Goal: Task Accomplishment & Management: Complete application form

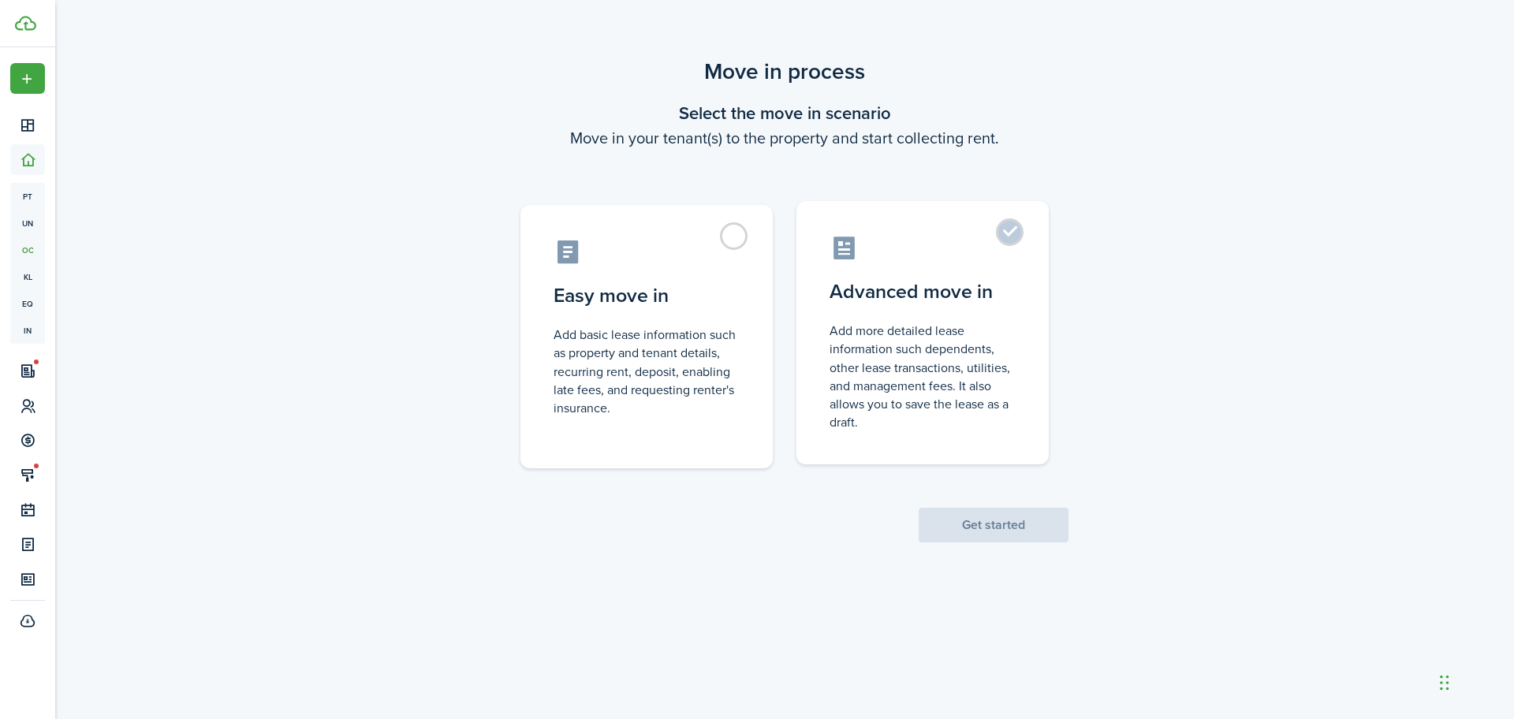
click at [1016, 235] on label "Advanced move in Add more detailed lease information such dependents, other lea…" at bounding box center [923, 332] width 252 height 263
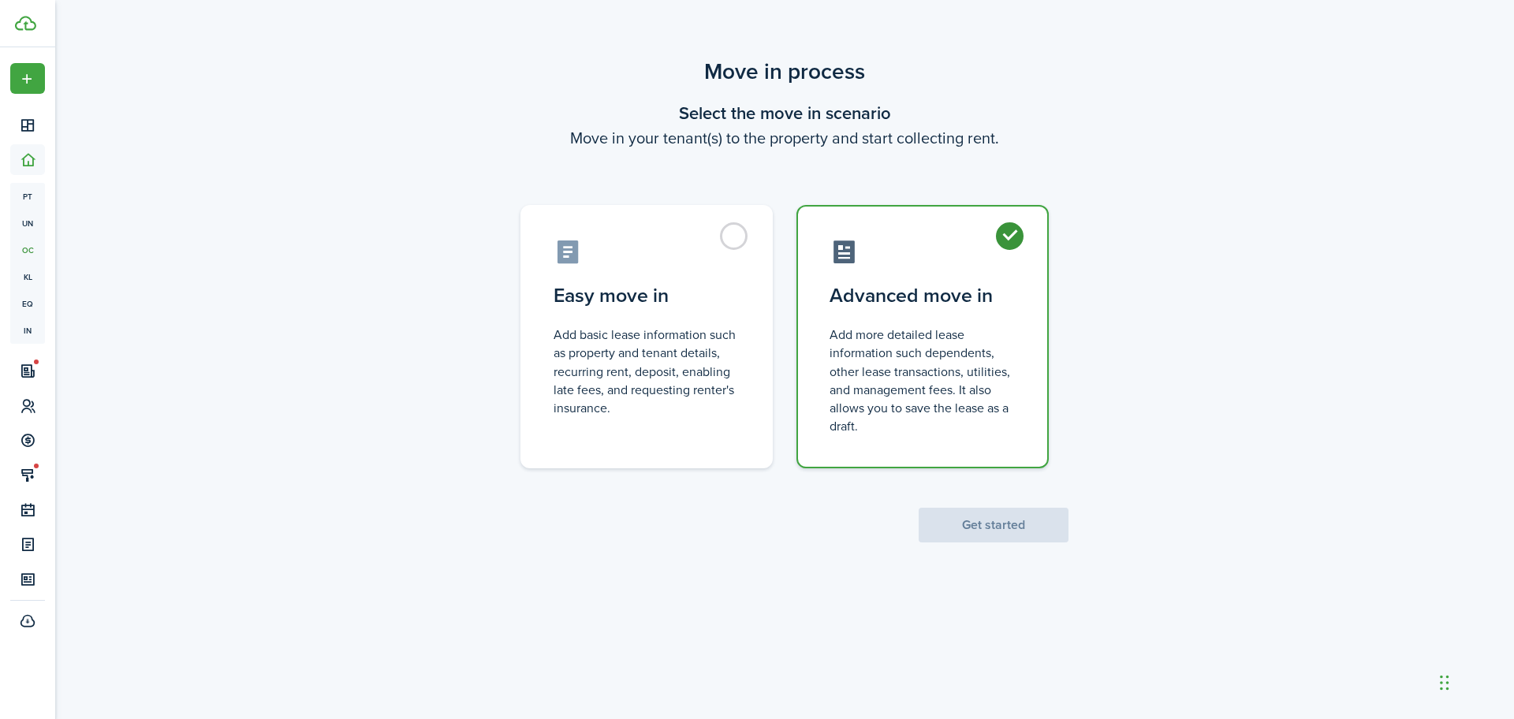
radio input "true"
click at [1003, 528] on button "Get started" at bounding box center [994, 525] width 150 height 35
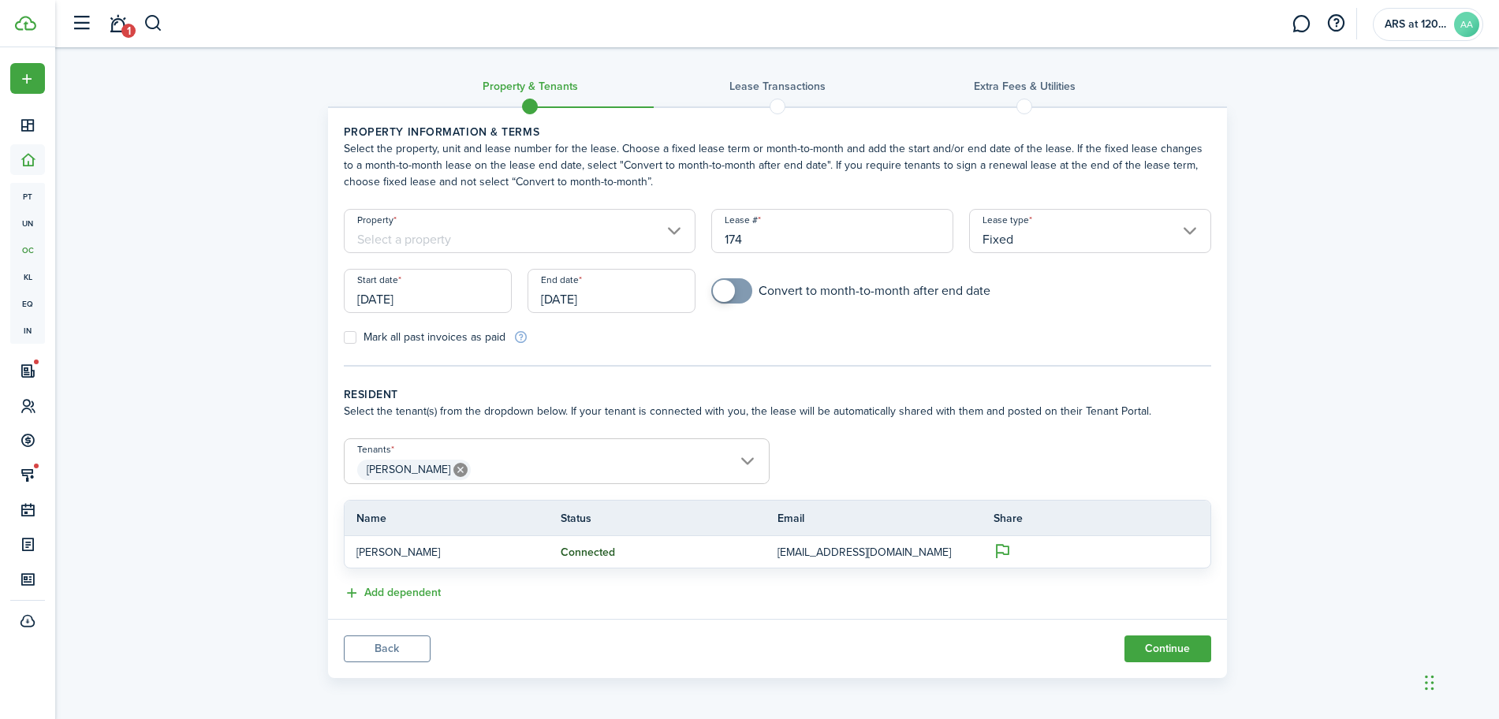
click at [662, 237] on input "Property" at bounding box center [520, 231] width 353 height 44
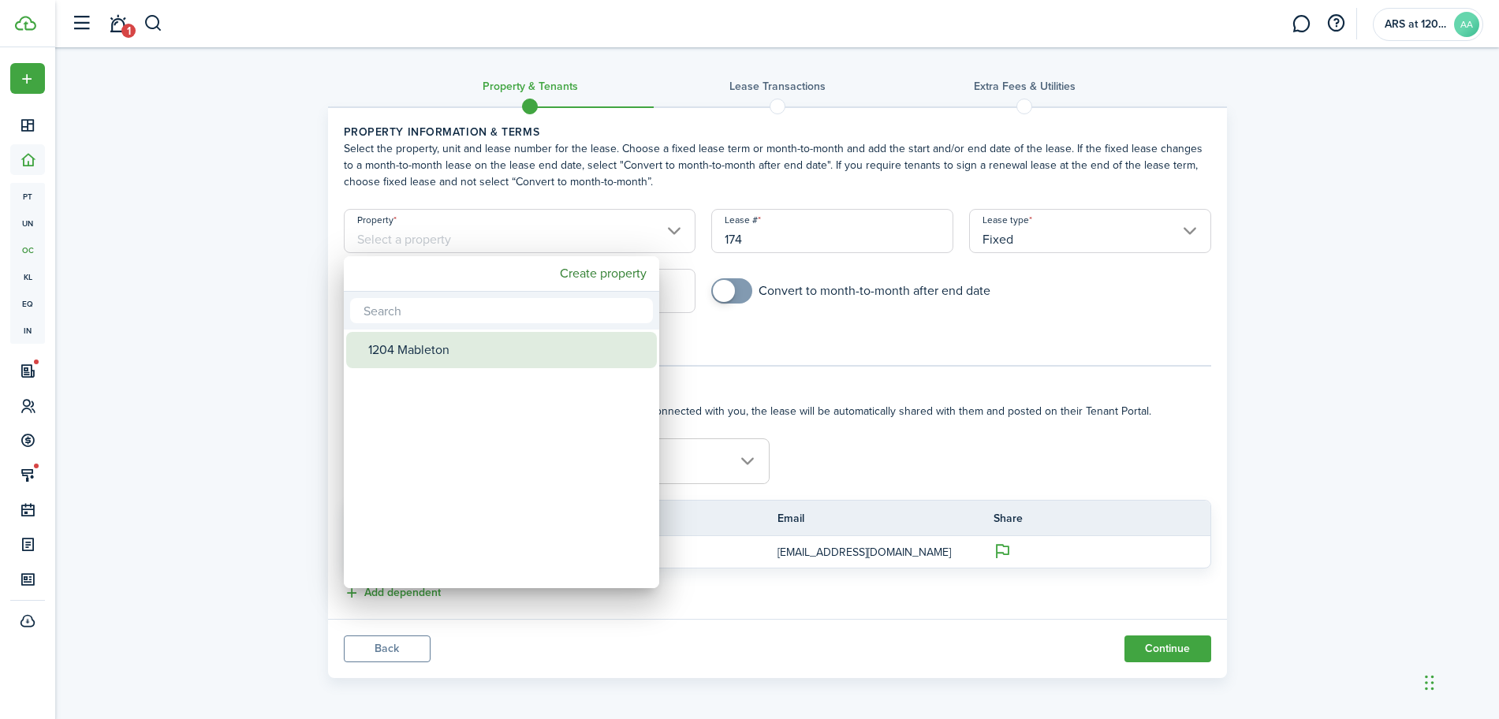
click at [416, 364] on div "1204 Mableton" at bounding box center [507, 350] width 279 height 36
type input "1204 Mableton"
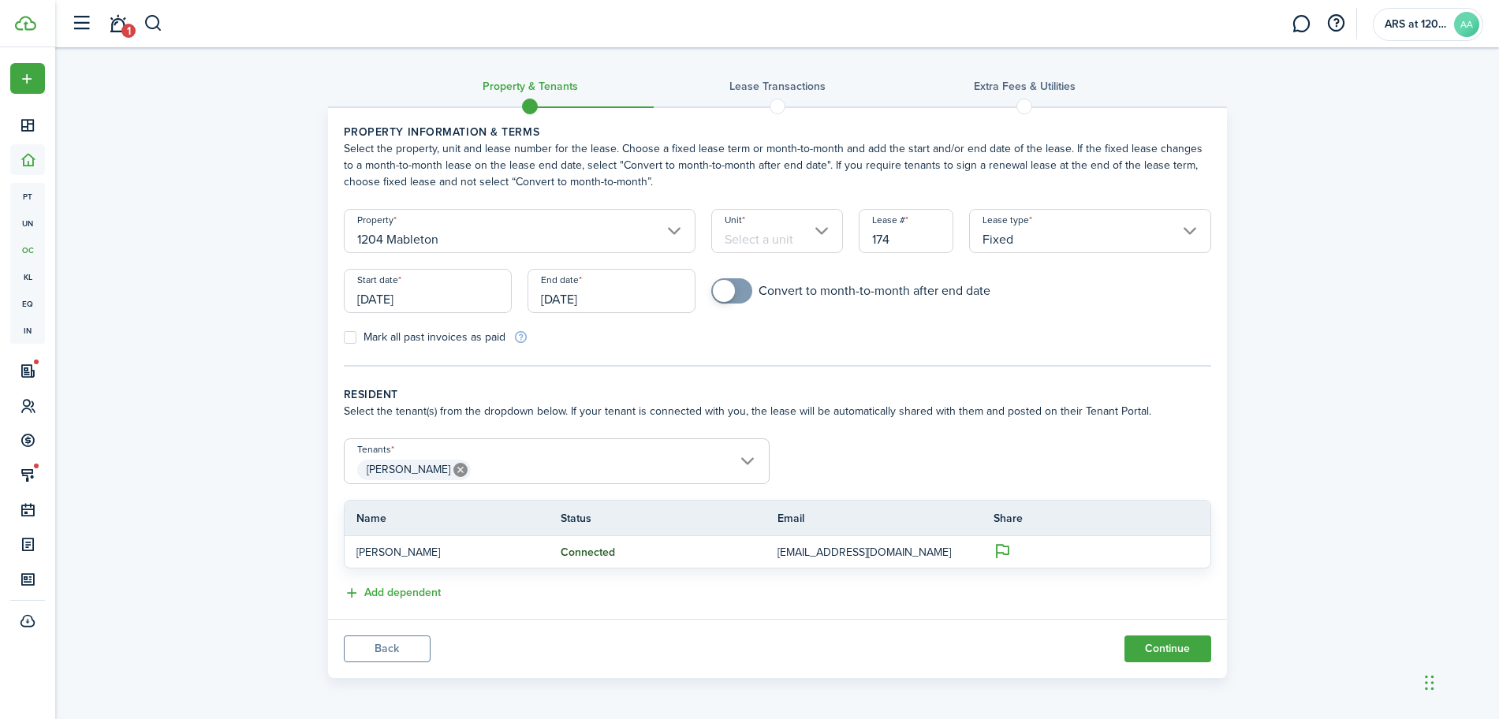
click at [839, 233] on input "Unit" at bounding box center [777, 231] width 132 height 44
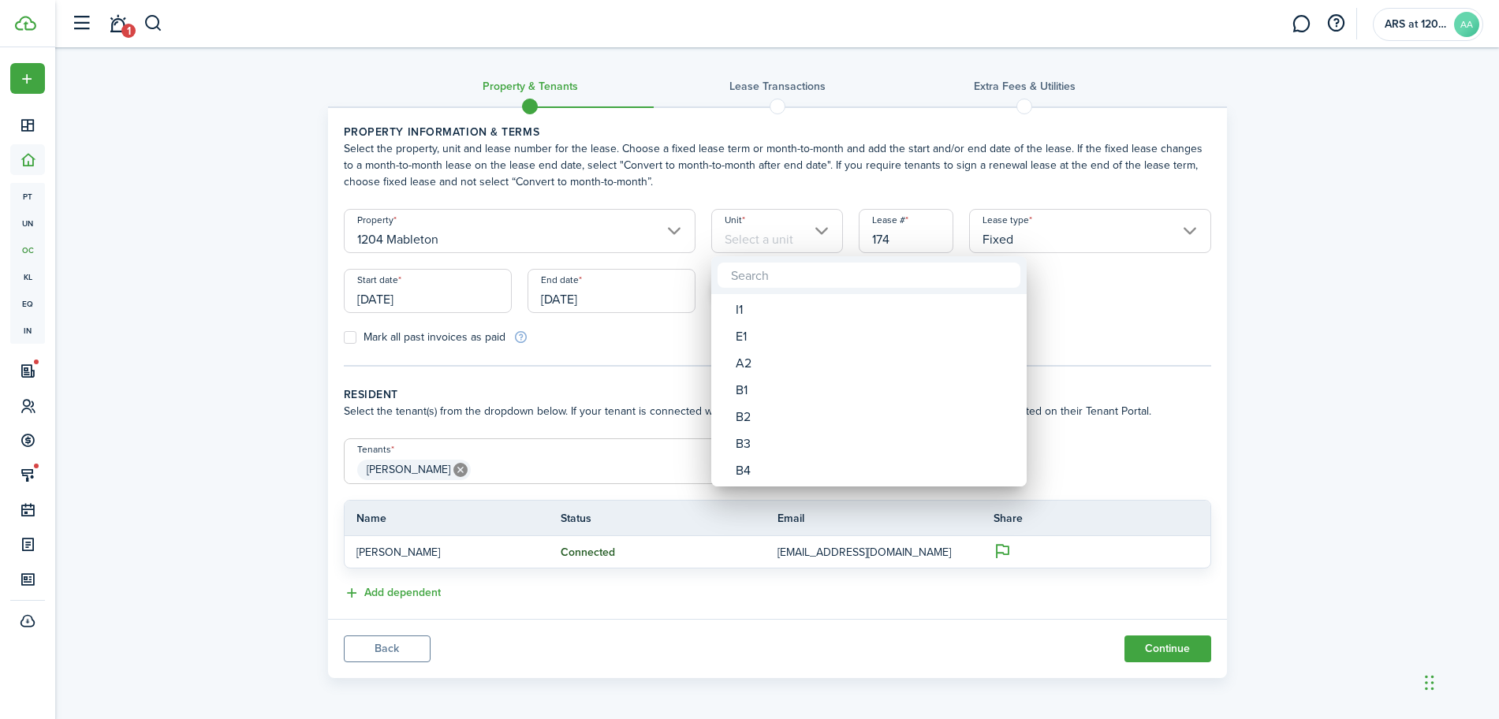
click at [810, 230] on div at bounding box center [750, 360] width 1752 height 972
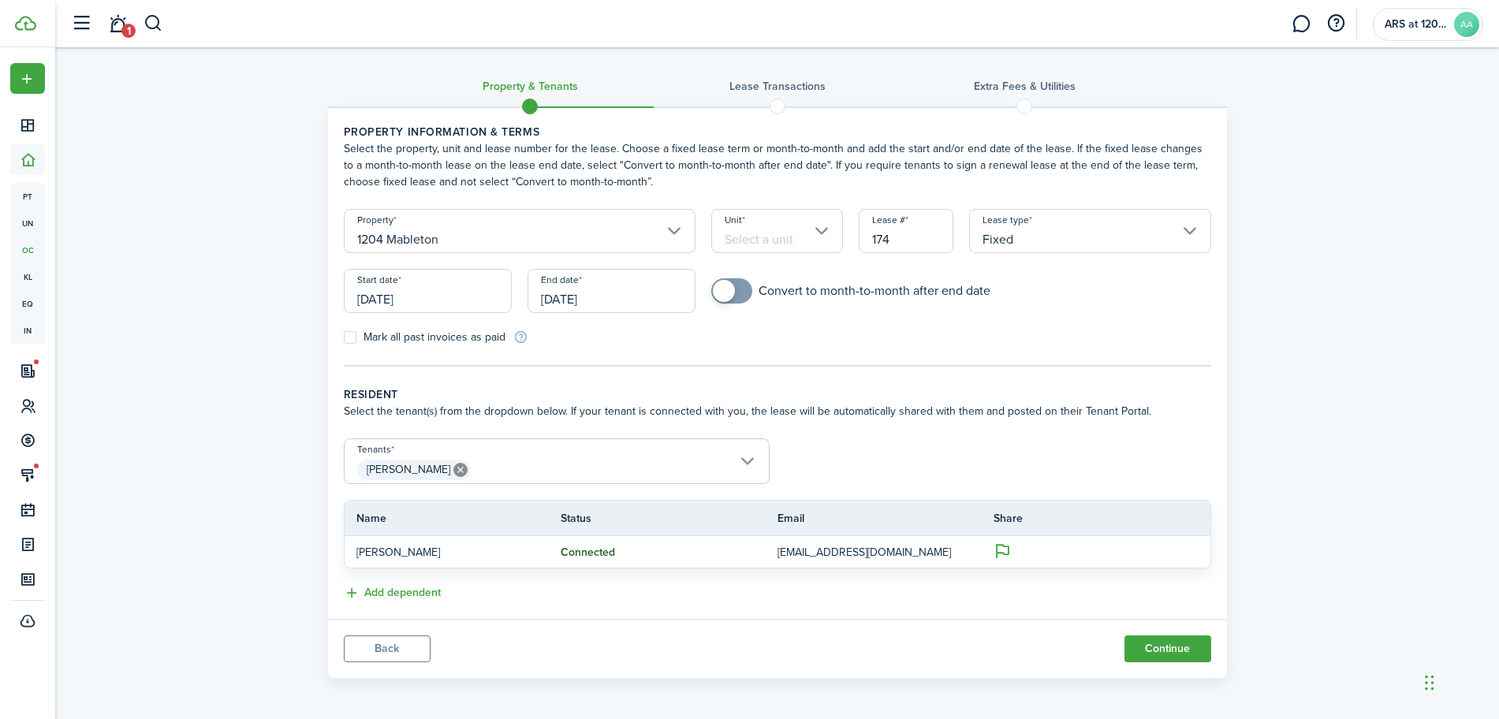
click at [810, 230] on input "Unit" at bounding box center [777, 231] width 132 height 44
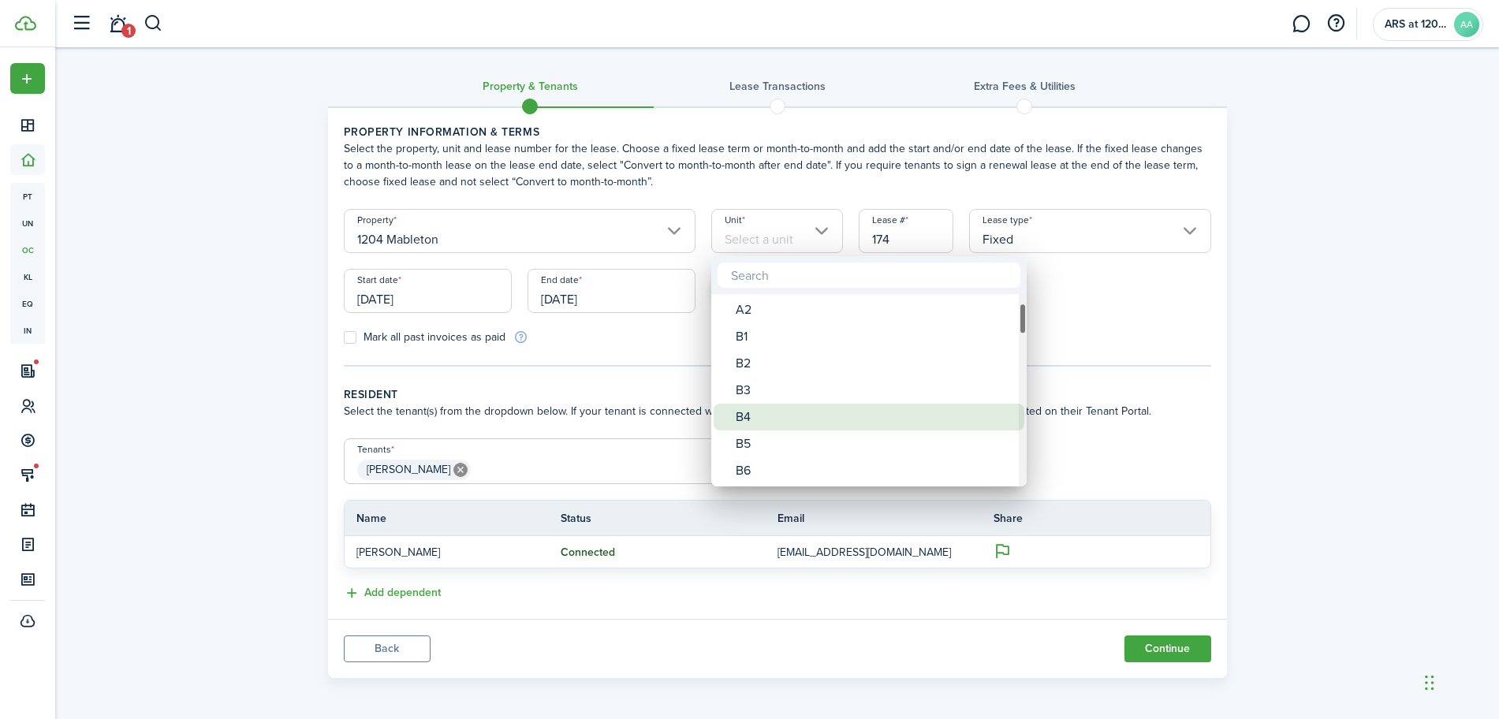
click at [766, 410] on div "B4" at bounding box center [875, 417] width 279 height 27
type input "B4"
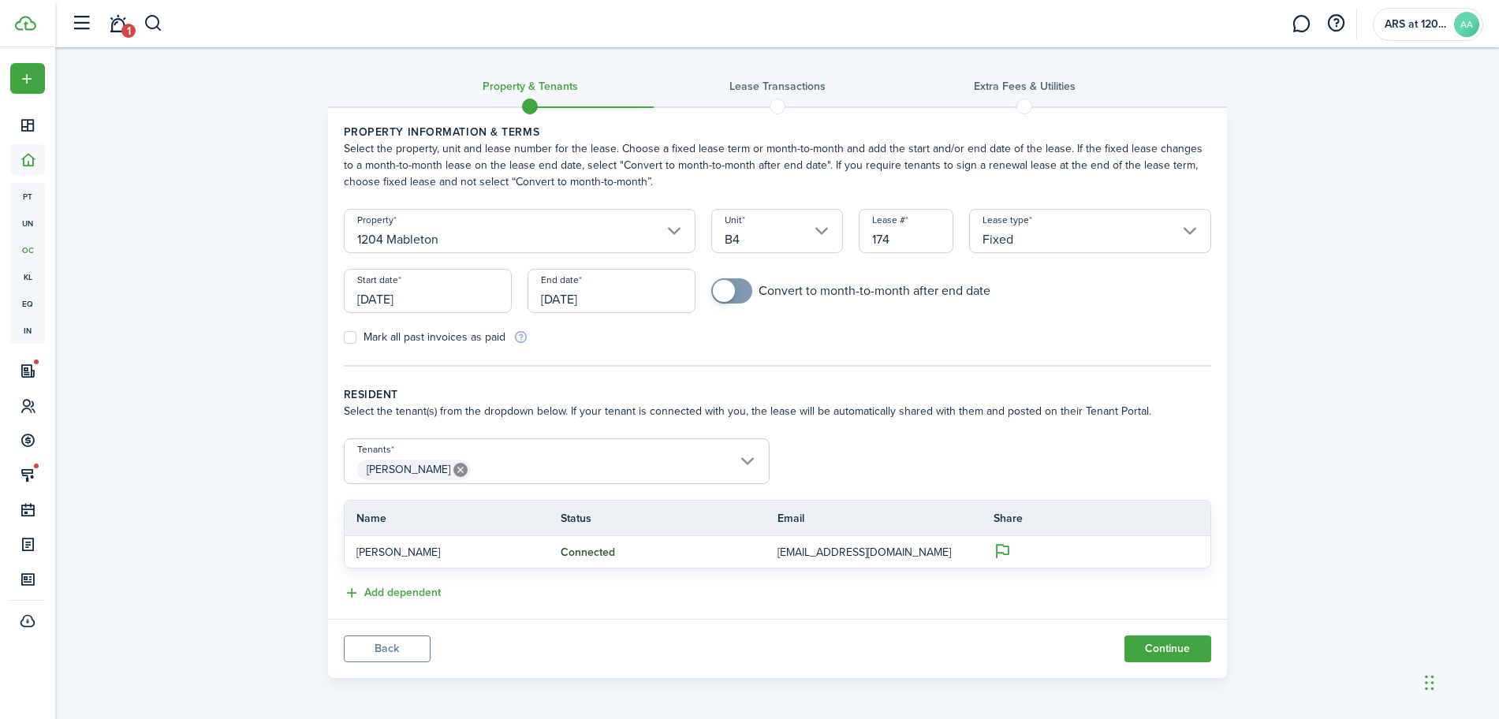
click at [424, 310] on input "[DATE]" at bounding box center [428, 291] width 168 height 44
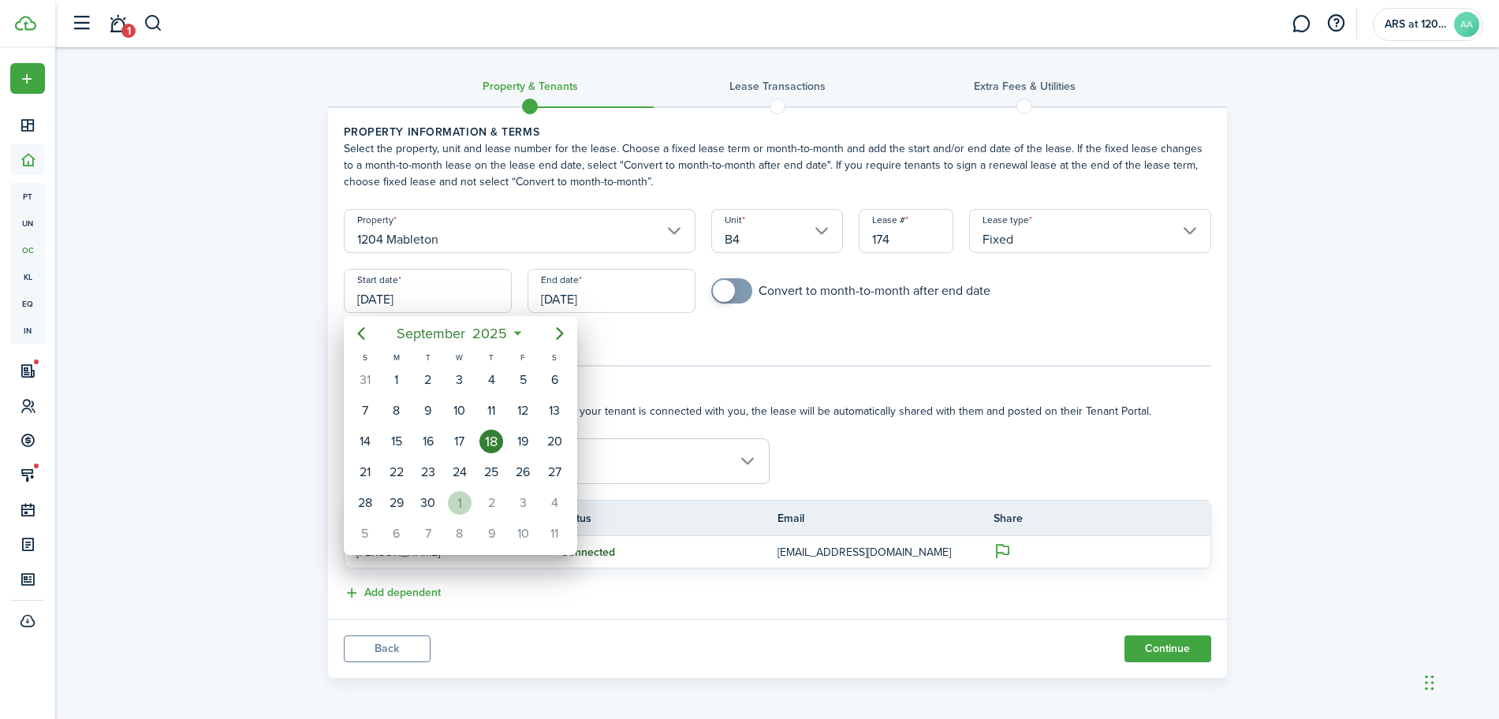
click at [462, 496] on div "1" at bounding box center [460, 503] width 24 height 24
type input "[DATE]"
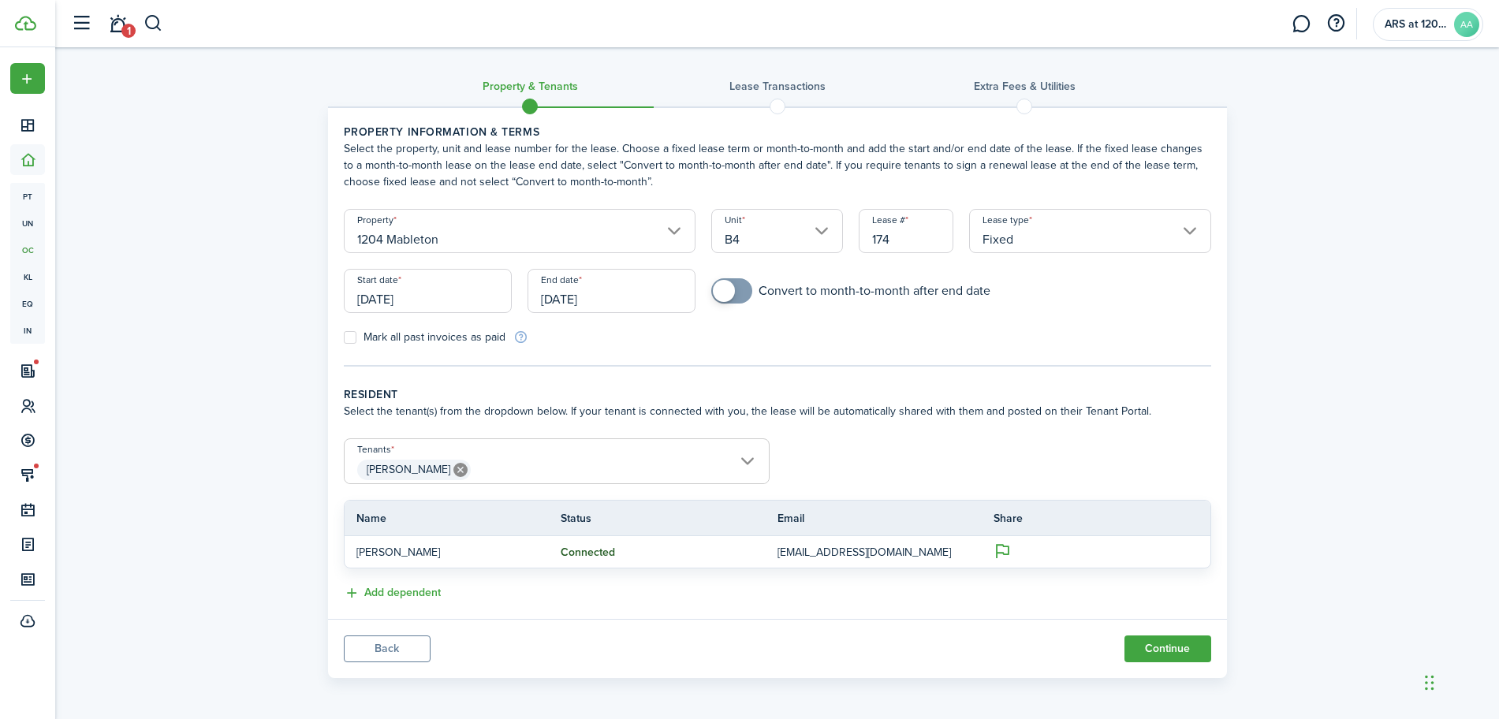
click at [583, 304] on input "[DATE]" at bounding box center [612, 291] width 168 height 44
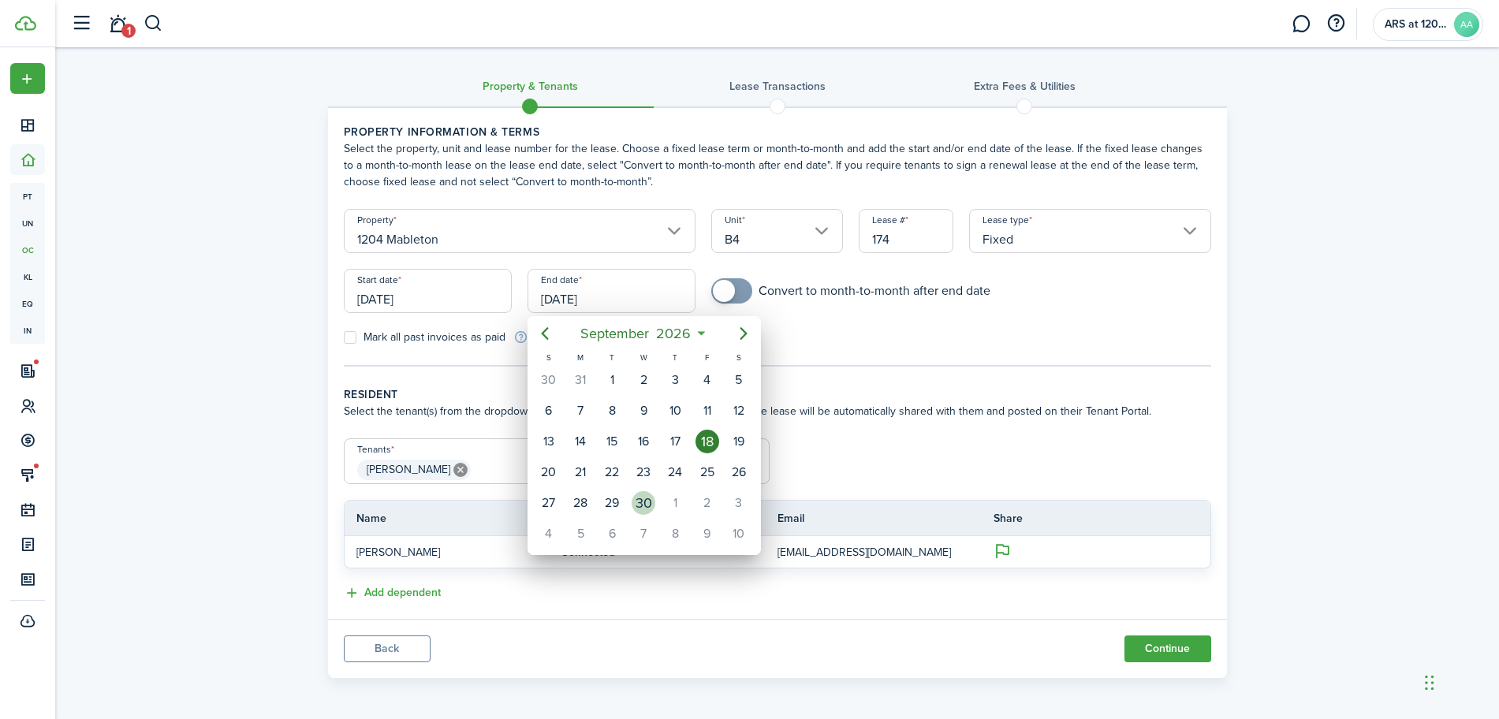
click at [644, 503] on div "30" at bounding box center [644, 503] width 24 height 24
type input "[DATE]"
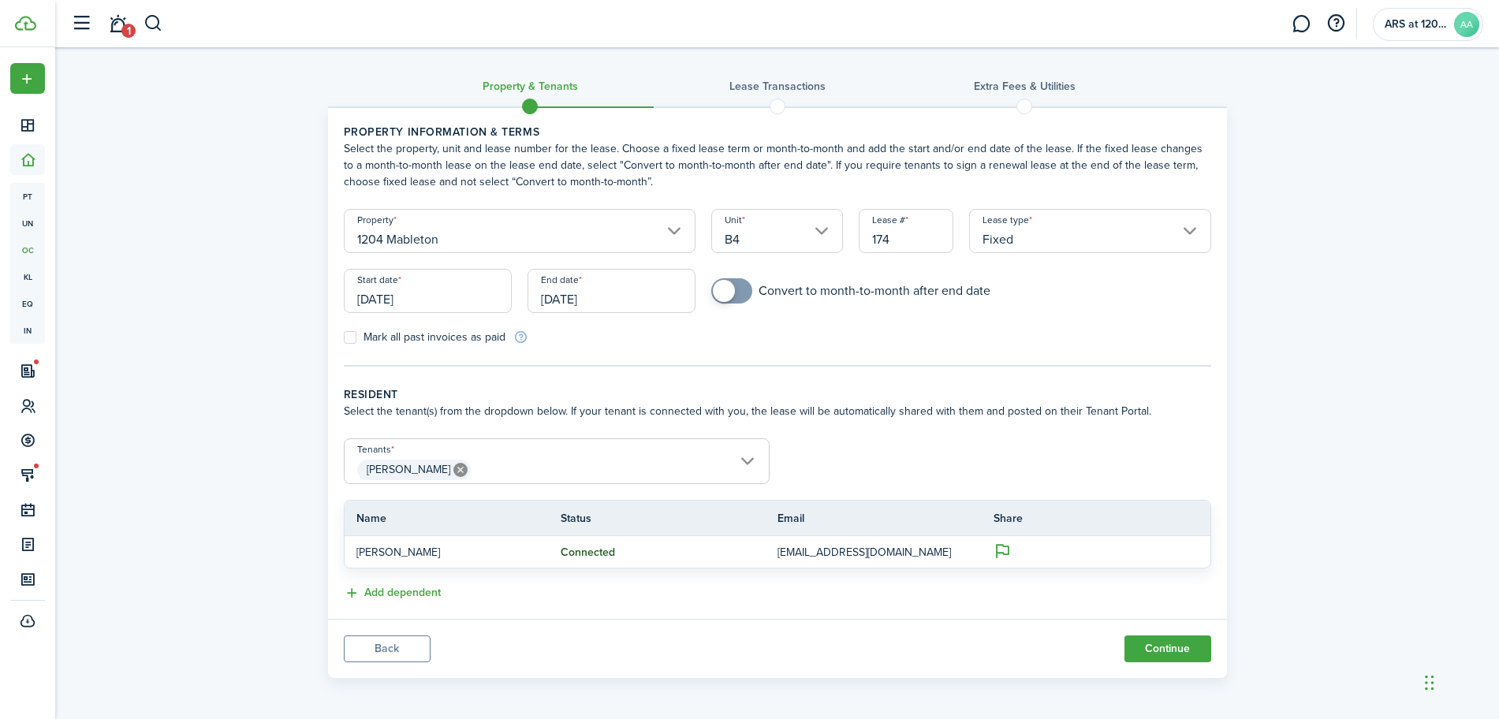
checkbox input "true"
click at [724, 298] on span at bounding box center [724, 291] width 22 height 22
click at [626, 466] on span "[PERSON_NAME]" at bounding box center [557, 467] width 424 height 27
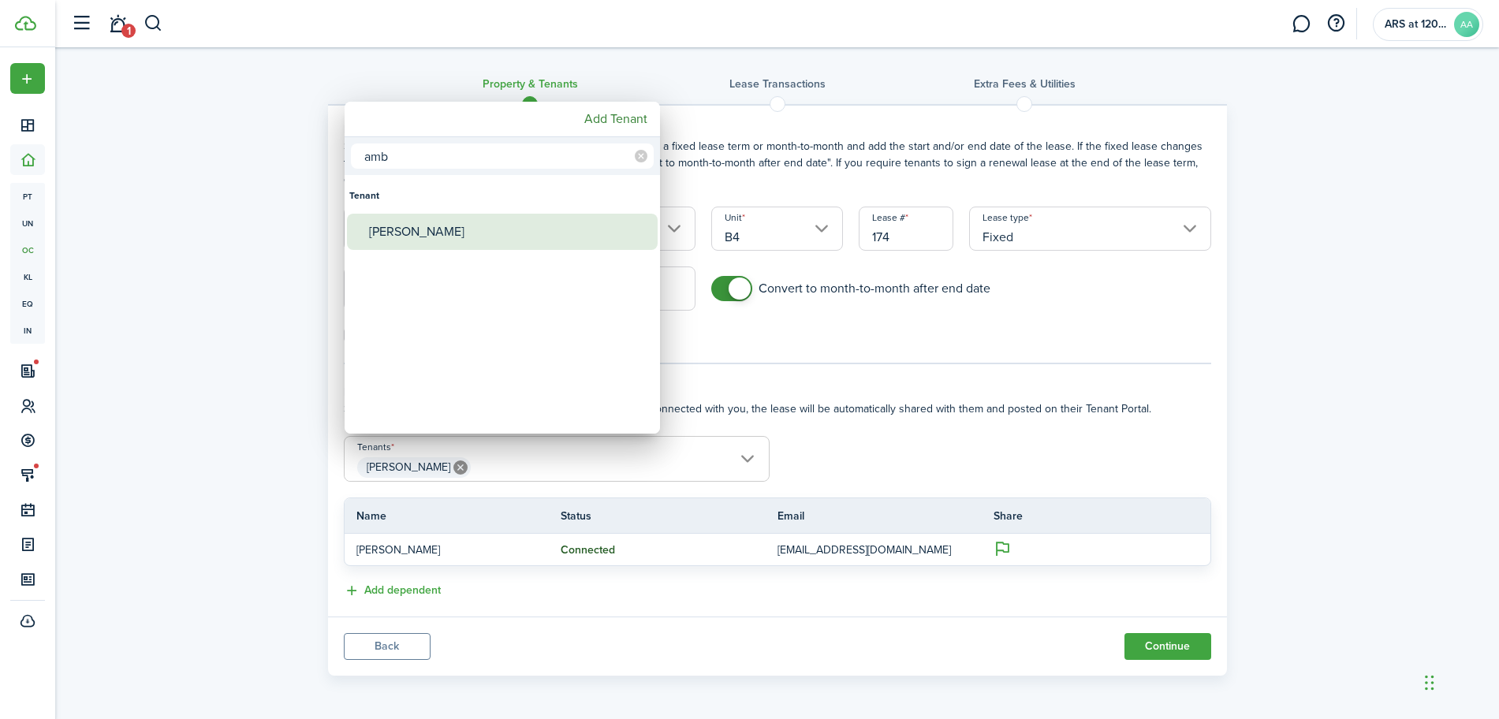
type input "amb"
click at [412, 237] on div "[PERSON_NAME]" at bounding box center [508, 232] width 279 height 36
type input "[PERSON_NAME], [PERSON_NAME]"
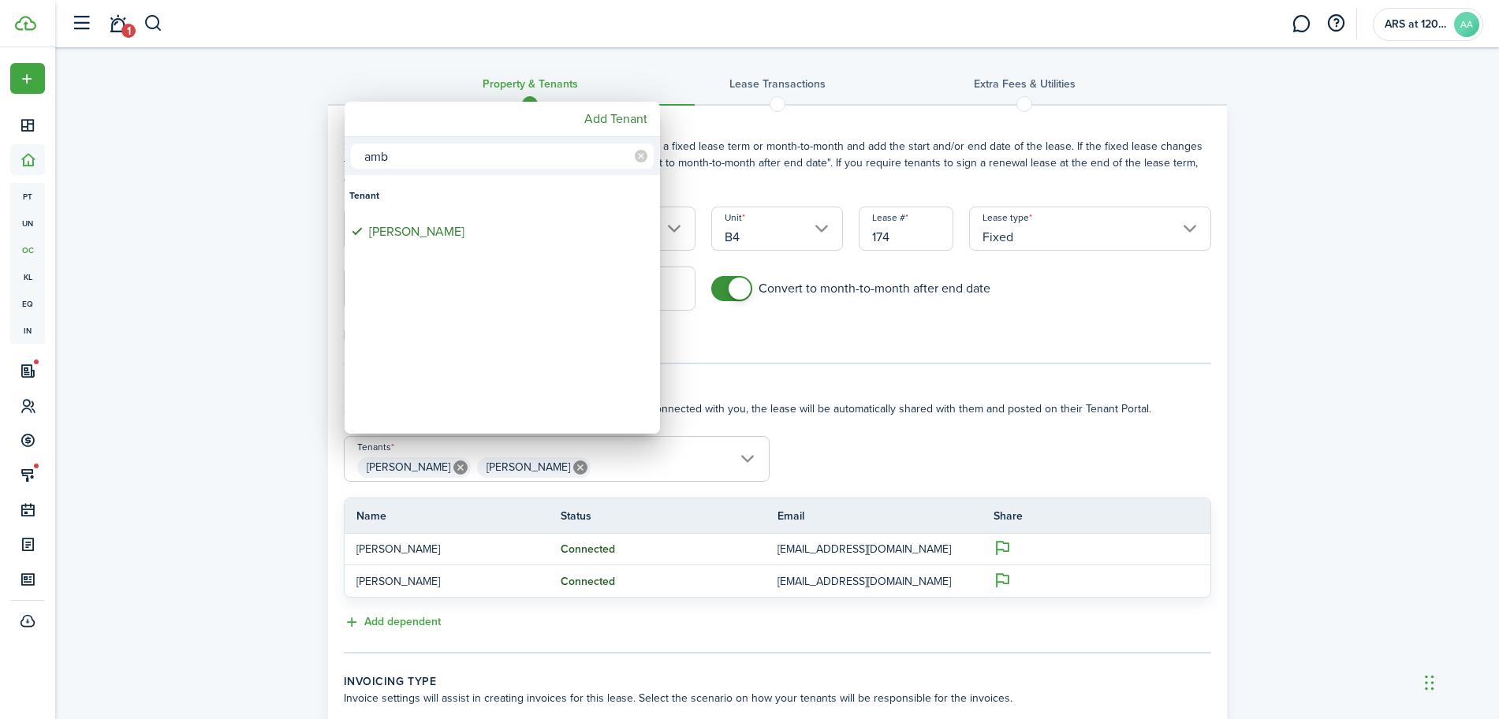
click at [872, 394] on div at bounding box center [750, 360] width 1752 height 972
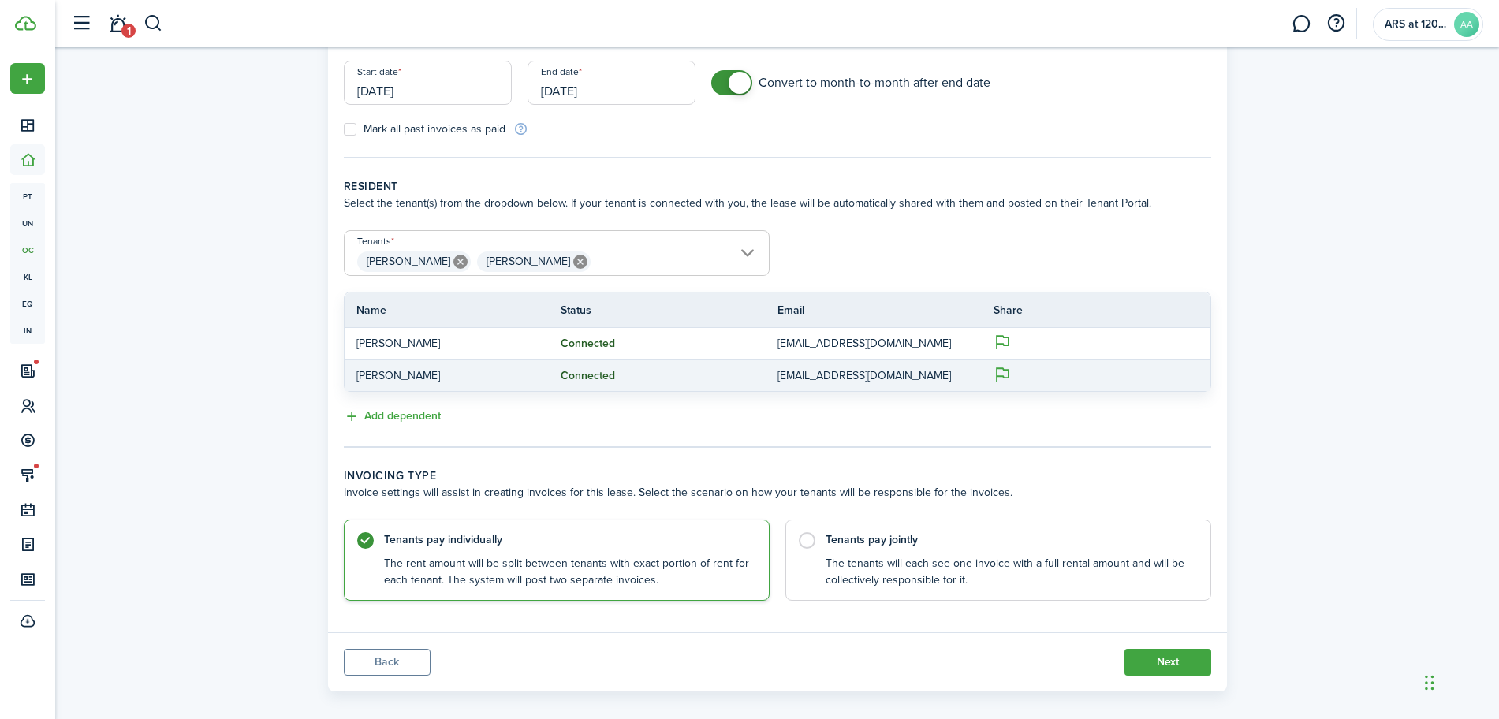
scroll to position [224, 0]
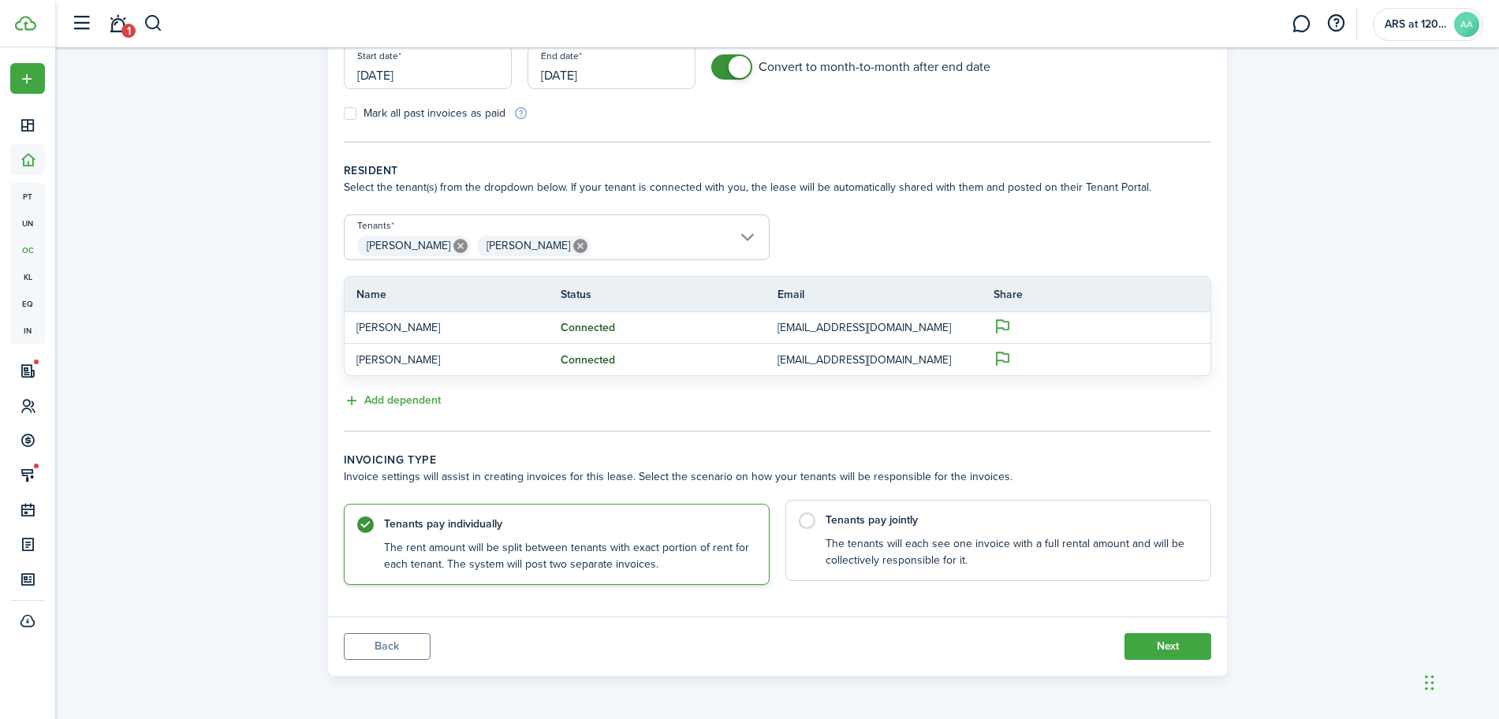
click at [807, 521] on label "Tenants pay jointly The tenants will each see one invoice with a full rental am…" at bounding box center [999, 540] width 426 height 81
radio input "false"
radio input "true"
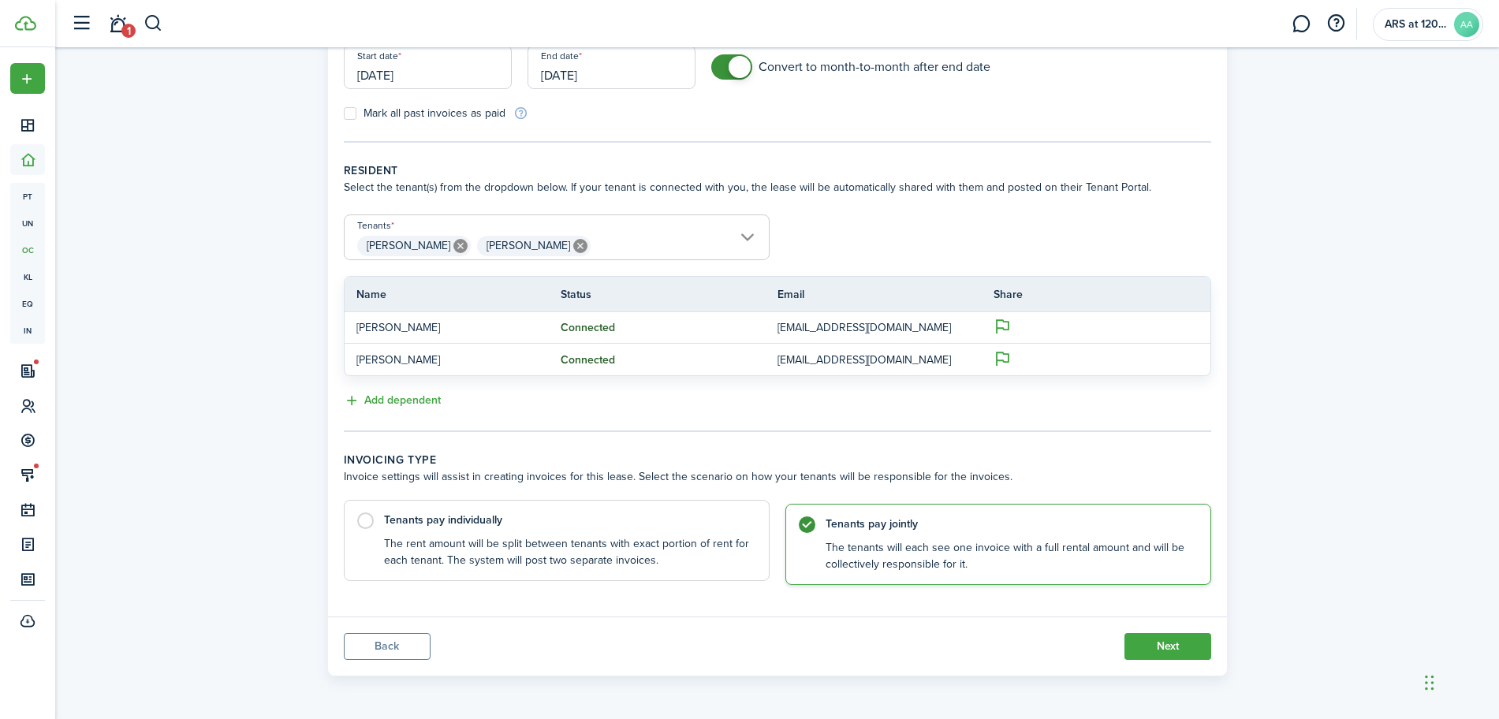
click at [365, 523] on label "Tenants pay individually The rent amount will be split between tenants with exa…" at bounding box center [557, 540] width 426 height 81
radio input "true"
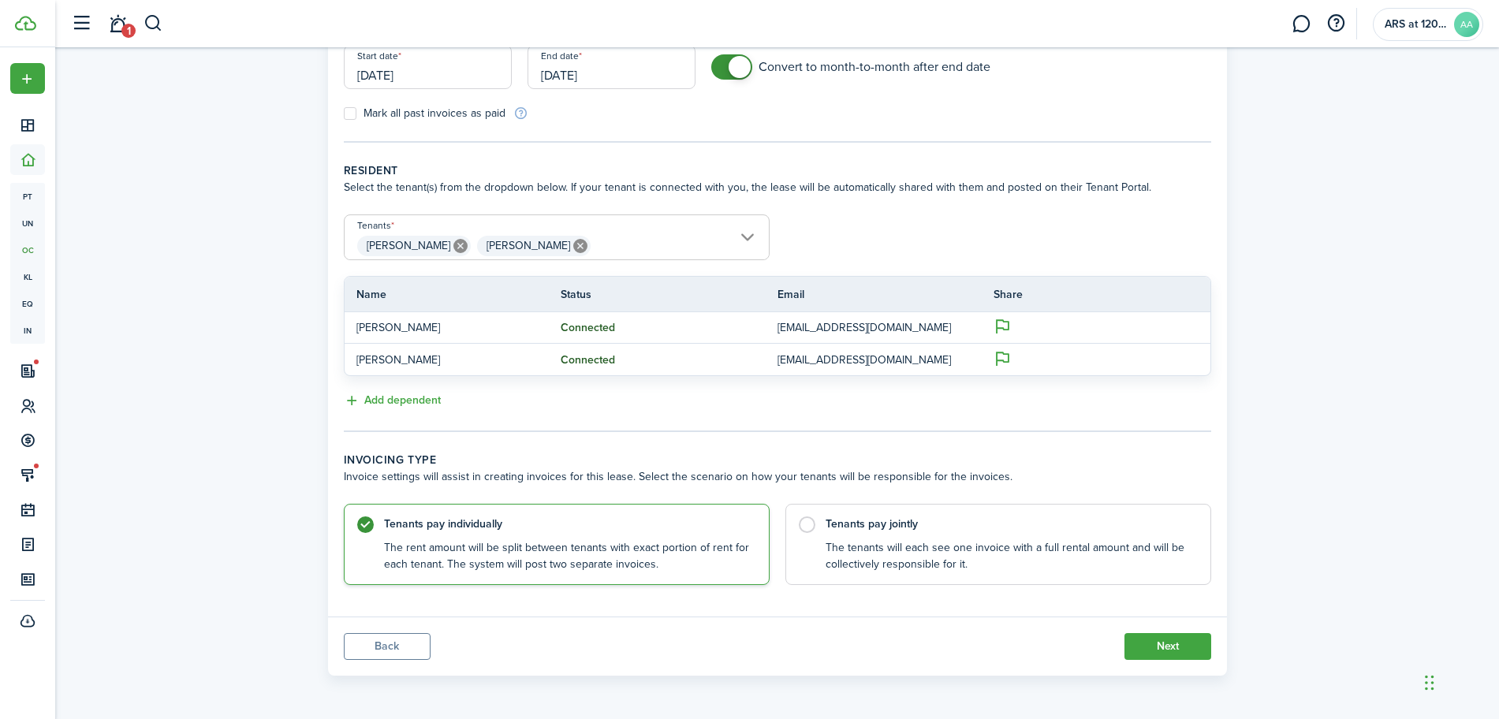
click at [573, 245] on icon at bounding box center [580, 246] width 14 height 14
type input "[PERSON_NAME]"
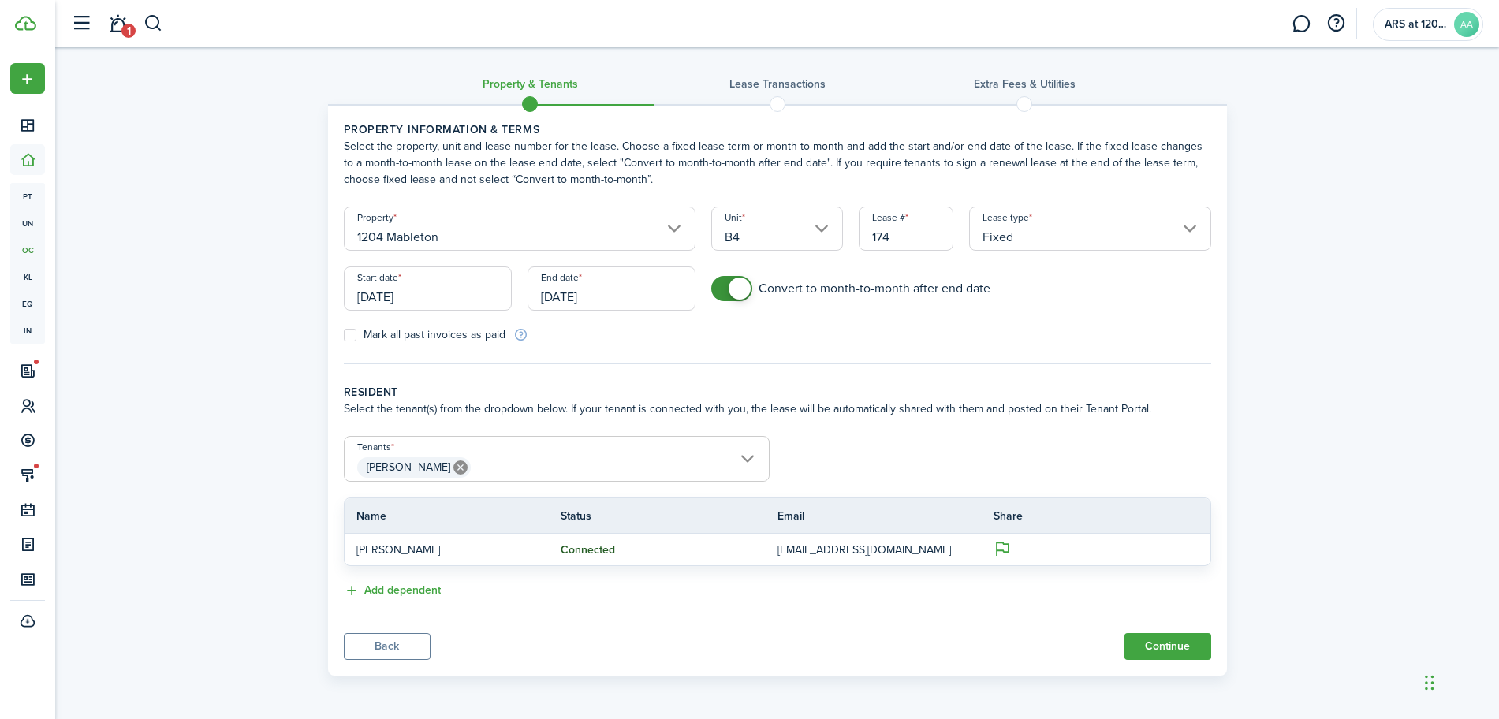
scroll to position [0, 0]
click at [635, 469] on span "[PERSON_NAME]" at bounding box center [557, 470] width 424 height 27
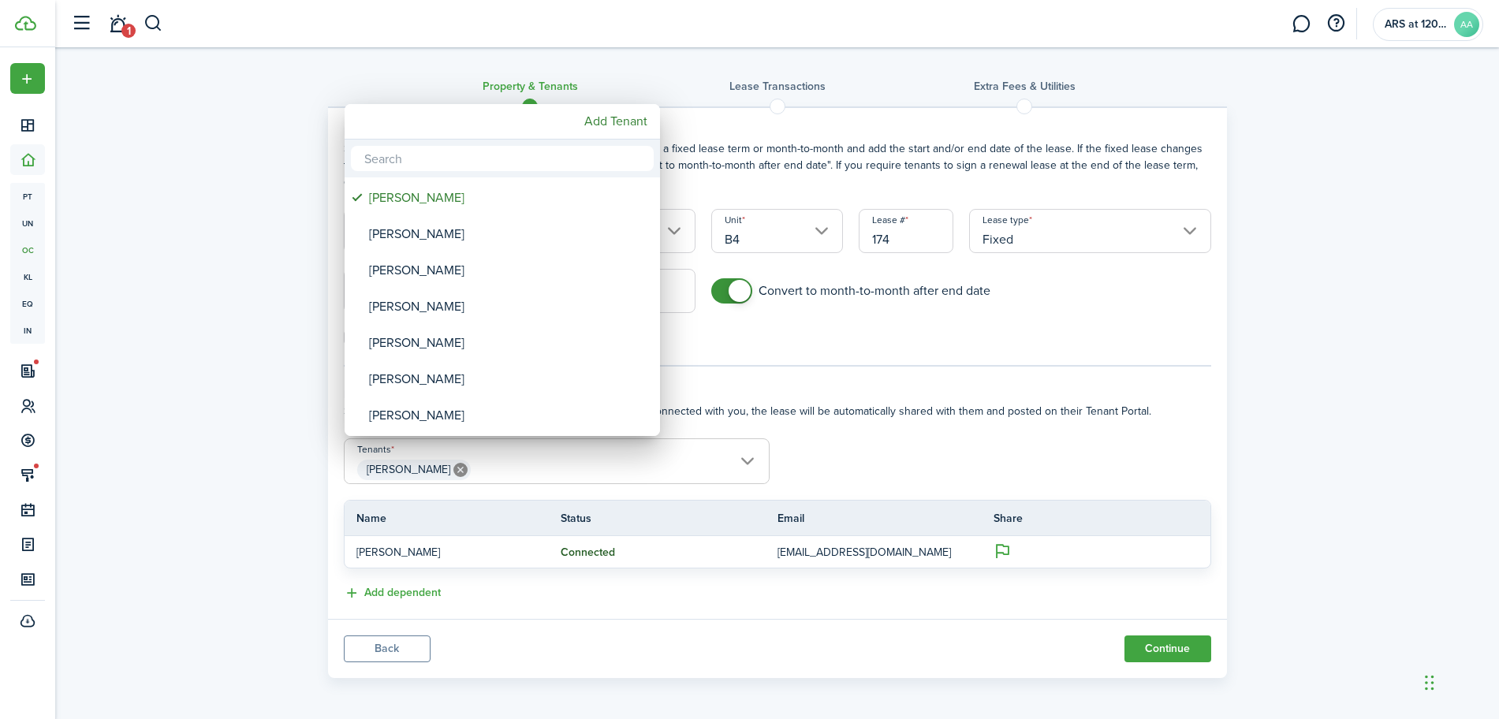
click at [653, 465] on div at bounding box center [750, 360] width 1752 height 972
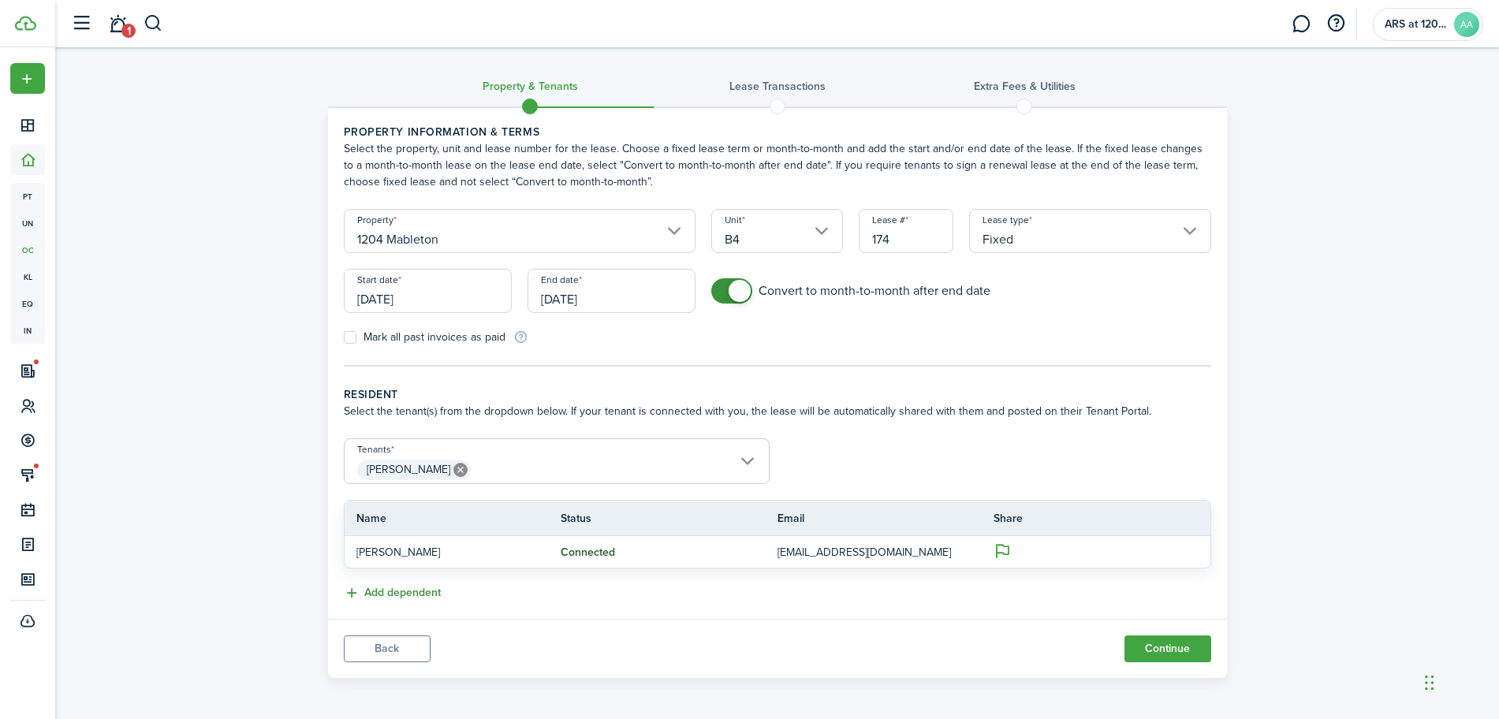
click at [409, 590] on button "Add dependent" at bounding box center [392, 593] width 97 height 18
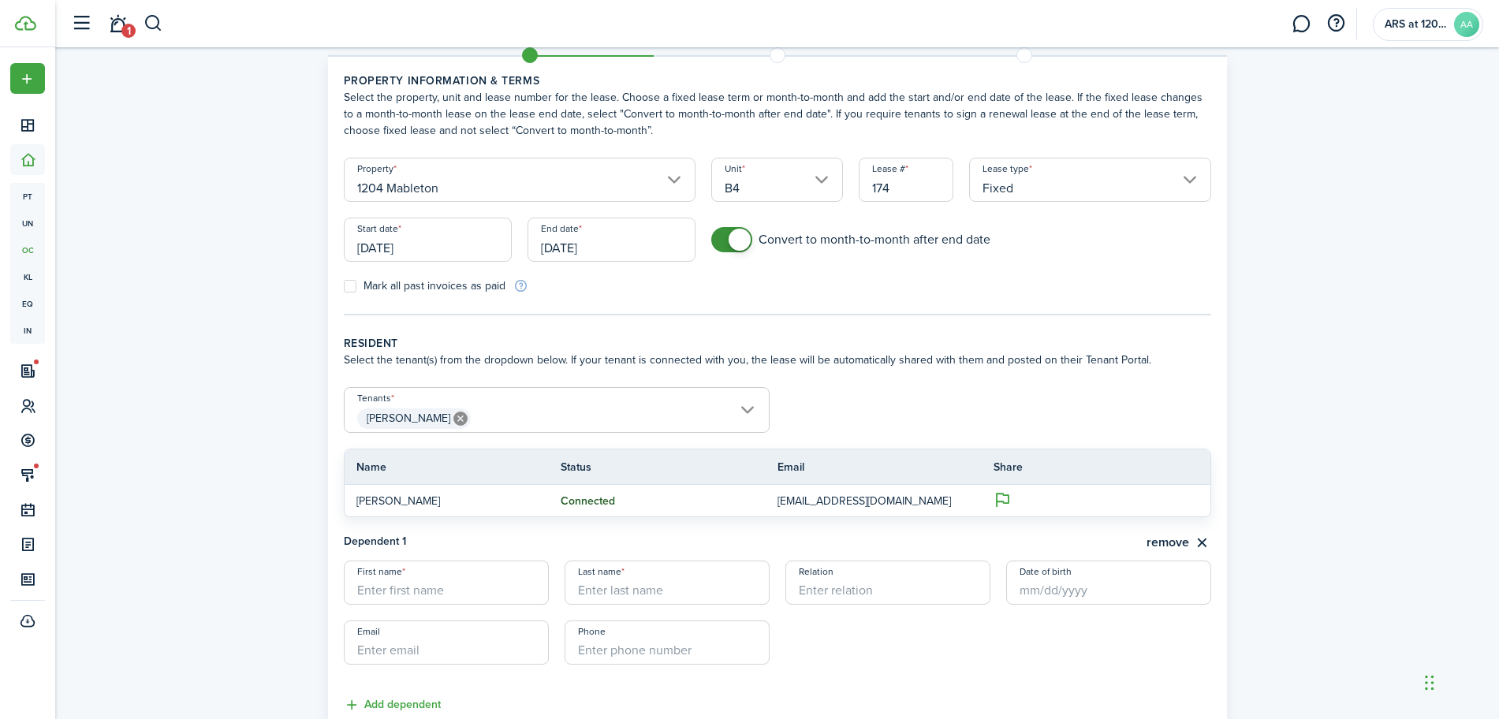
scroll to position [99, 0]
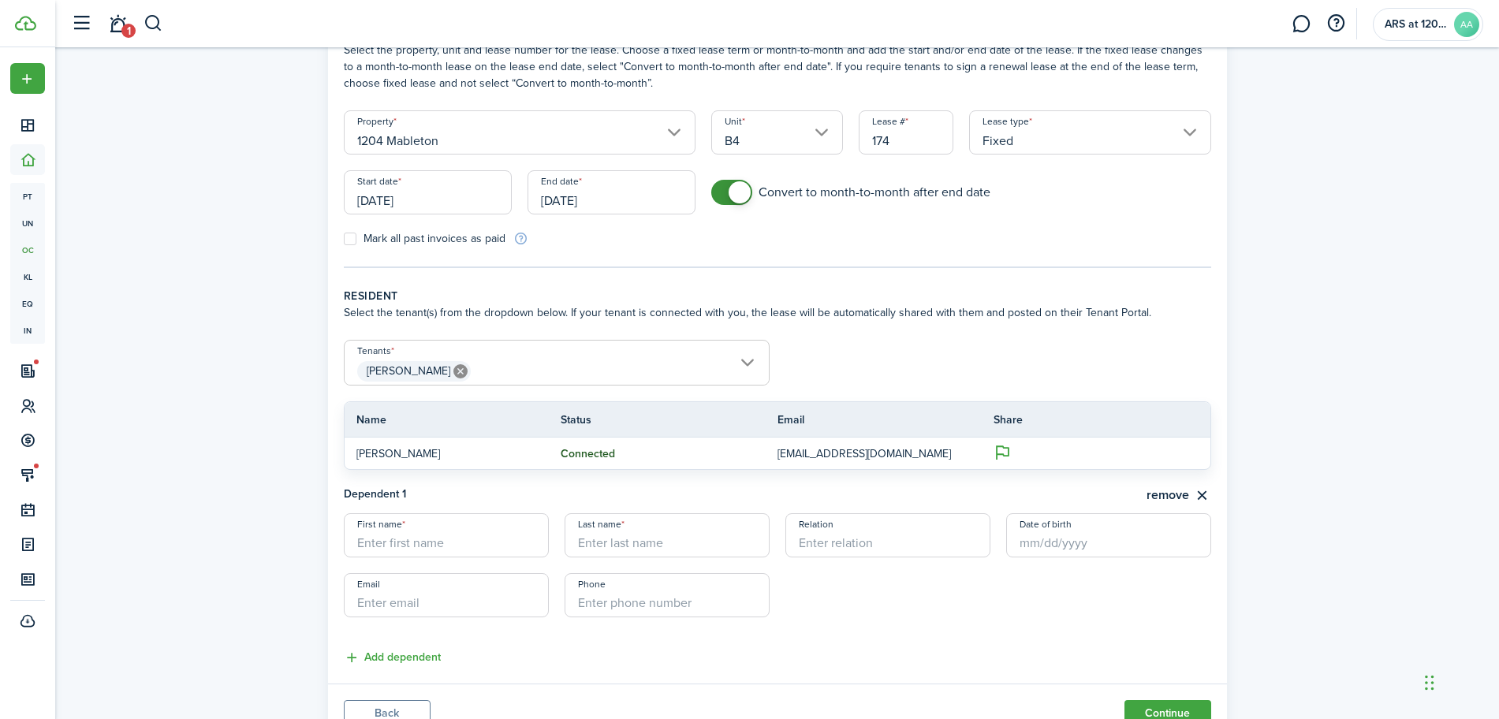
click at [405, 549] on input "First name" at bounding box center [446, 535] width 205 height 44
type input "Amber"
type input "P"
click at [391, 547] on input "Amber" at bounding box center [446, 535] width 205 height 44
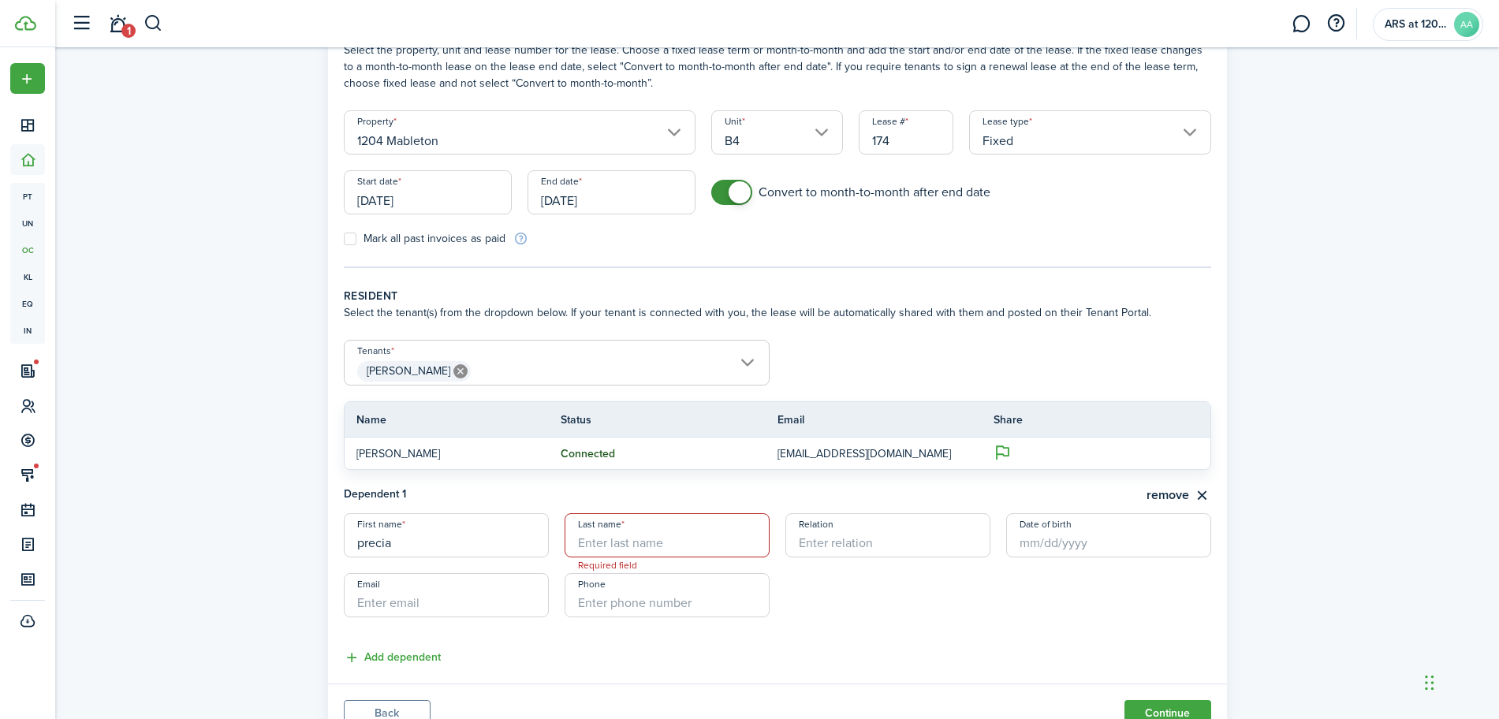
type input "precia"
type input "R"
type input "Precia"
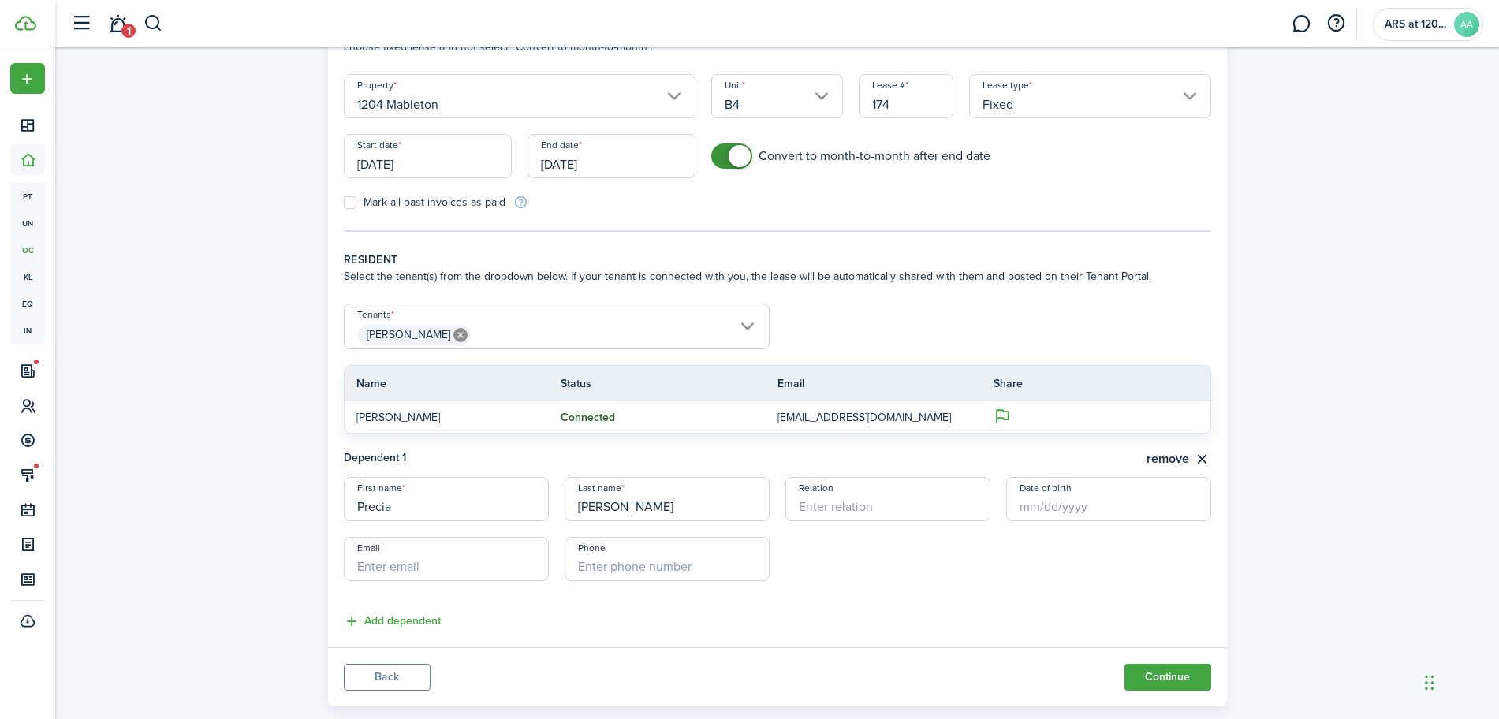
scroll to position [166, 0]
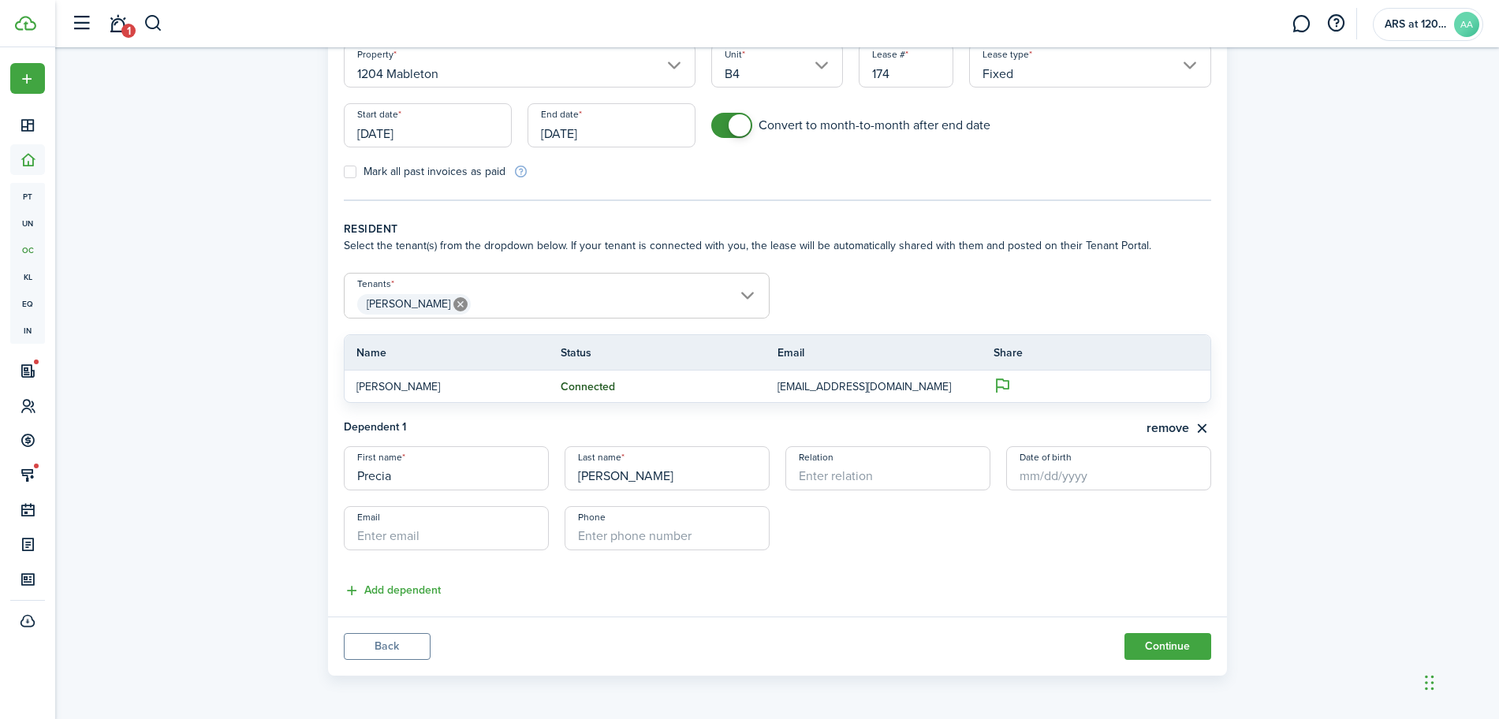
type input "[PERSON_NAME]"
click at [840, 485] on input "Relation" at bounding box center [888, 468] width 205 height 44
click at [851, 473] on input "Relation" at bounding box center [888, 468] width 205 height 44
type input "Girlfriend"
click at [557, 312] on span "[PERSON_NAME]" at bounding box center [557, 304] width 424 height 27
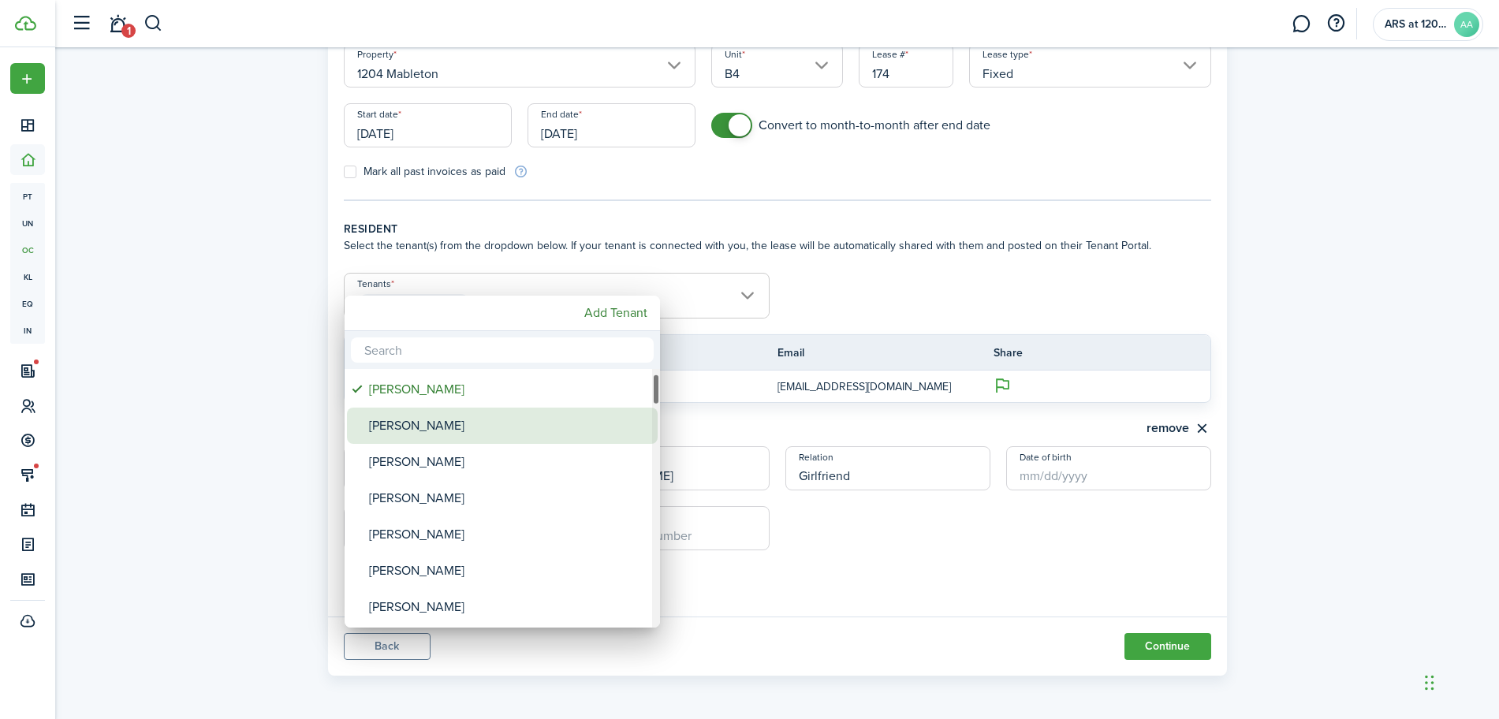
click at [487, 416] on div "[PERSON_NAME]" at bounding box center [508, 426] width 279 height 36
type input "[PERSON_NAME], [PERSON_NAME]"
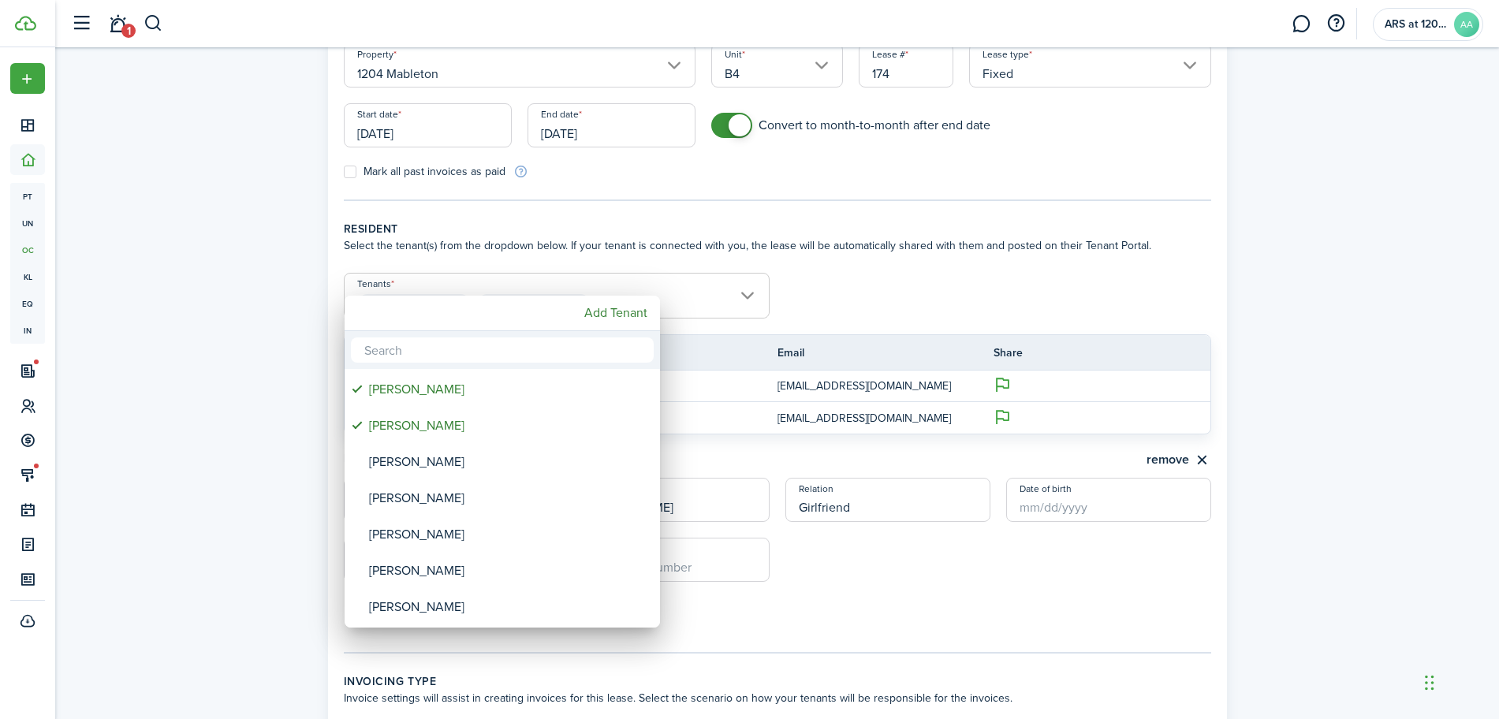
click at [909, 292] on div at bounding box center [750, 360] width 1752 height 972
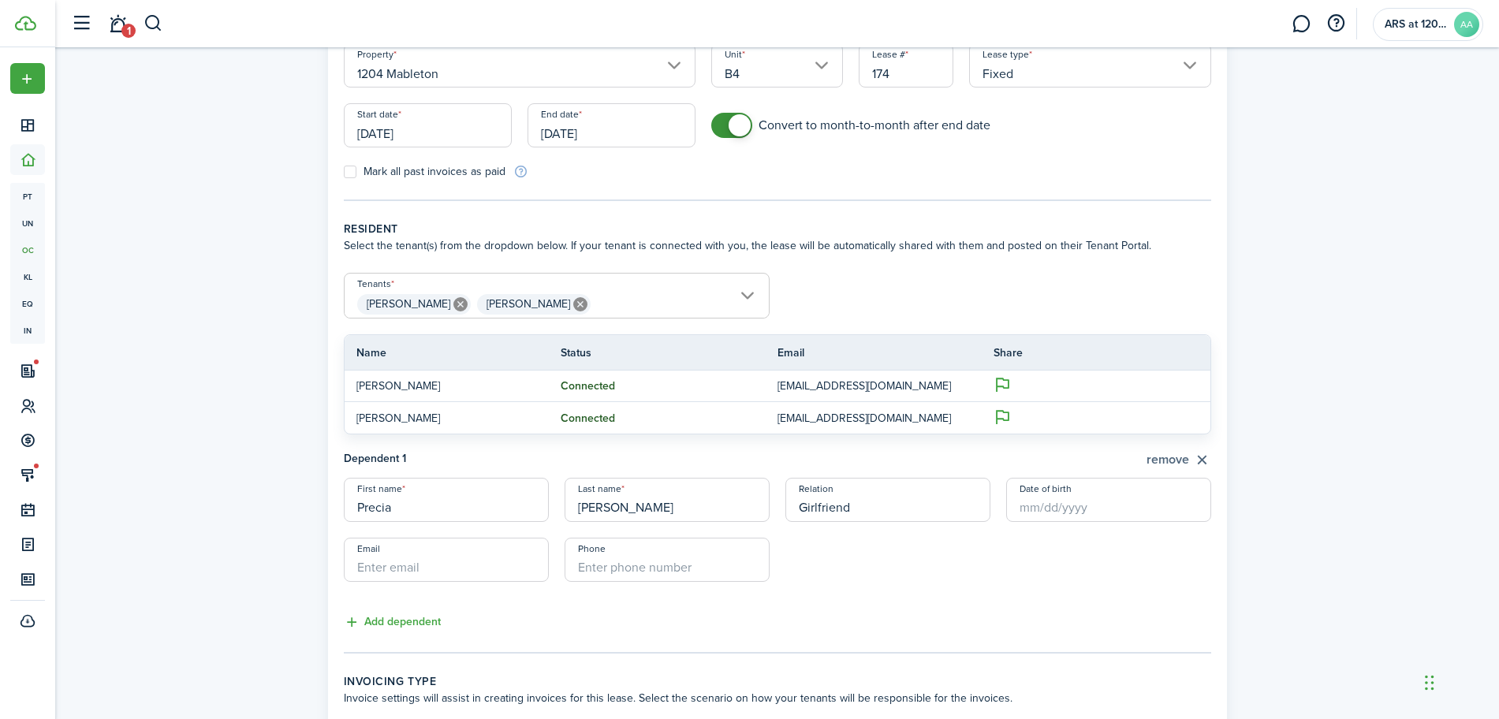
click at [1203, 463] on button "remove" at bounding box center [1179, 460] width 65 height 20
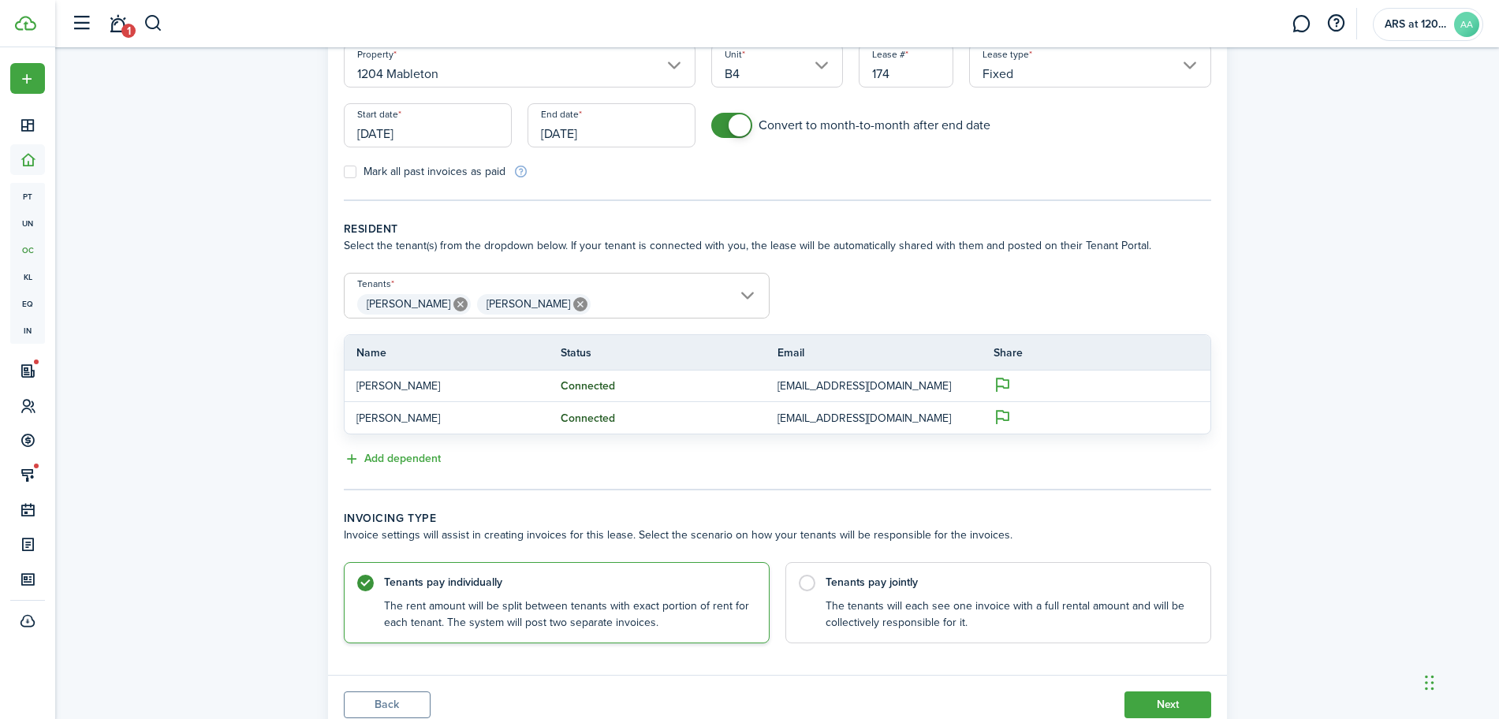
scroll to position [224, 0]
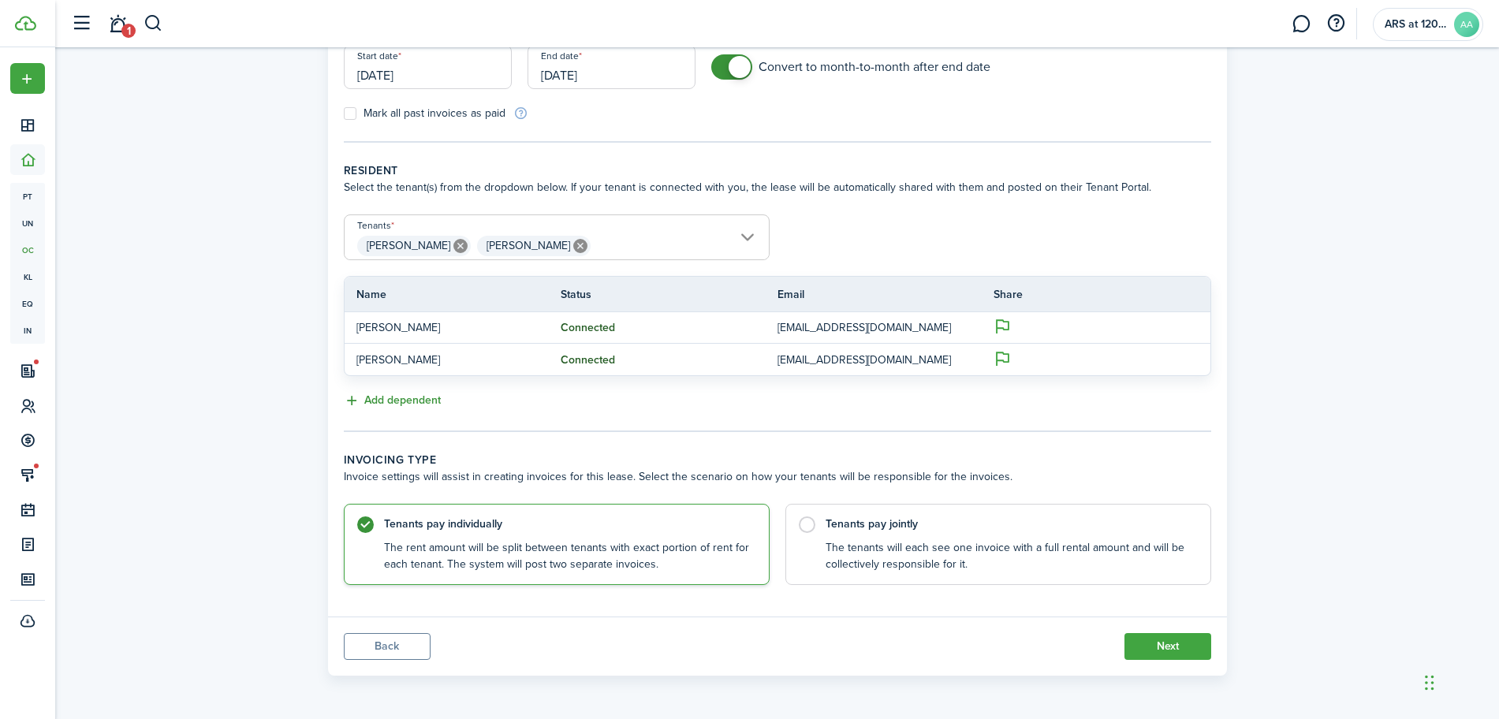
click at [390, 392] on button "Add dependent" at bounding box center [392, 401] width 97 height 18
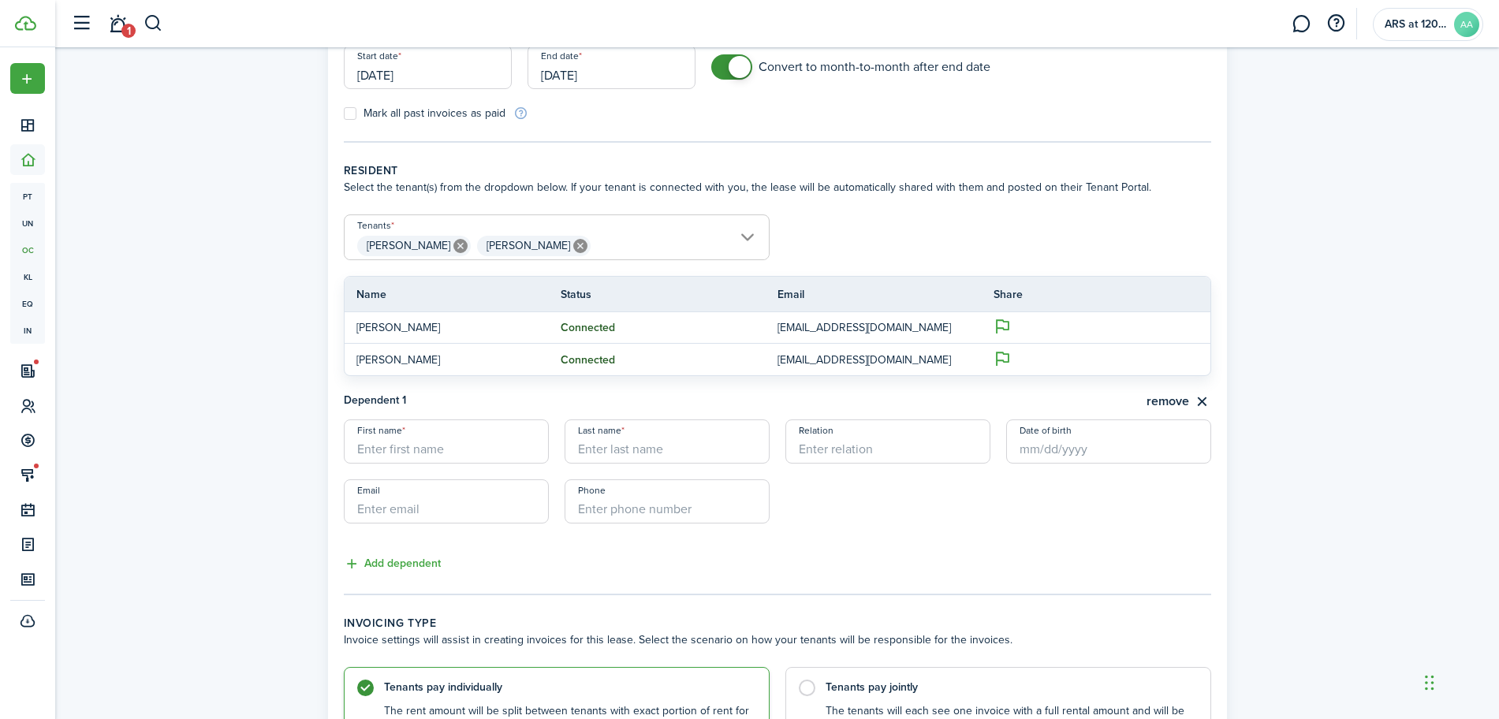
click at [428, 450] on input "First name" at bounding box center [446, 442] width 205 height 44
type input "P"
type input "Laprecia"
click at [611, 451] on input "Richaardson" at bounding box center [667, 442] width 205 height 44
type input "[PERSON_NAME]"
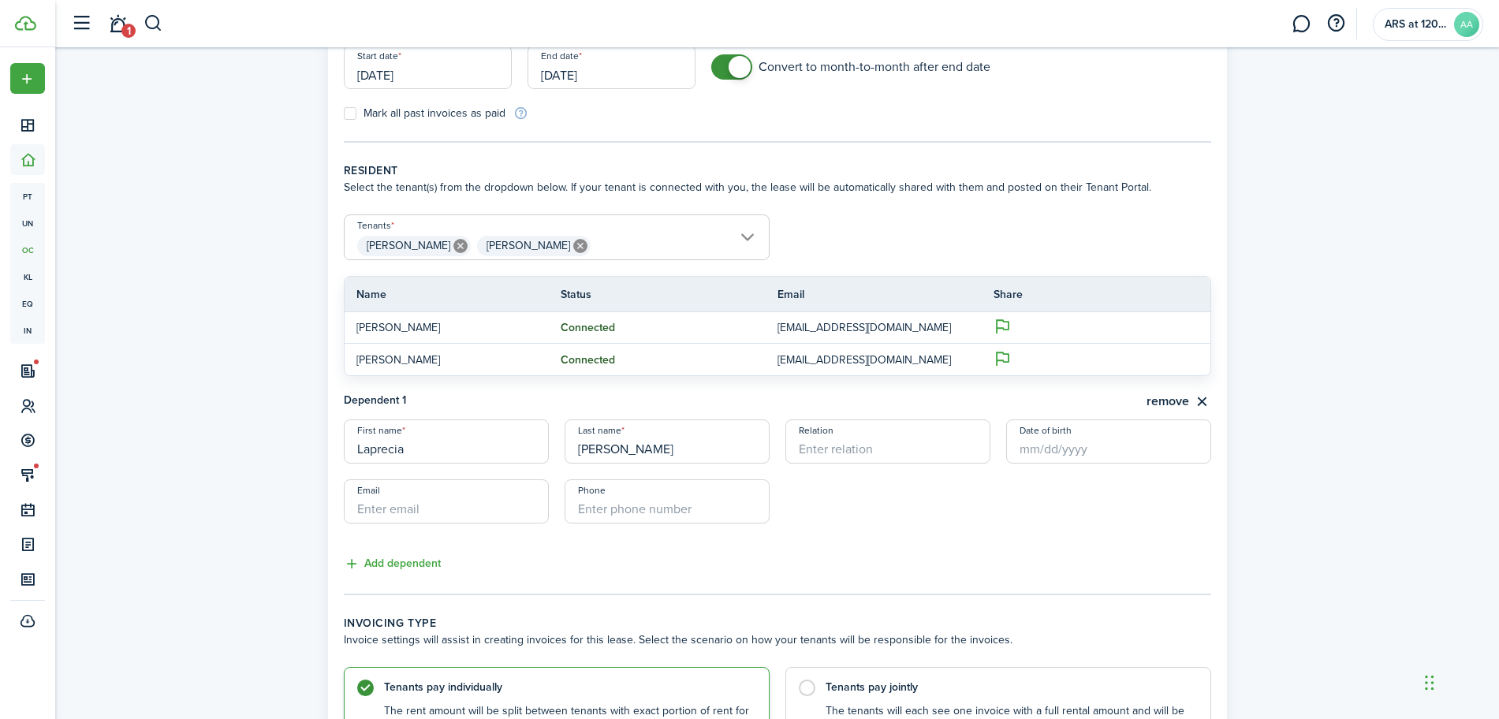
click at [856, 454] on input "Relation" at bounding box center [888, 442] width 205 height 44
type input "Girlfriend"
click at [830, 506] on lease-dependent-form "First name [PERSON_NAME] Last name [PERSON_NAME] Relation Girlfriend Date of bi…" at bounding box center [778, 480] width 868 height 120
click at [588, 246] on icon at bounding box center [580, 246] width 14 height 14
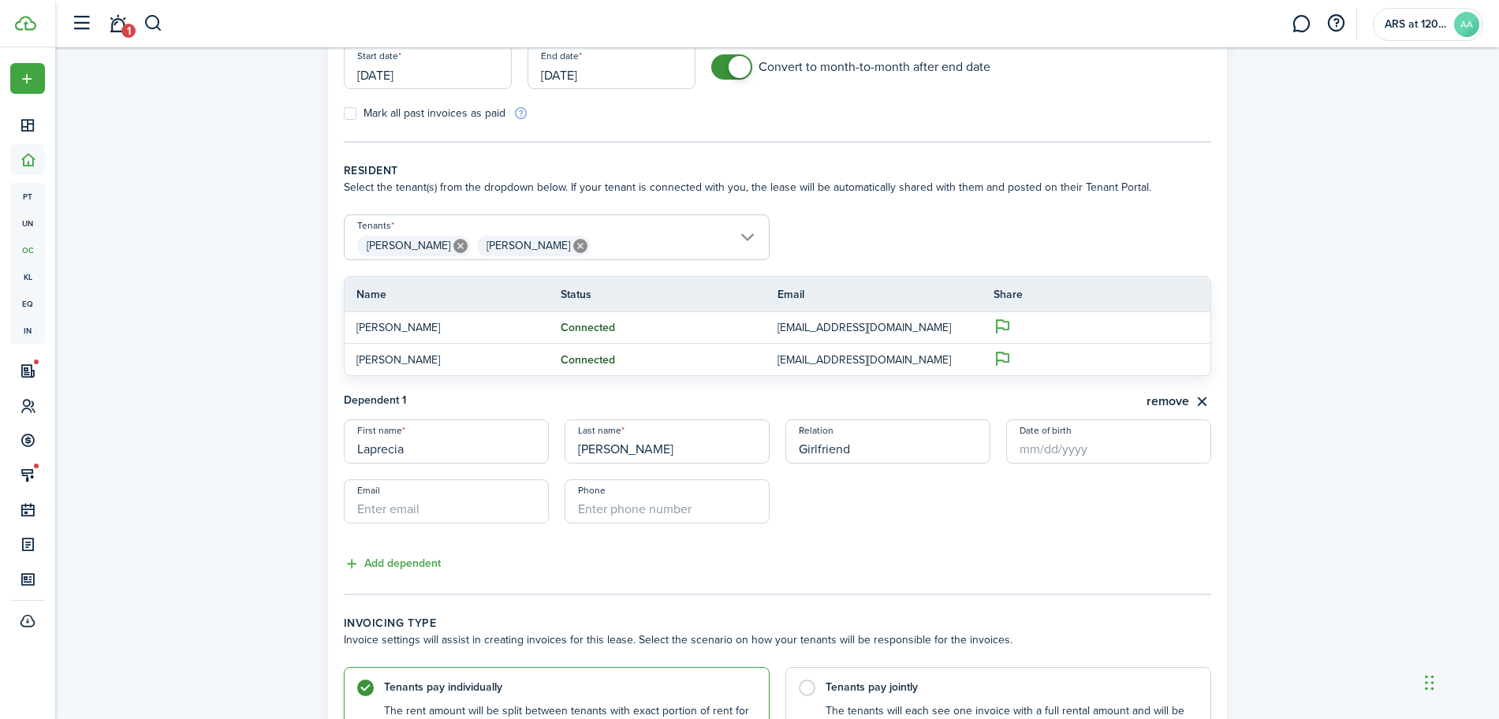
type input "[PERSON_NAME]"
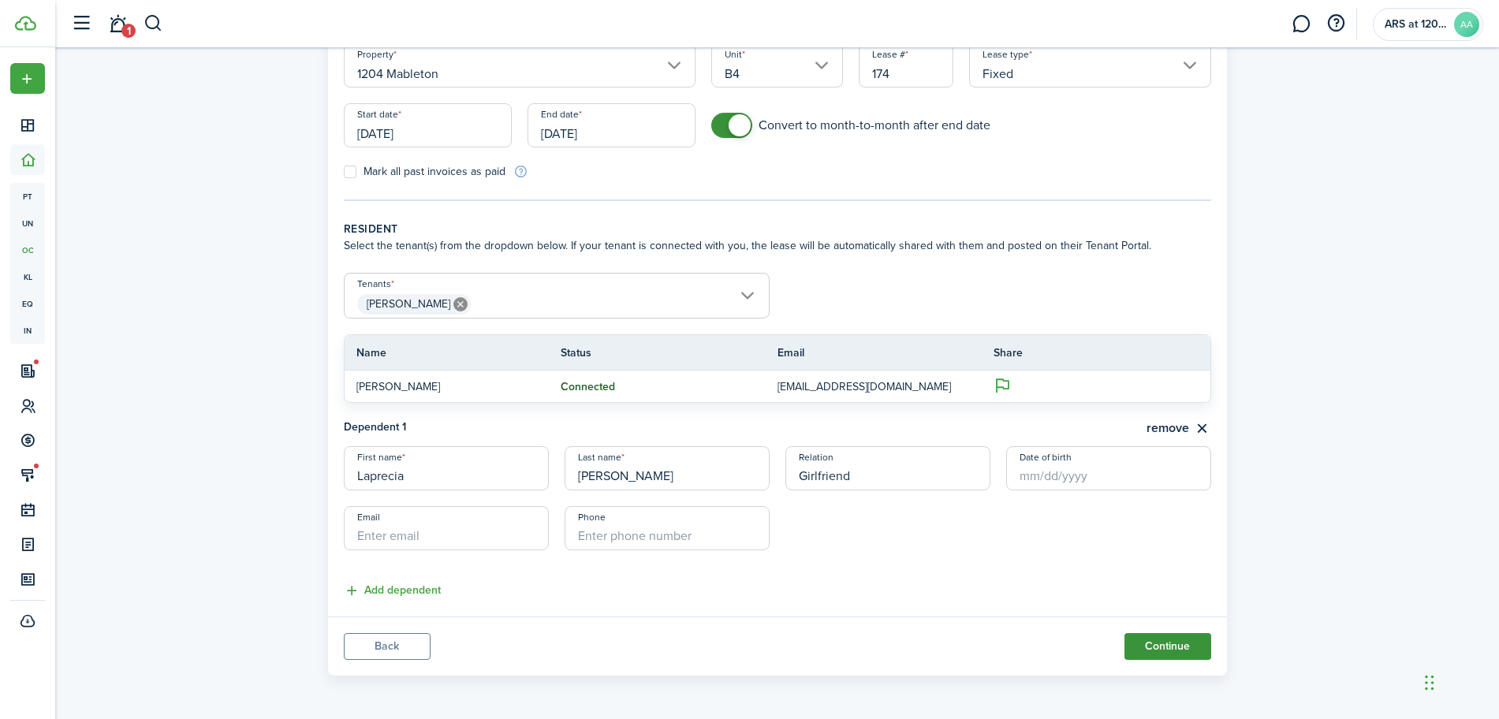
click at [1159, 650] on button "Continue" at bounding box center [1168, 646] width 87 height 27
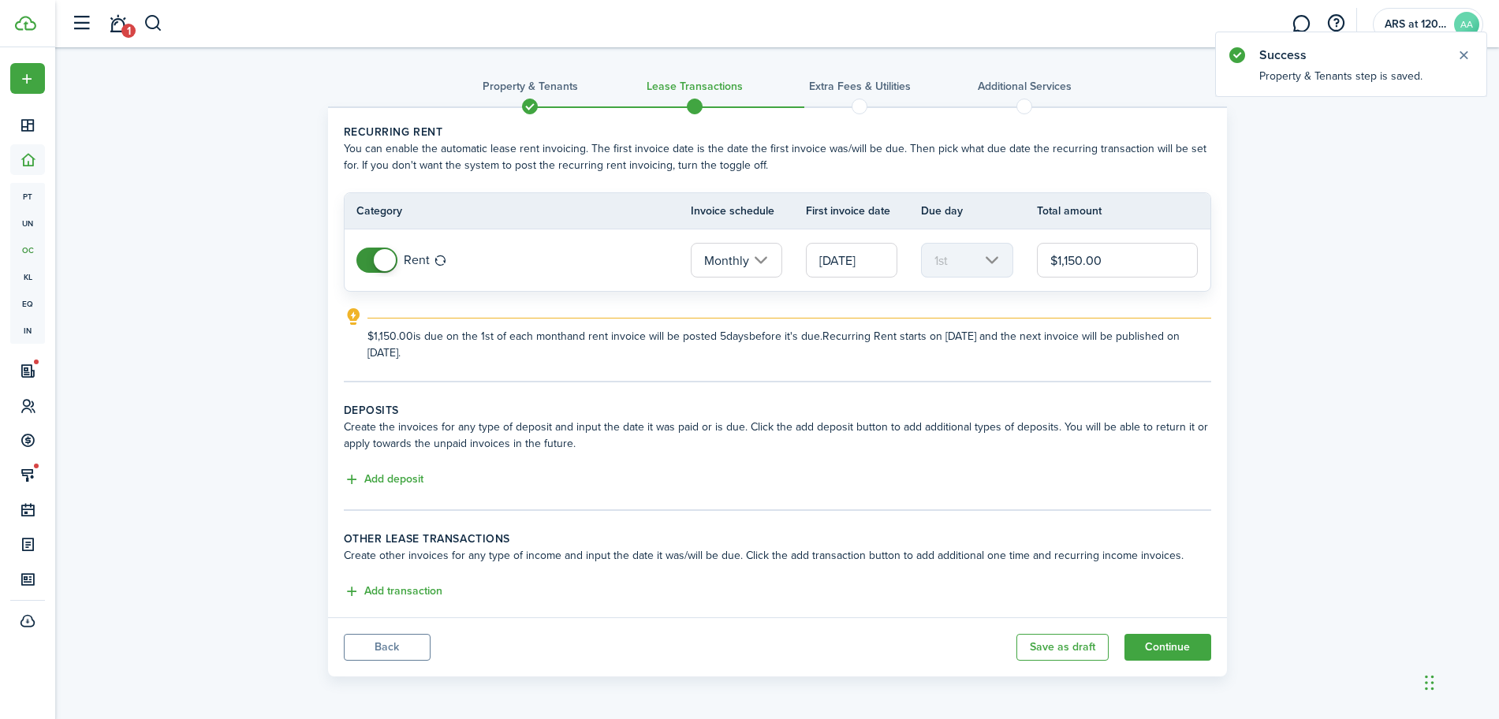
click at [1070, 256] on input "$1,150.00" at bounding box center [1118, 260] width 162 height 35
click at [392, 481] on button "Add deposit" at bounding box center [384, 479] width 80 height 18
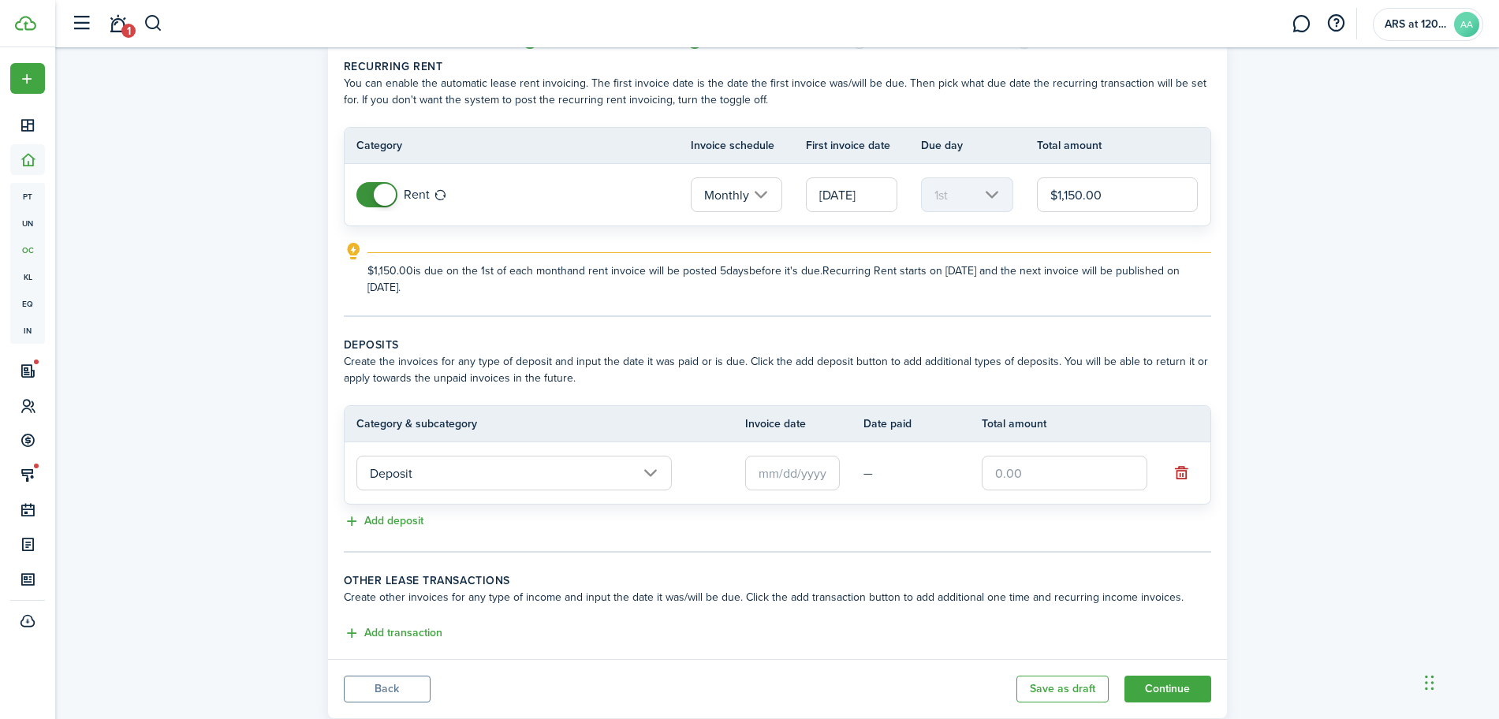
scroll to position [99, 0]
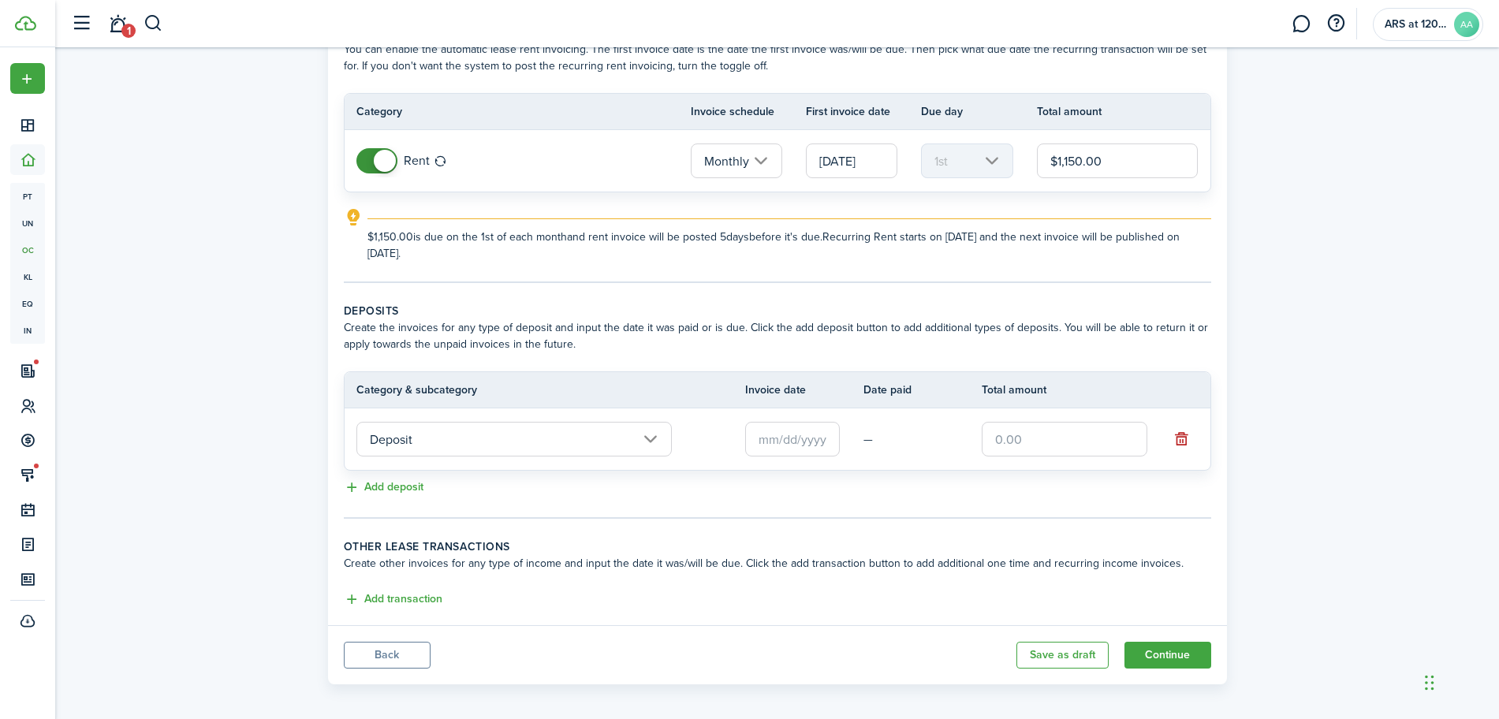
click at [546, 438] on input "Deposit" at bounding box center [515, 439] width 316 height 35
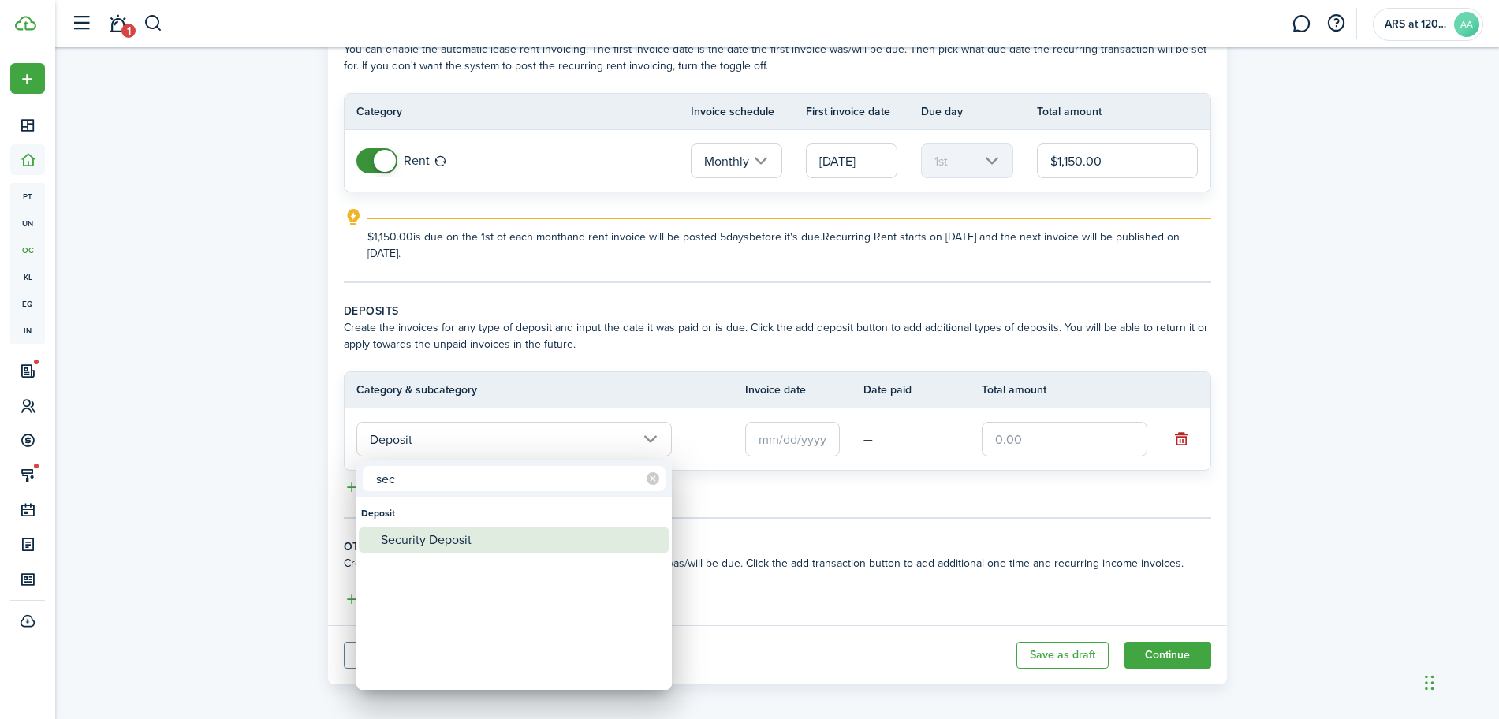
type input "sec"
click at [446, 541] on div "Security Deposit" at bounding box center [520, 540] width 279 height 27
type input "Deposit / Security Deposit"
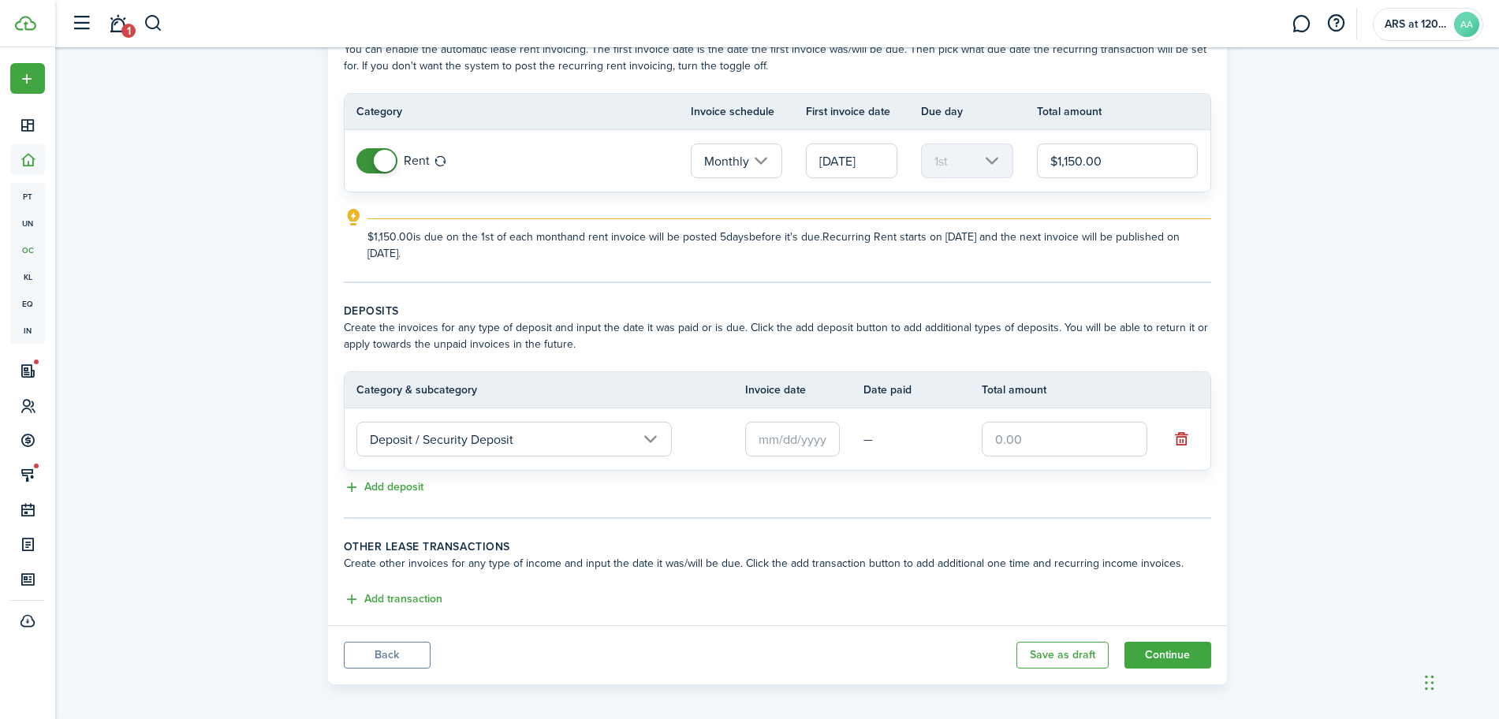
click at [798, 439] on input "text" at bounding box center [792, 439] width 95 height 35
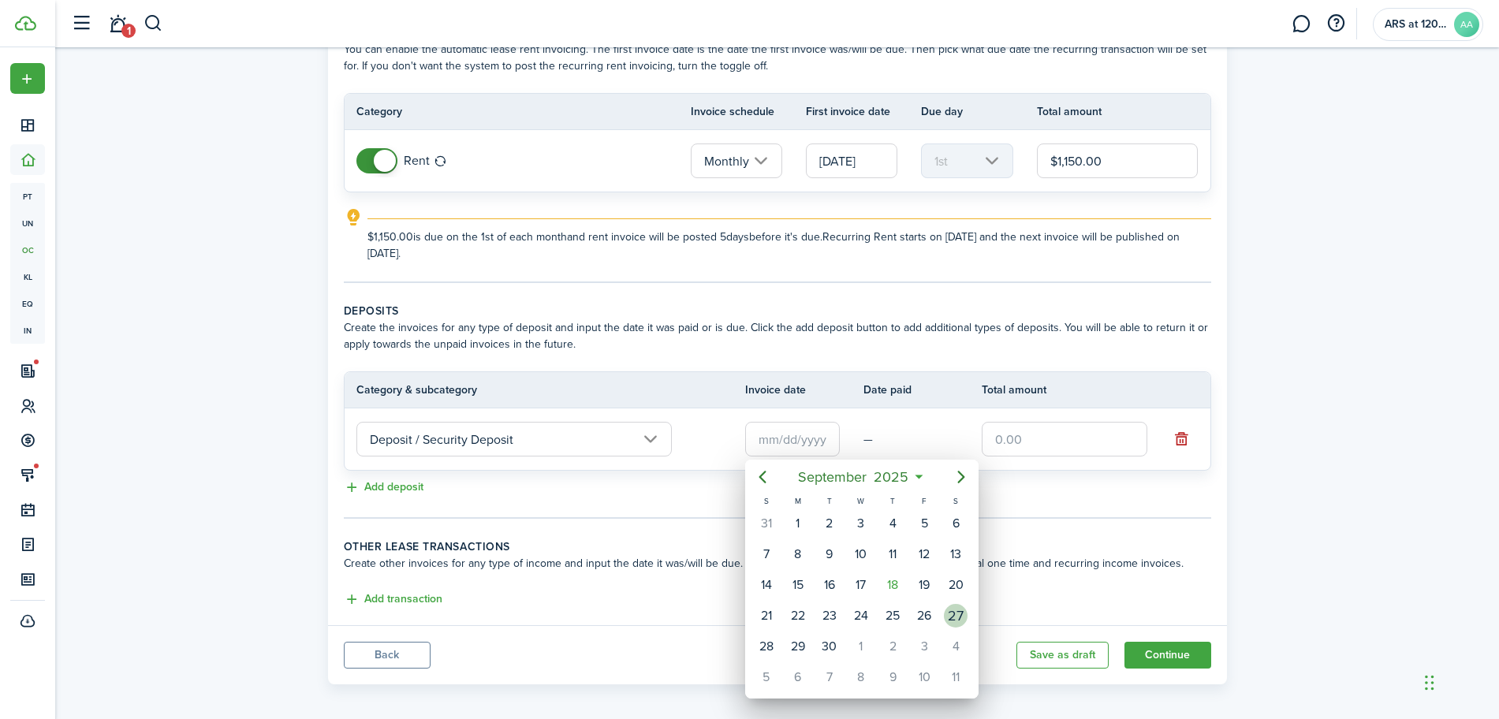
click at [958, 616] on div "27" at bounding box center [956, 616] width 24 height 24
type input "[DATE]"
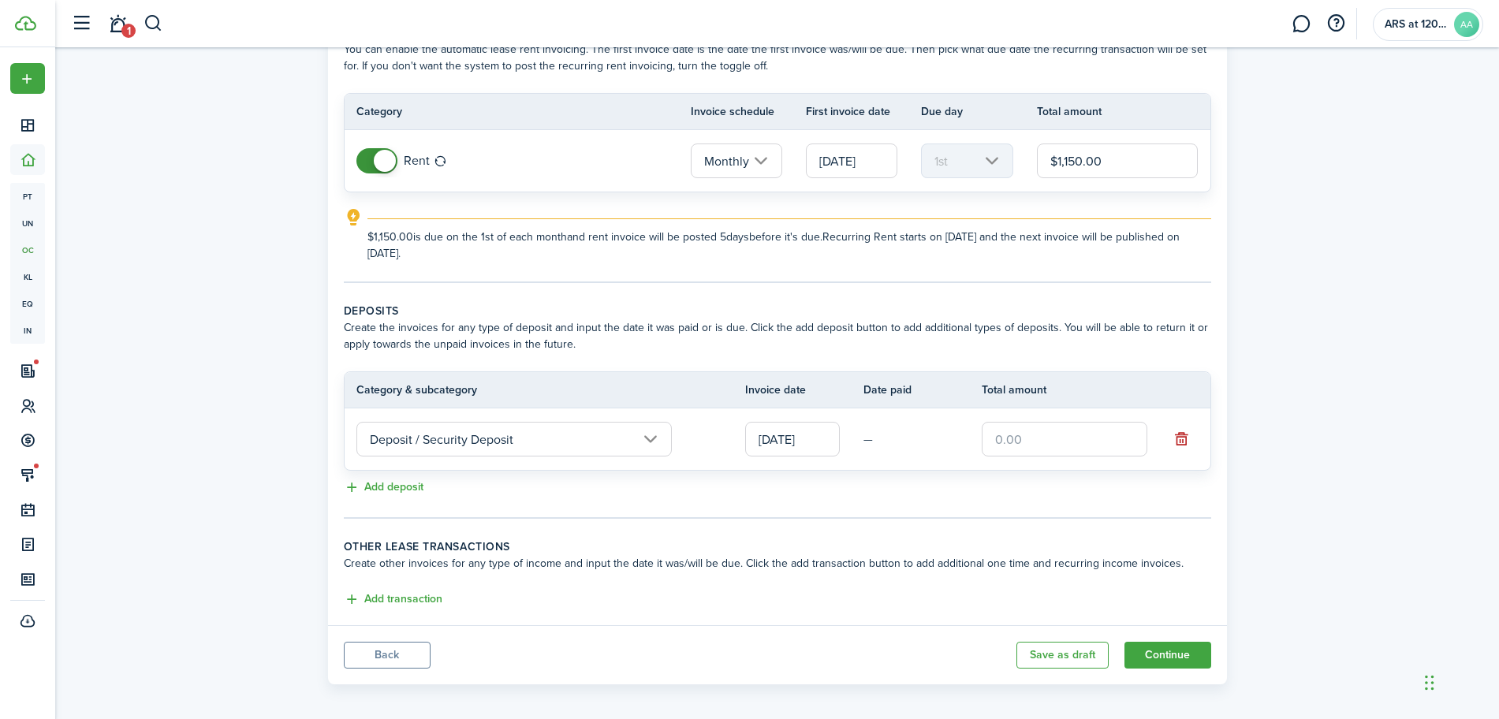
click at [1011, 427] on input "text" at bounding box center [1065, 439] width 166 height 35
type input "$1,050.00"
click at [401, 494] on button "Add deposit" at bounding box center [384, 488] width 80 height 18
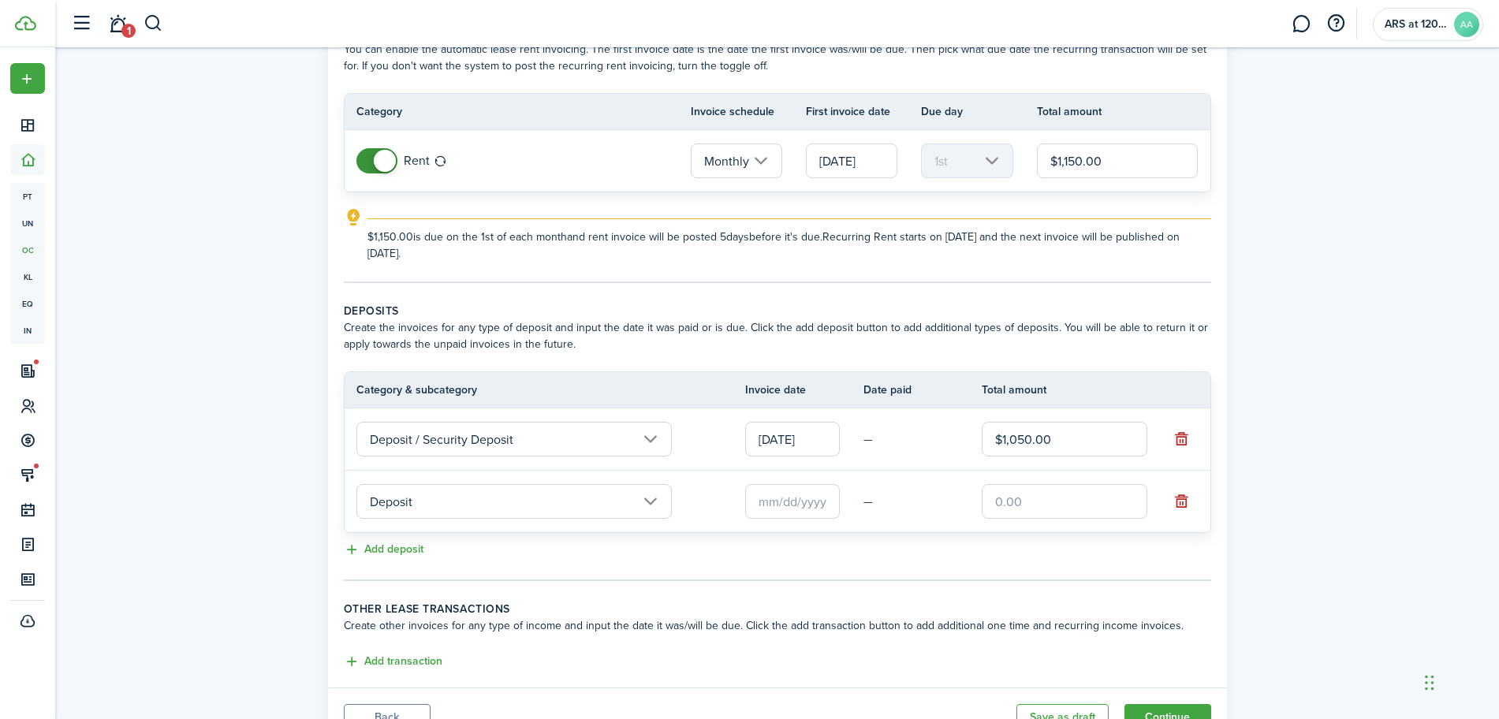
click at [405, 497] on input "Deposit" at bounding box center [515, 501] width 316 height 35
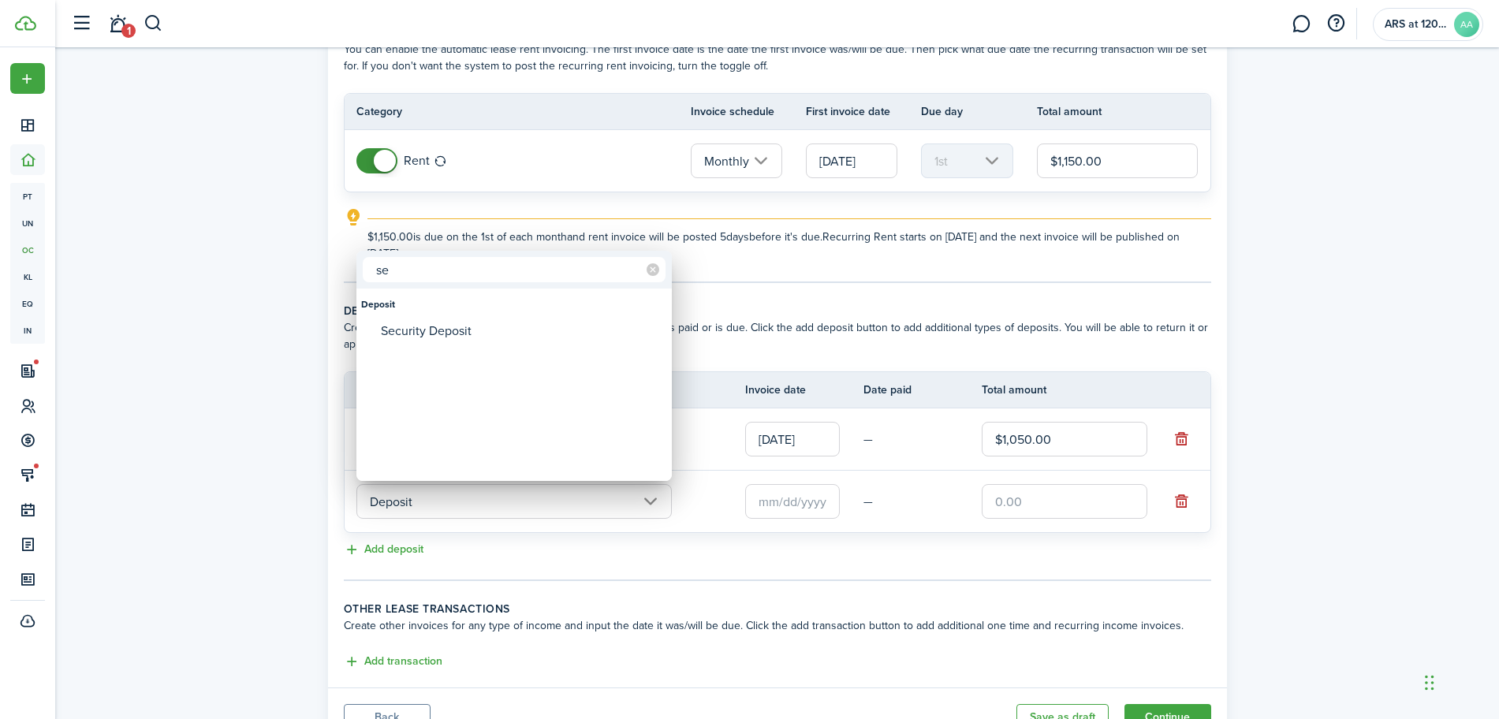
type input "s"
type input "f"
type input "s"
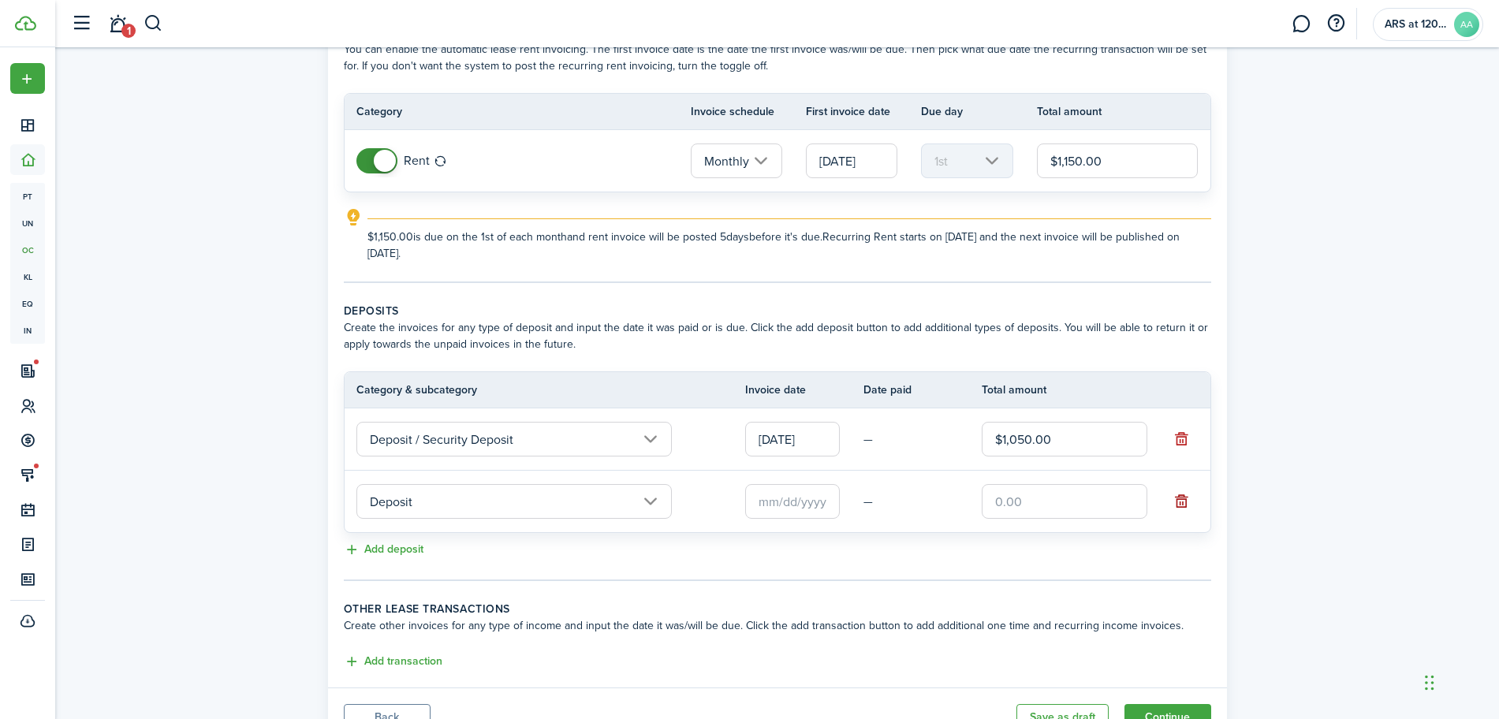
click at [1186, 500] on button "button" at bounding box center [1182, 502] width 22 height 22
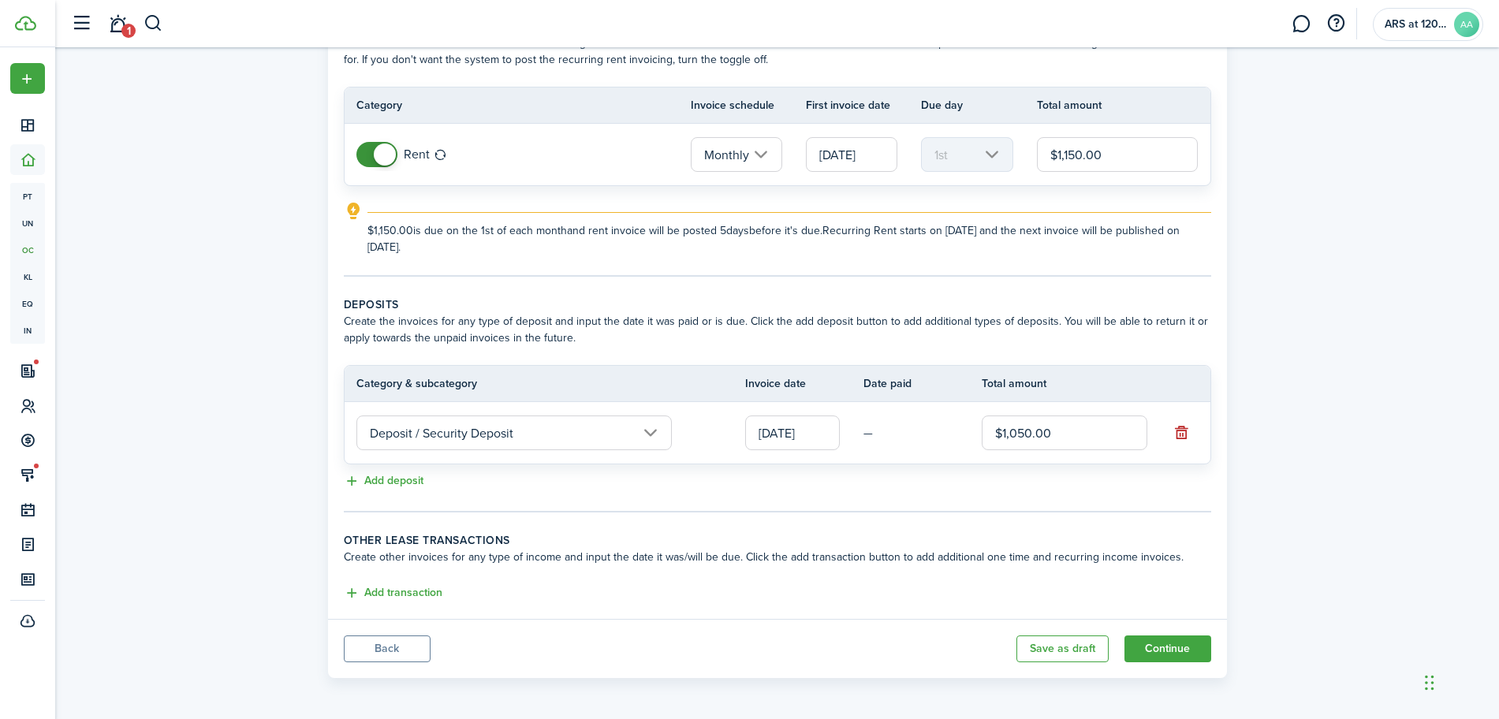
scroll to position [108, 0]
click at [405, 588] on button "Add transaction" at bounding box center [393, 591] width 99 height 18
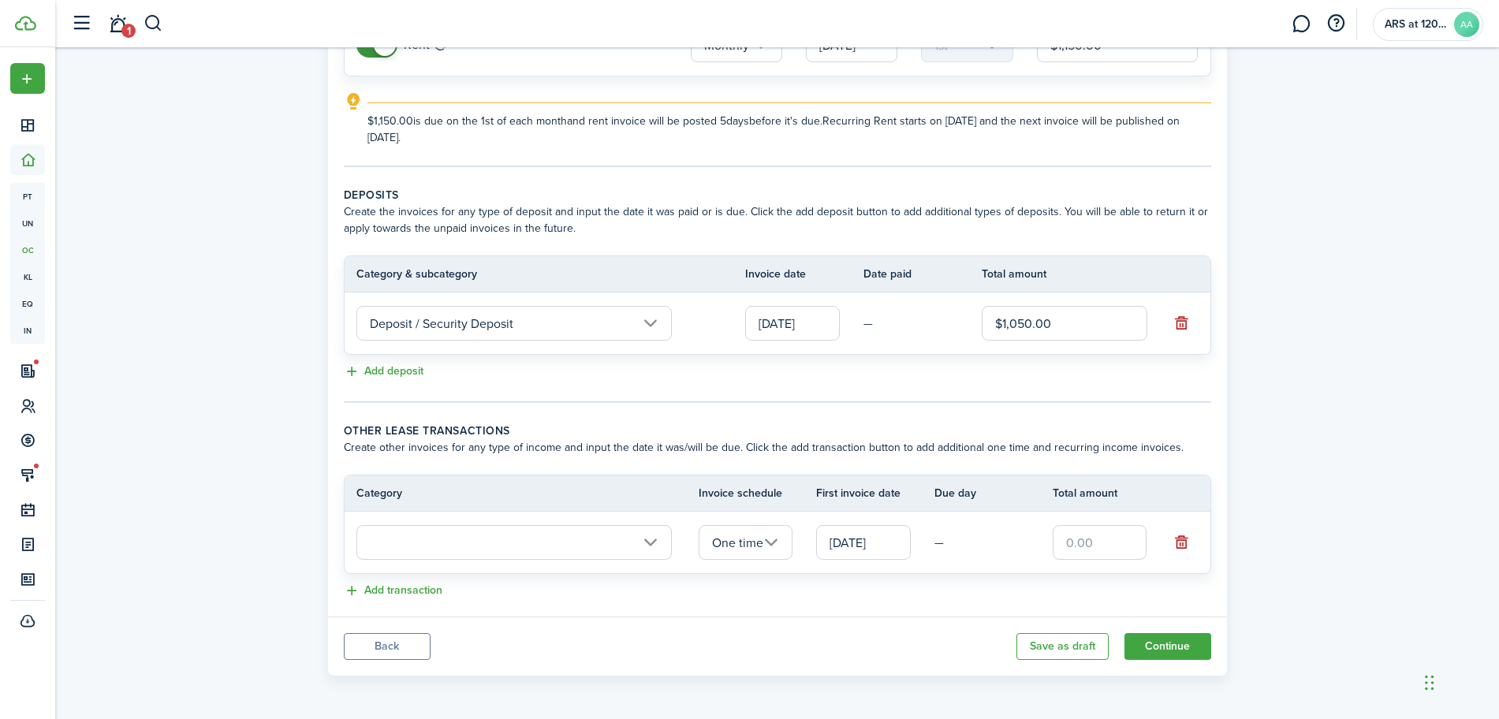
scroll to position [215, 0]
click at [513, 556] on input "text" at bounding box center [515, 542] width 316 height 35
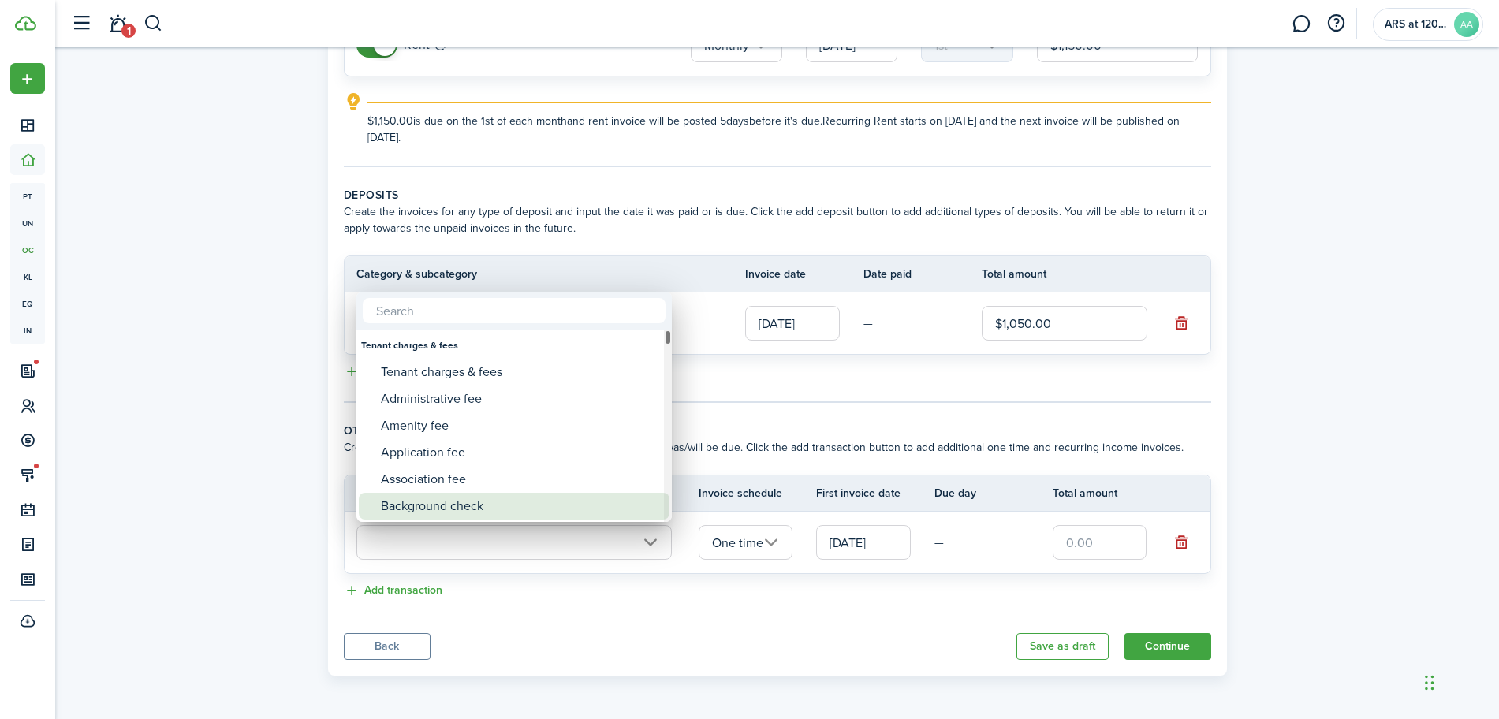
type input "f"
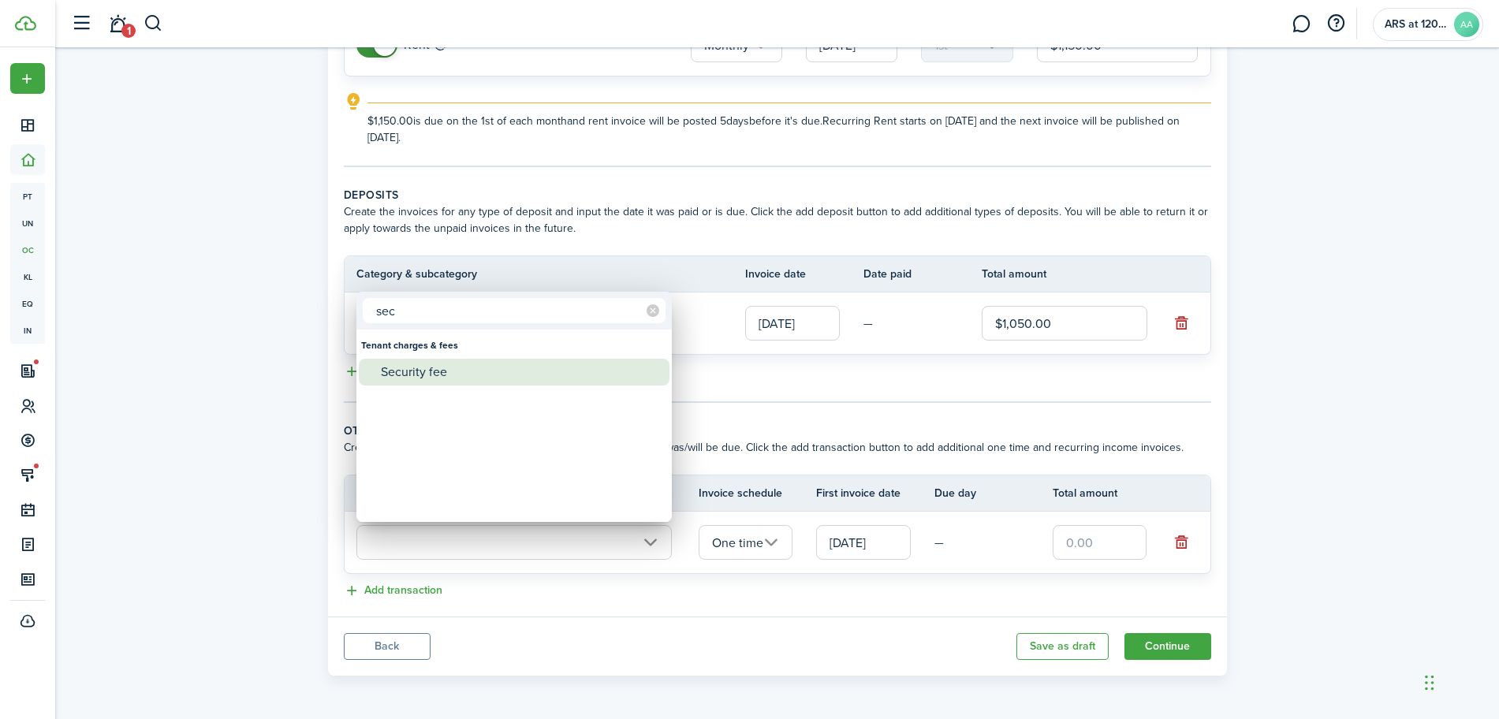
type input "sec"
click at [429, 372] on div "Security fee" at bounding box center [520, 372] width 279 height 27
type input "Tenant charges & fees / Security fee"
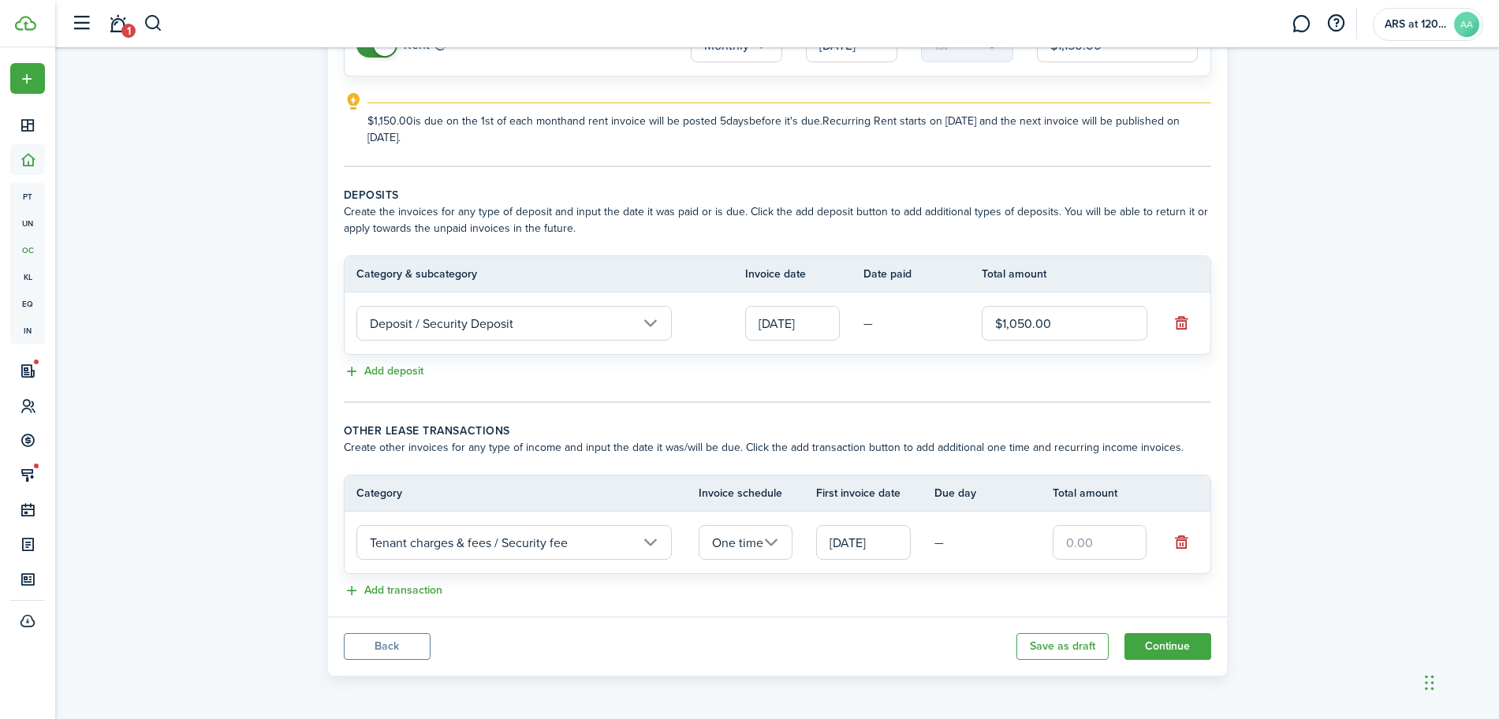
click at [867, 549] on input "[DATE]" at bounding box center [863, 542] width 95 height 35
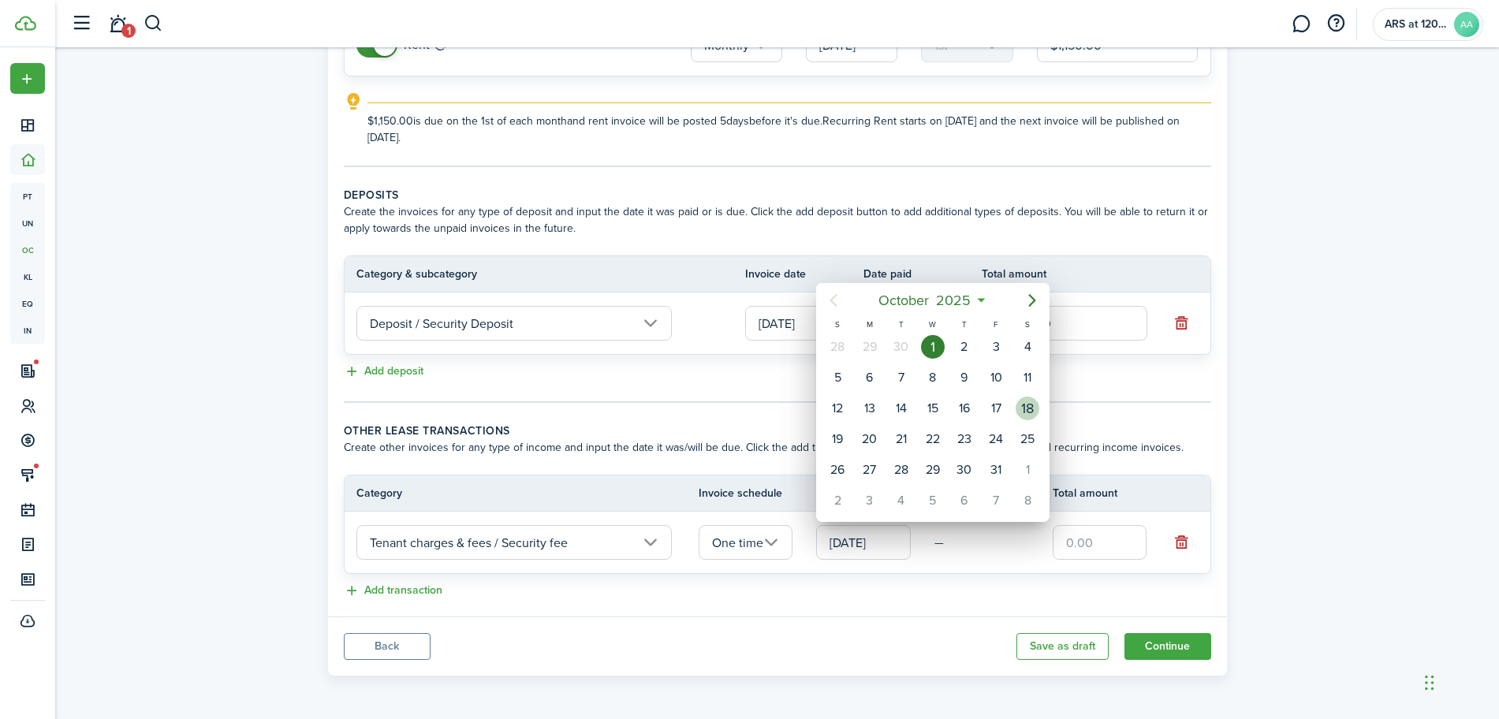
click at [1021, 410] on div "18" at bounding box center [1028, 409] width 24 height 24
type input "[DATE]"
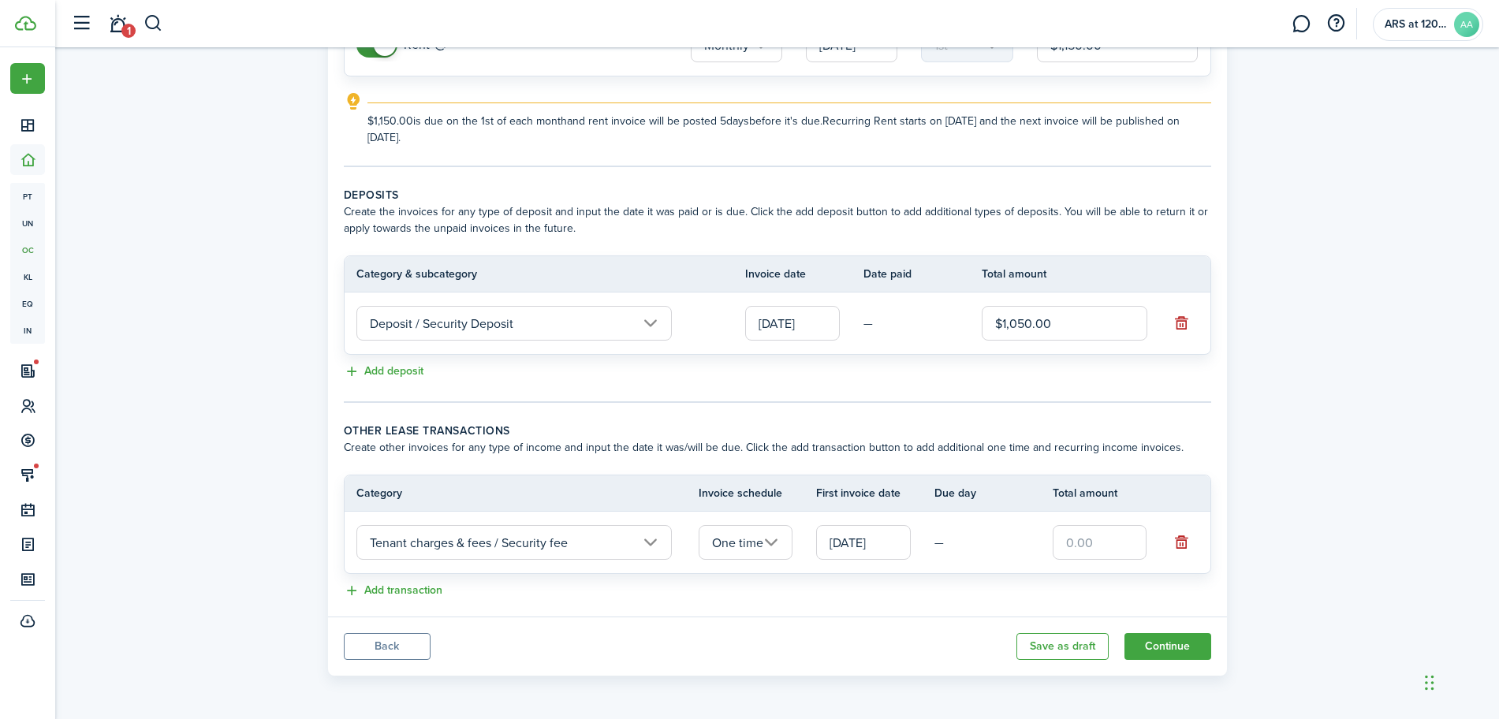
click at [1116, 537] on input "text" at bounding box center [1100, 542] width 95 height 35
type input "$1,050.00"
click at [401, 584] on button "Add transaction" at bounding box center [393, 591] width 99 height 18
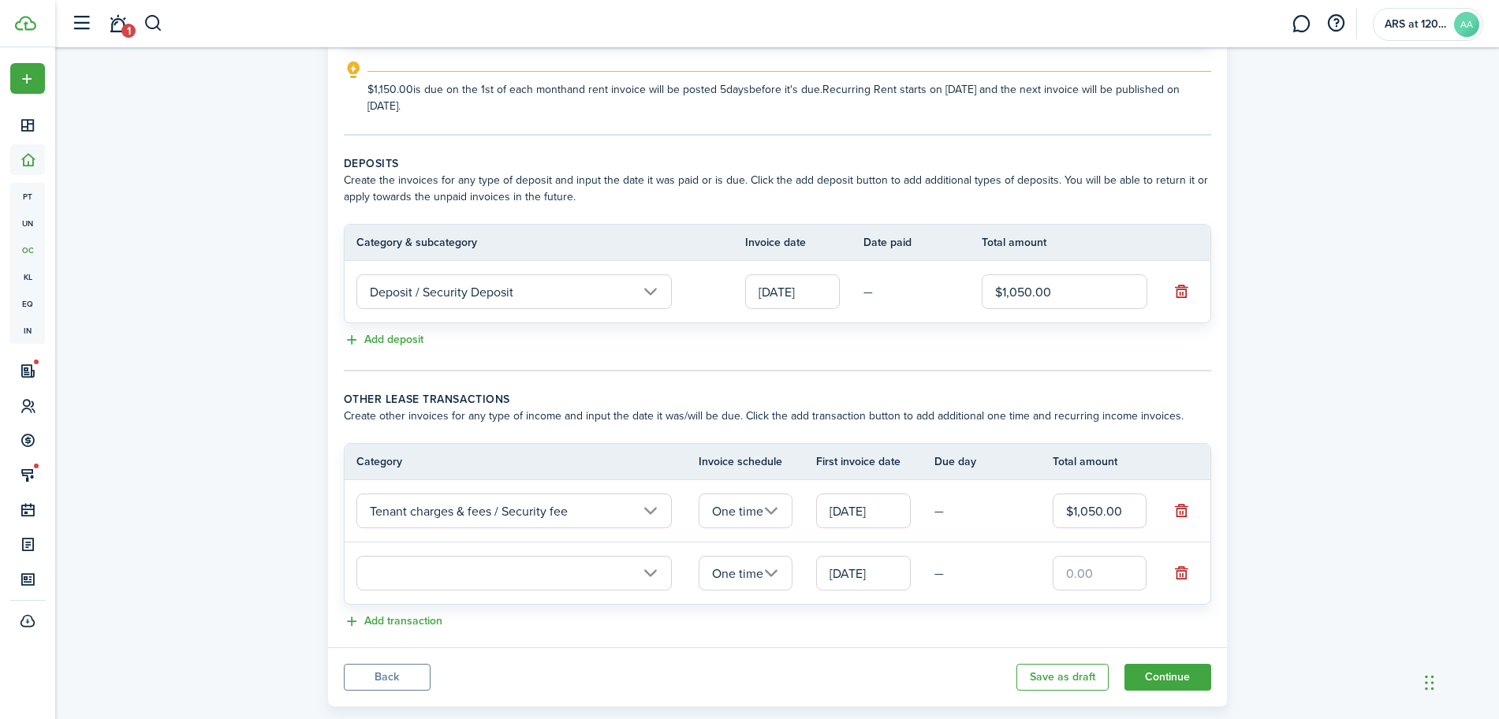
scroll to position [278, 0]
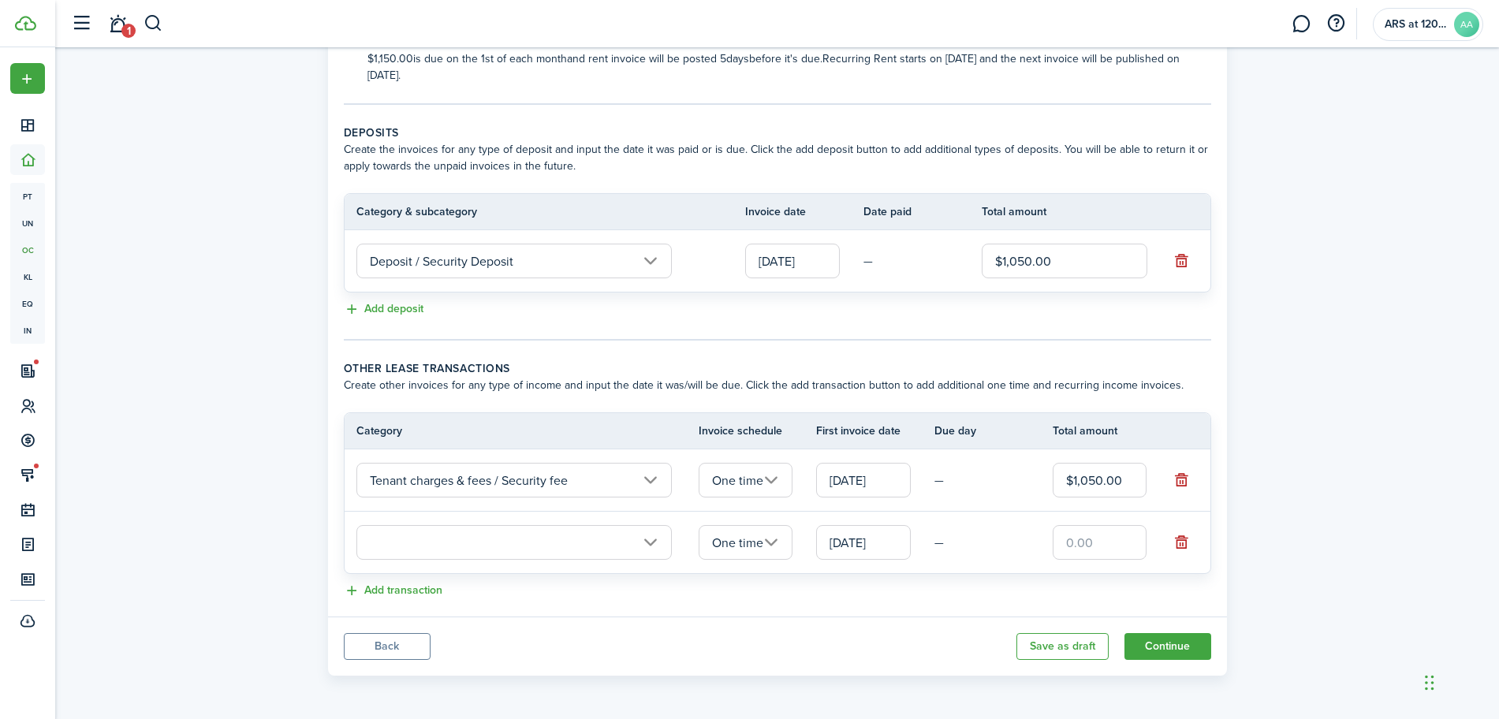
click at [625, 543] on input "text" at bounding box center [515, 542] width 316 height 35
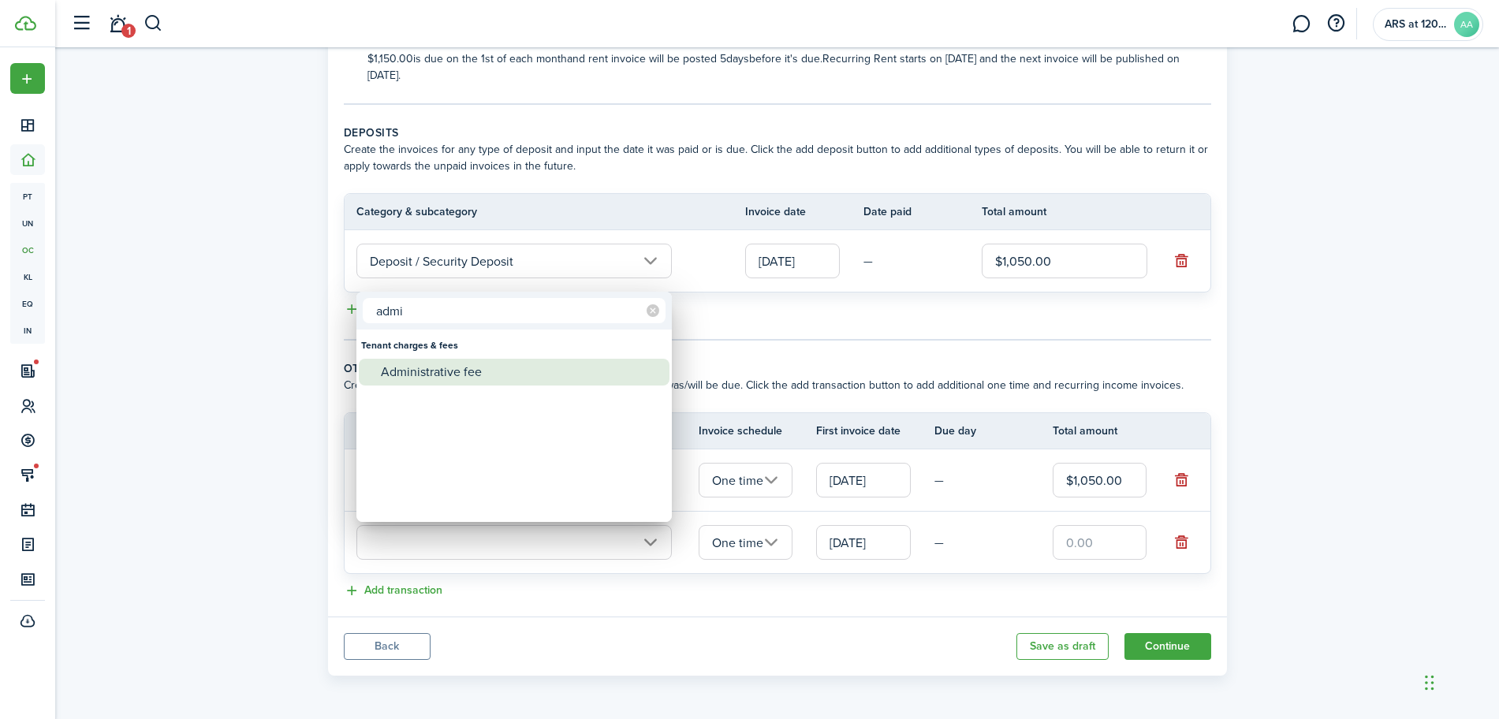
type input "admi"
click at [435, 364] on div "Administrative fee" at bounding box center [520, 372] width 279 height 27
type input "Tenant charges & fees / Administrative fee"
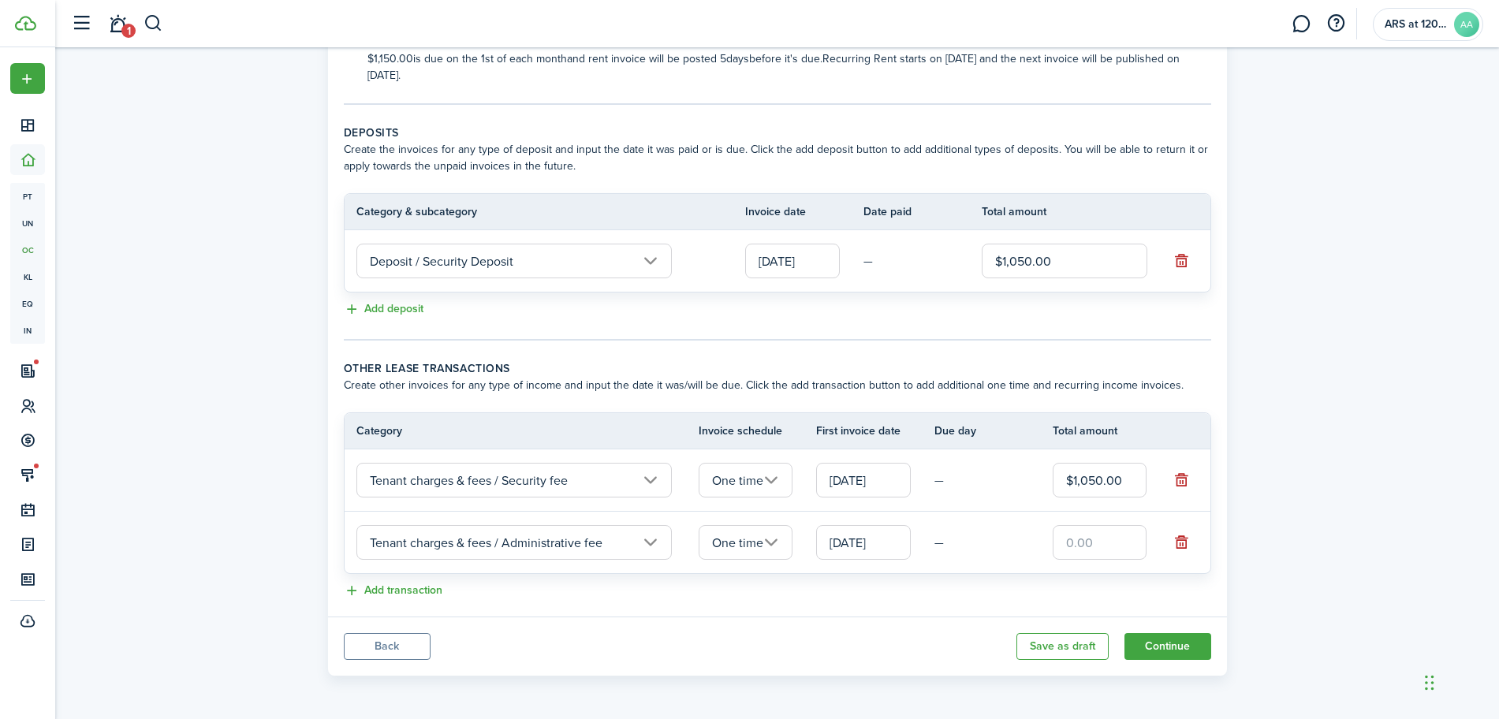
click at [775, 543] on input "One time" at bounding box center [746, 542] width 95 height 35
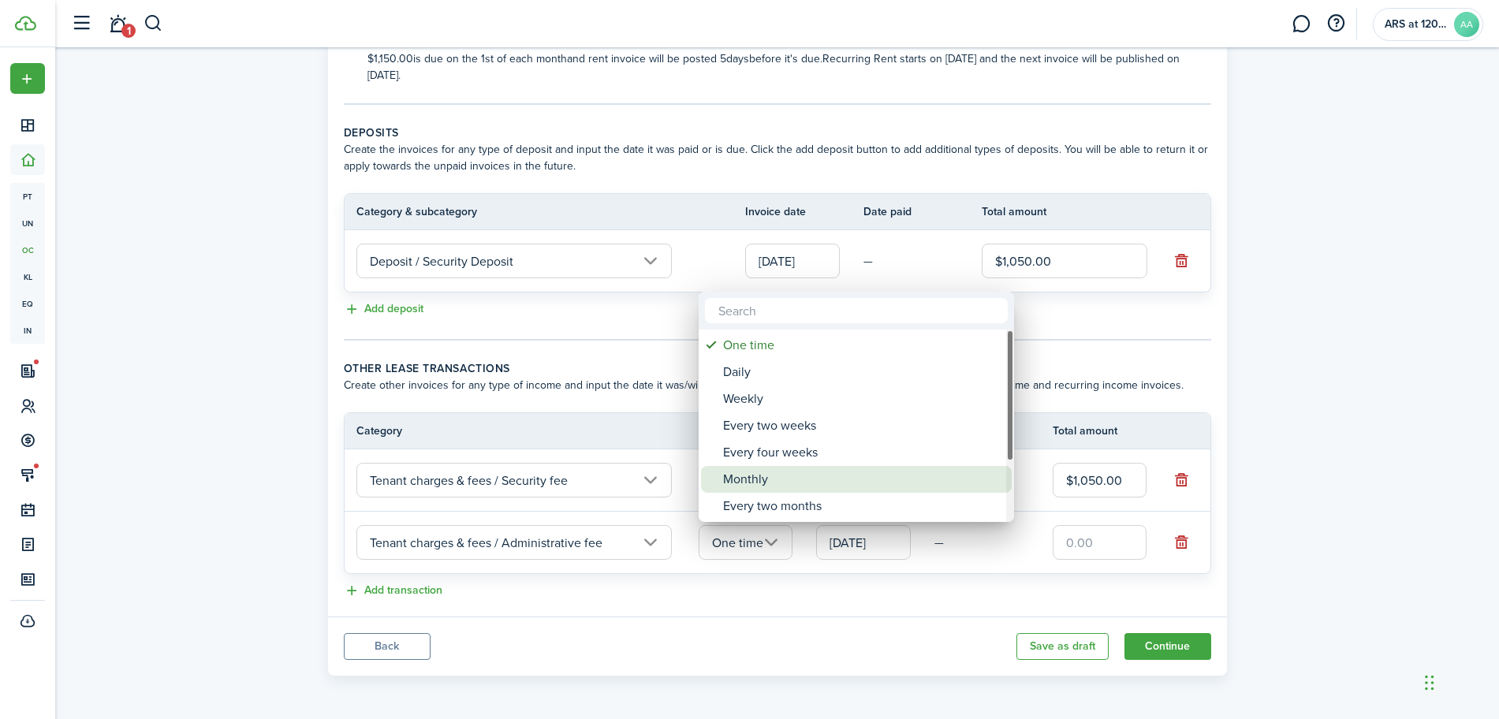
click at [762, 479] on div "Monthly" at bounding box center [862, 479] width 279 height 27
type input "Monthly"
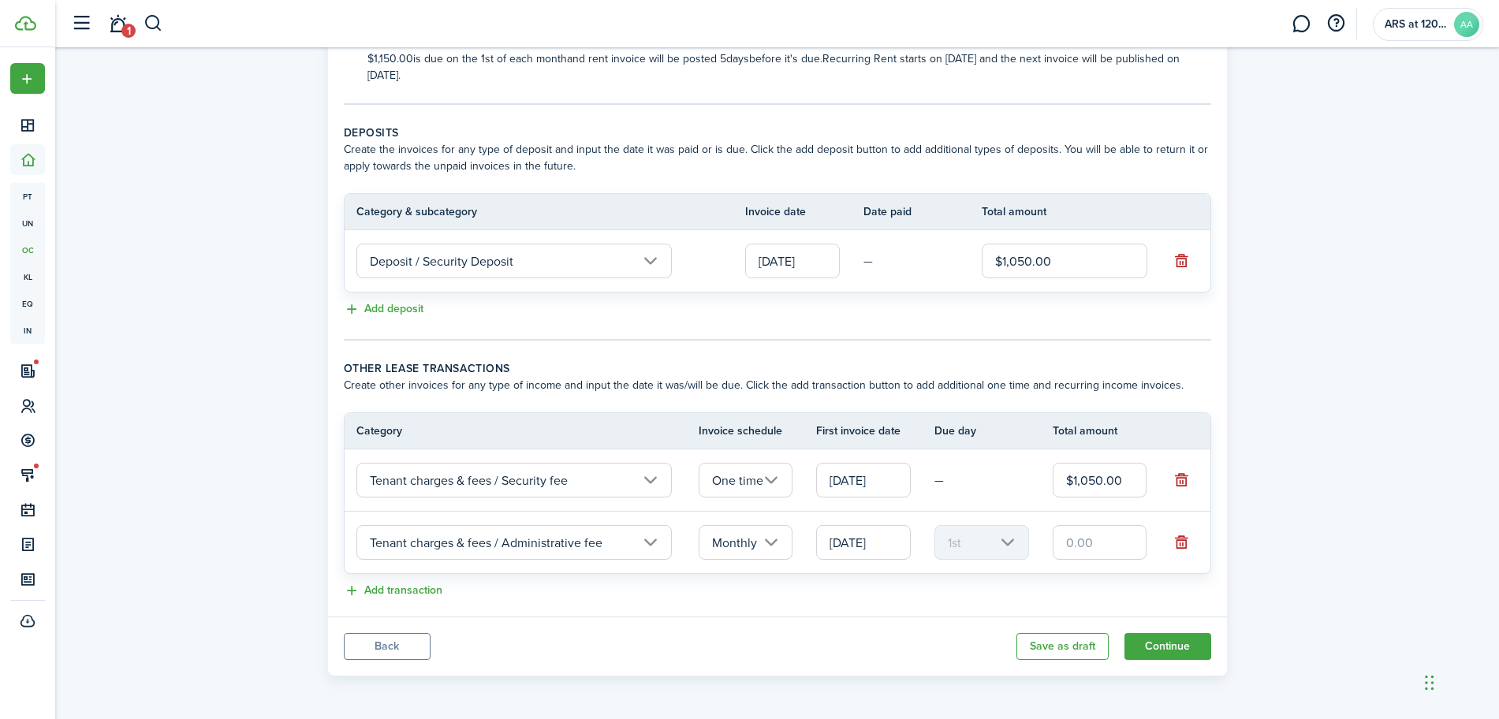
click at [1097, 547] on input "text" at bounding box center [1100, 542] width 95 height 35
type input "$11.50"
click at [399, 598] on button "Add transaction" at bounding box center [393, 591] width 99 height 18
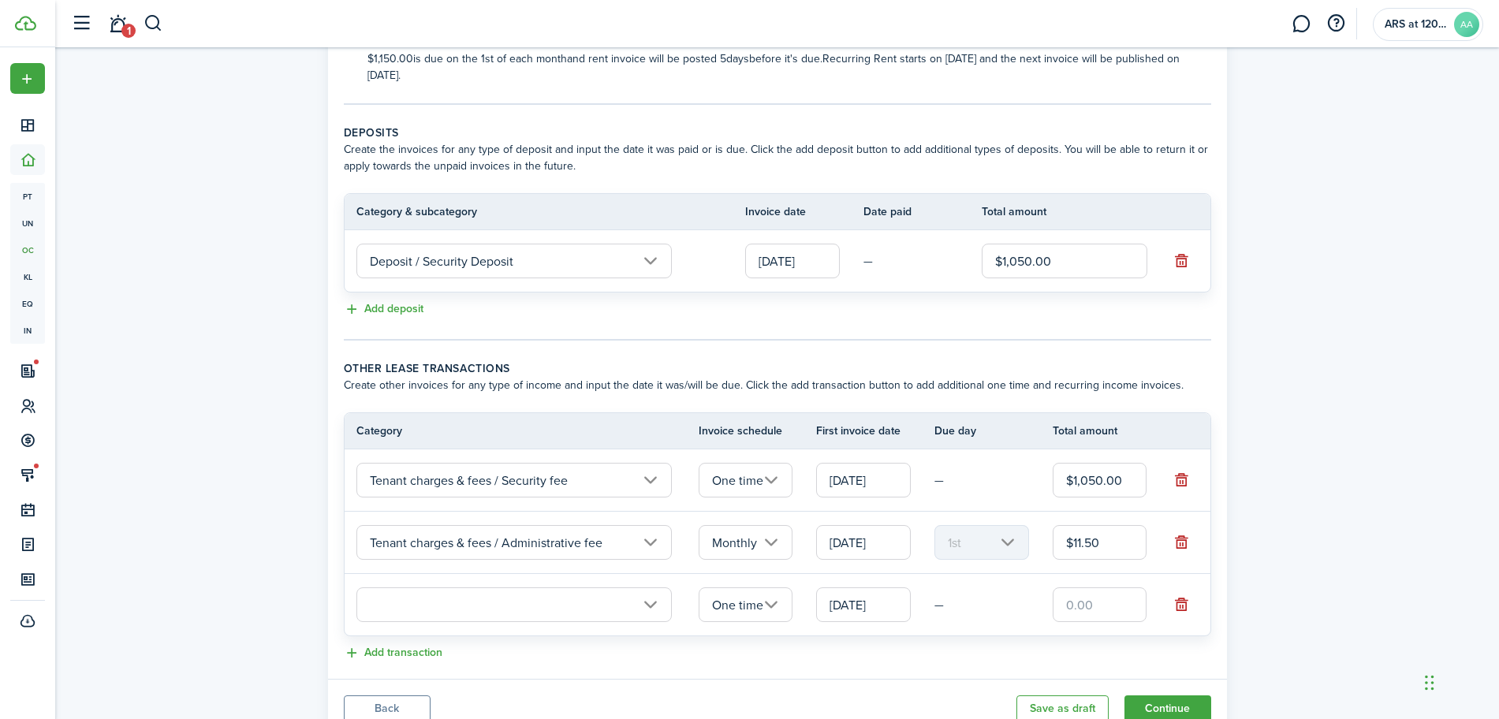
click at [411, 597] on input "text" at bounding box center [515, 605] width 316 height 35
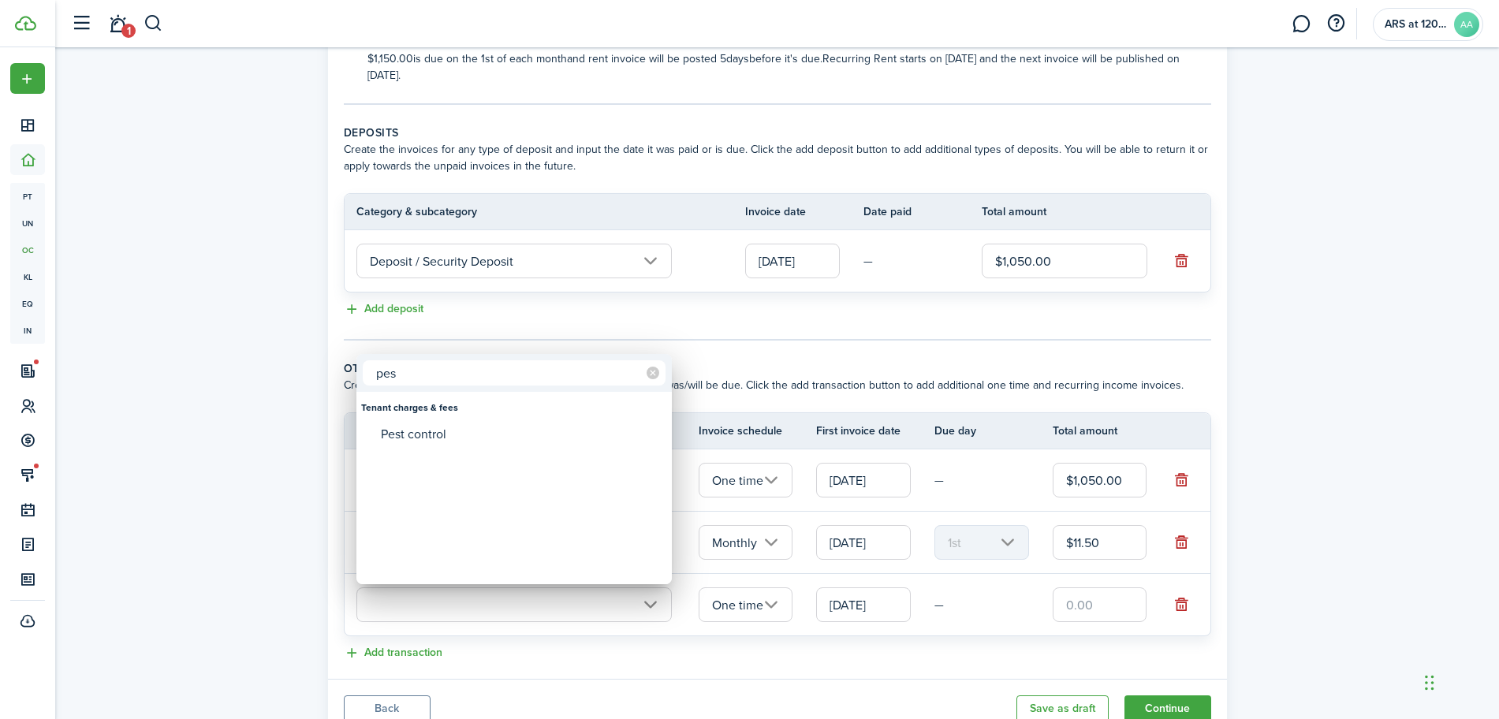
type input "pes"
click at [427, 442] on div "Tenant charges & fees Pest control" at bounding box center [515, 488] width 316 height 2333
click at [427, 435] on div "Pest control" at bounding box center [520, 434] width 279 height 27
type input "Tenant charges & fees / Pest control"
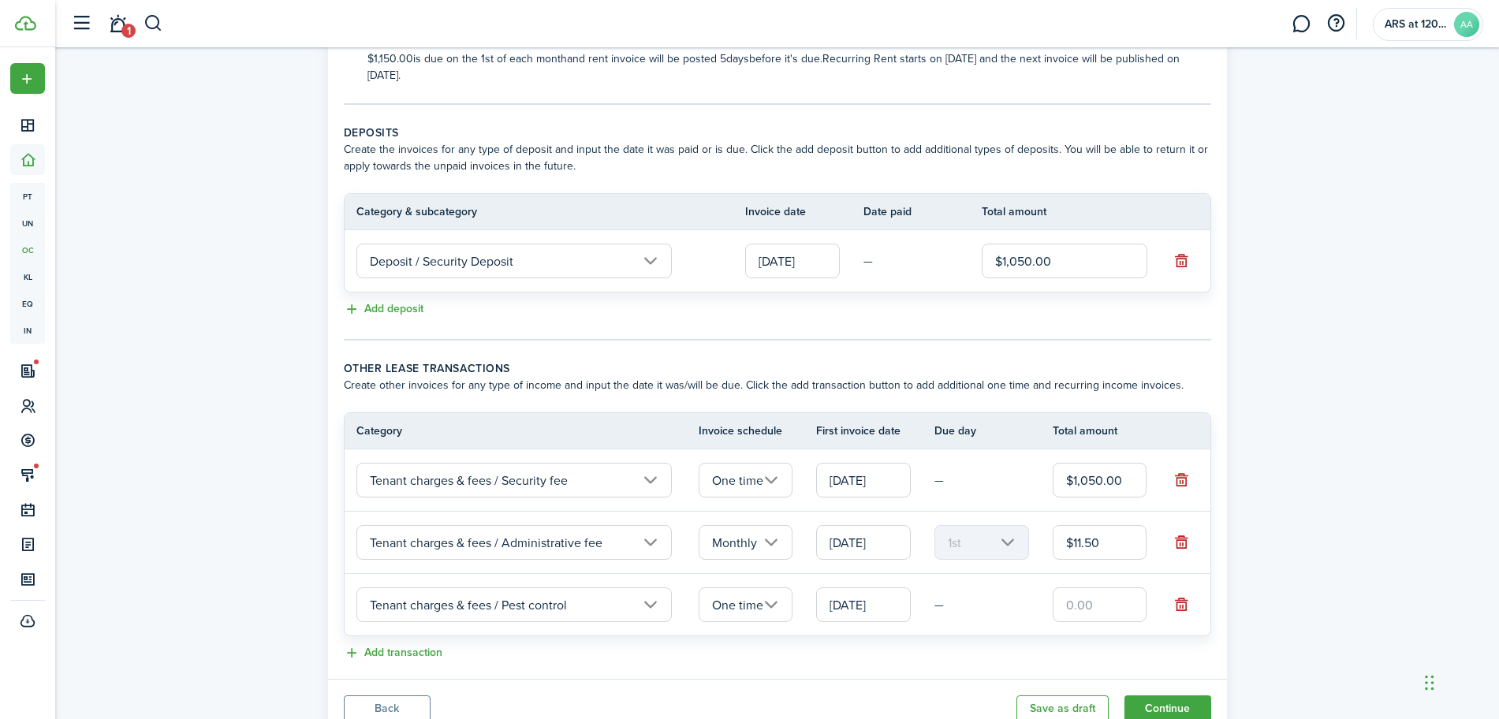
click at [741, 604] on input "One time" at bounding box center [746, 605] width 95 height 35
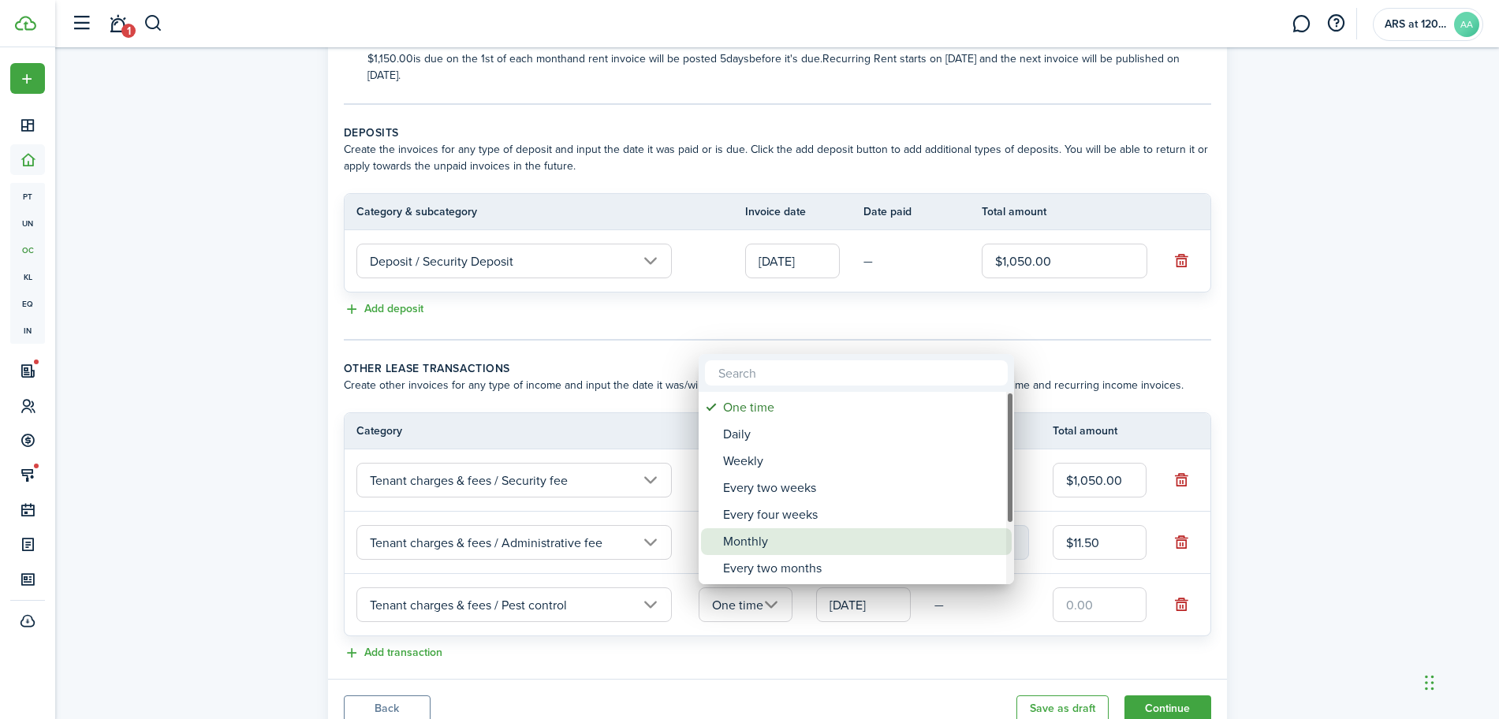
click at [766, 546] on div "Monthly" at bounding box center [862, 541] width 279 height 27
type input "Monthly"
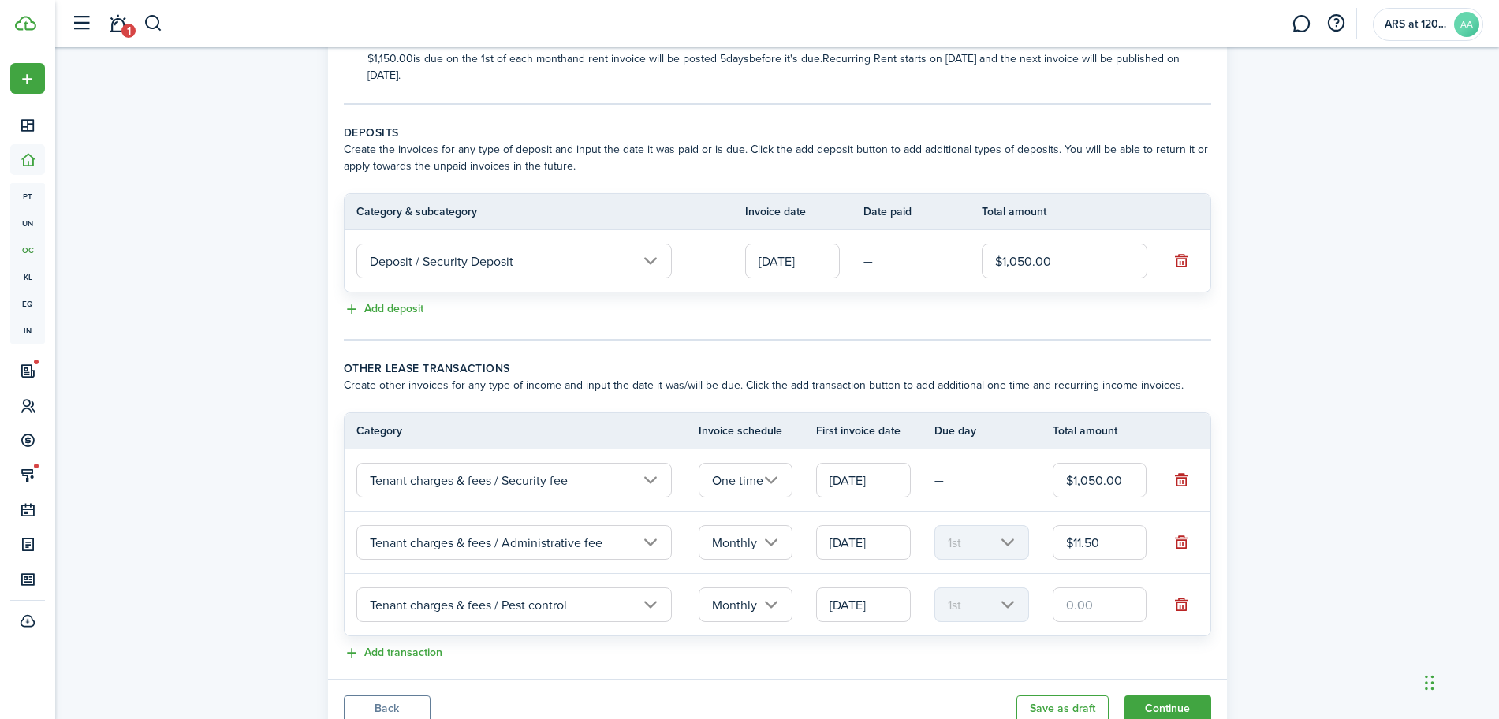
click at [1095, 604] on input "text" at bounding box center [1100, 605] width 95 height 35
type input "$4.00"
click at [401, 649] on button "Add transaction" at bounding box center [393, 653] width 99 height 18
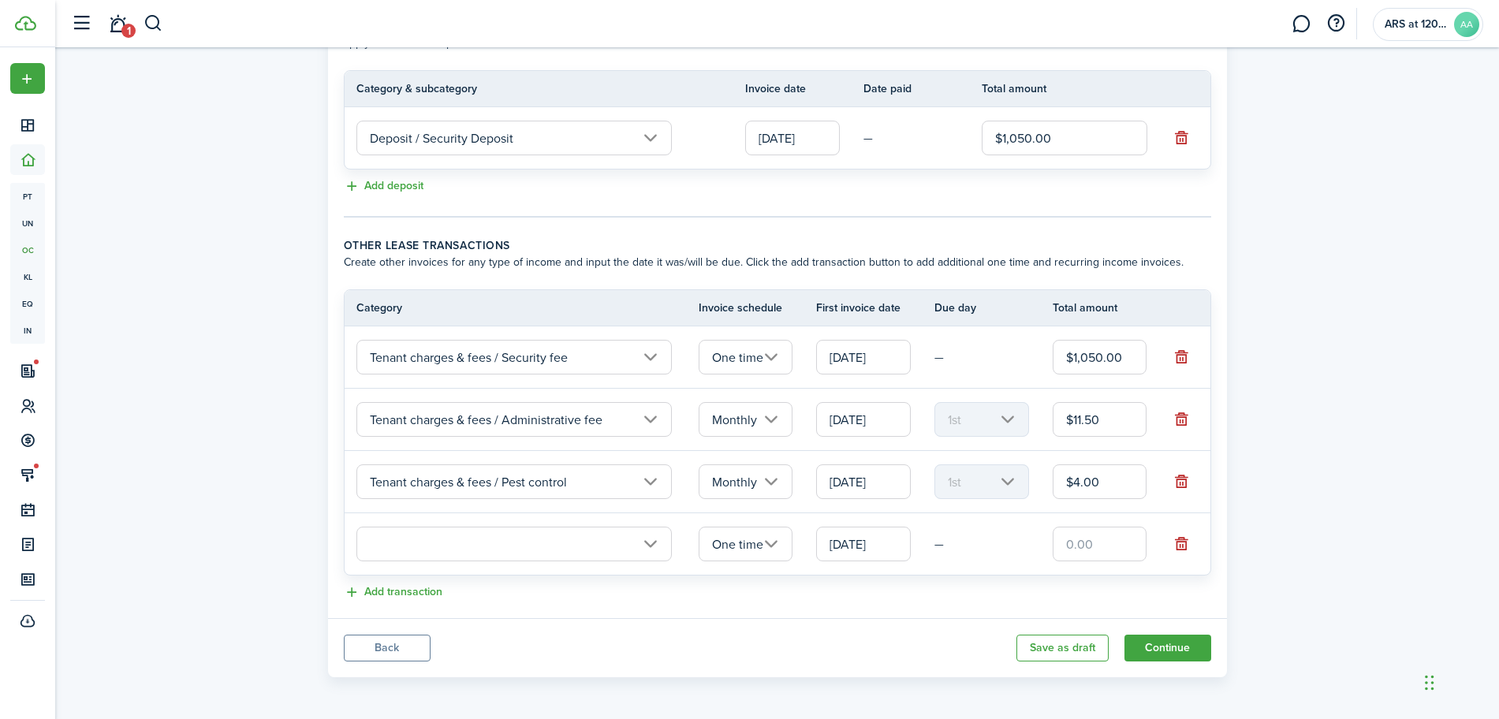
scroll to position [402, 0]
click at [533, 538] on input "text" at bounding box center [515, 542] width 316 height 35
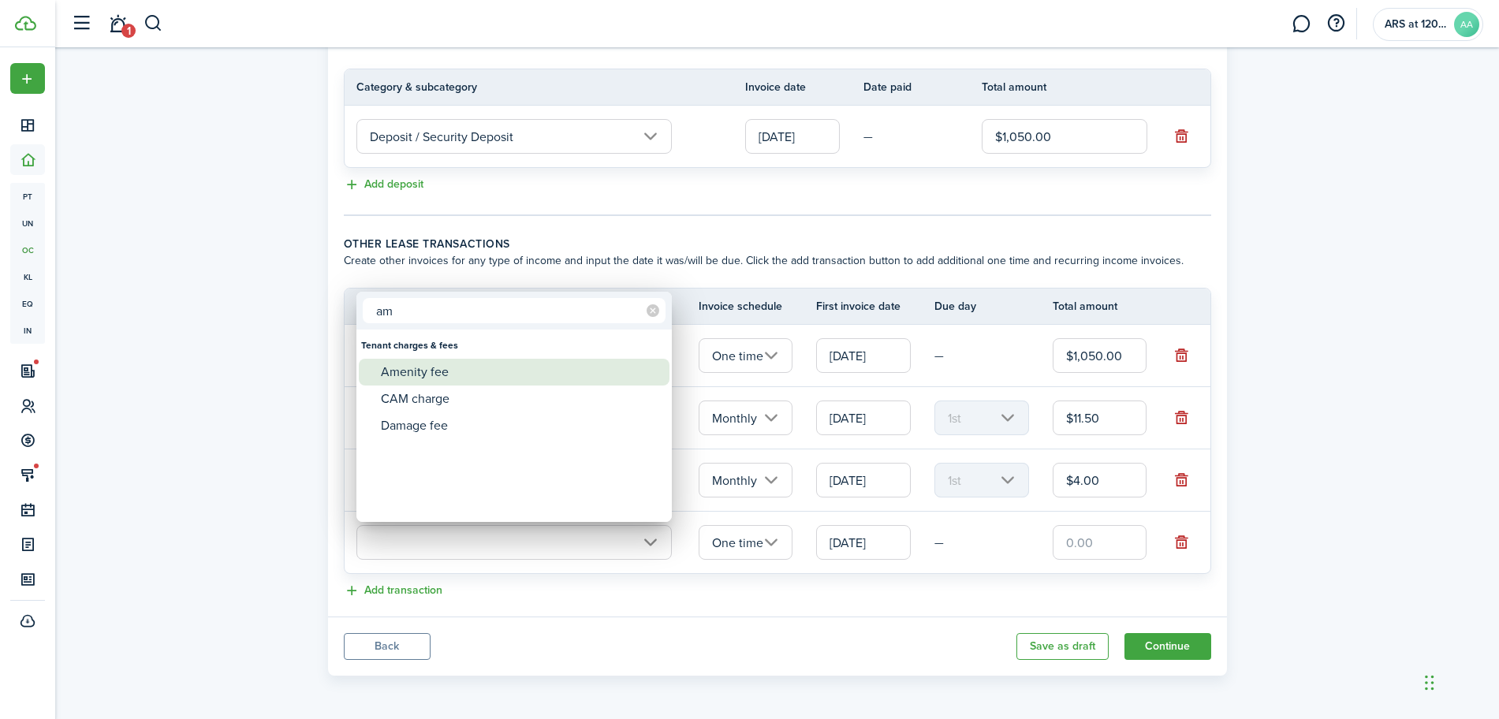
type input "am"
click at [417, 376] on div "Amenity fee" at bounding box center [520, 372] width 279 height 27
type input "Tenant charges & fees / Amenity fee"
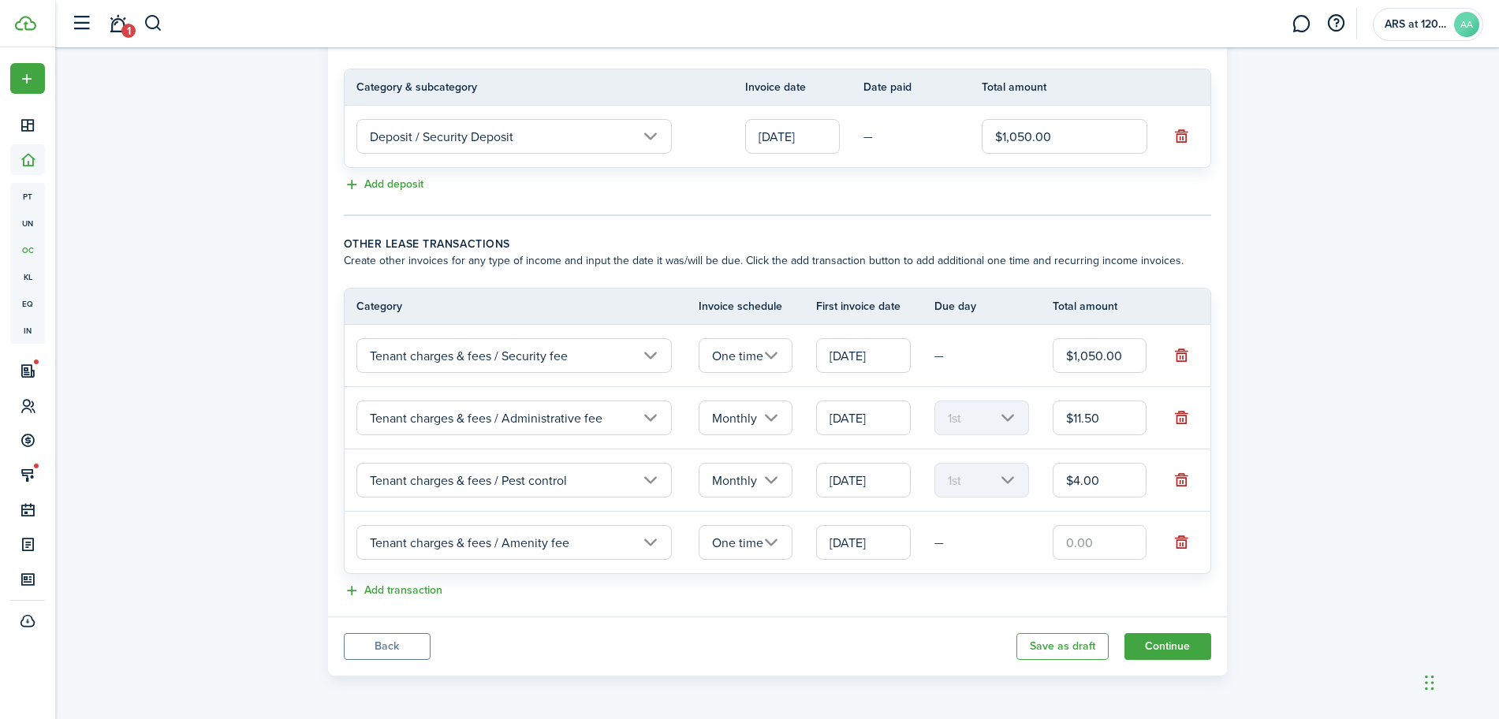
click at [760, 536] on input "One time" at bounding box center [746, 542] width 95 height 35
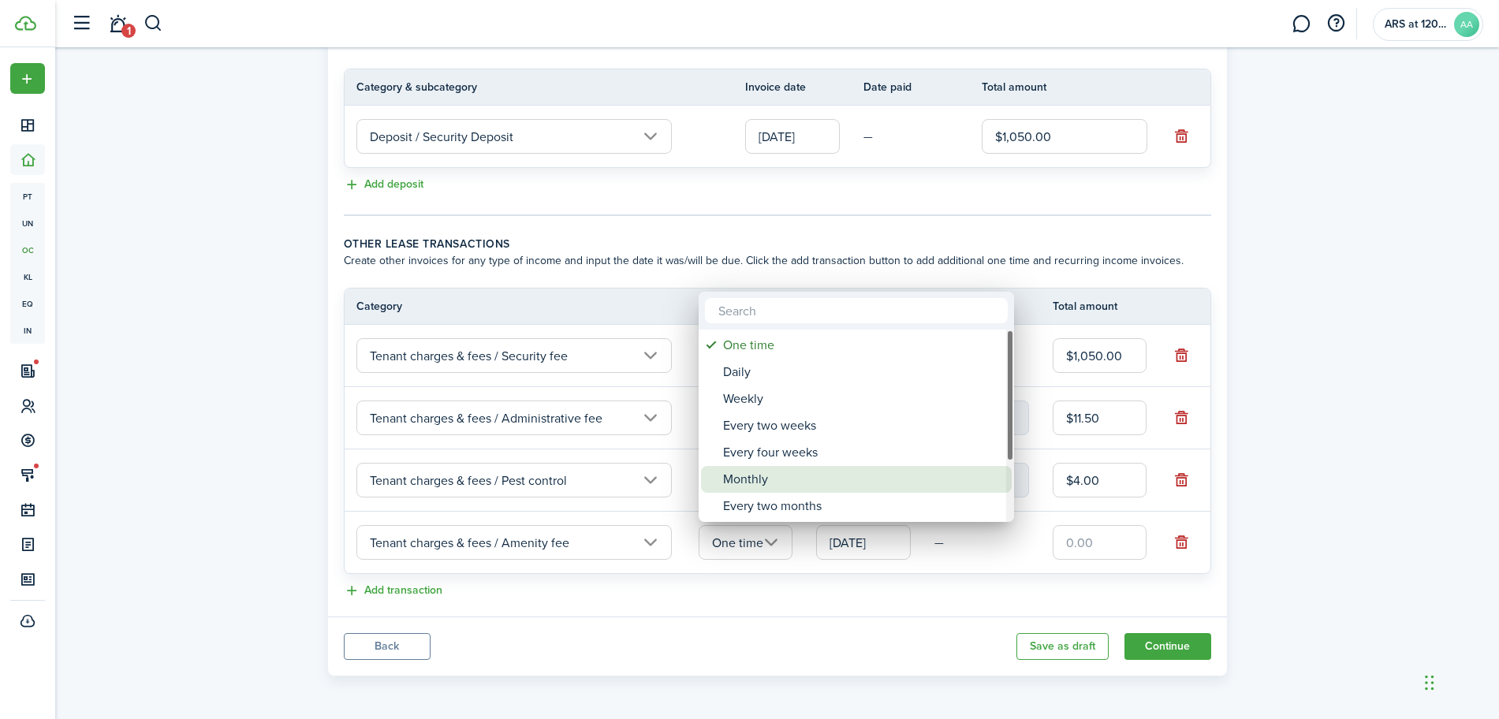
click at [758, 472] on div "Monthly" at bounding box center [862, 479] width 279 height 27
type input "Monthly"
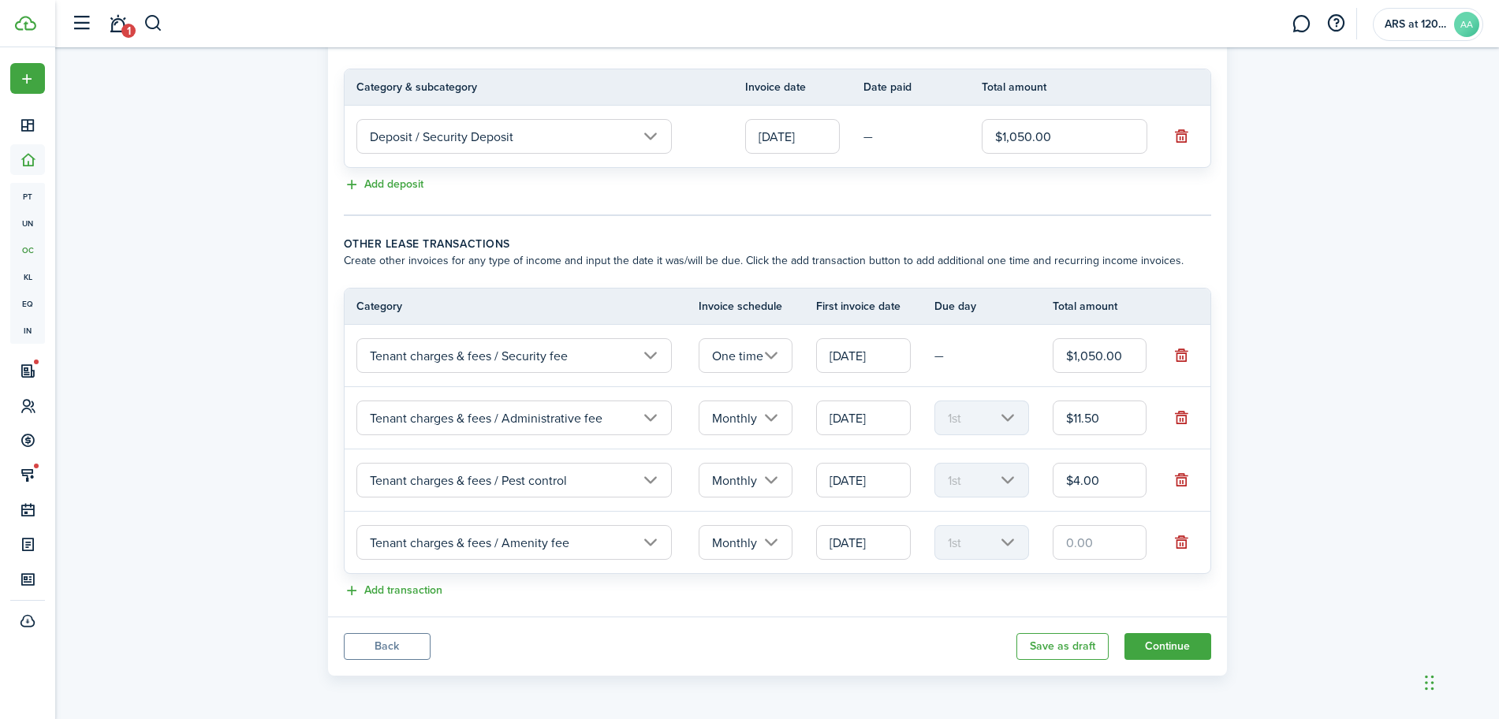
click at [1088, 549] on input "text" at bounding box center [1100, 542] width 95 height 35
type input "$15.00"
click at [401, 592] on button "Add transaction" at bounding box center [393, 591] width 99 height 18
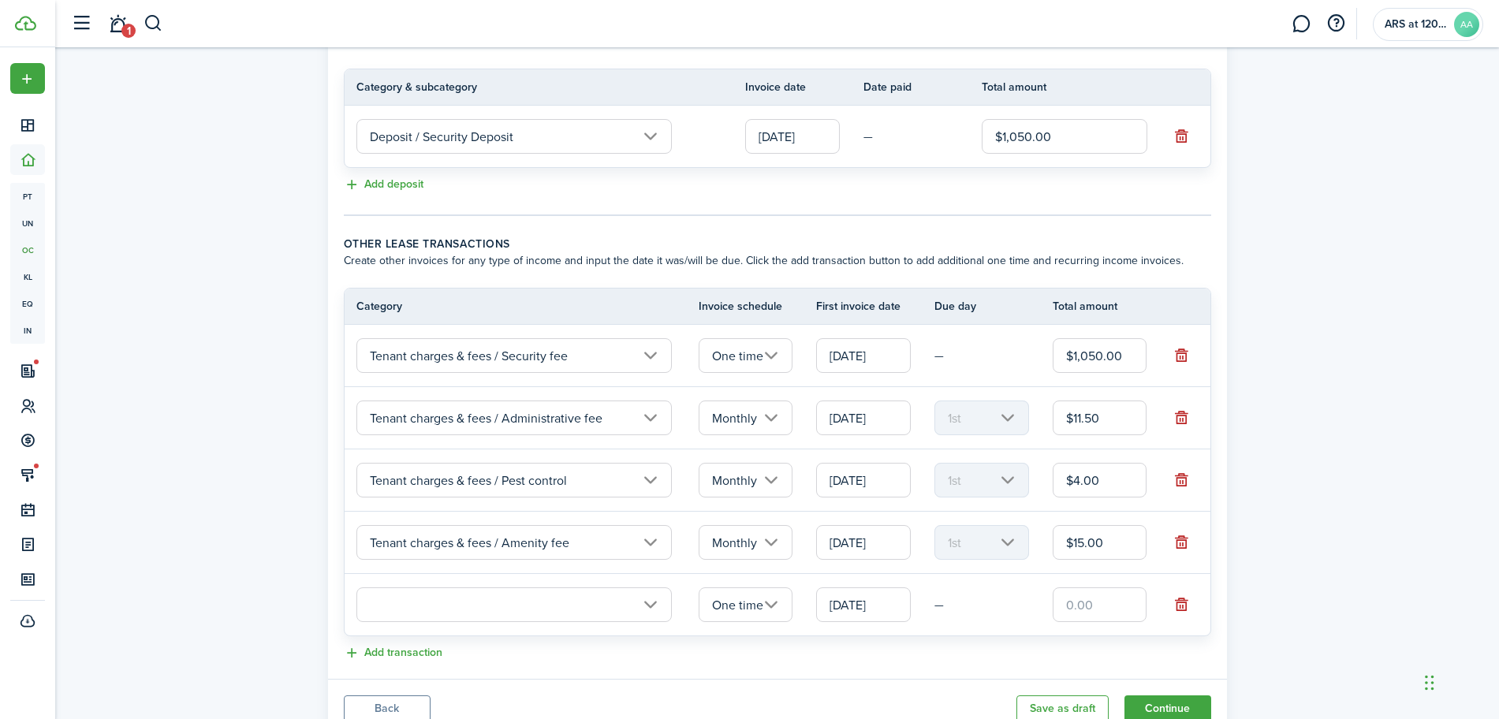
click at [428, 589] on input "text" at bounding box center [515, 605] width 316 height 35
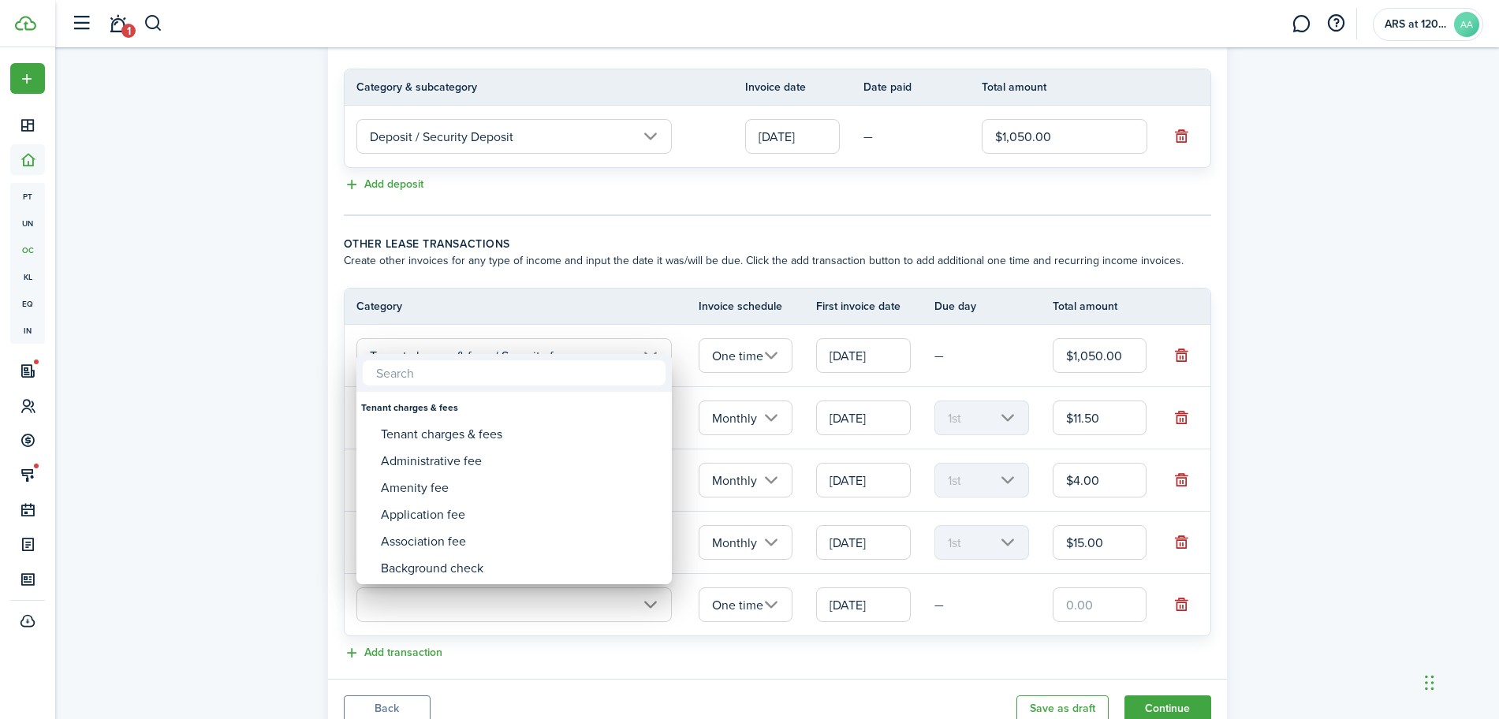
click at [424, 599] on div at bounding box center [750, 360] width 1752 height 972
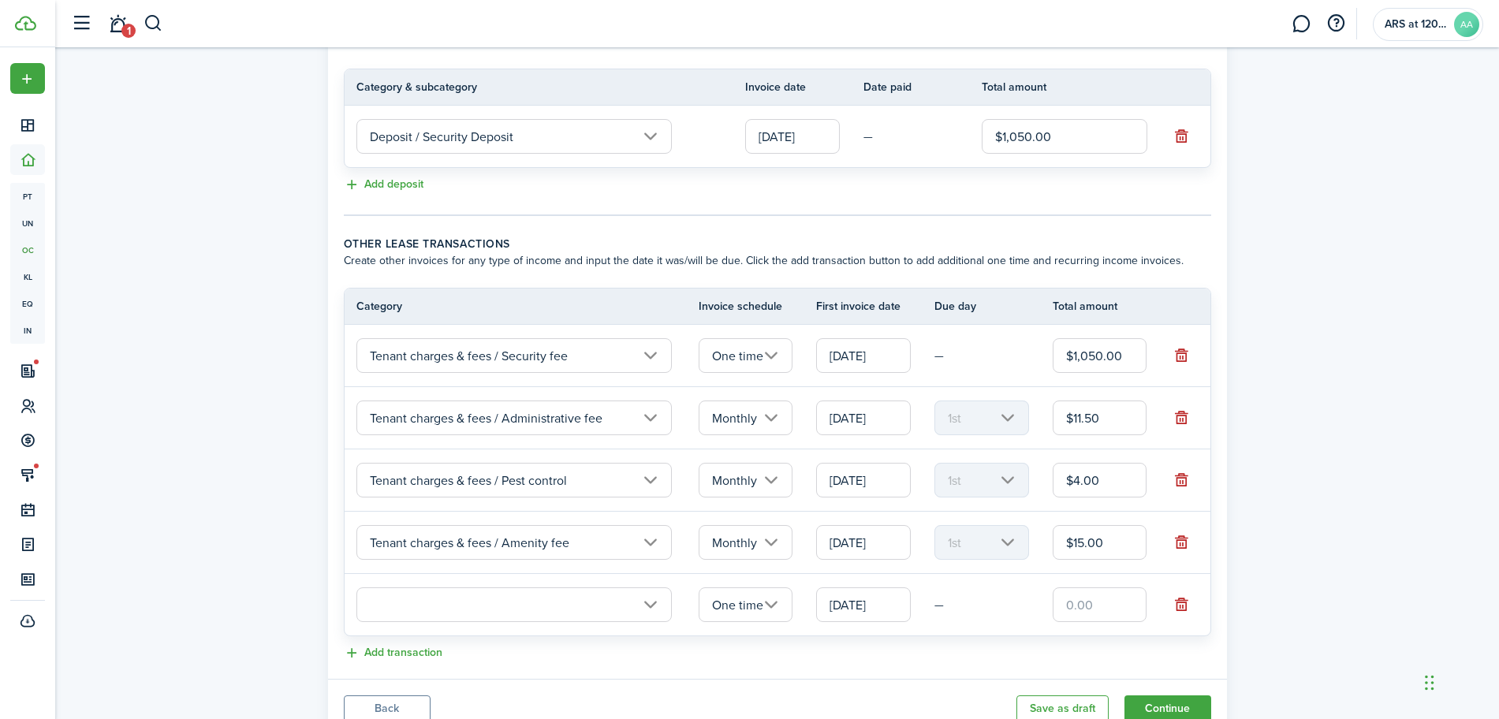
click at [424, 601] on input "text" at bounding box center [515, 605] width 316 height 35
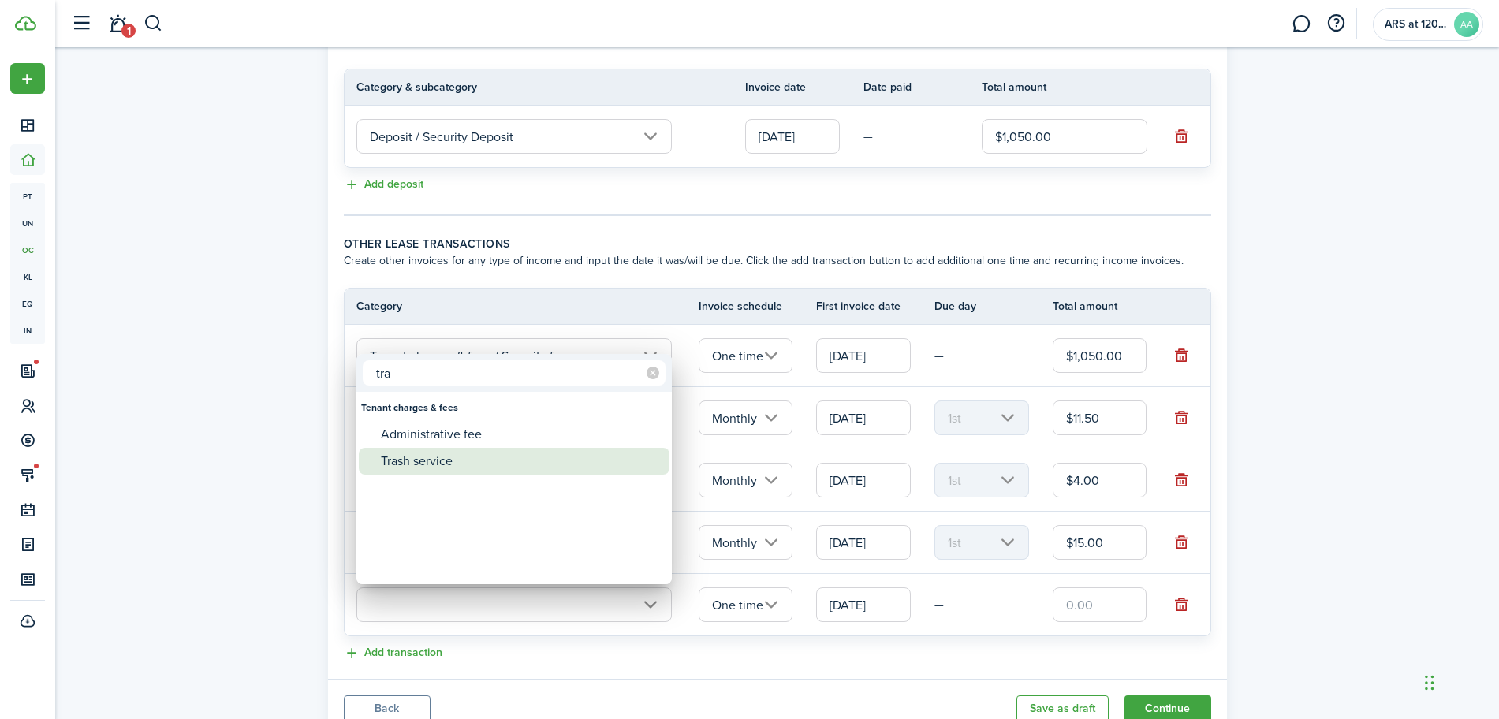
type input "tra"
click at [390, 462] on div "Trash service" at bounding box center [520, 461] width 279 height 27
type input "Tenant charges & fees / Trash service"
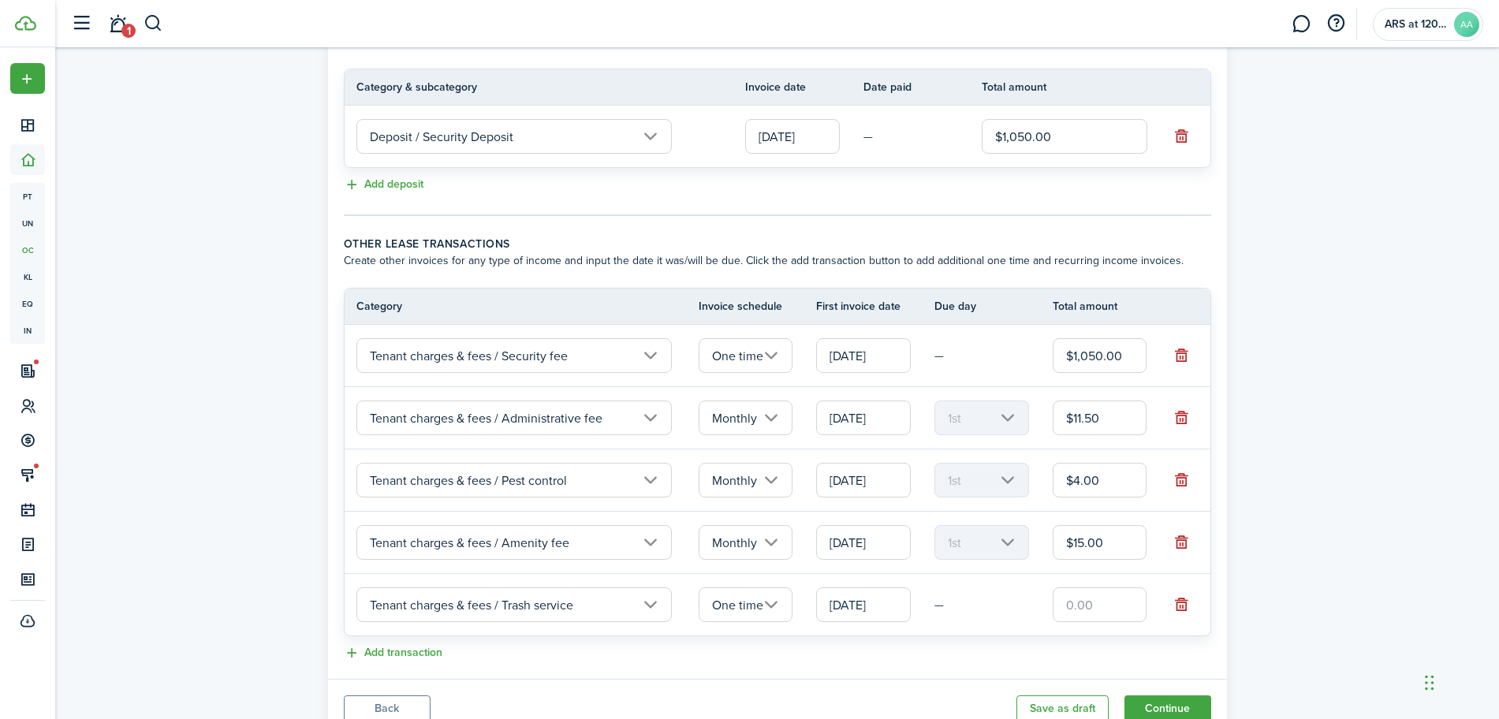
click at [736, 598] on input "One time" at bounding box center [746, 605] width 95 height 35
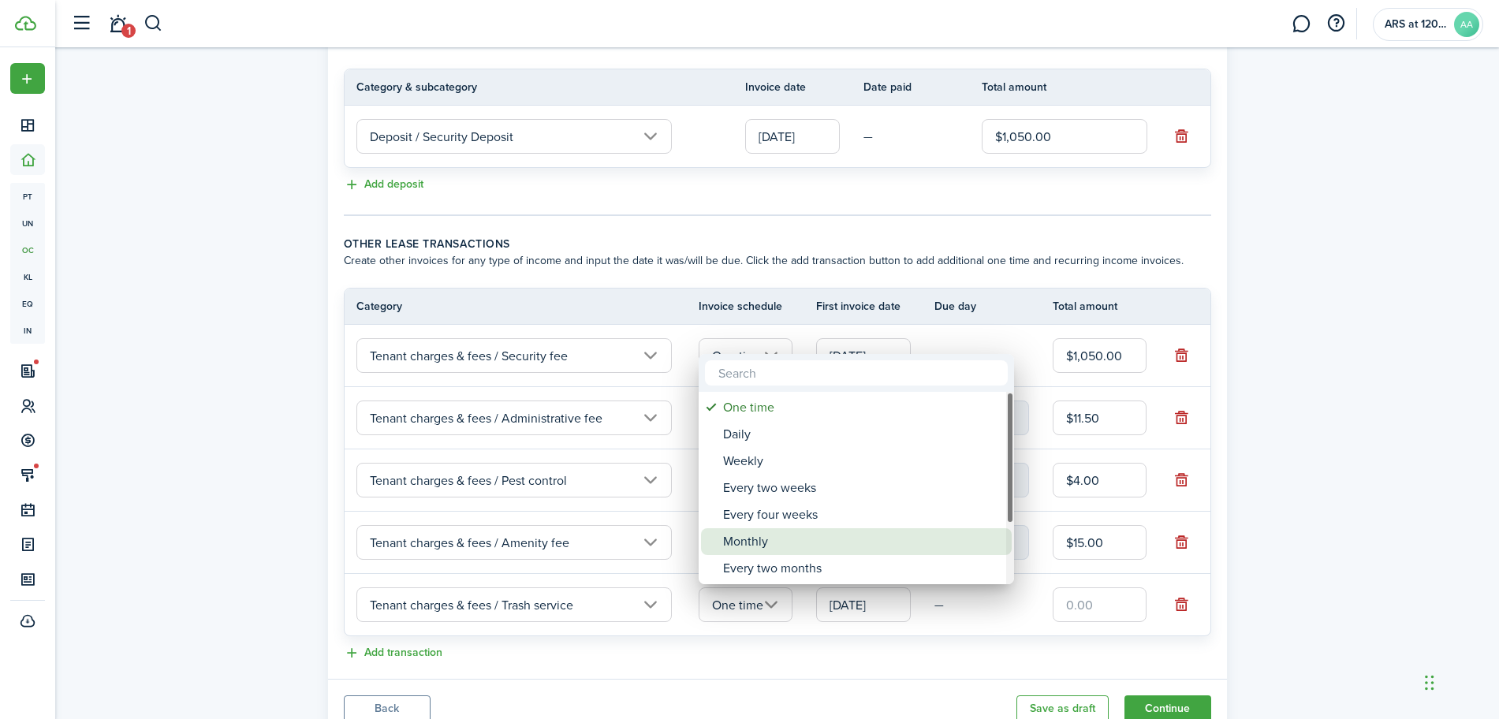
click at [762, 540] on div "Monthly" at bounding box center [862, 541] width 279 height 27
type input "Monthly"
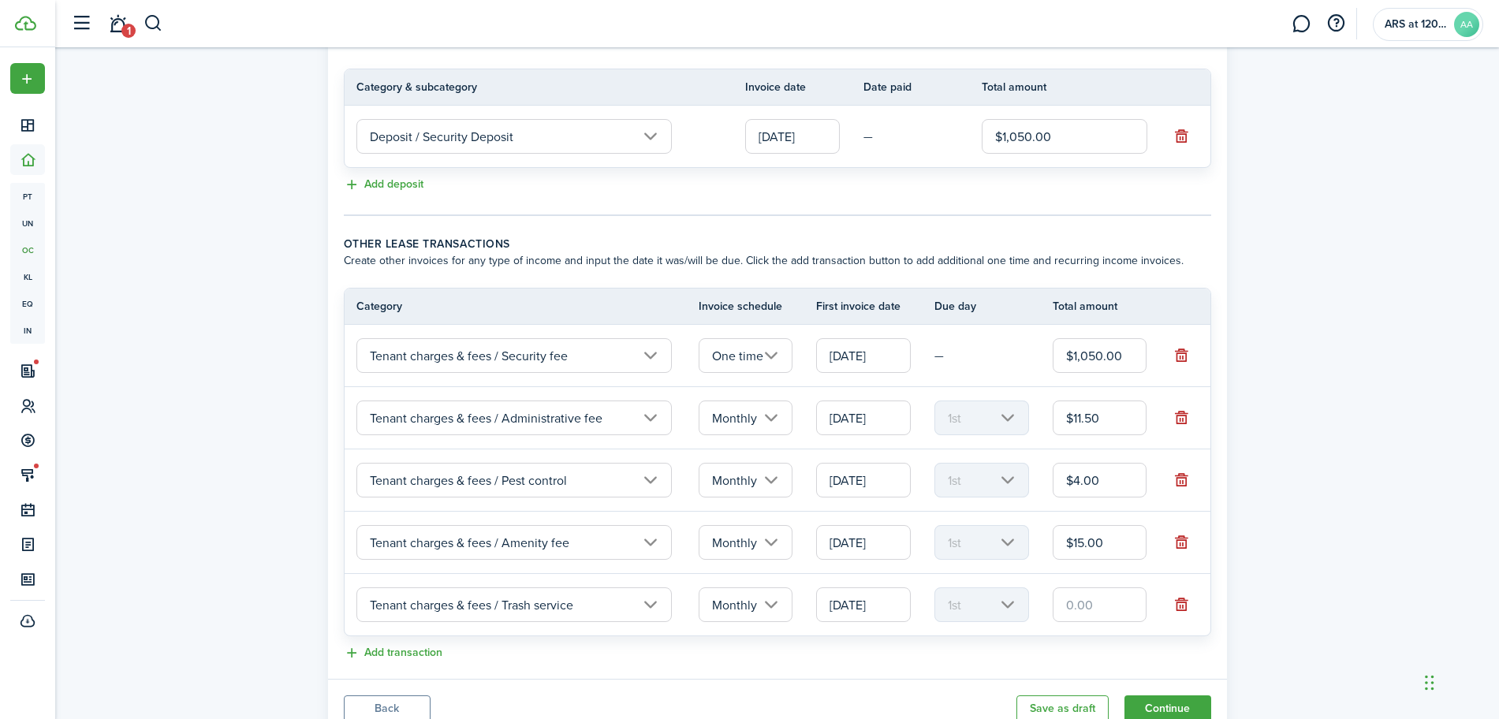
click at [1080, 605] on input "text" at bounding box center [1100, 605] width 95 height 35
type input "$15.00"
click at [402, 648] on button "Add transaction" at bounding box center [393, 653] width 99 height 18
click at [435, 668] on input "text" at bounding box center [515, 667] width 316 height 35
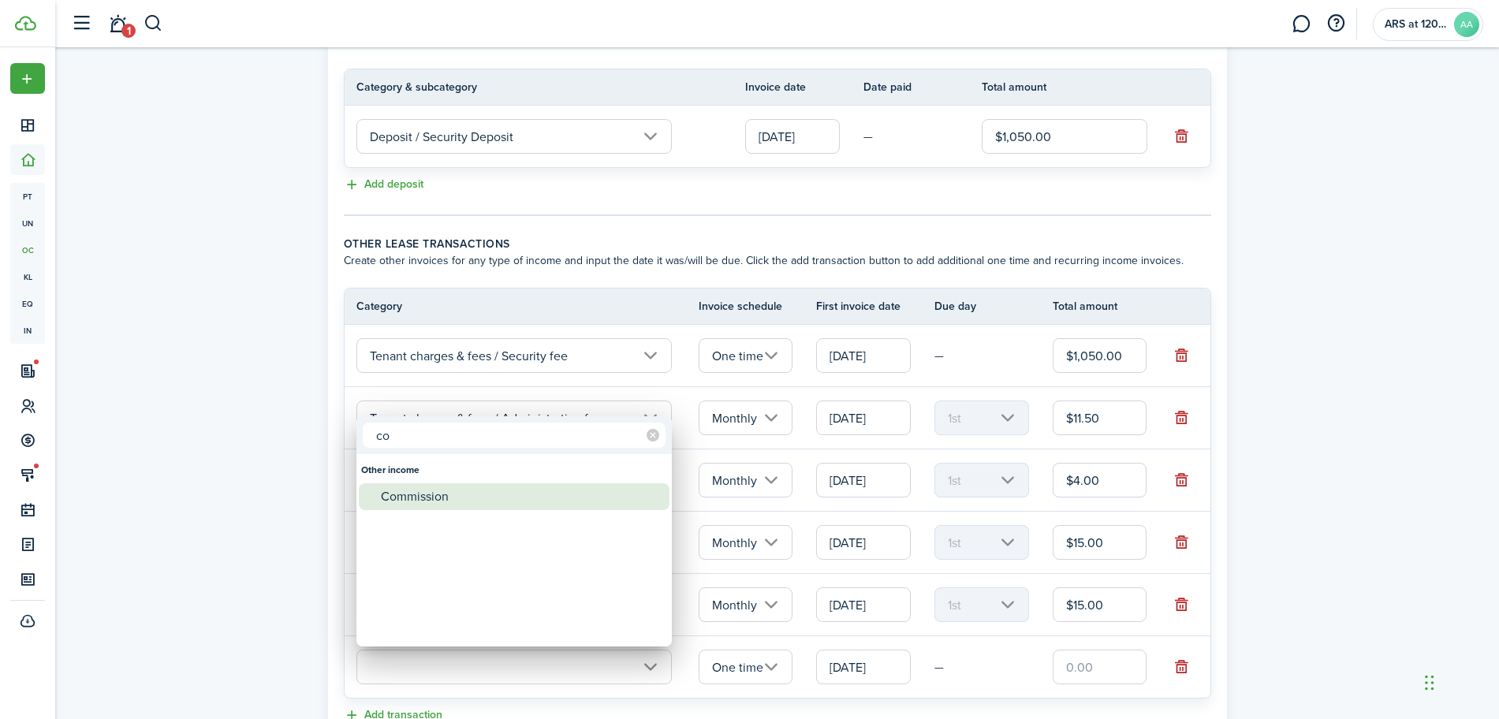
type input "c"
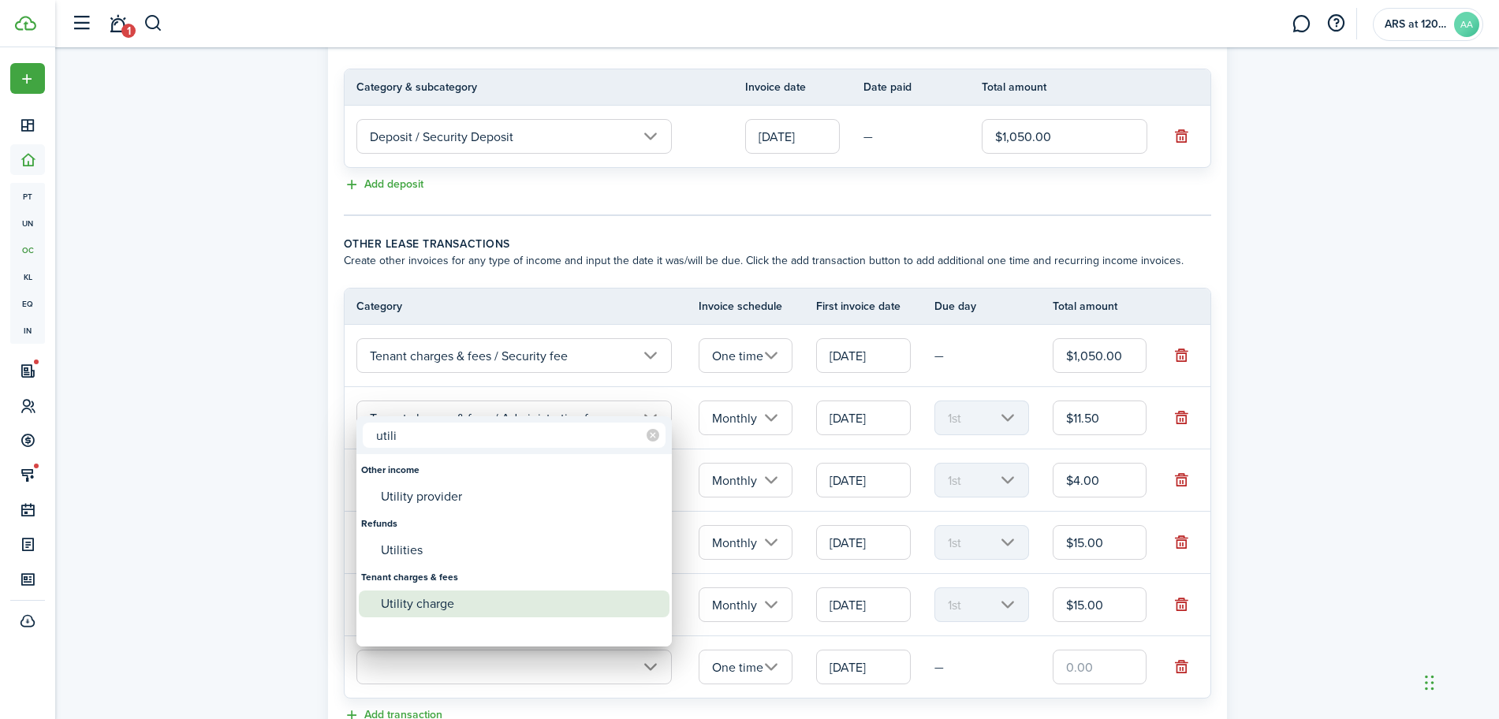
type input "utili"
click at [432, 594] on div "Utility charge" at bounding box center [520, 604] width 279 height 27
type input "Tenant charges & fees / Utility charge"
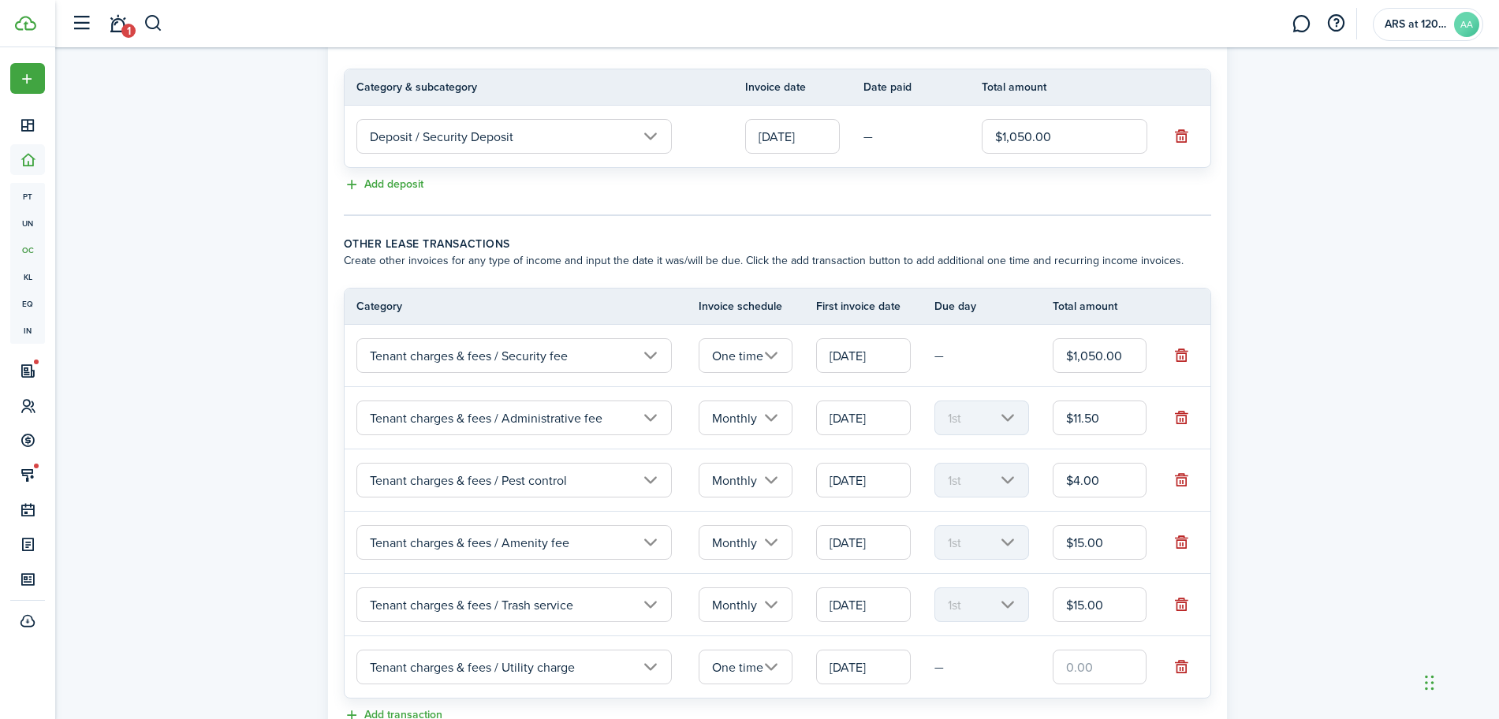
click at [721, 671] on input "One time" at bounding box center [746, 667] width 95 height 35
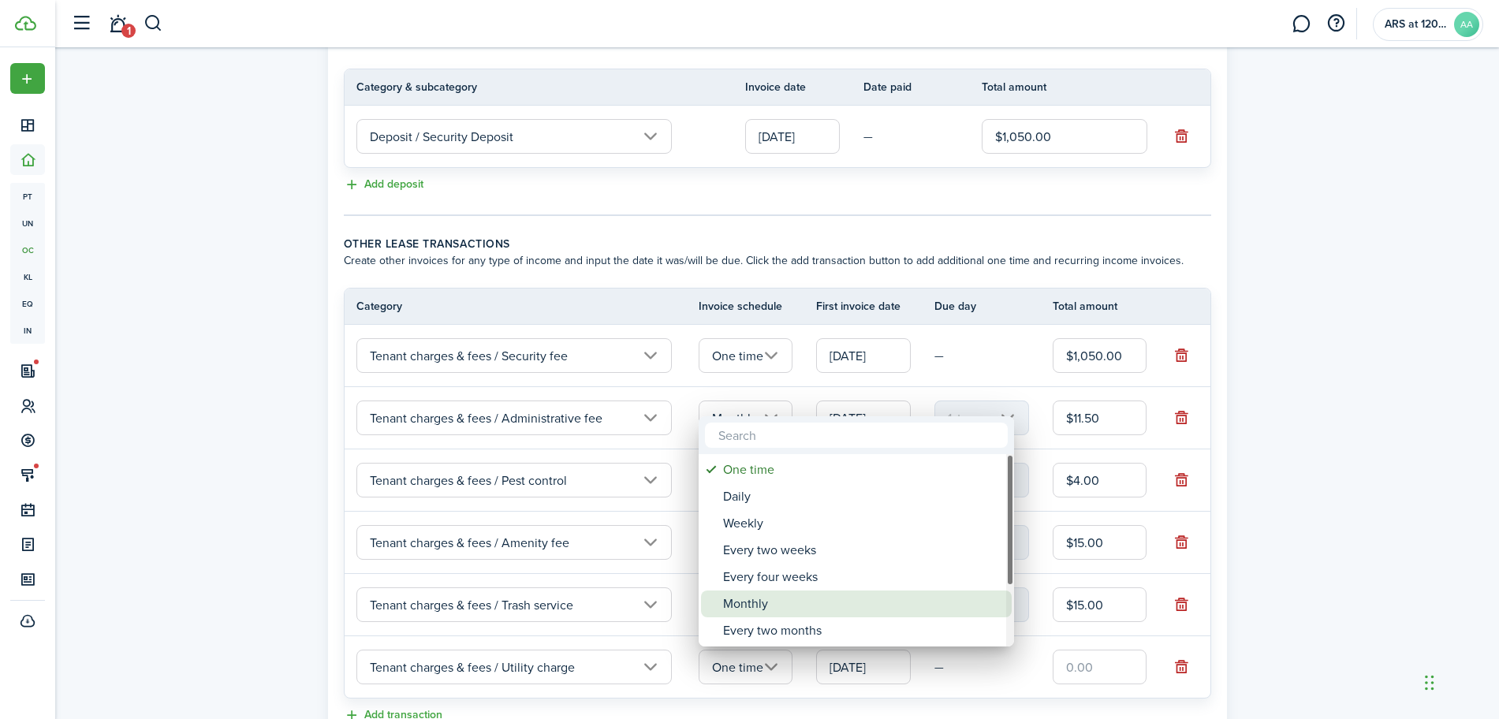
click at [758, 592] on div "Monthly" at bounding box center [862, 604] width 279 height 27
type input "Monthly"
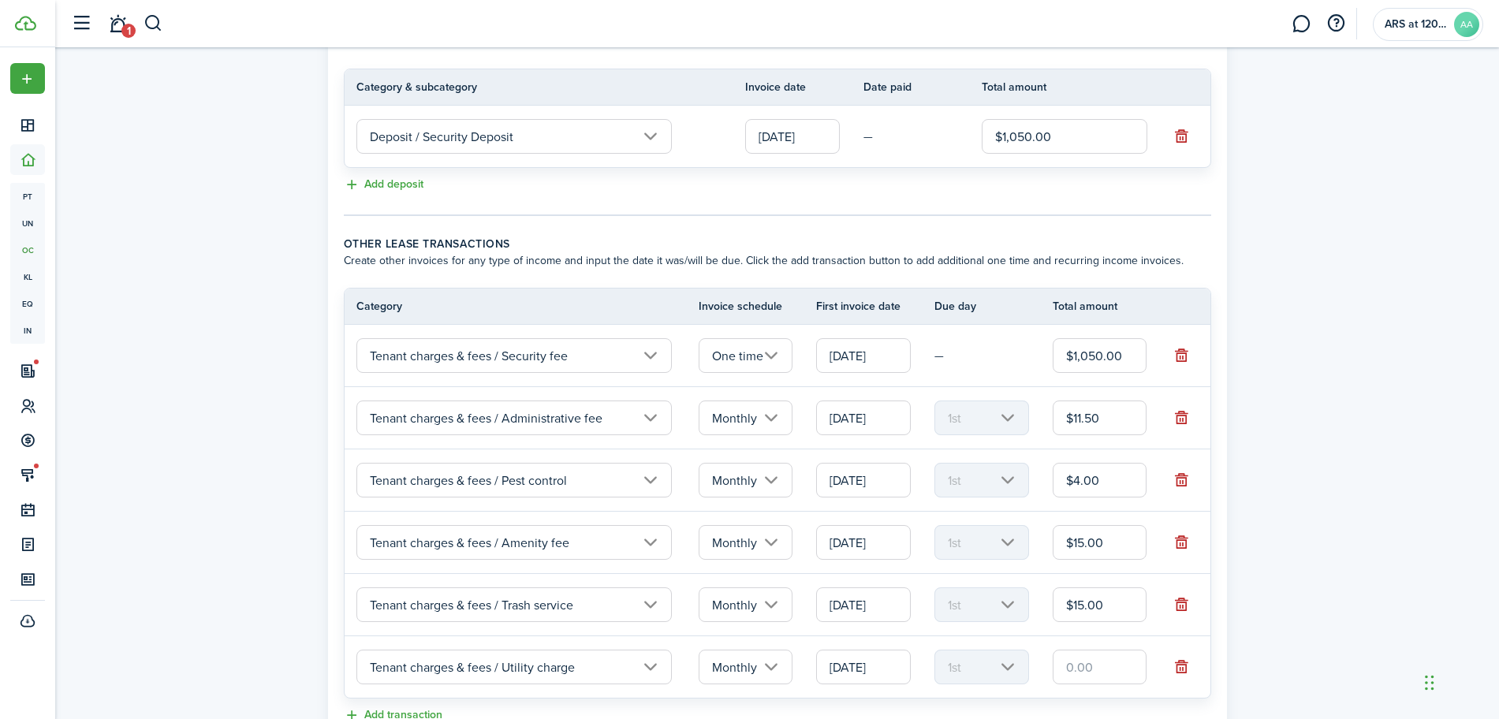
click at [1133, 677] on input "text" at bounding box center [1100, 667] width 95 height 35
type input "$5.00"
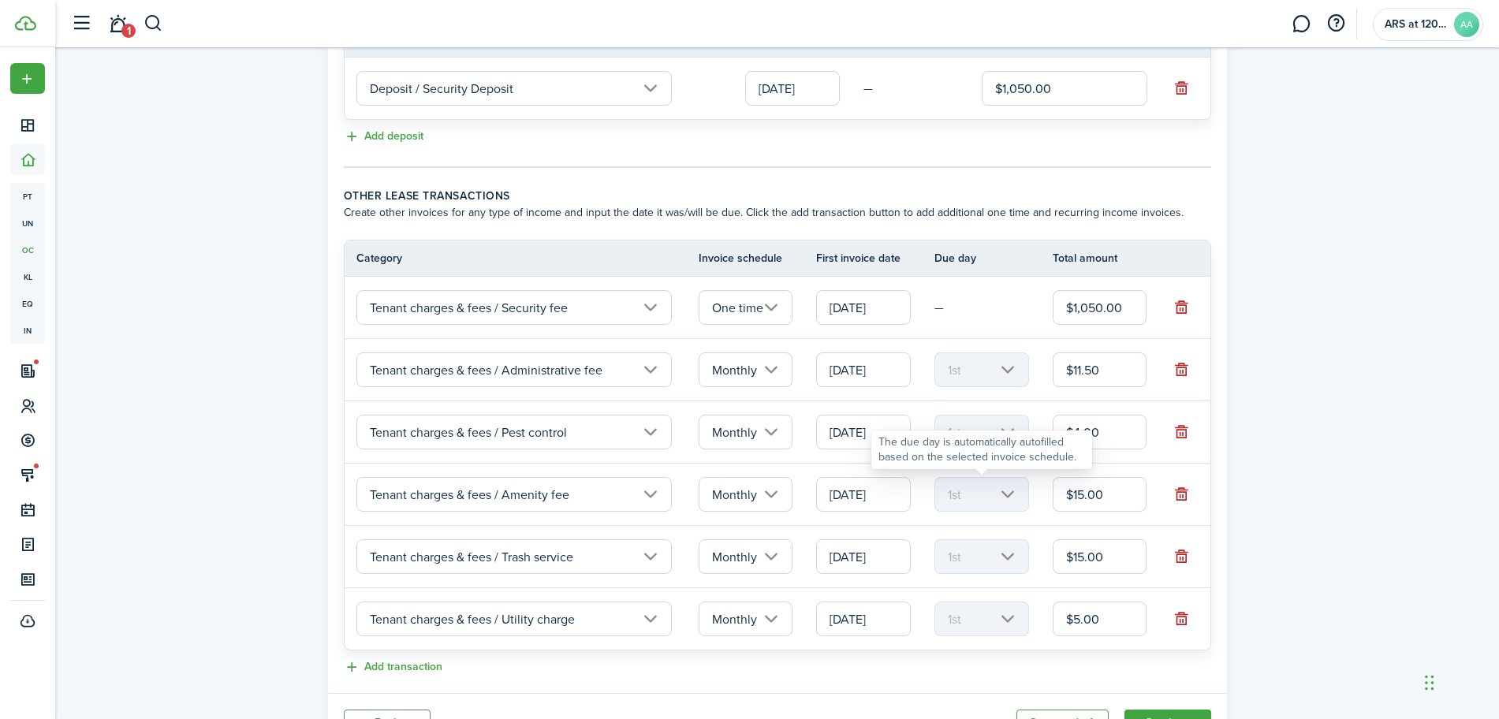
scroll to position [428, 0]
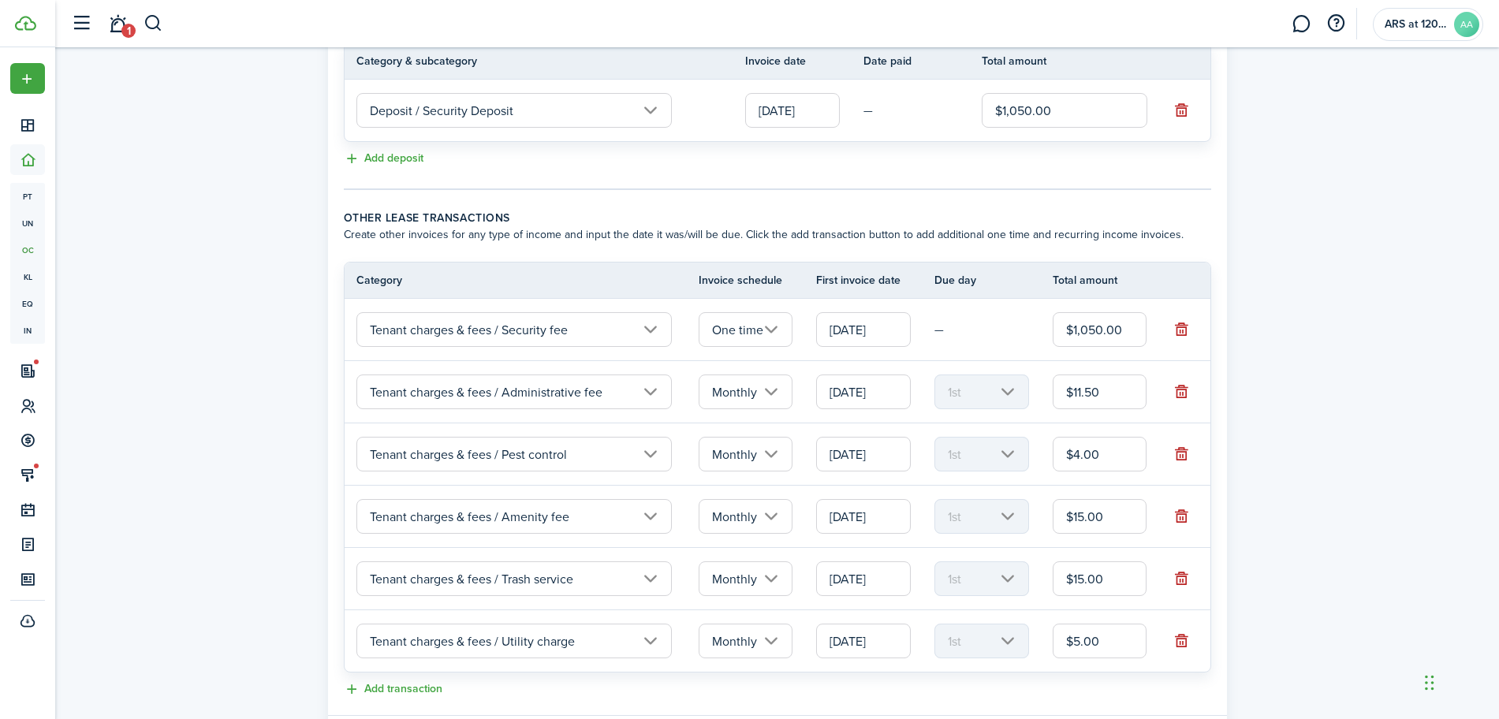
click at [853, 328] on input "[DATE]" at bounding box center [863, 329] width 95 height 35
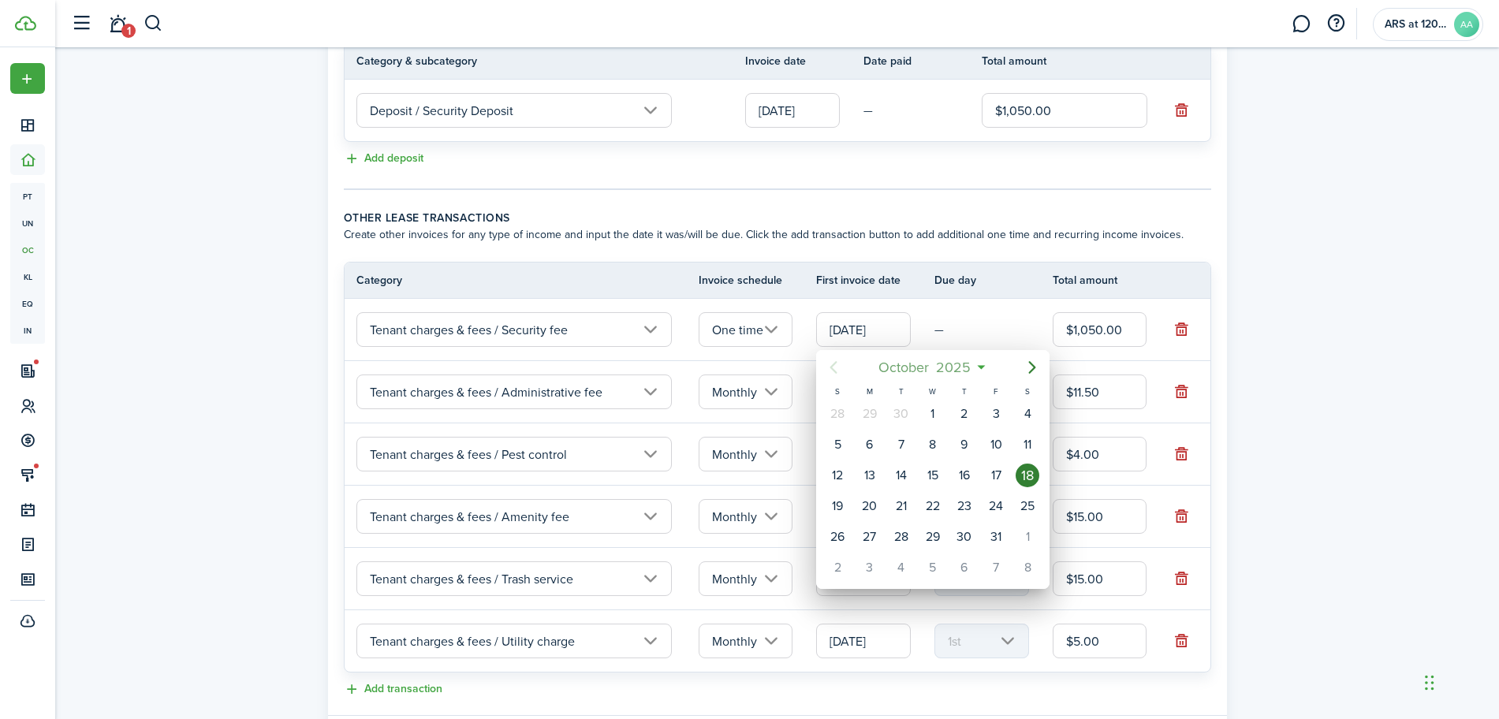
click at [956, 372] on span "2025" at bounding box center [954, 367] width 42 height 28
click at [1010, 324] on div at bounding box center [750, 360] width 1752 height 972
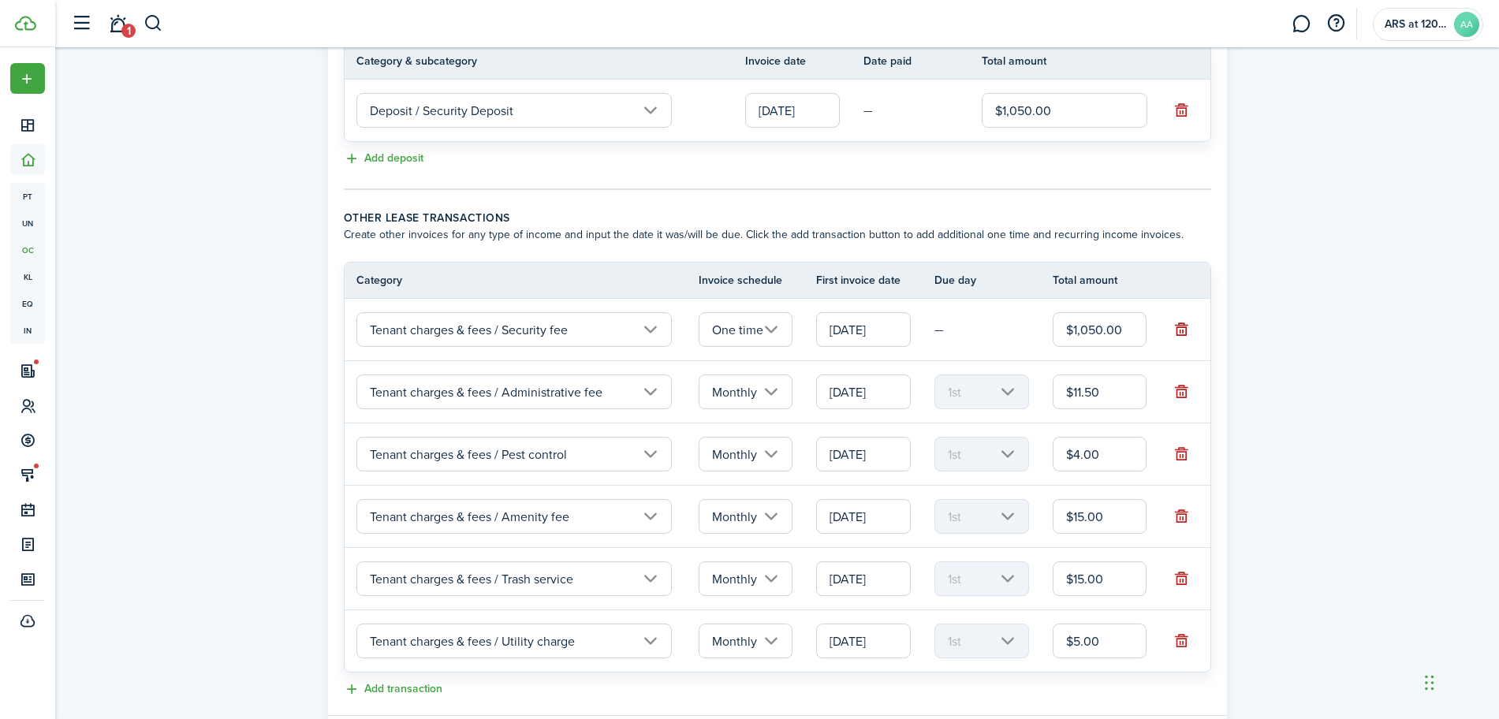
click at [1183, 329] on button "button" at bounding box center [1182, 330] width 22 height 22
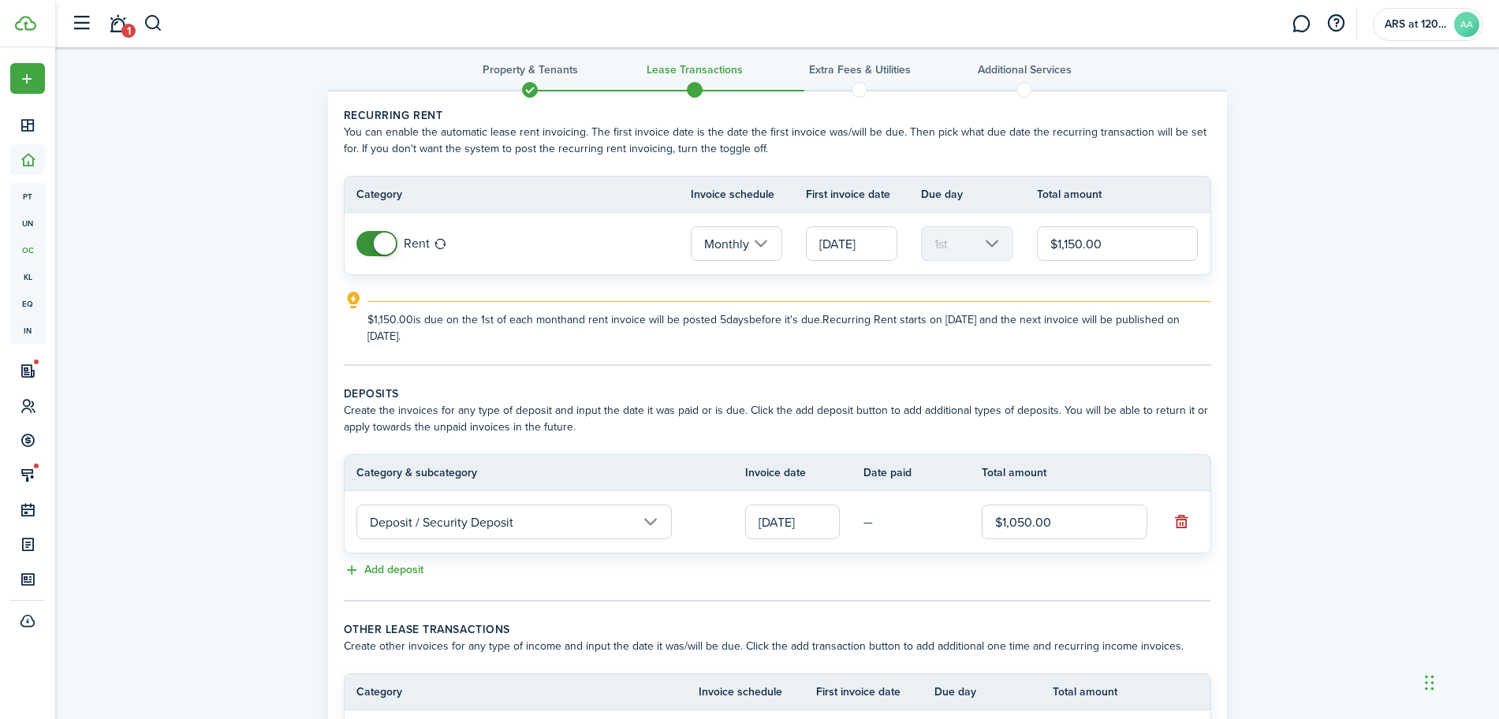
scroll to position [0, 0]
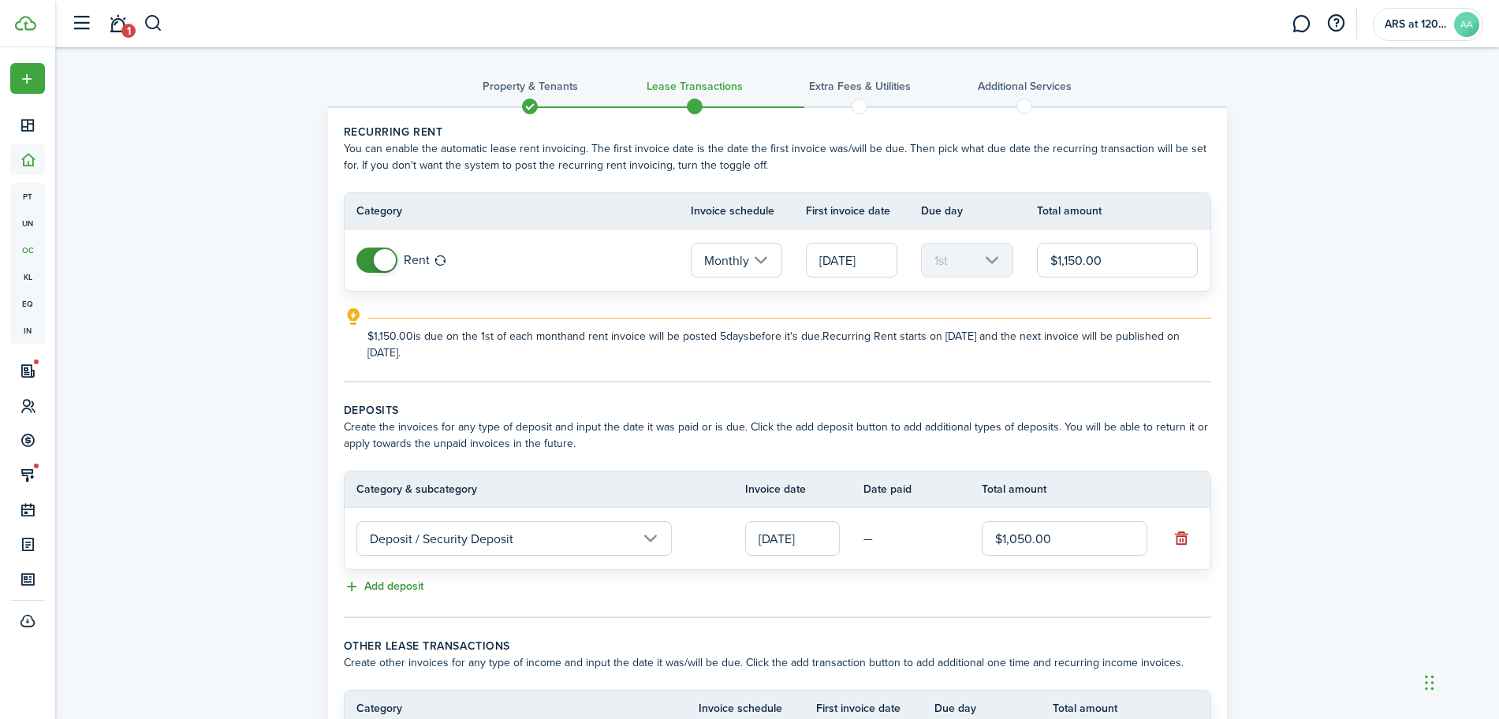
click at [386, 585] on button "Add deposit" at bounding box center [384, 587] width 80 height 18
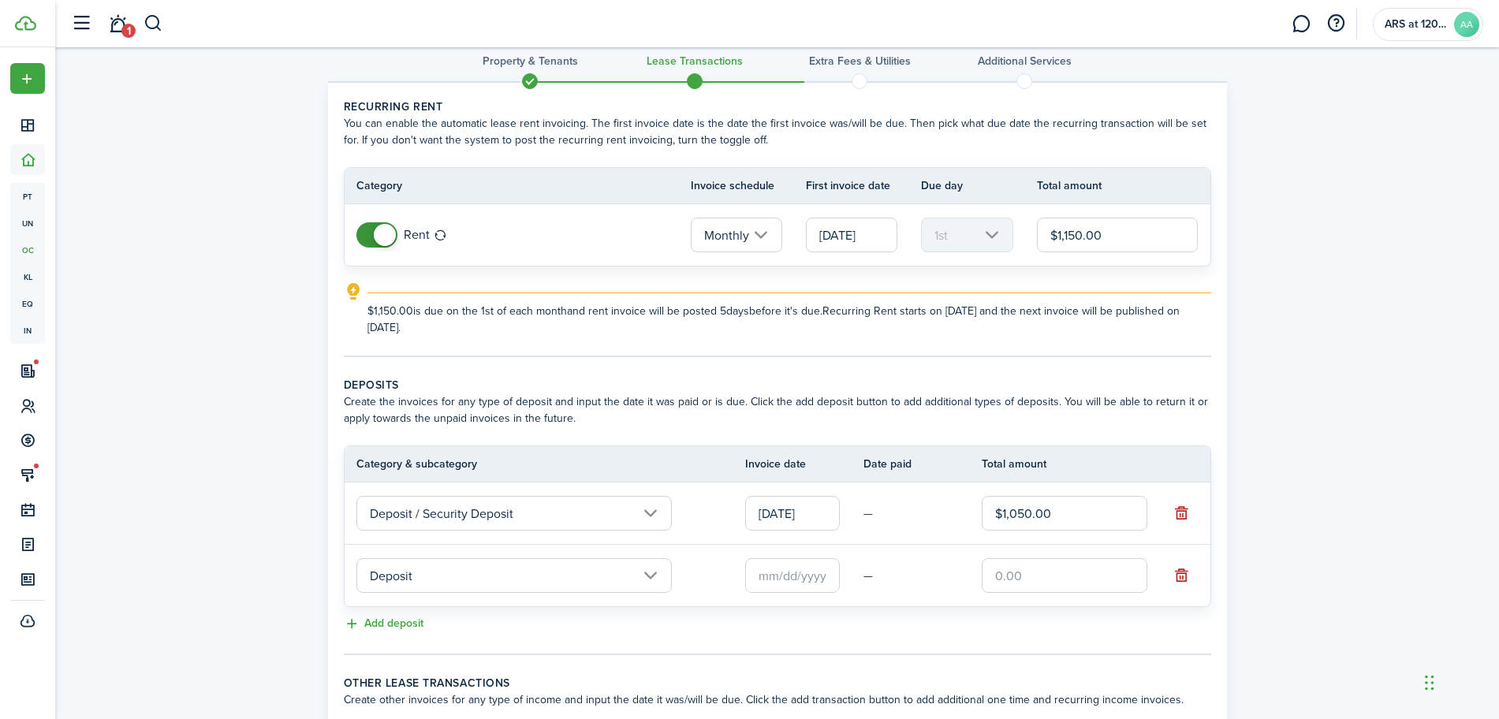
scroll to position [99, 0]
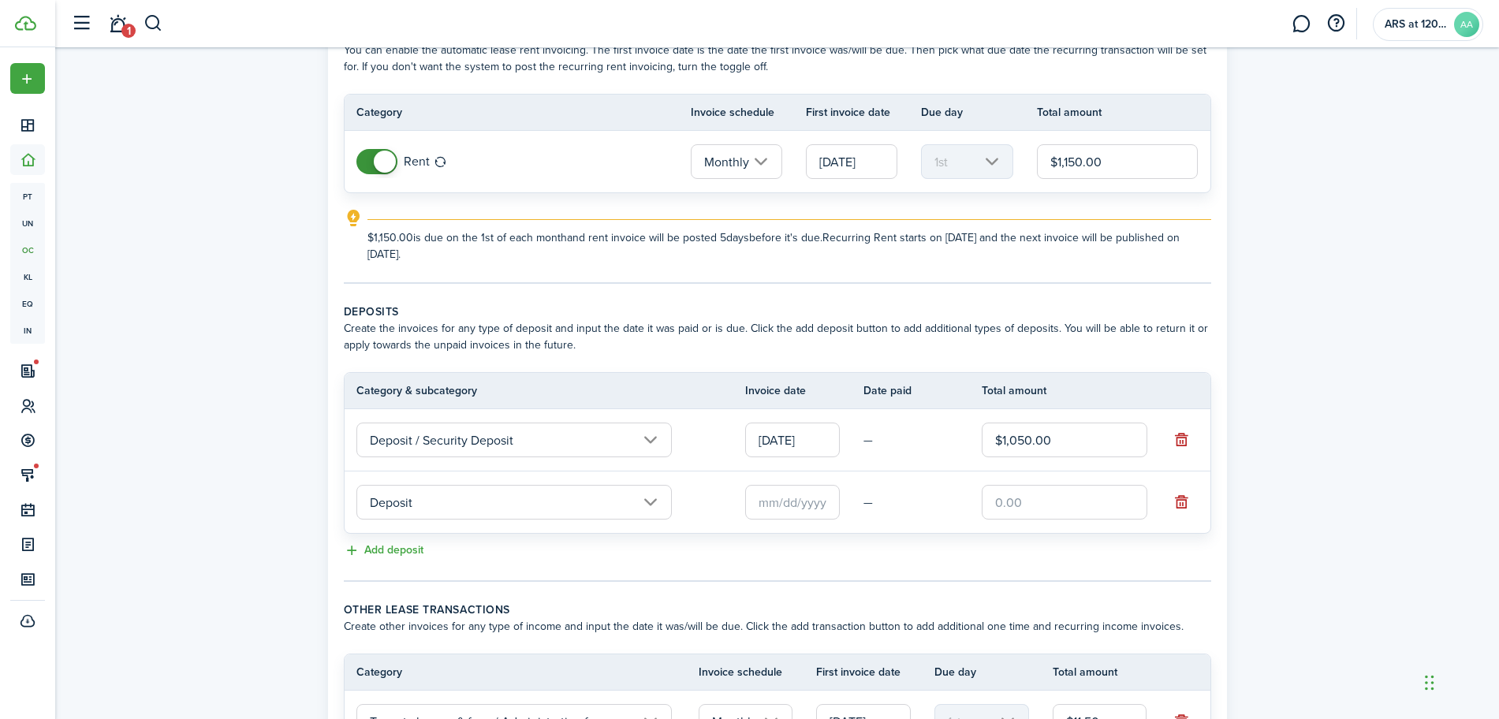
click at [459, 501] on input "Deposit" at bounding box center [515, 502] width 316 height 35
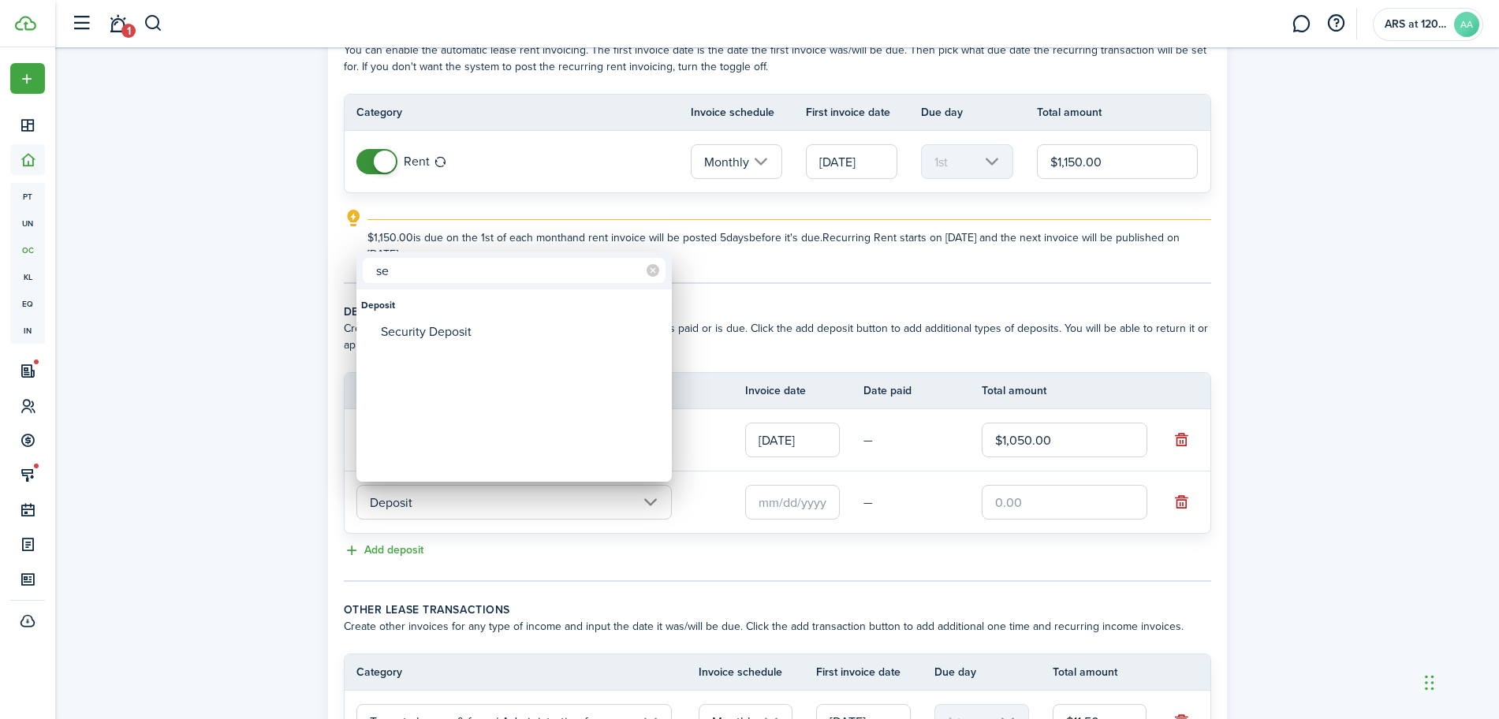
type input "s"
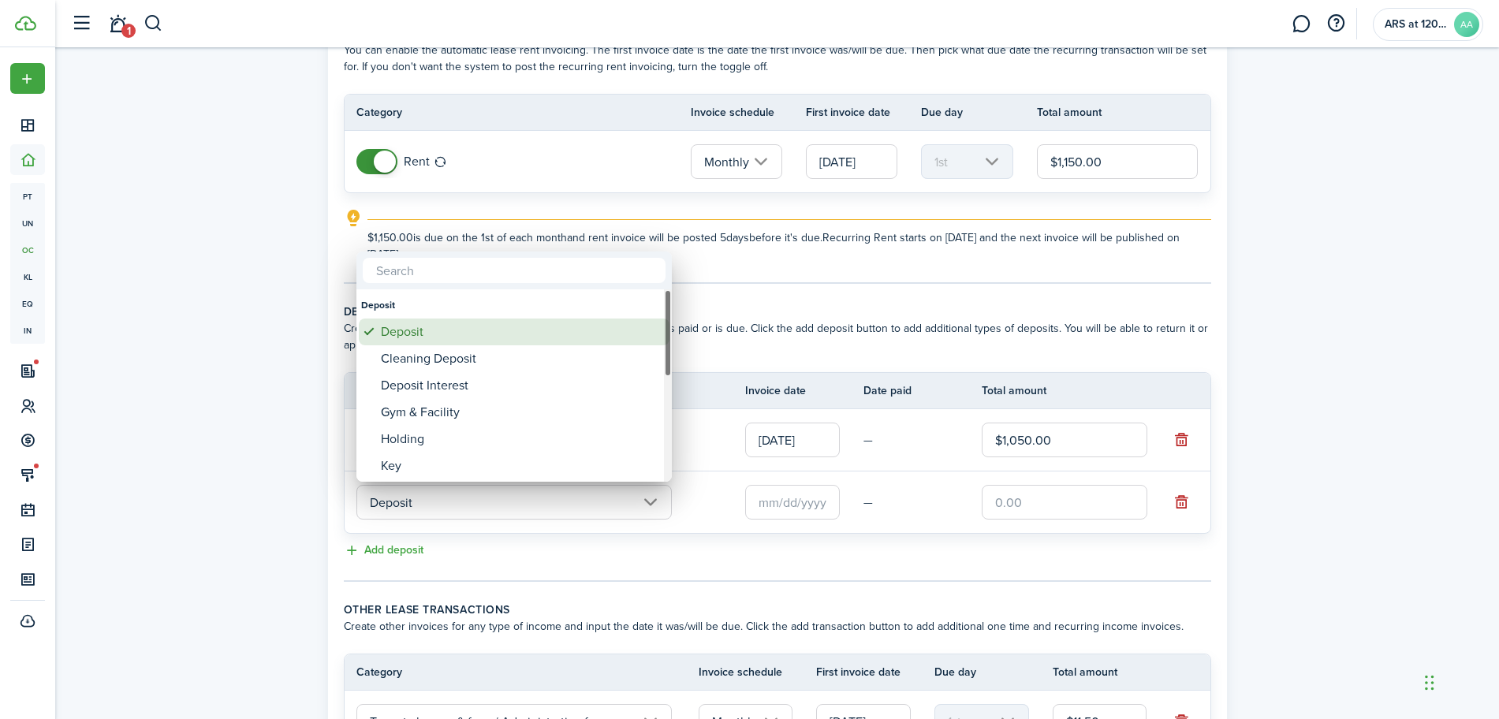
click at [411, 334] on div "Deposit" at bounding box center [520, 332] width 279 height 27
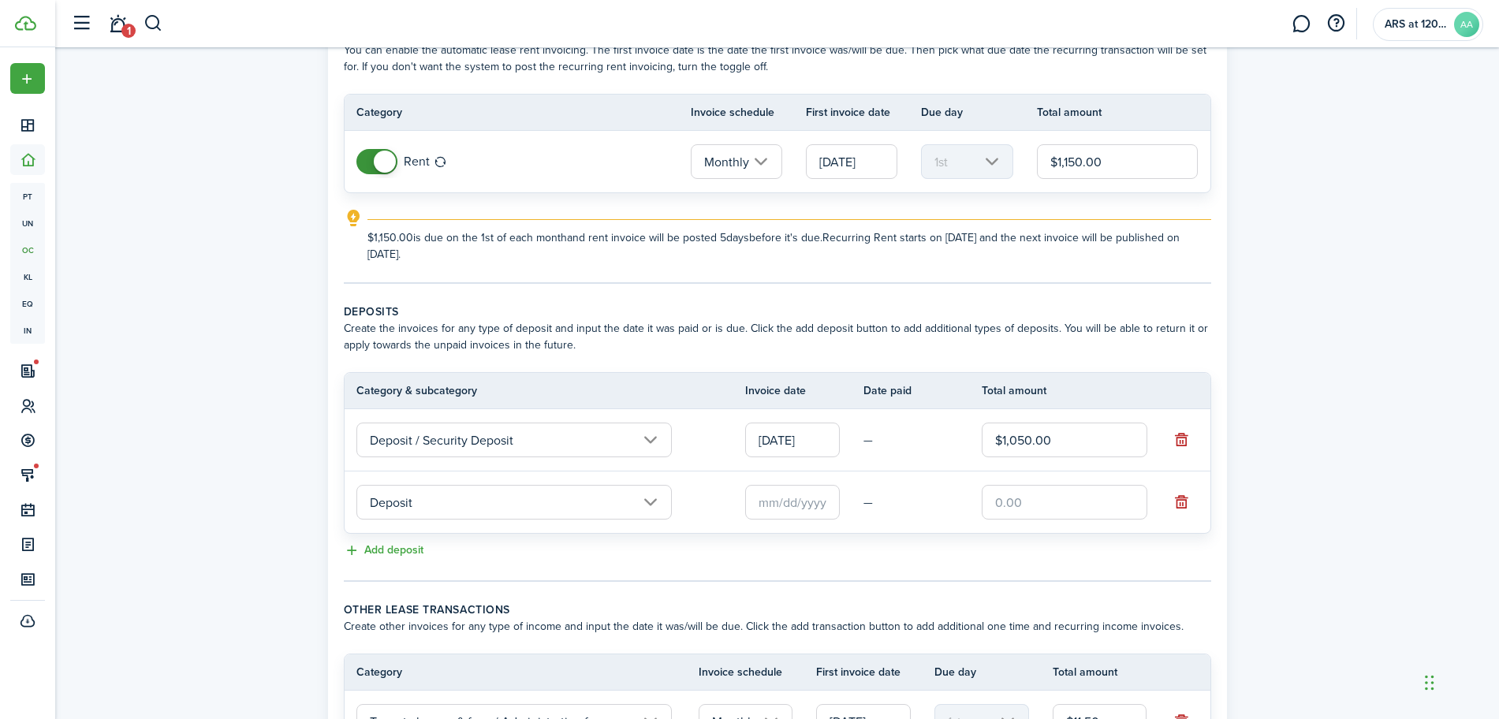
click at [542, 498] on input "Deposit" at bounding box center [515, 502] width 316 height 35
click at [1180, 498] on button "button" at bounding box center [1182, 502] width 22 height 22
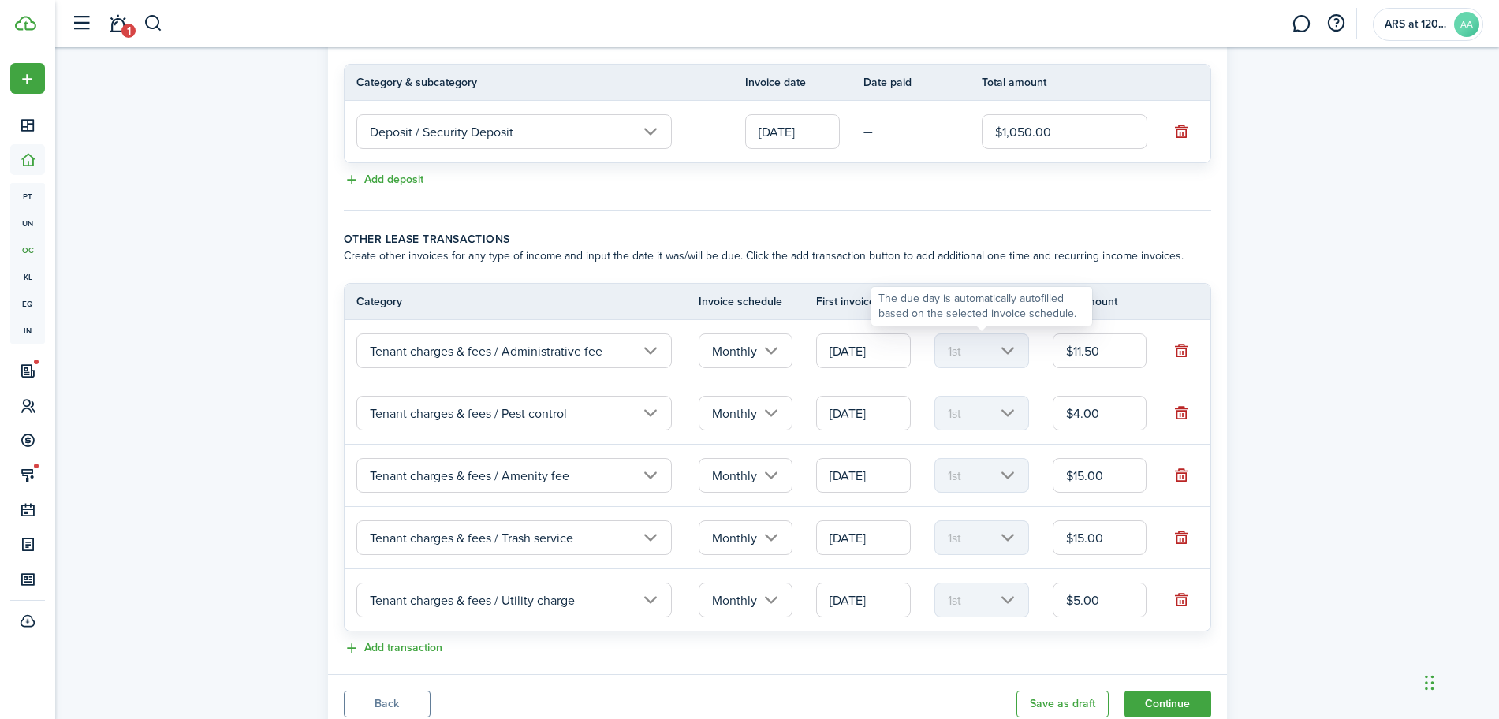
scroll to position [465, 0]
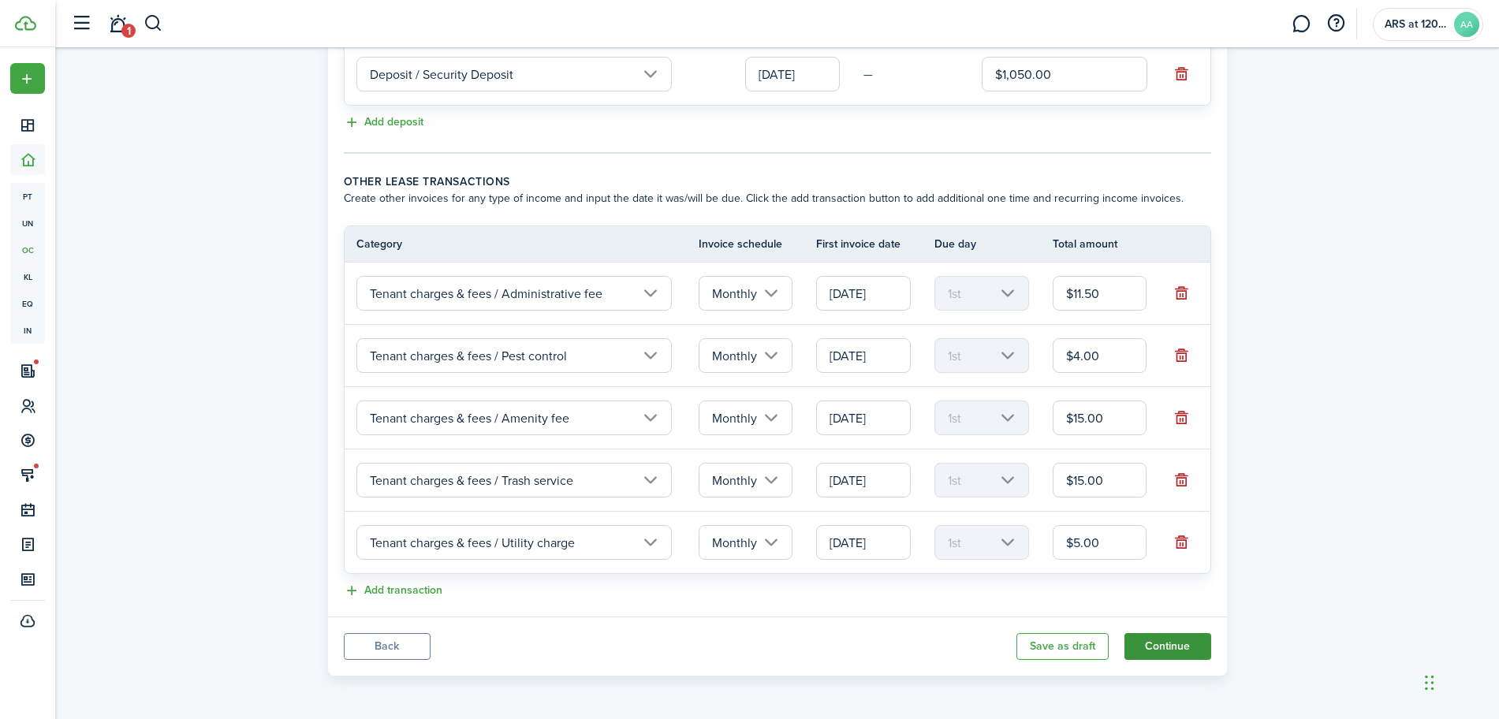
click at [1171, 644] on button "Continue" at bounding box center [1168, 646] width 87 height 27
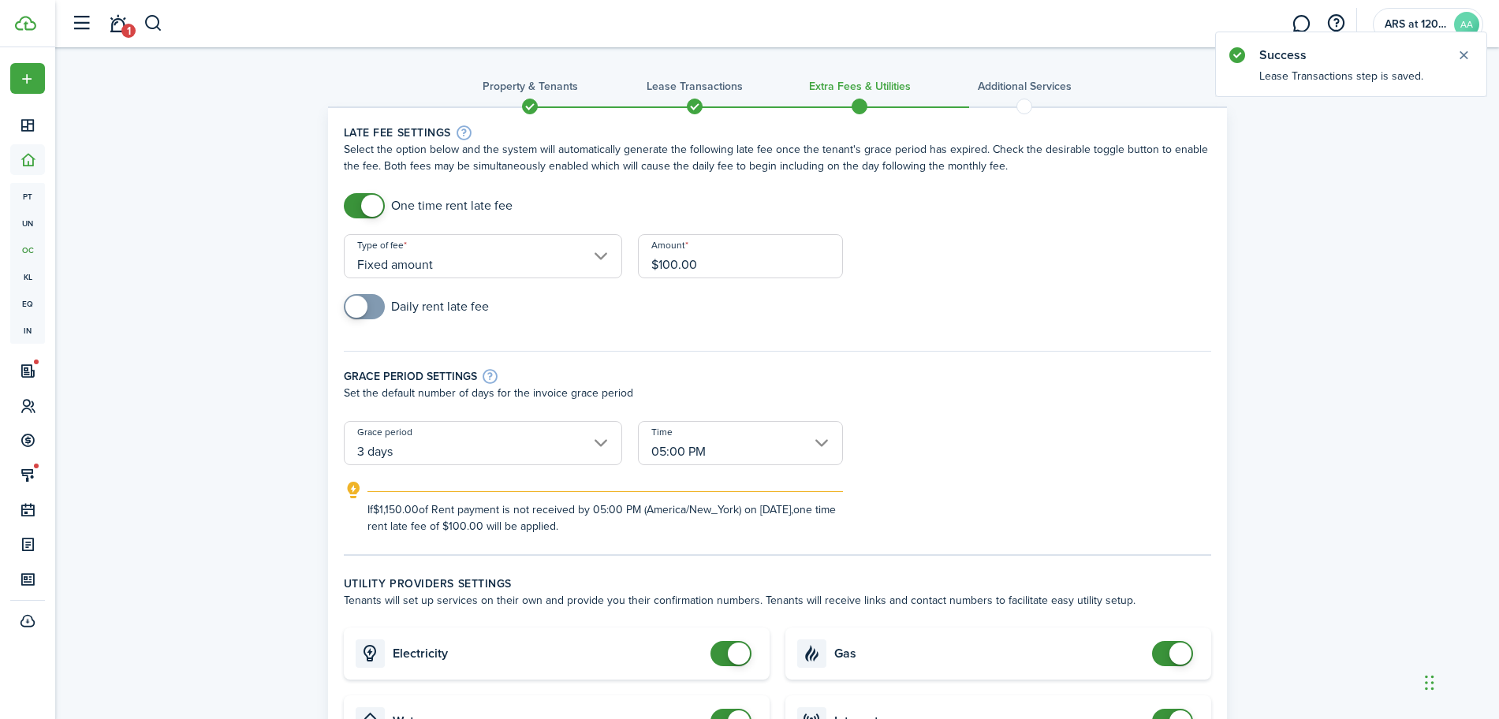
click at [565, 253] on input "Fixed amount" at bounding box center [483, 256] width 278 height 44
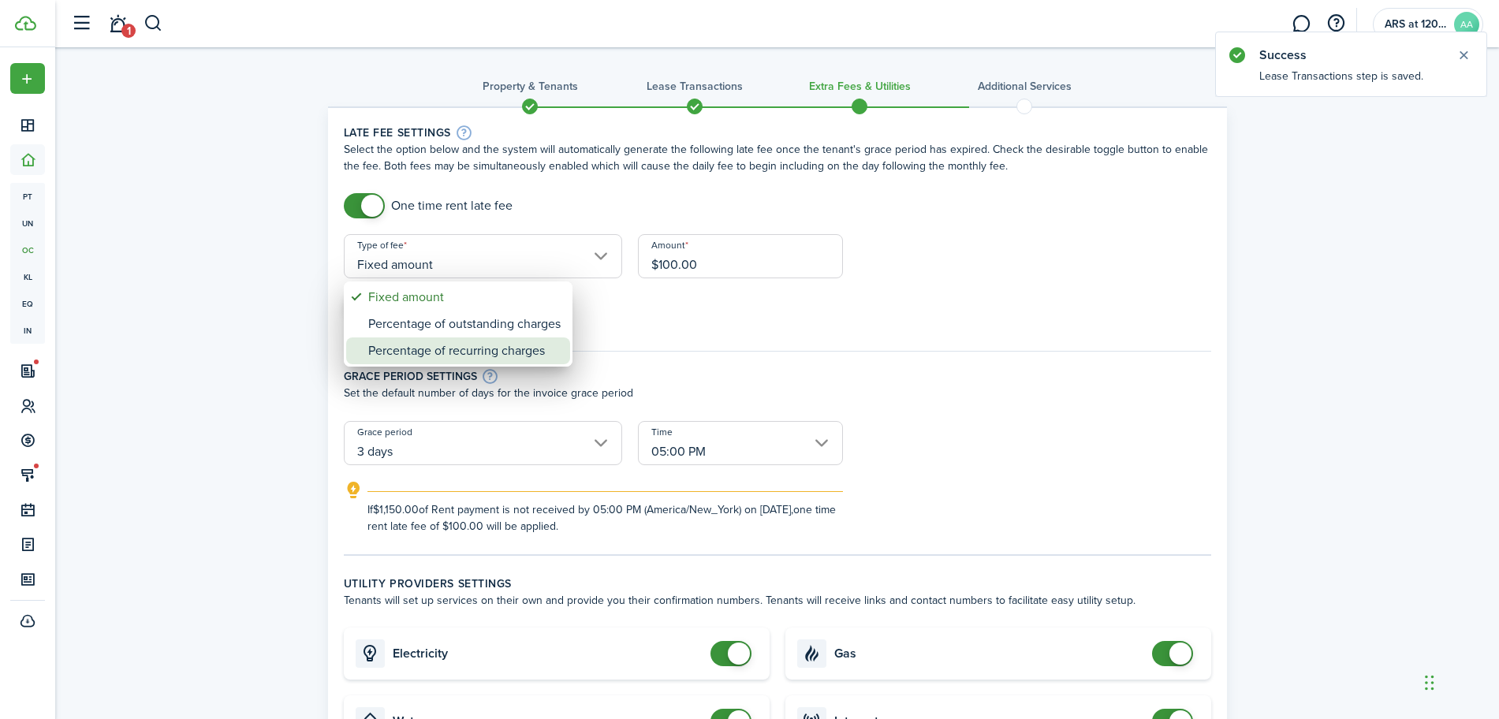
click at [468, 349] on div "Percentage of recurring charges" at bounding box center [464, 351] width 192 height 27
type input "Percentage of recurring charges"
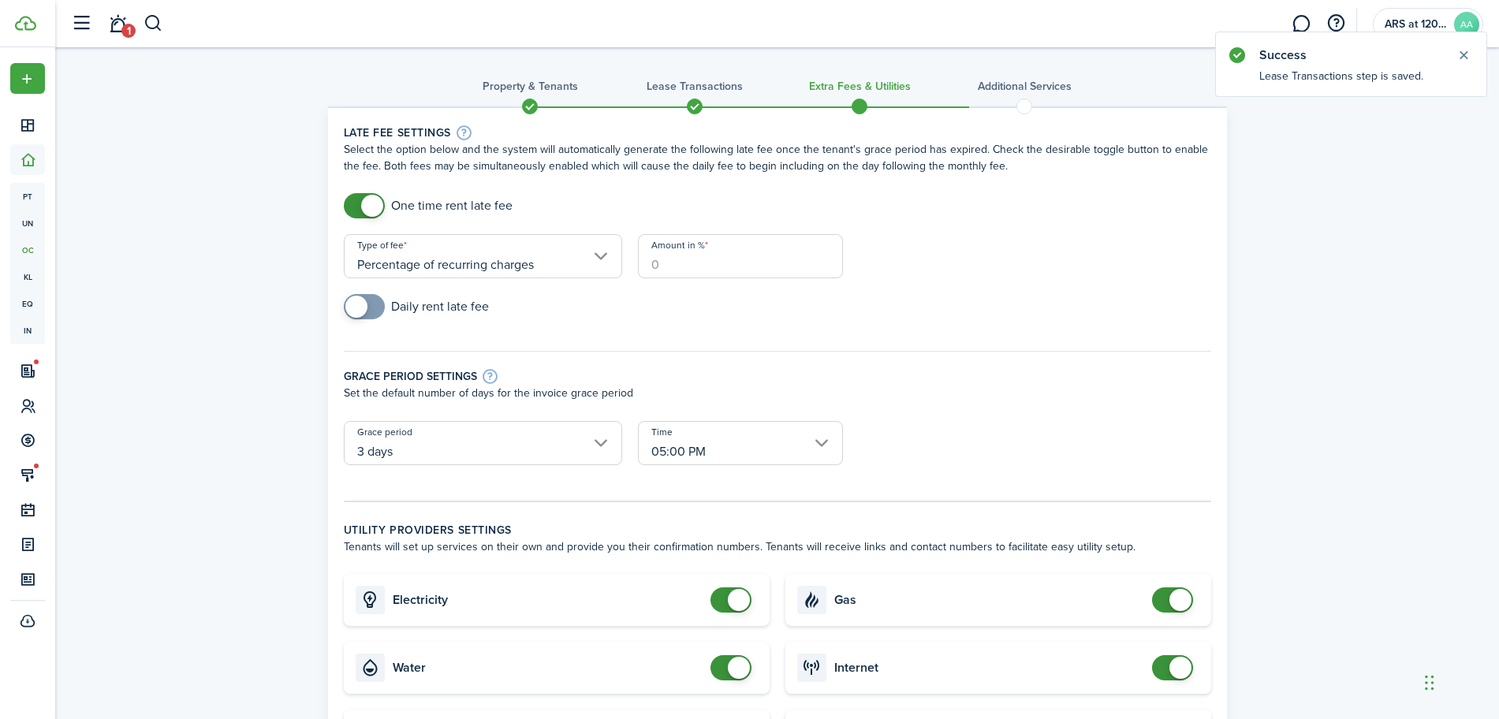
click at [687, 251] on input "Amount in %" at bounding box center [740, 256] width 205 height 44
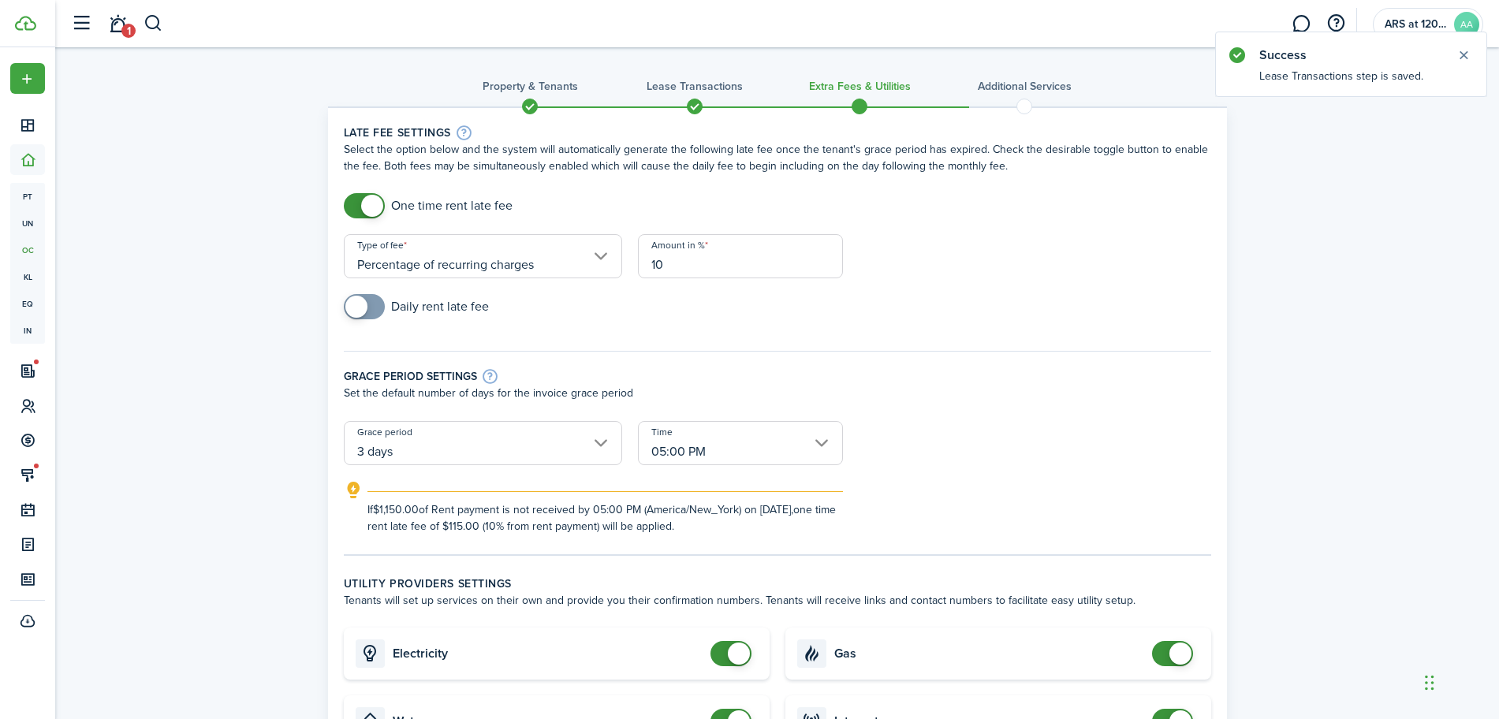
type input "10"
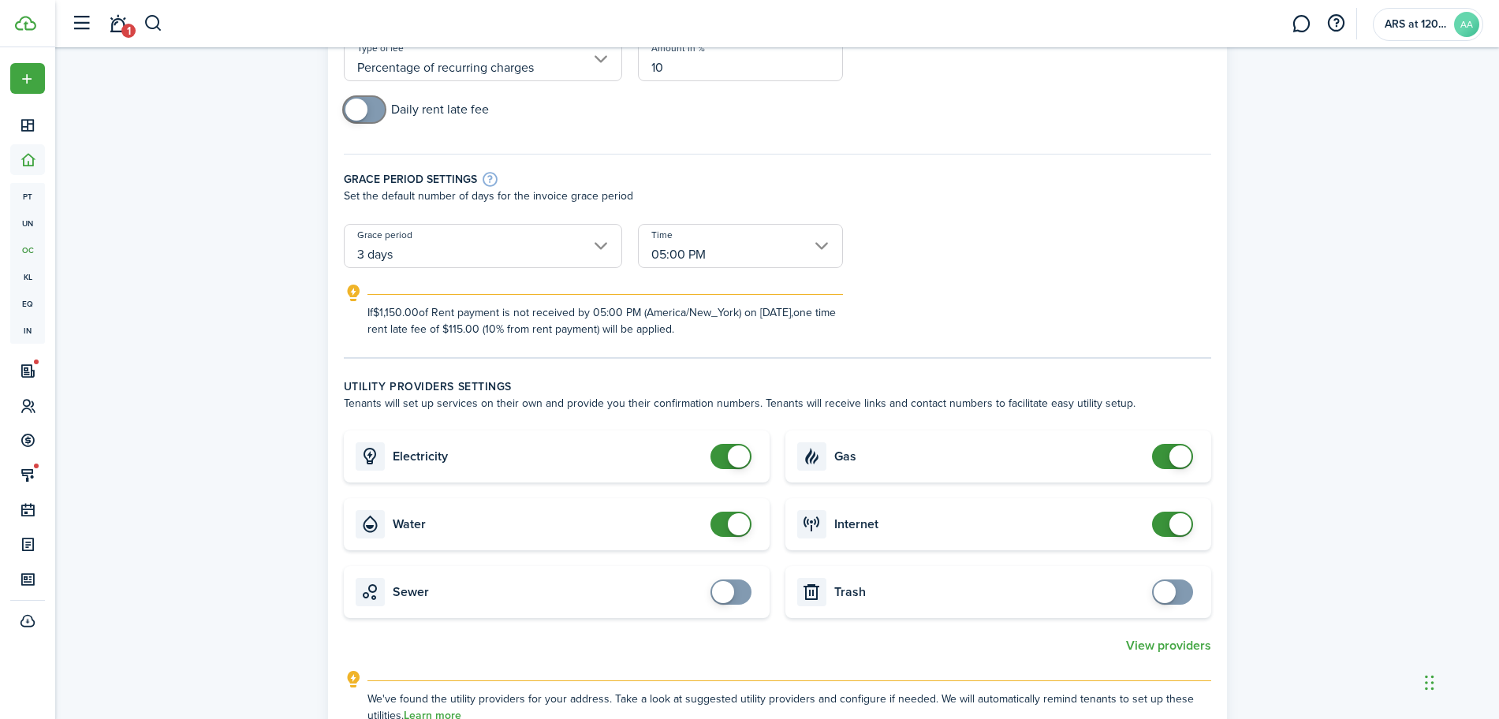
scroll to position [296, 0]
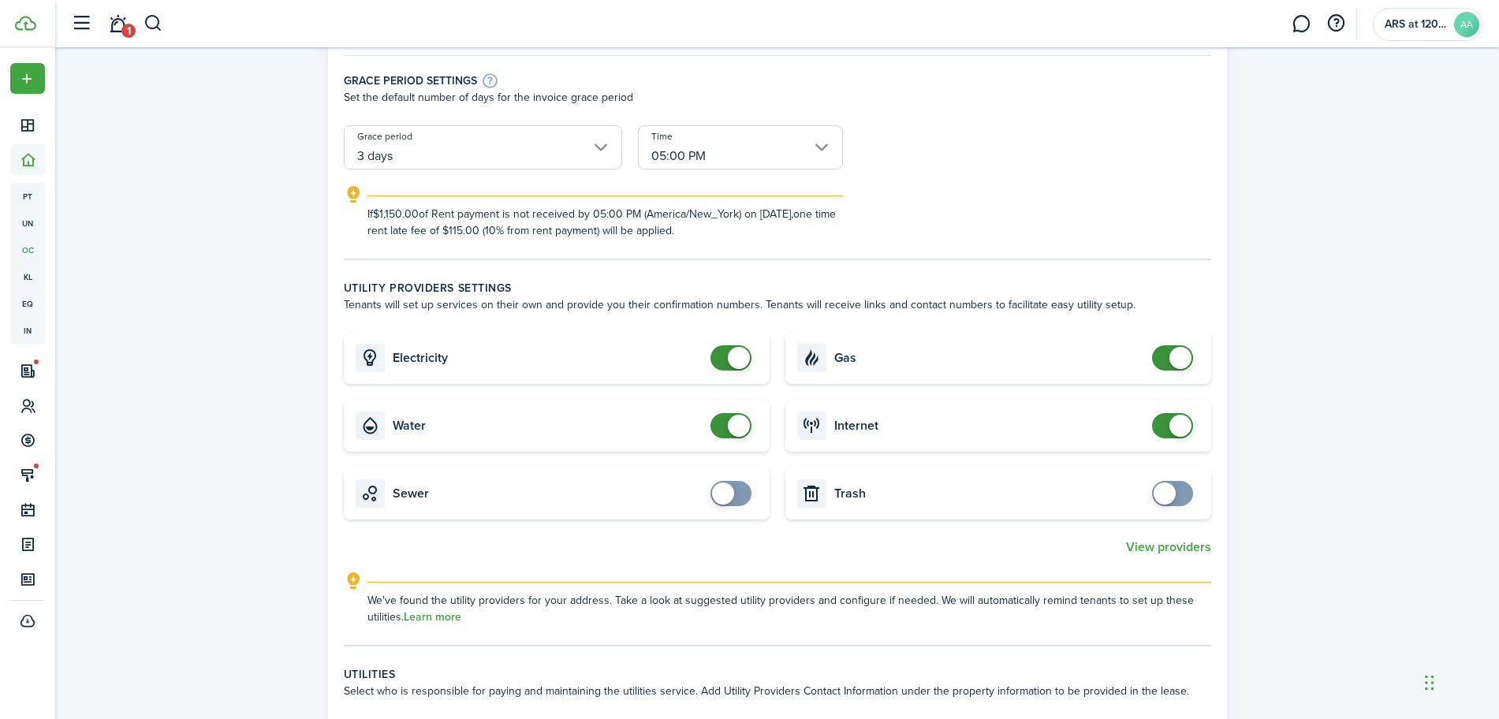
checkbox input "false"
click at [1177, 355] on span at bounding box center [1181, 358] width 22 height 22
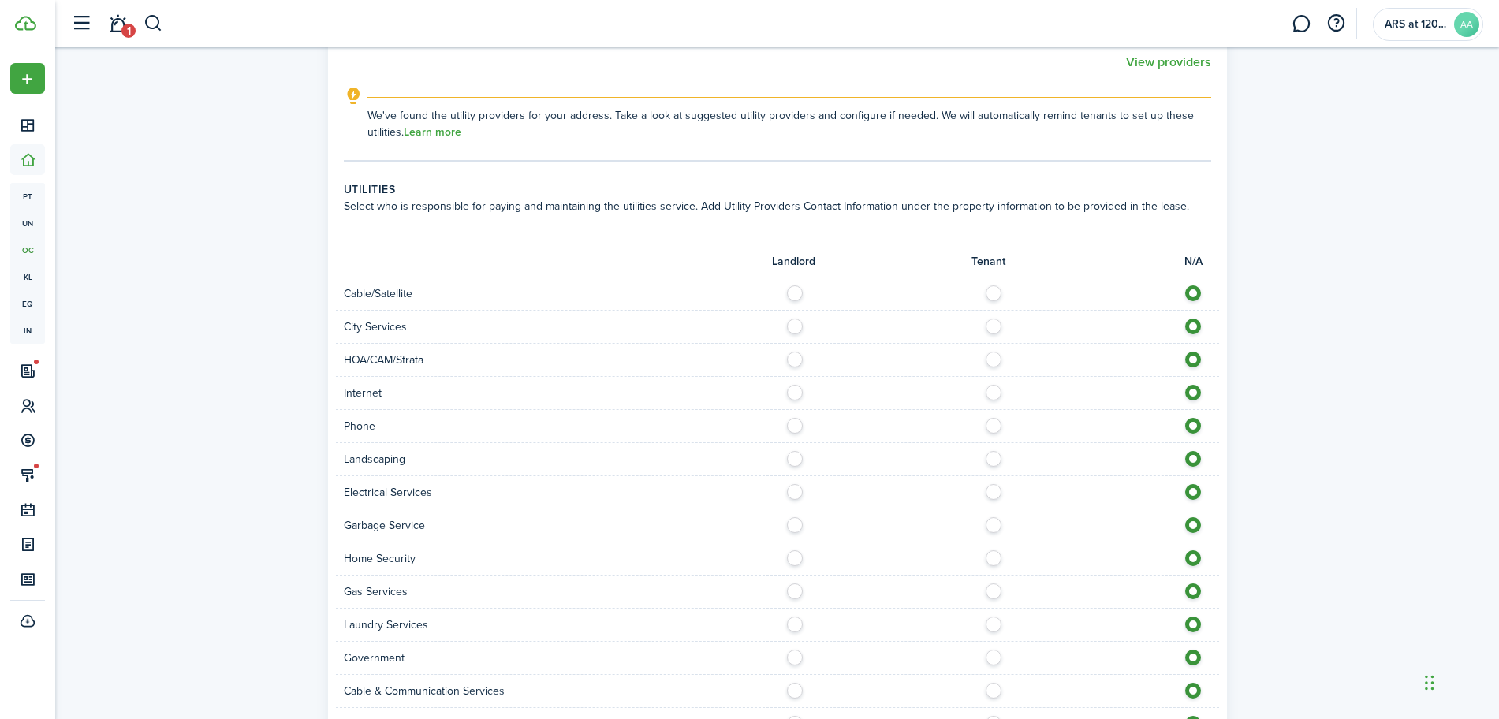
scroll to position [887, 0]
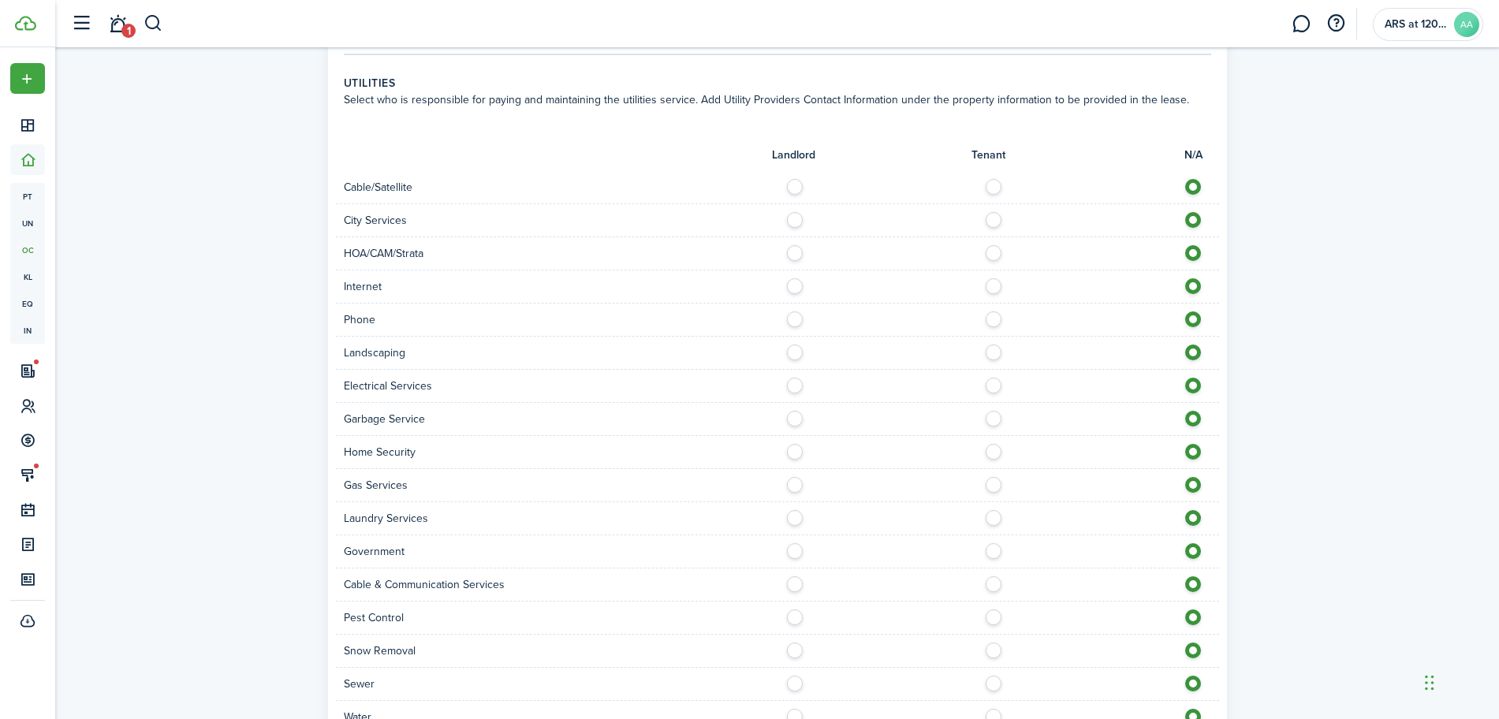
click at [998, 184] on label at bounding box center [998, 183] width 28 height 8
click at [1190, 184] on label at bounding box center [1198, 183] width 28 height 8
radio input "false"
radio input "true"
click at [992, 185] on label at bounding box center [998, 183] width 28 height 8
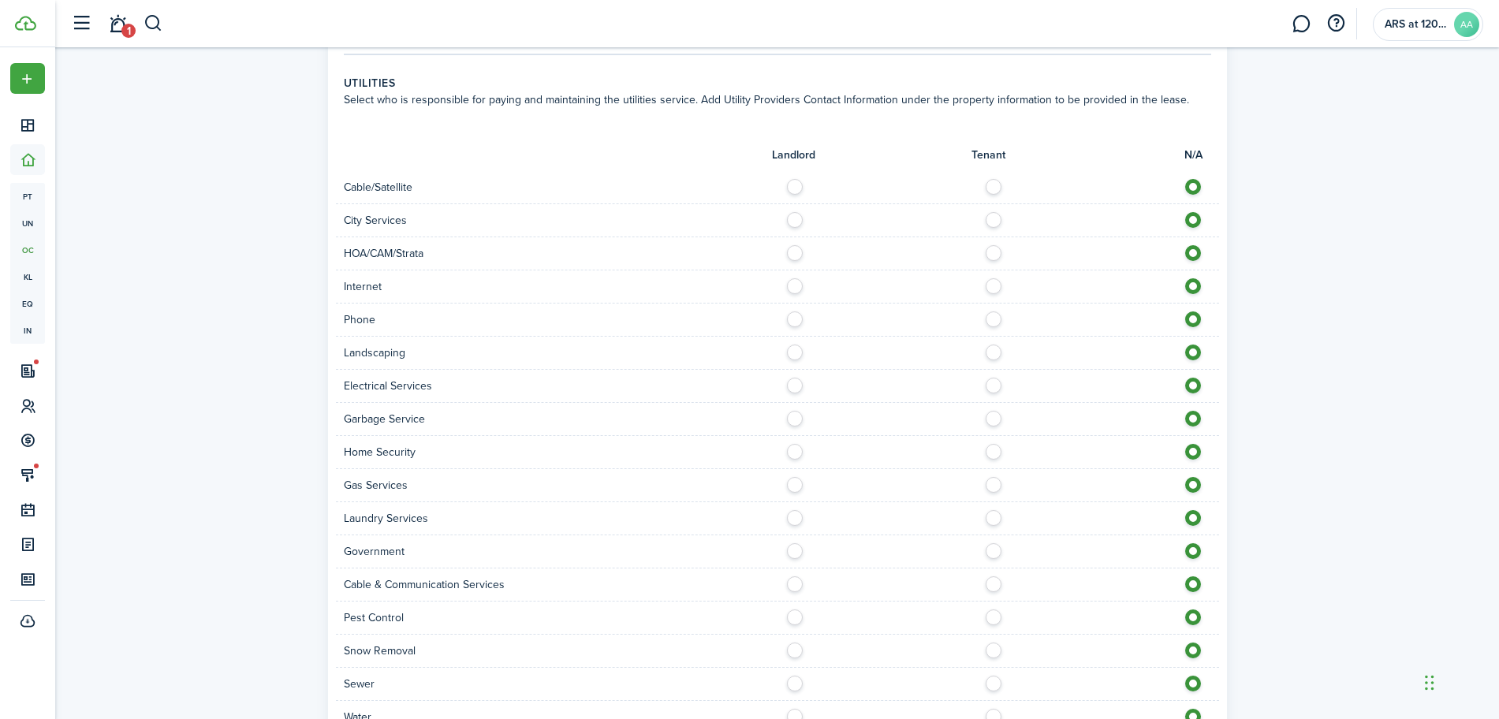
radio input "true"
click at [797, 220] on label at bounding box center [800, 216] width 28 height 8
radio input "true"
click at [991, 284] on label at bounding box center [998, 282] width 28 height 8
radio input "true"
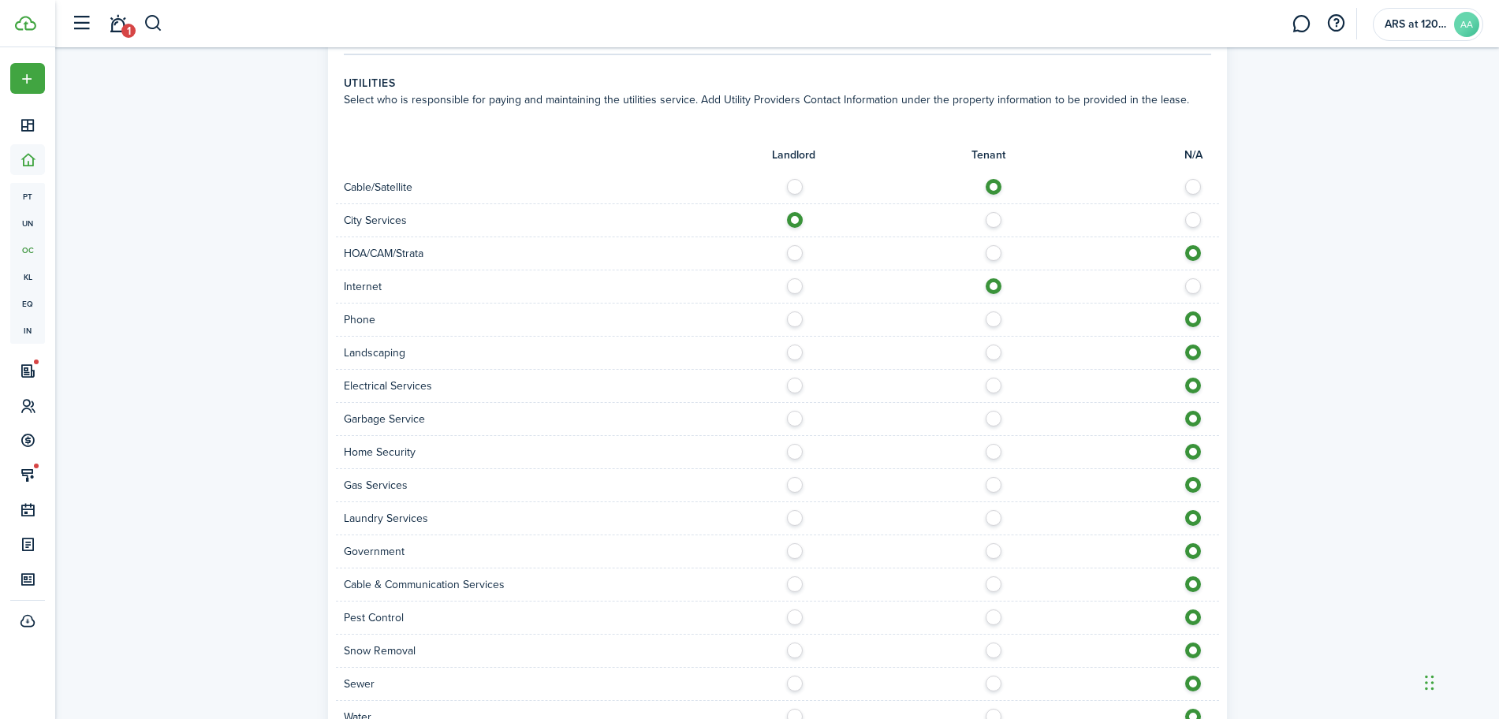
click at [996, 319] on label at bounding box center [998, 316] width 28 height 8
radio input "true"
click at [796, 353] on label at bounding box center [800, 349] width 28 height 8
radio input "true"
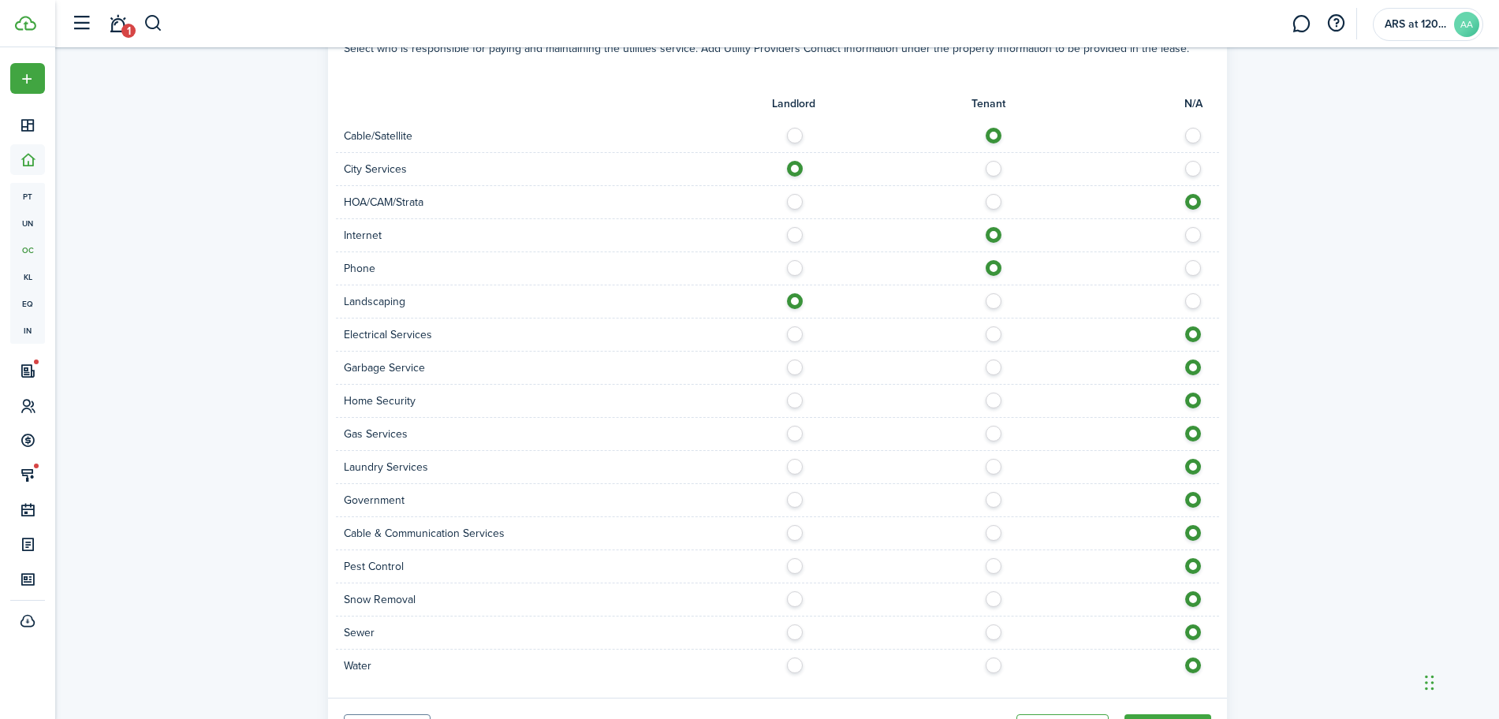
scroll to position [986, 0]
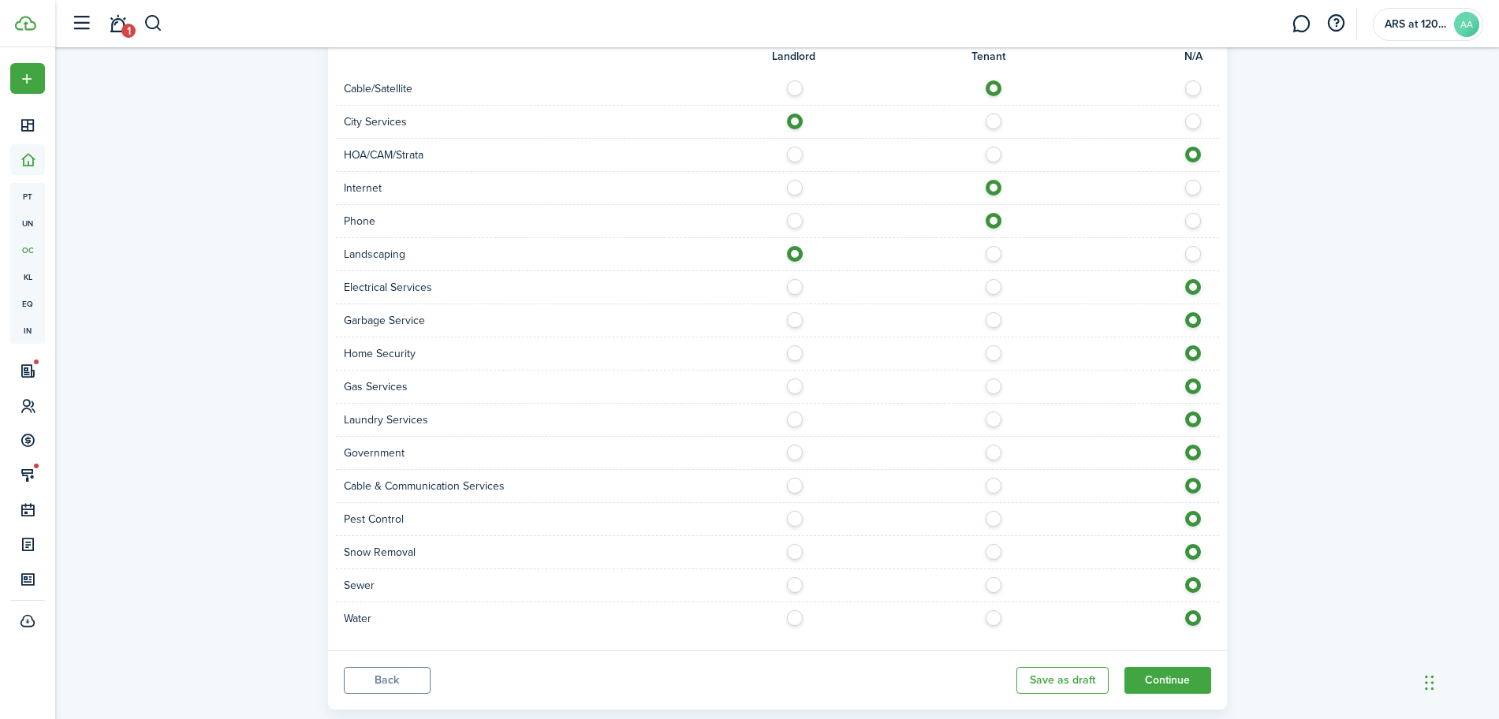
click at [991, 319] on label at bounding box center [998, 316] width 28 height 8
radio input "true"
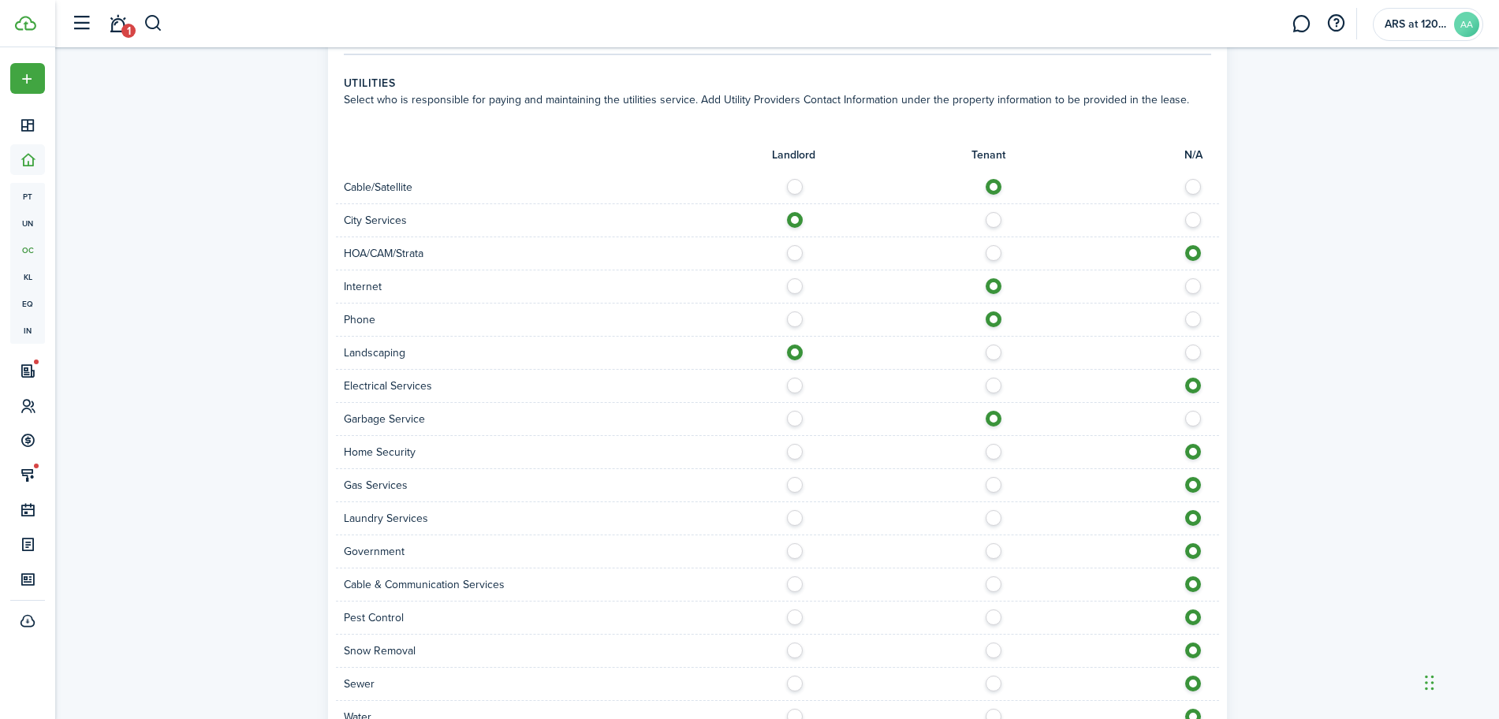
click at [991, 384] on label at bounding box center [998, 382] width 28 height 8
radio input "true"
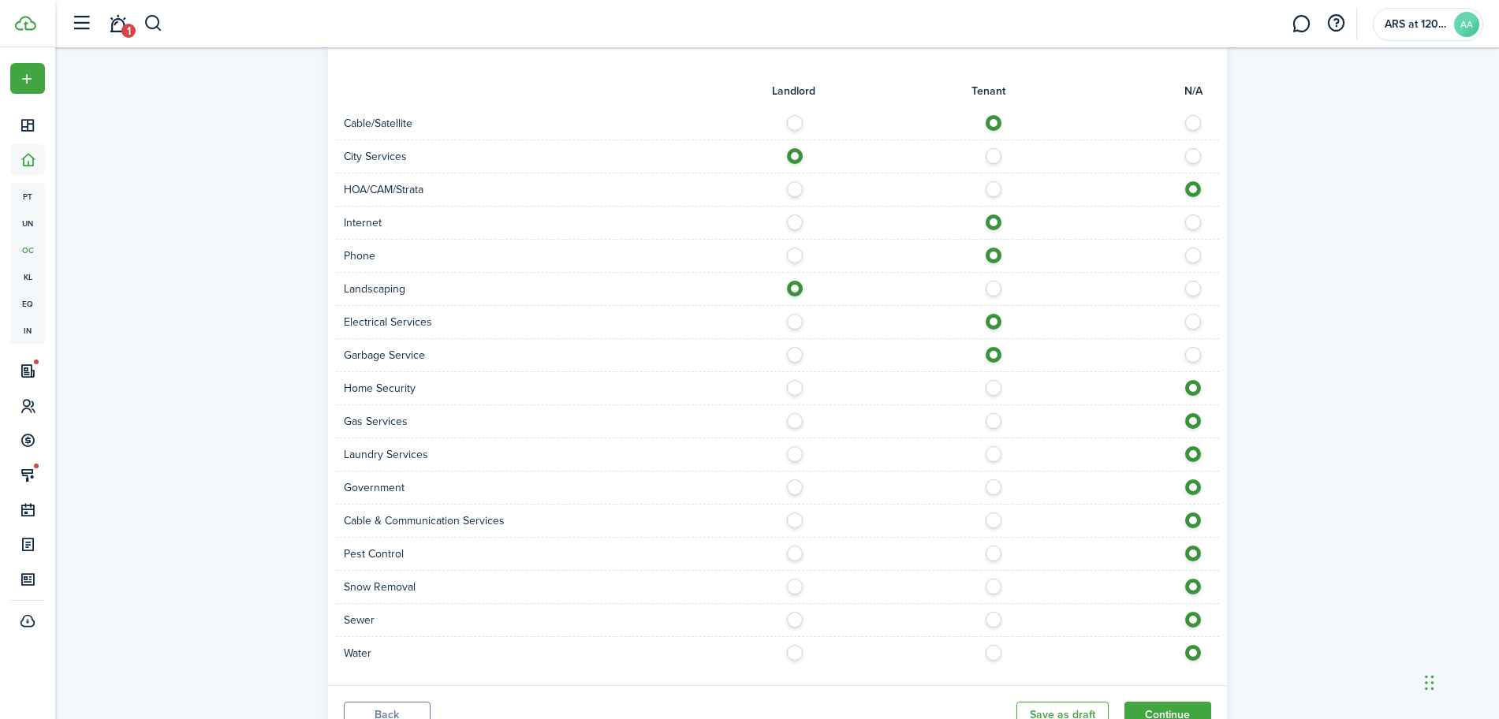
scroll to position [986, 0]
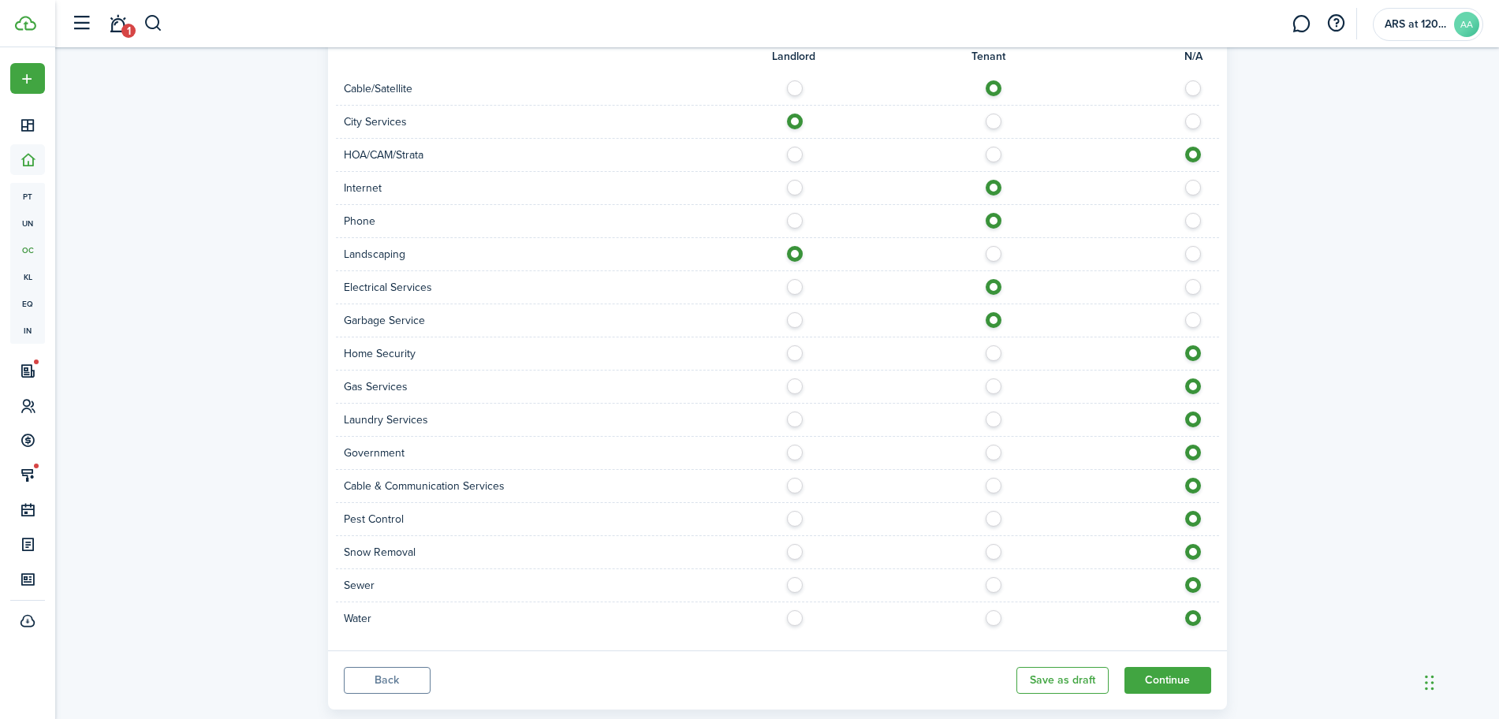
click at [992, 353] on label at bounding box center [998, 349] width 28 height 8
radio input "true"
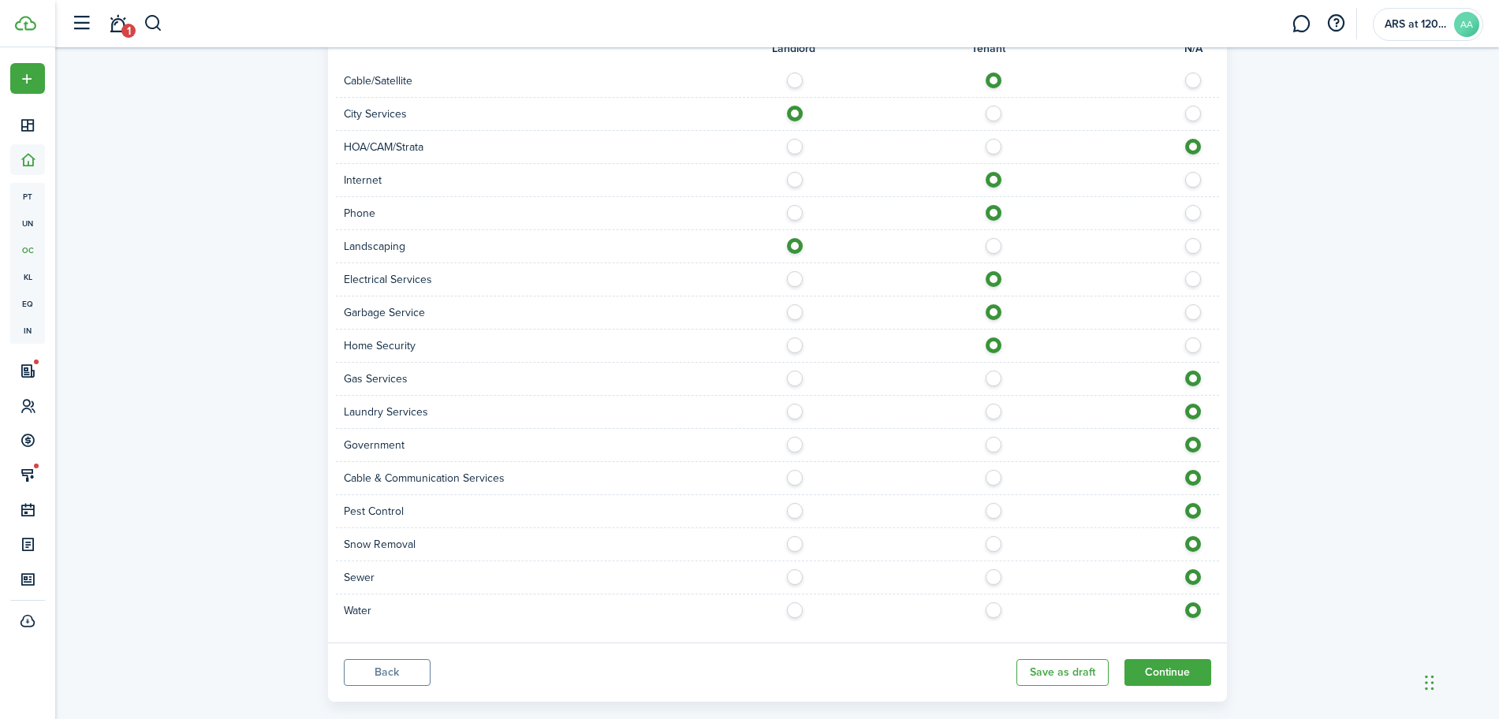
scroll to position [1020, 0]
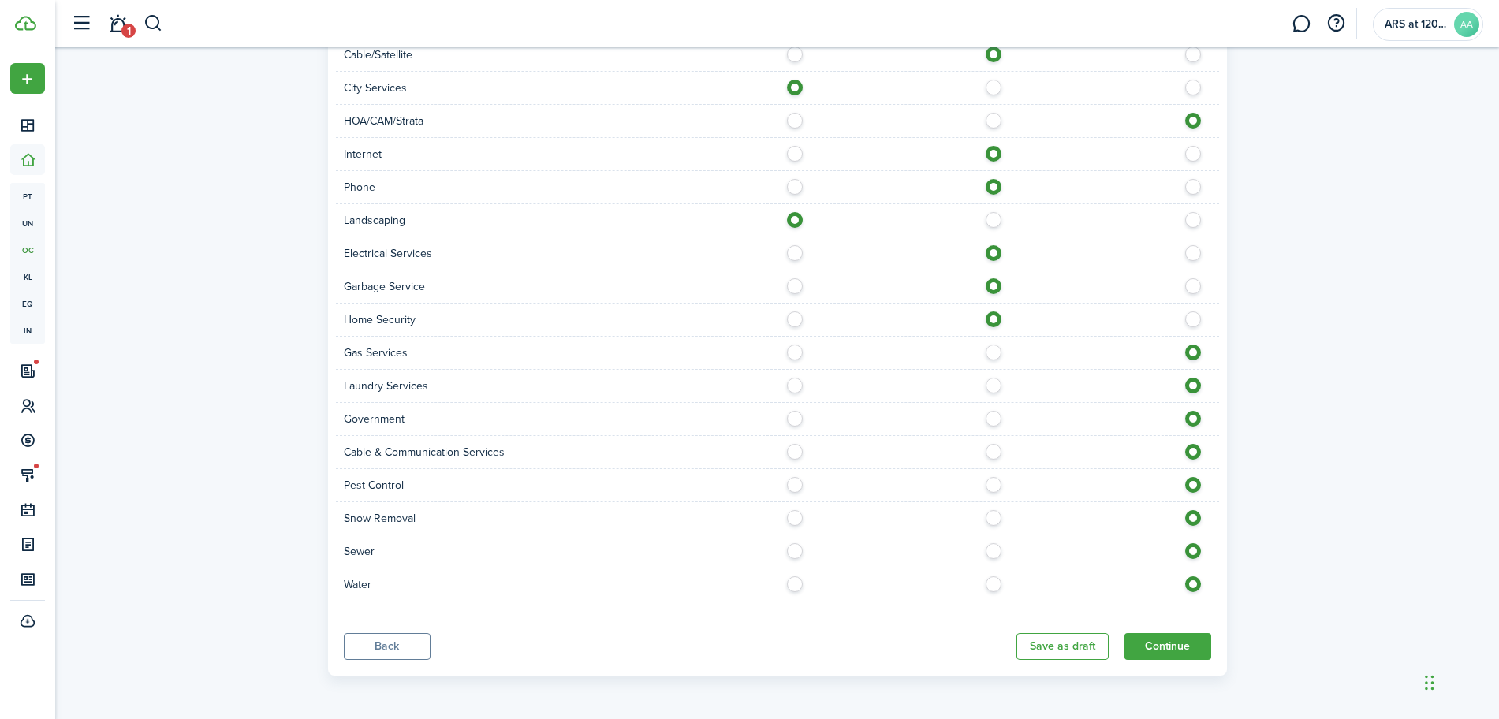
click at [992, 485] on label at bounding box center [998, 481] width 28 height 8
radio input "true"
click at [798, 518] on label at bounding box center [800, 514] width 28 height 8
click at [1190, 518] on label at bounding box center [1198, 514] width 28 height 8
radio input "false"
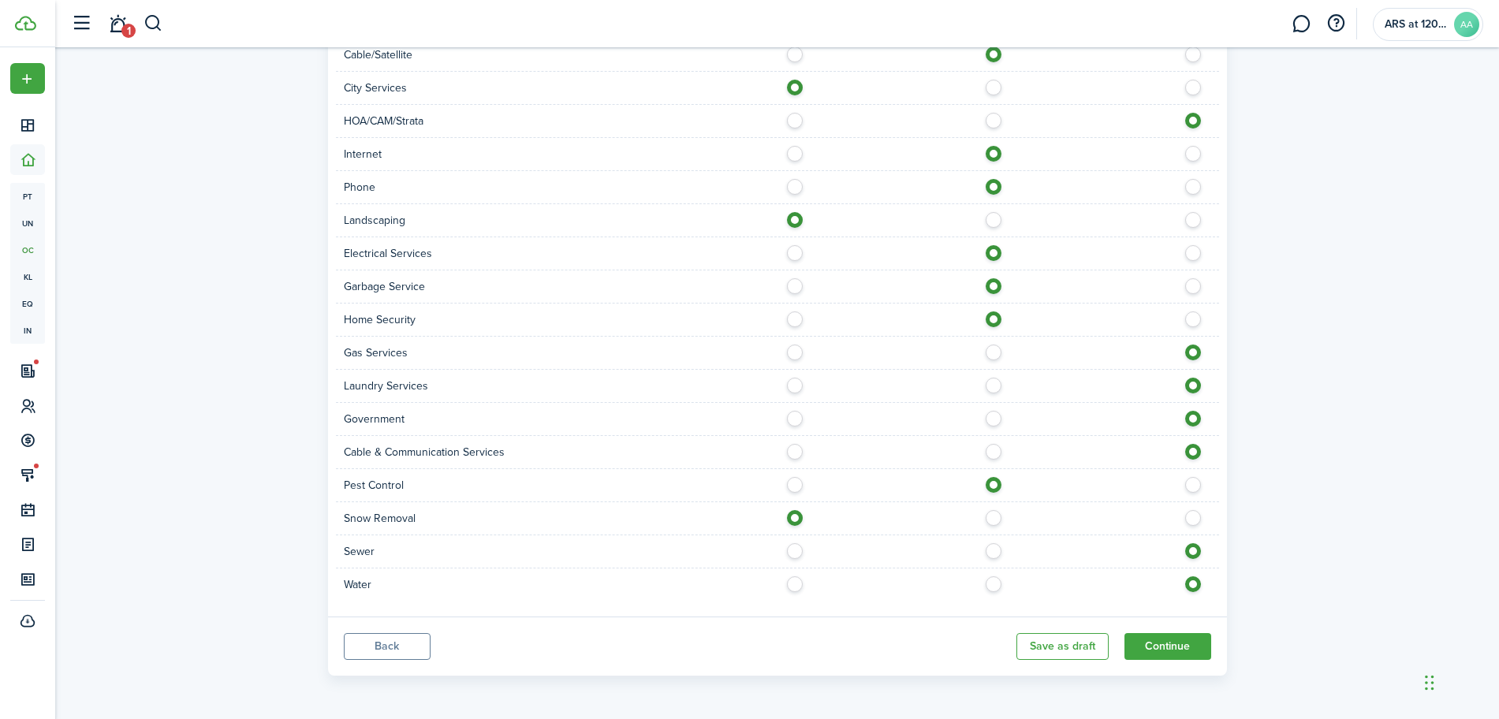
radio input "true"
click at [999, 551] on label at bounding box center [998, 547] width 28 height 8
radio input "true"
click at [994, 581] on label at bounding box center [998, 581] width 28 height 8
radio input "true"
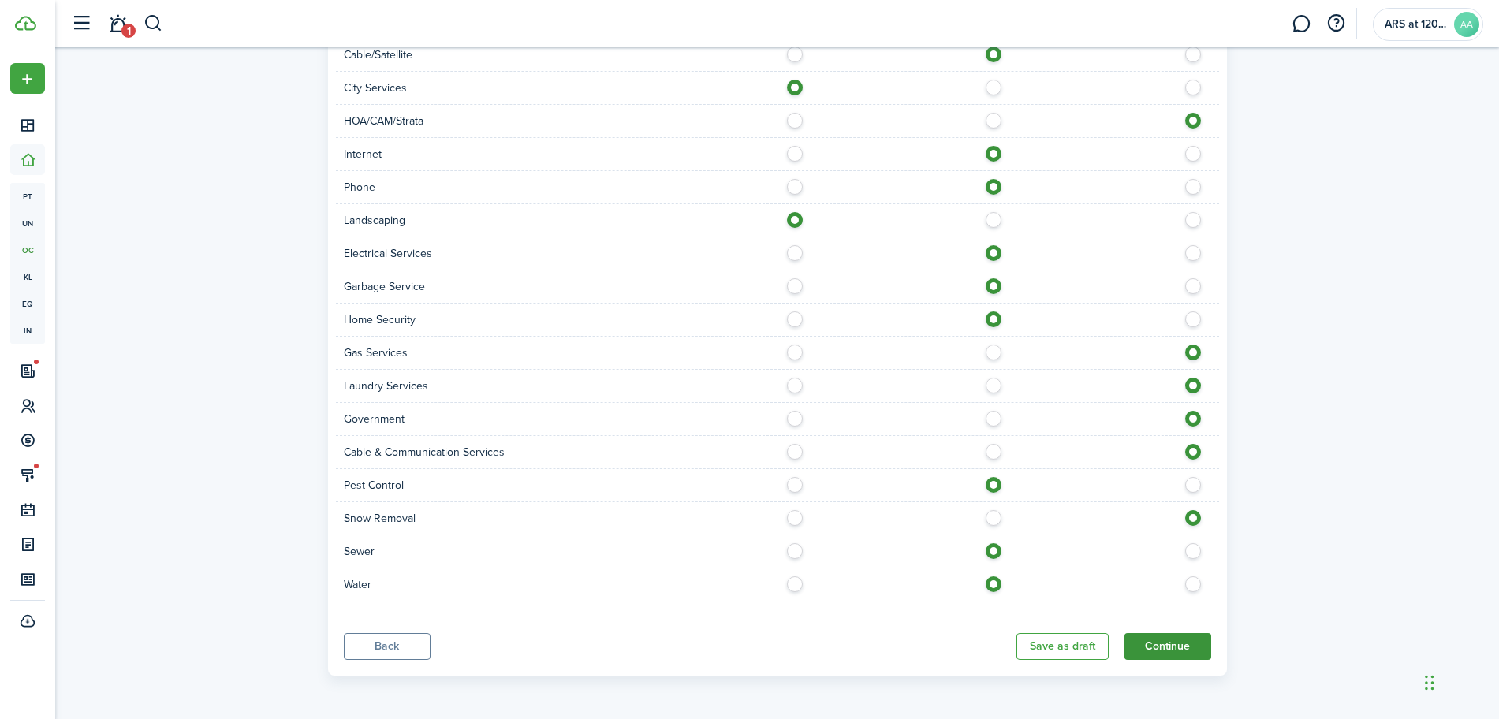
click at [1167, 640] on button "Continue" at bounding box center [1168, 646] width 87 height 27
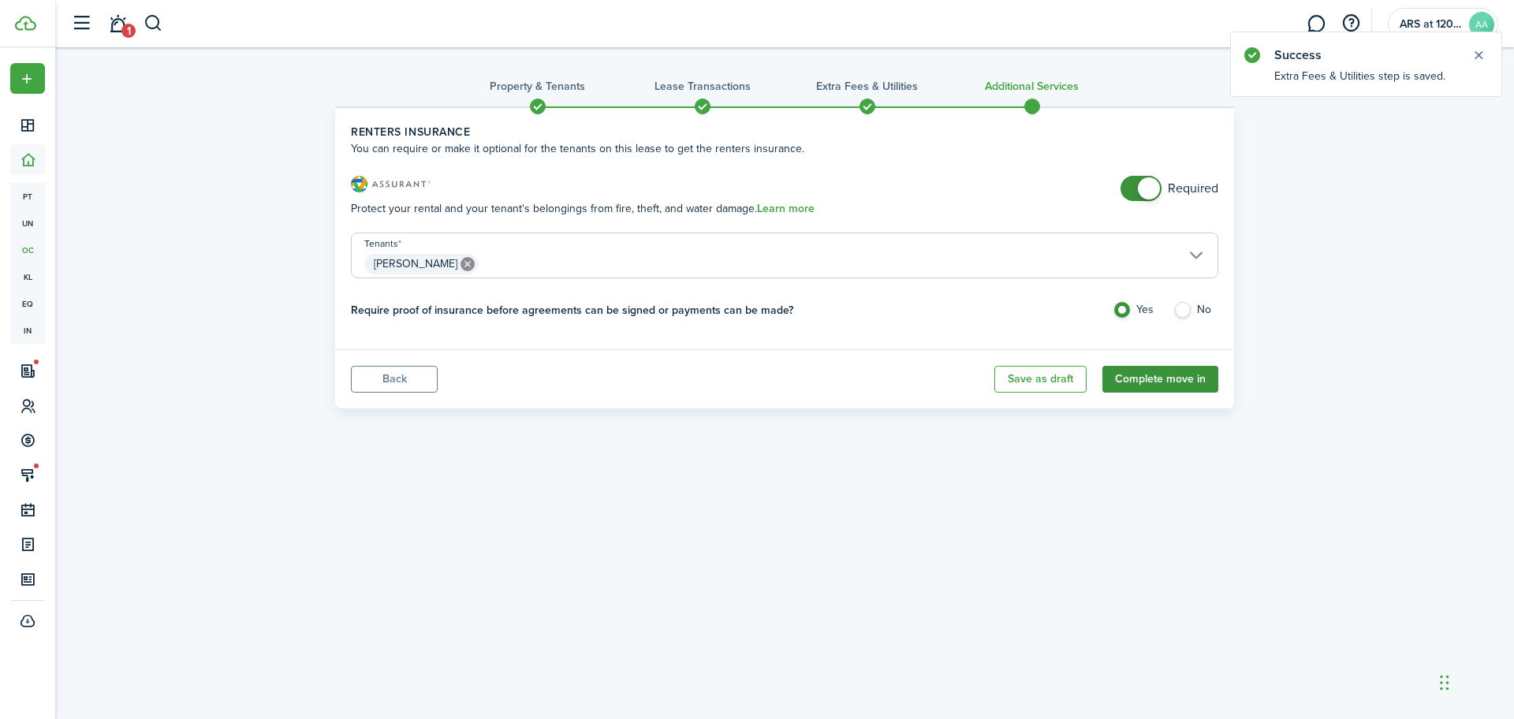
click at [1156, 378] on button "Complete move in" at bounding box center [1161, 379] width 116 height 27
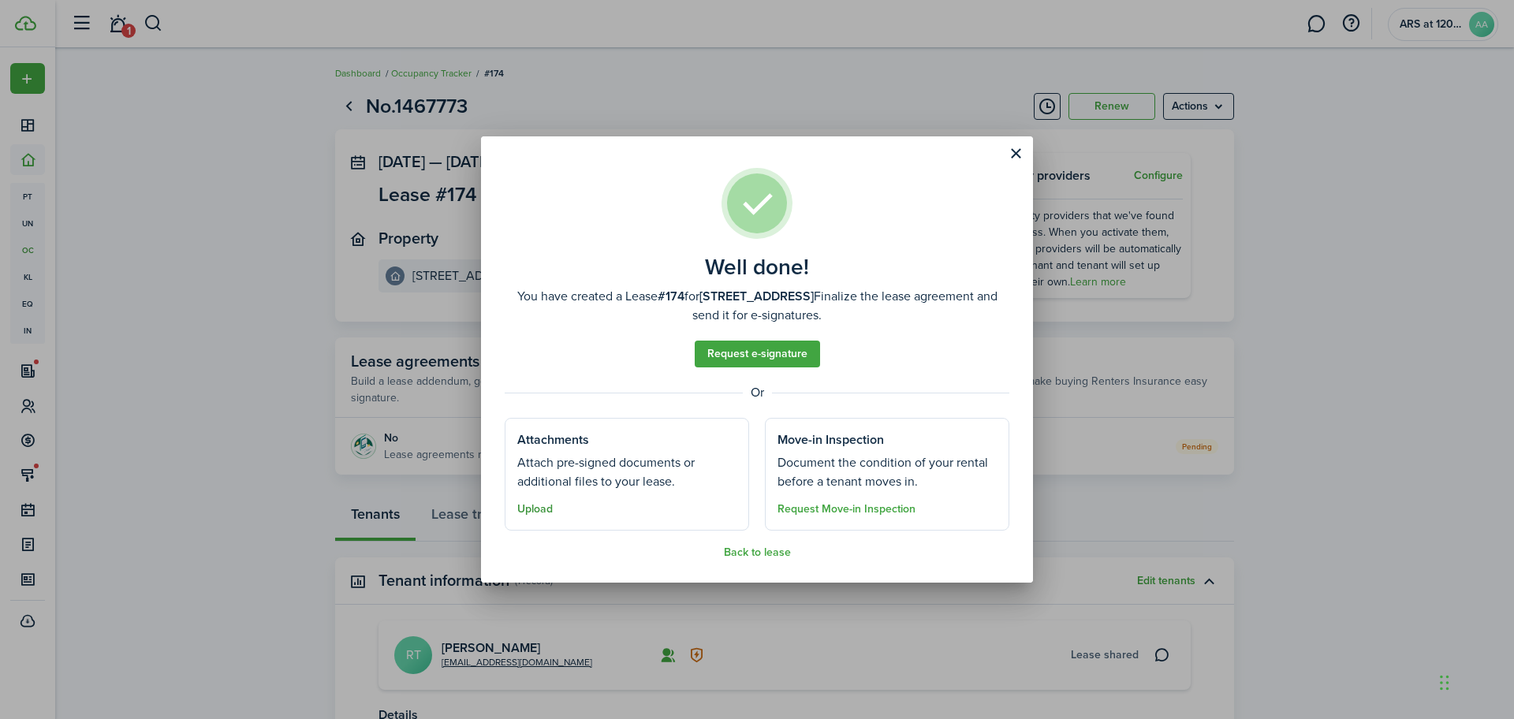
click at [542, 508] on button "Upload" at bounding box center [534, 509] width 35 height 13
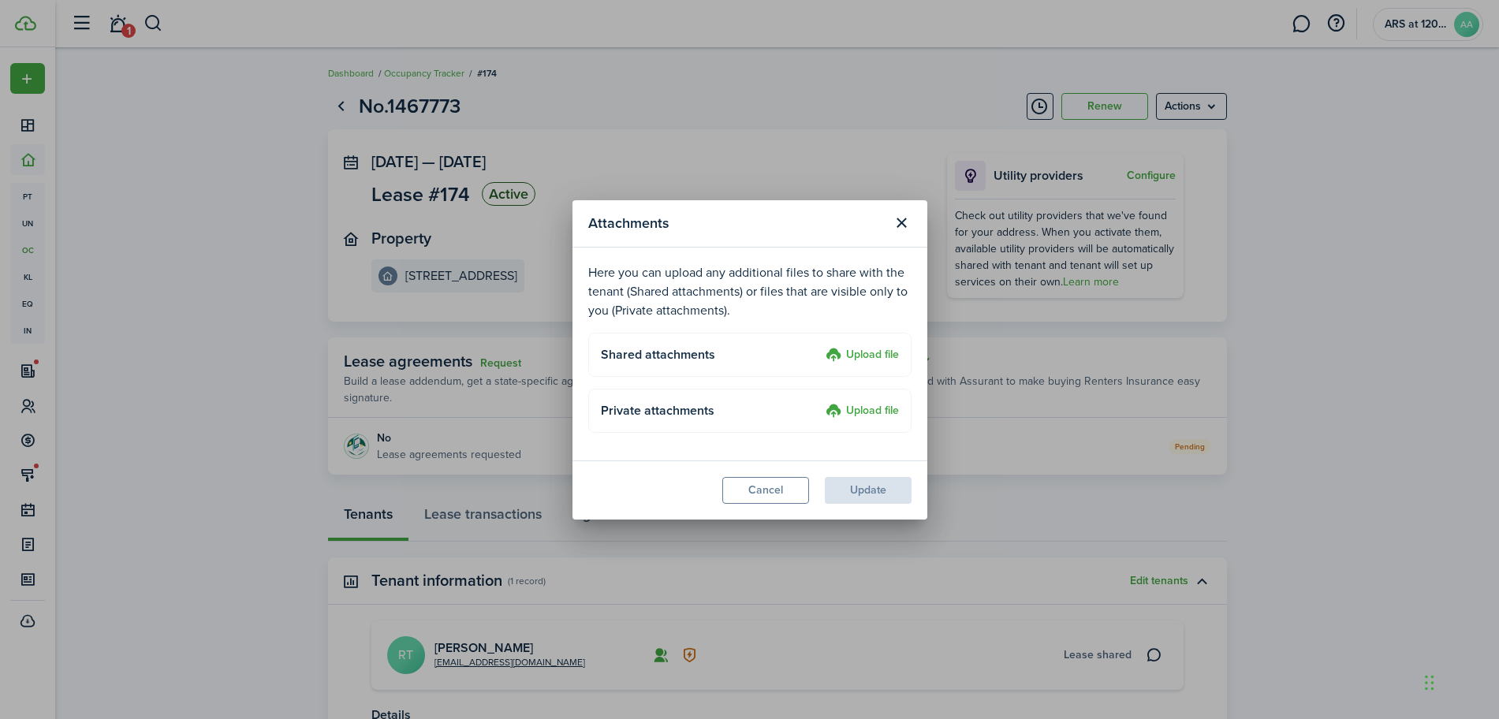
click at [864, 354] on label "Upload file" at bounding box center [862, 355] width 73 height 19
click at [820, 346] on input "Upload file" at bounding box center [820, 346] width 0 height 0
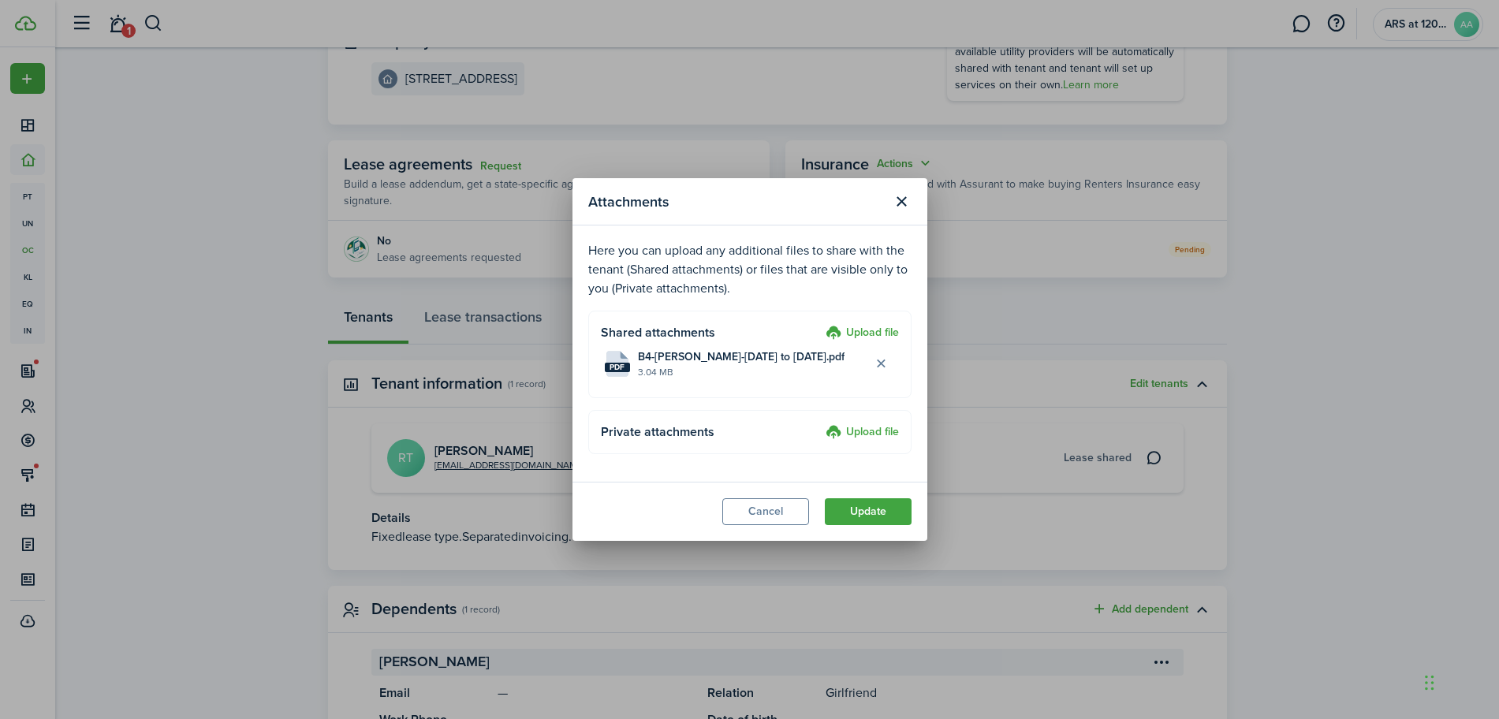
scroll to position [274, 0]
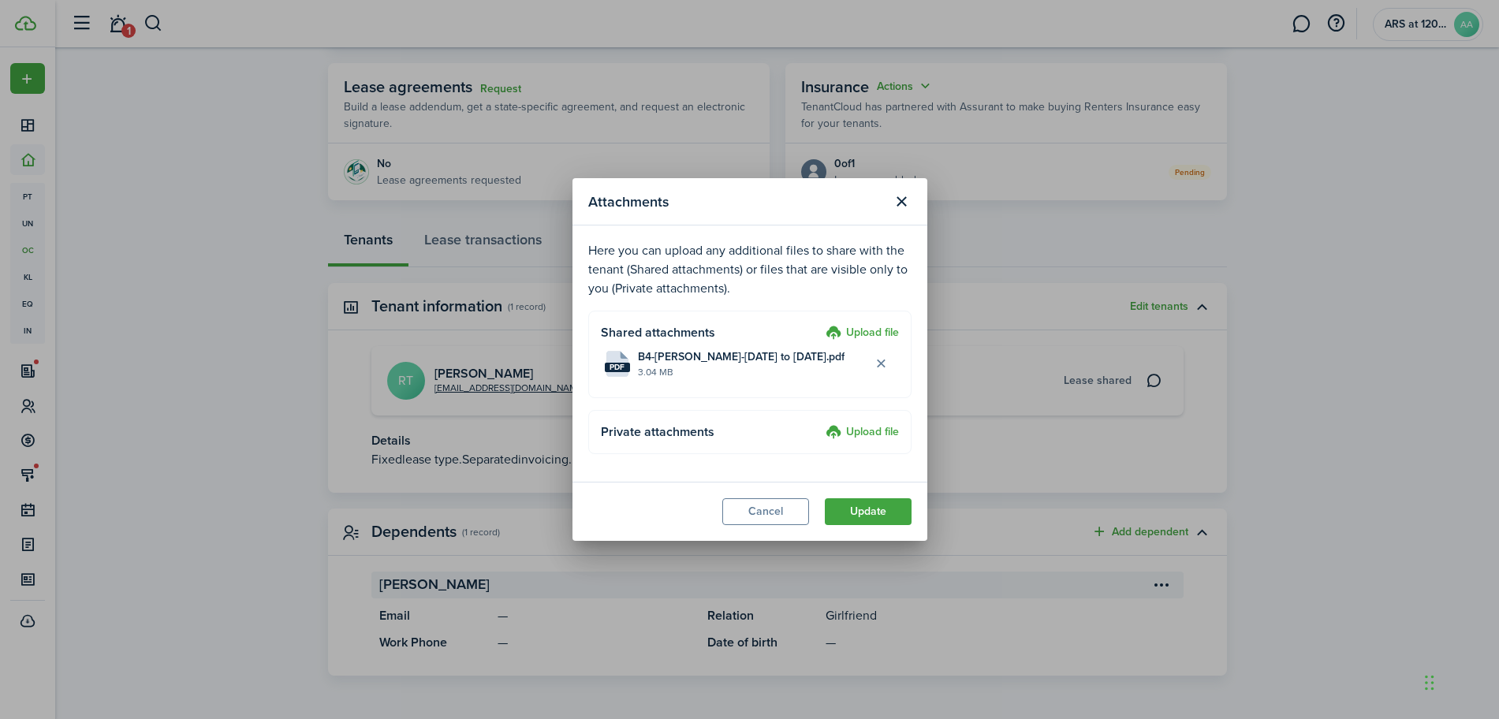
click at [866, 334] on label "Upload file" at bounding box center [862, 333] width 73 height 19
click at [820, 324] on input "Upload file" at bounding box center [820, 324] width 0 height 0
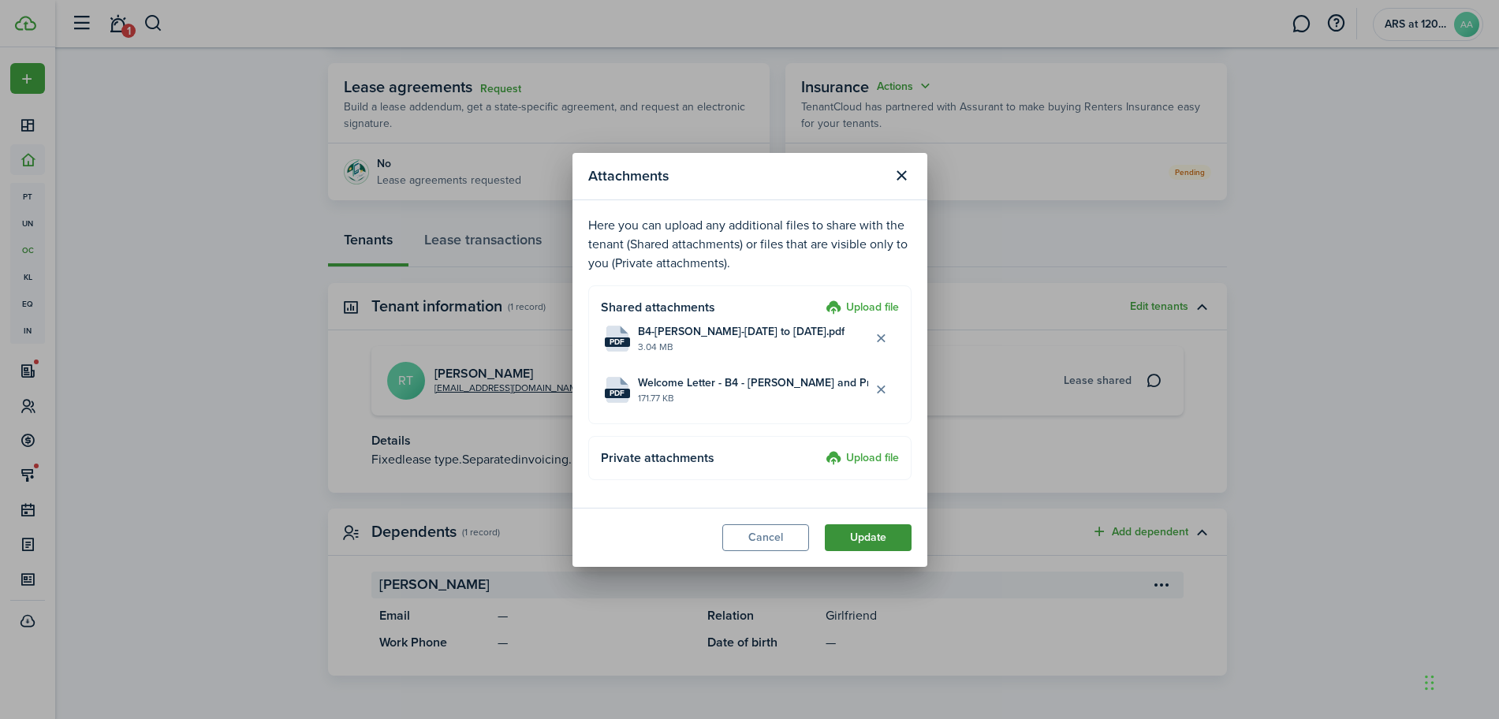
click at [870, 536] on button "Update" at bounding box center [868, 538] width 87 height 27
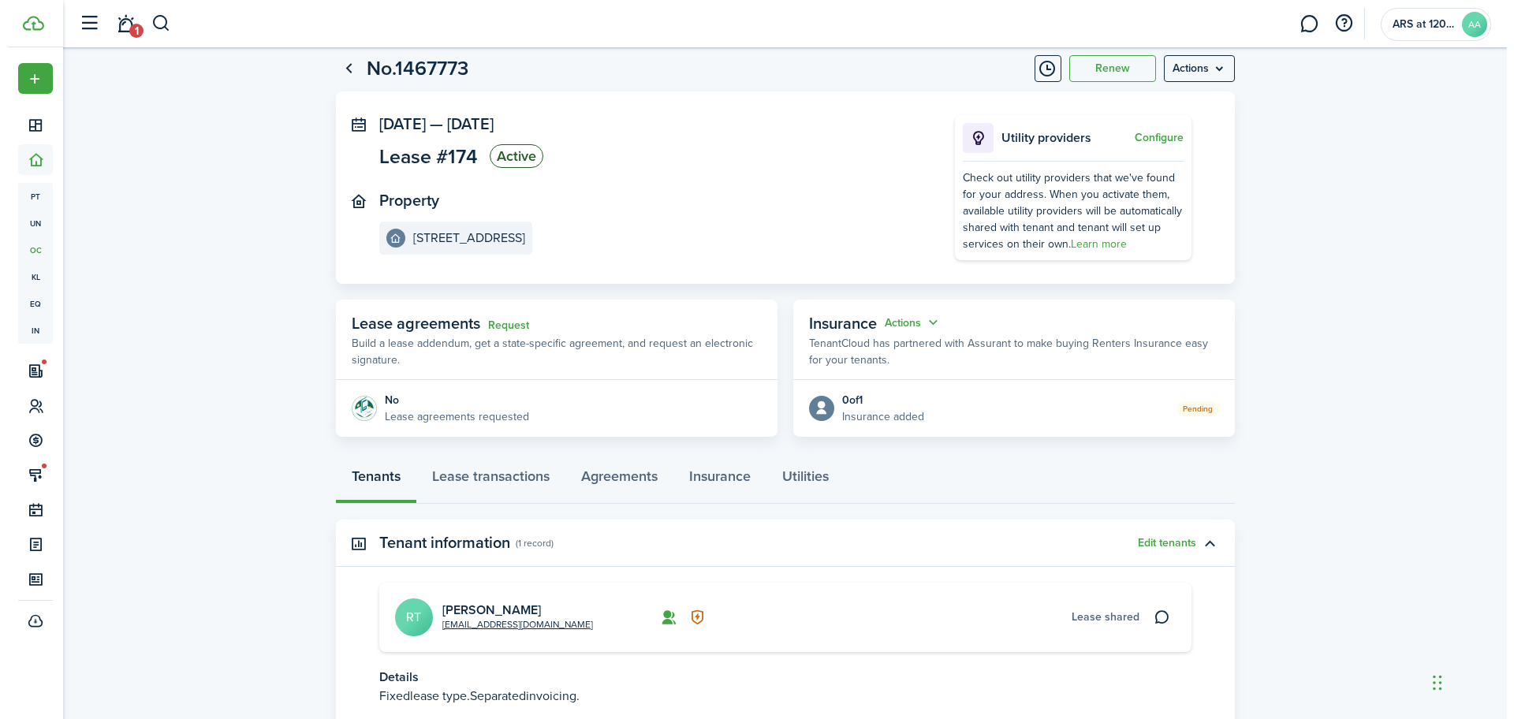
scroll to position [0, 0]
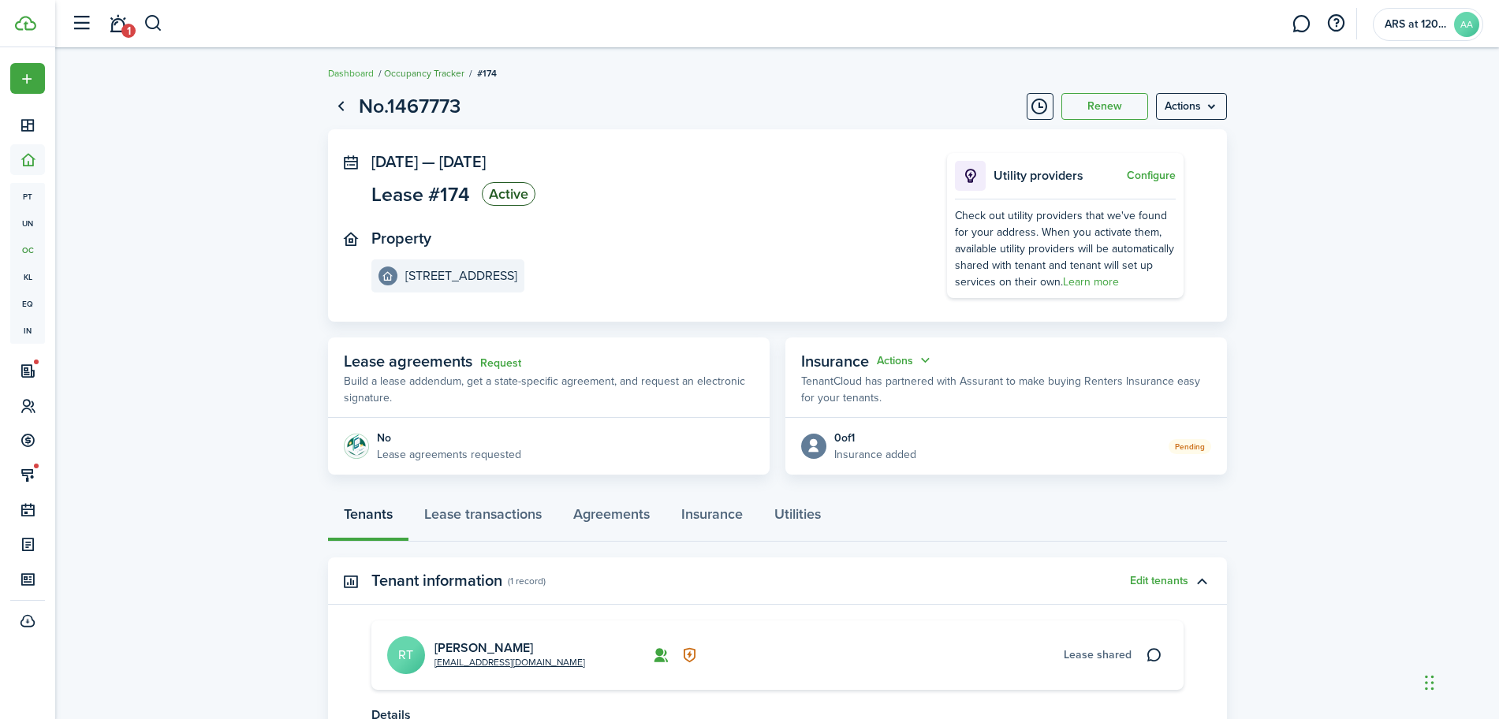
click at [419, 73] on link "Occupancy Tracker" at bounding box center [424, 73] width 80 height 14
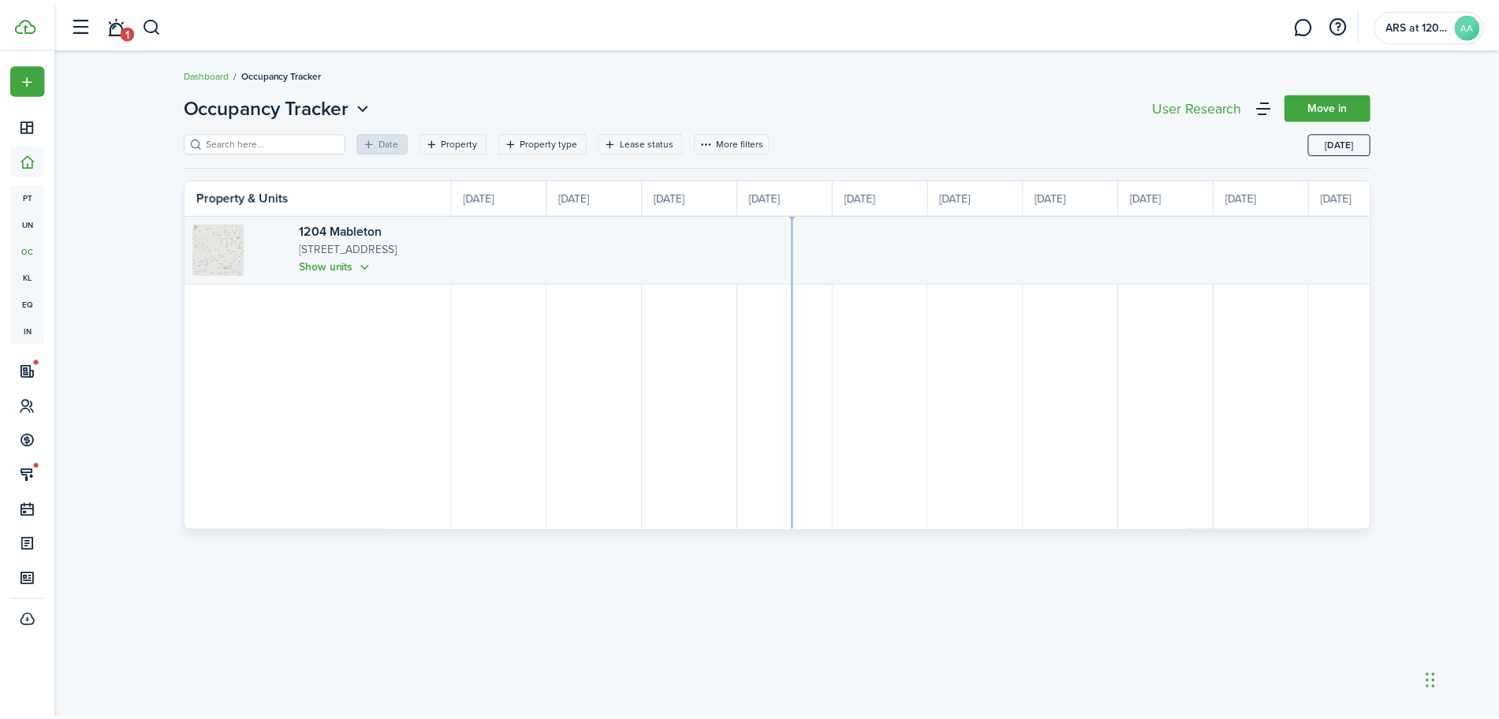
scroll to position [0, 289]
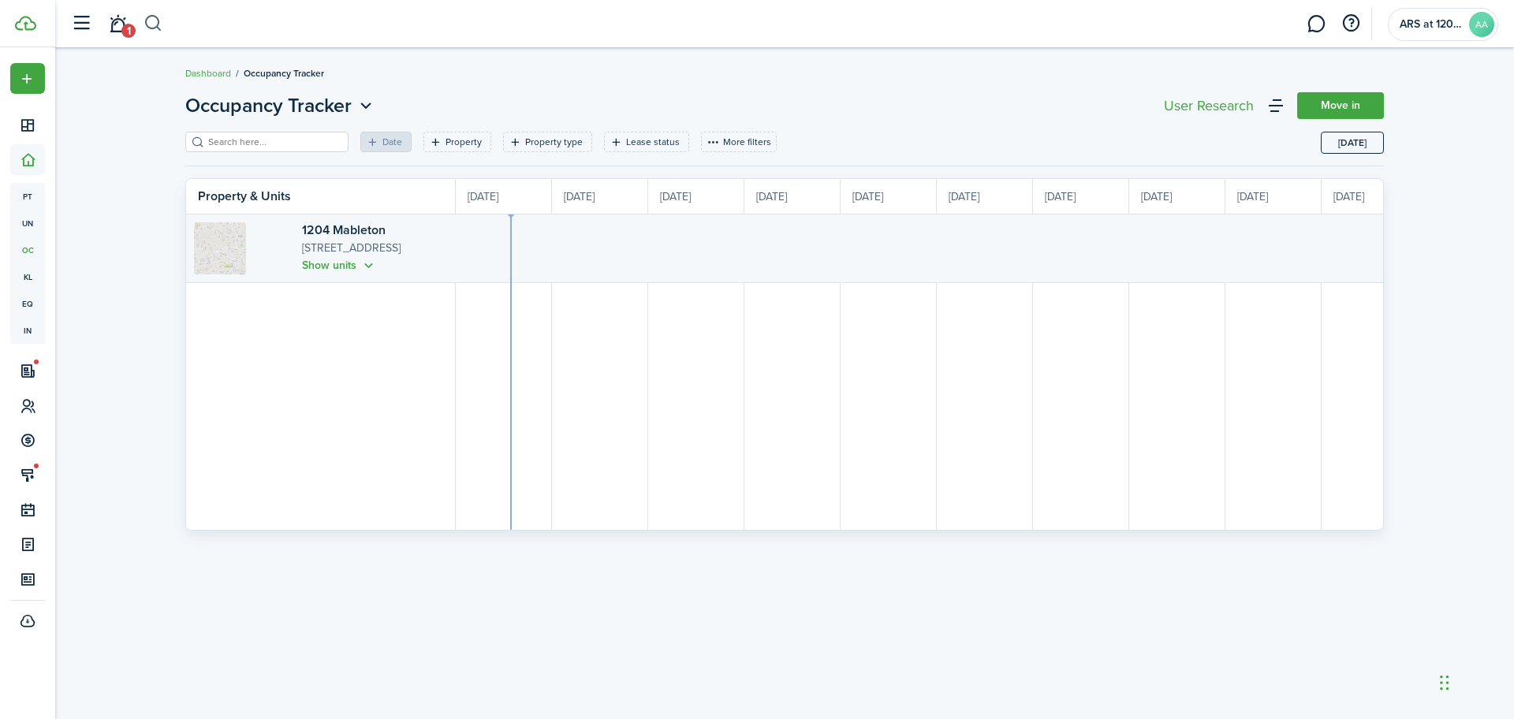
click at [150, 21] on button "button" at bounding box center [154, 23] width 20 height 27
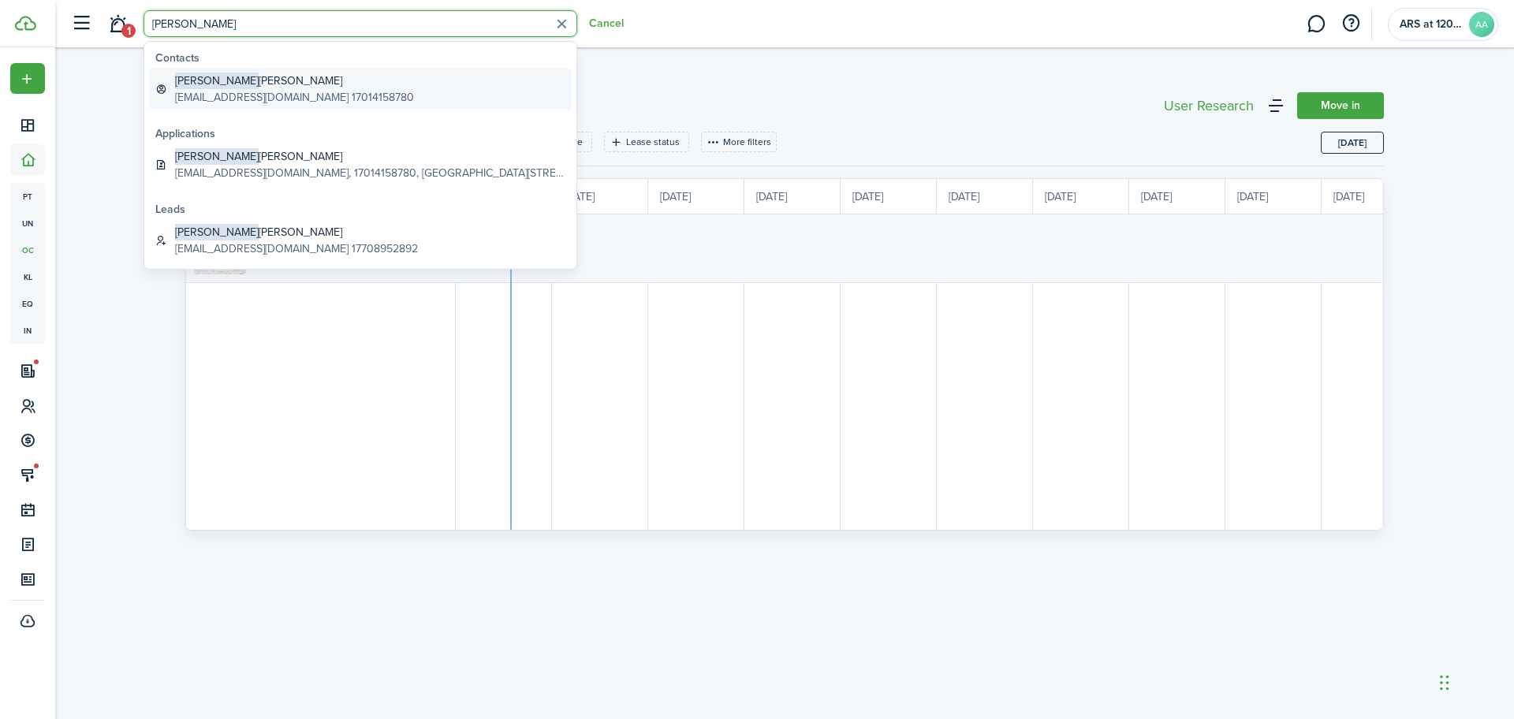
type input "[PERSON_NAME]"
click at [220, 95] on global-search-item-description "[EMAIL_ADDRESS][DOMAIN_NAME] 17014158780" at bounding box center [294, 97] width 239 height 17
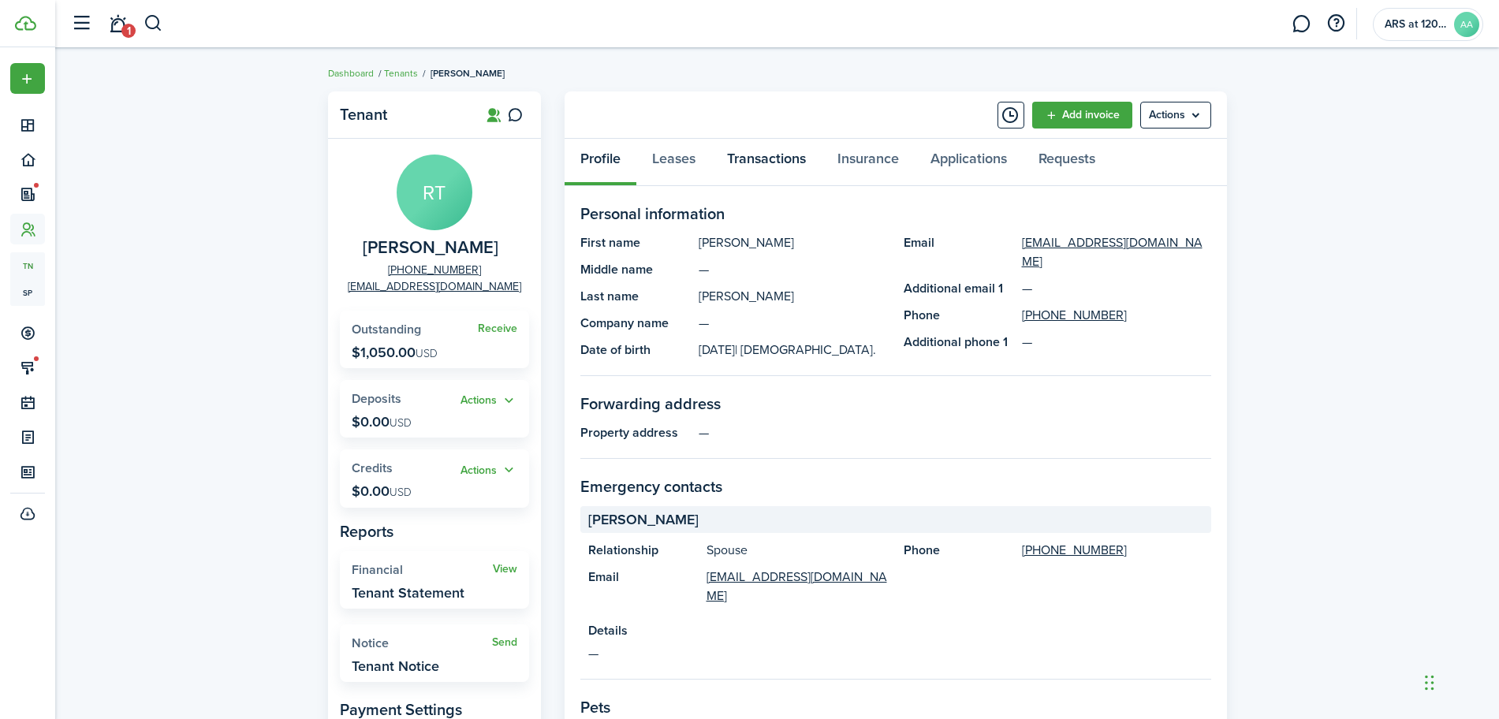
click at [761, 155] on link "Transactions" at bounding box center [766, 162] width 110 height 47
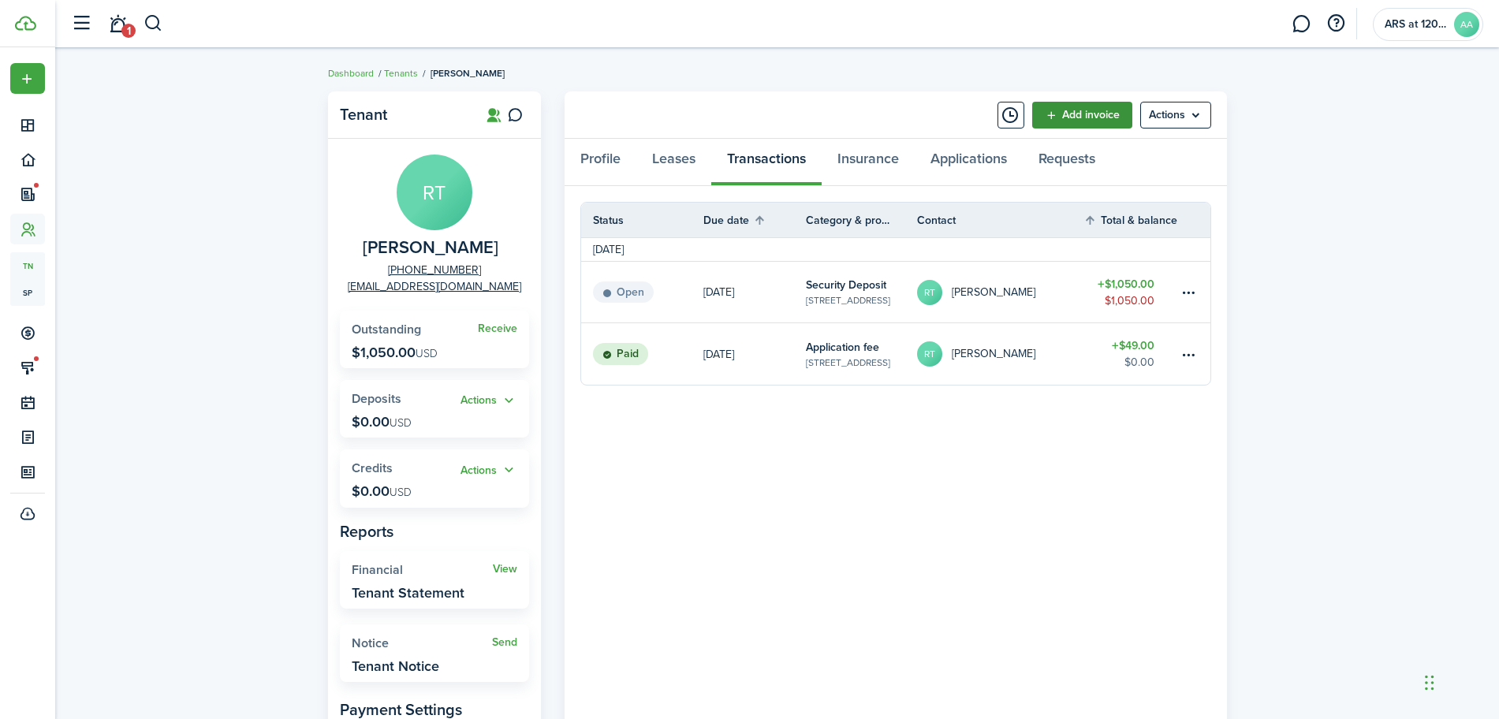
click at [1062, 116] on link "Add invoice" at bounding box center [1082, 115] width 100 height 27
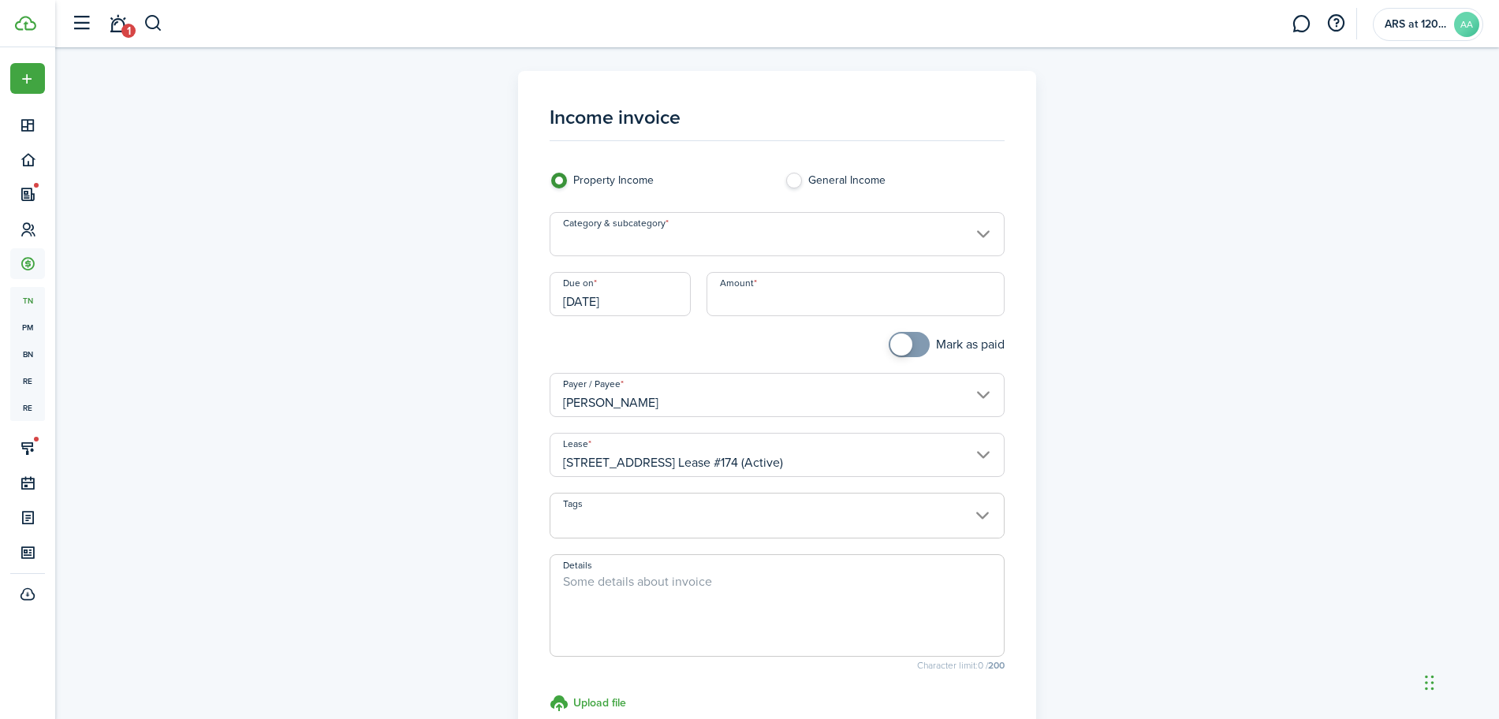
click at [652, 236] on input "Category & subcategory" at bounding box center [777, 234] width 455 height 44
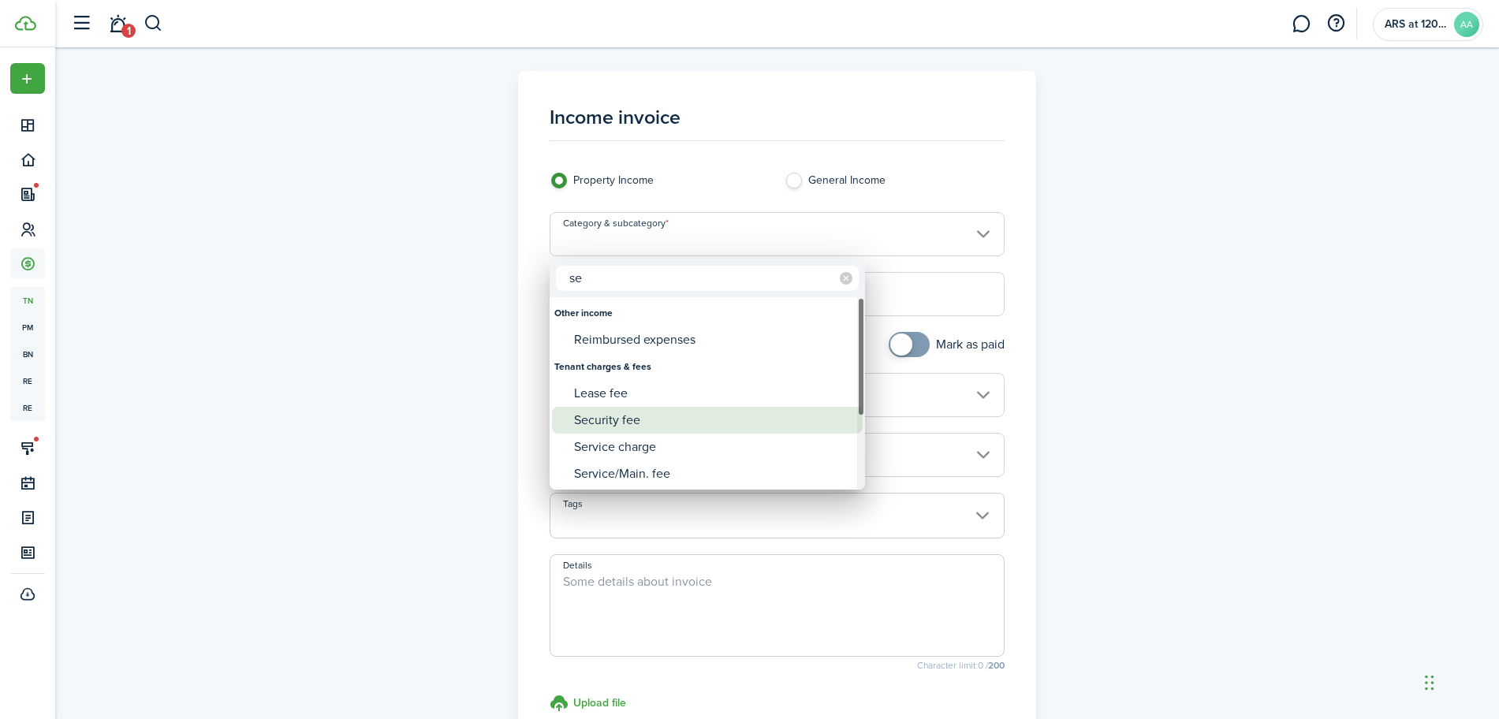
type input "se"
click at [635, 425] on div "Security fee" at bounding box center [713, 420] width 279 height 27
type input "Tenant charges & fees / Security fee"
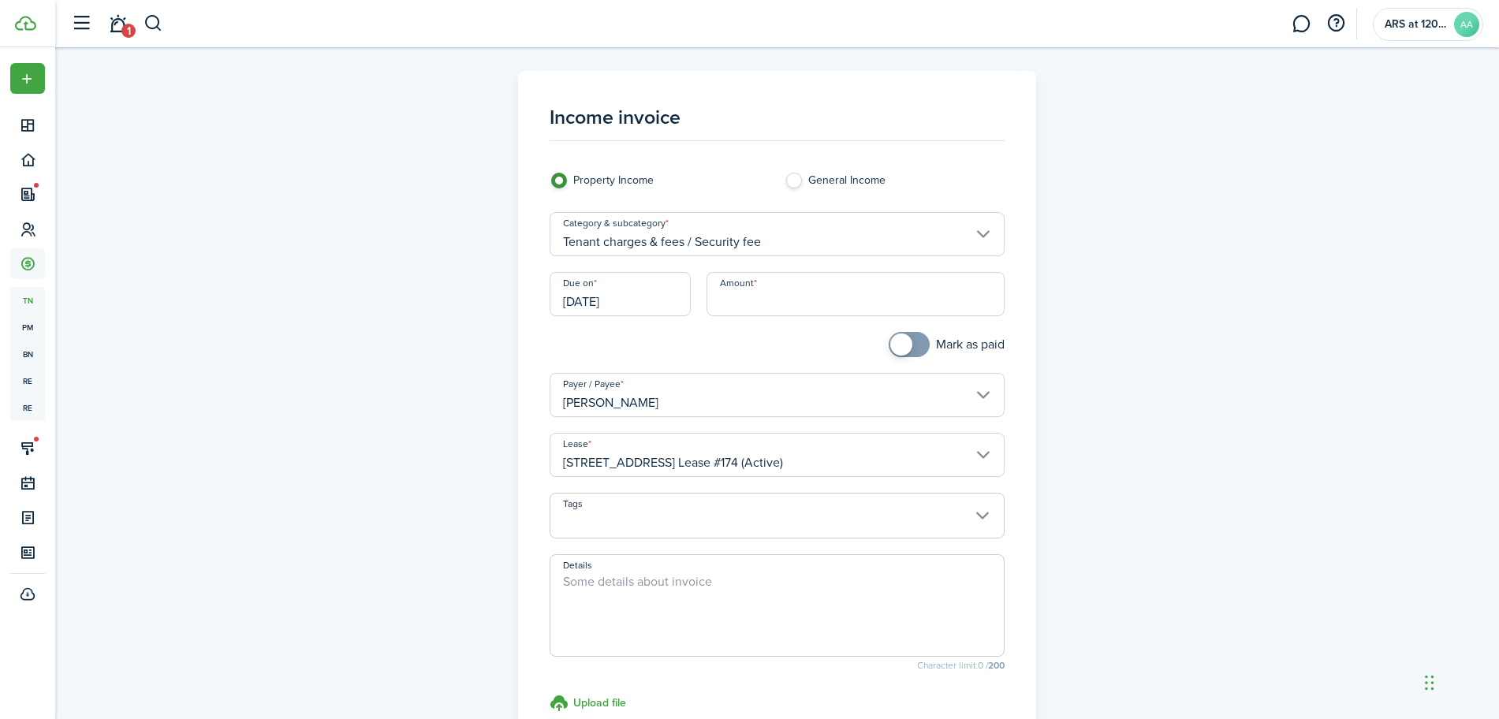
click at [715, 293] on input "Amount" at bounding box center [856, 294] width 298 height 44
type input "$1,050.00"
click at [685, 571] on span at bounding box center [777, 605] width 455 height 103
click at [670, 586] on textarea "Details" at bounding box center [778, 611] width 454 height 76
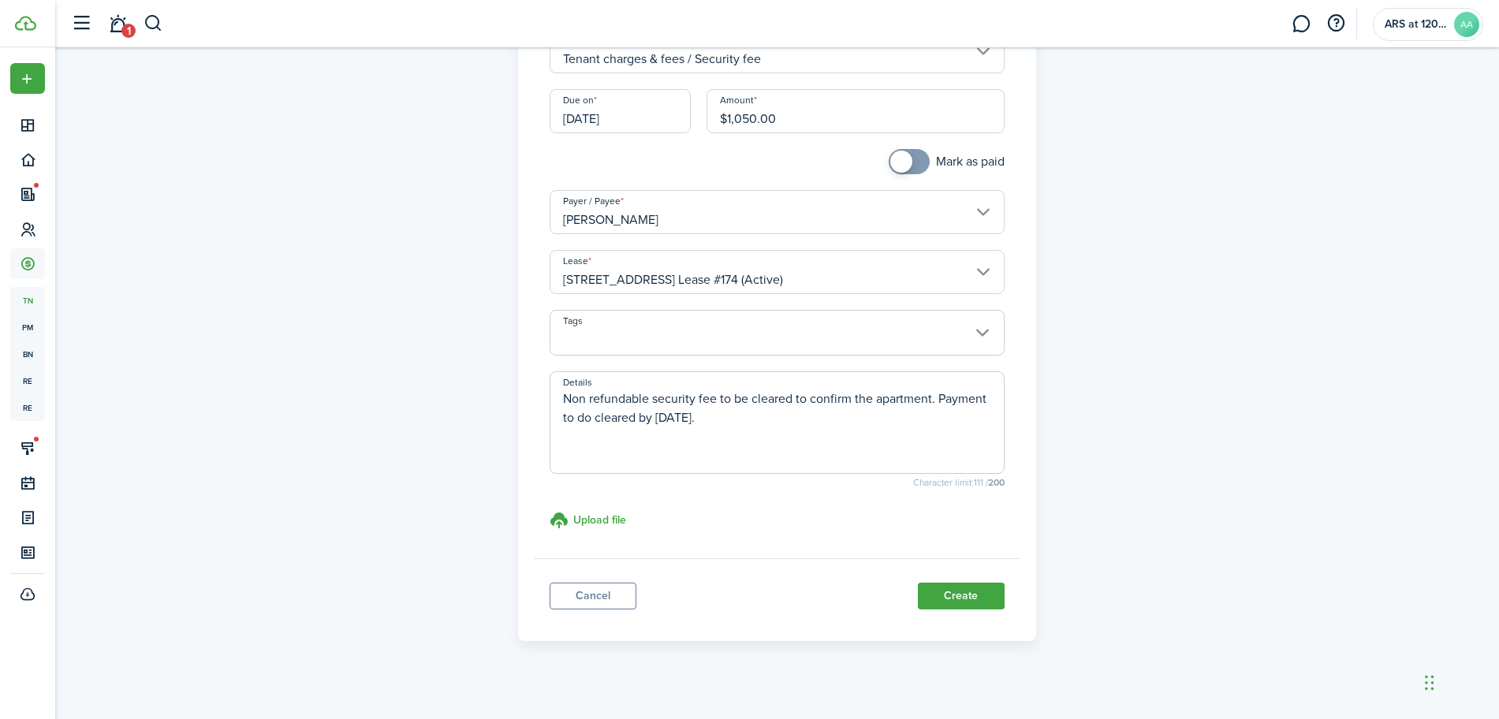
scroll to position [196, 0]
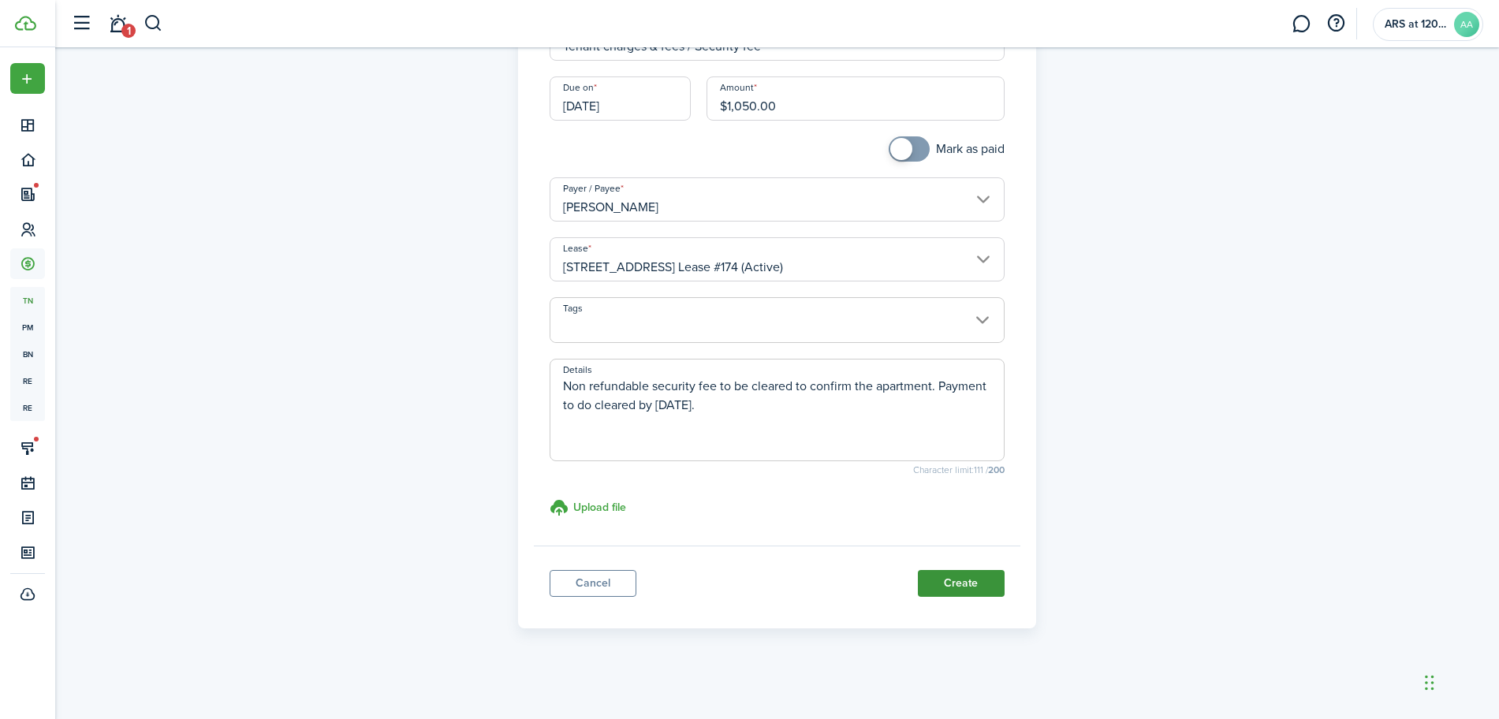
type textarea "Non refundable security fee to be cleared to confirm the apartment. Payment to …"
click at [952, 579] on button "Create" at bounding box center [961, 583] width 87 height 27
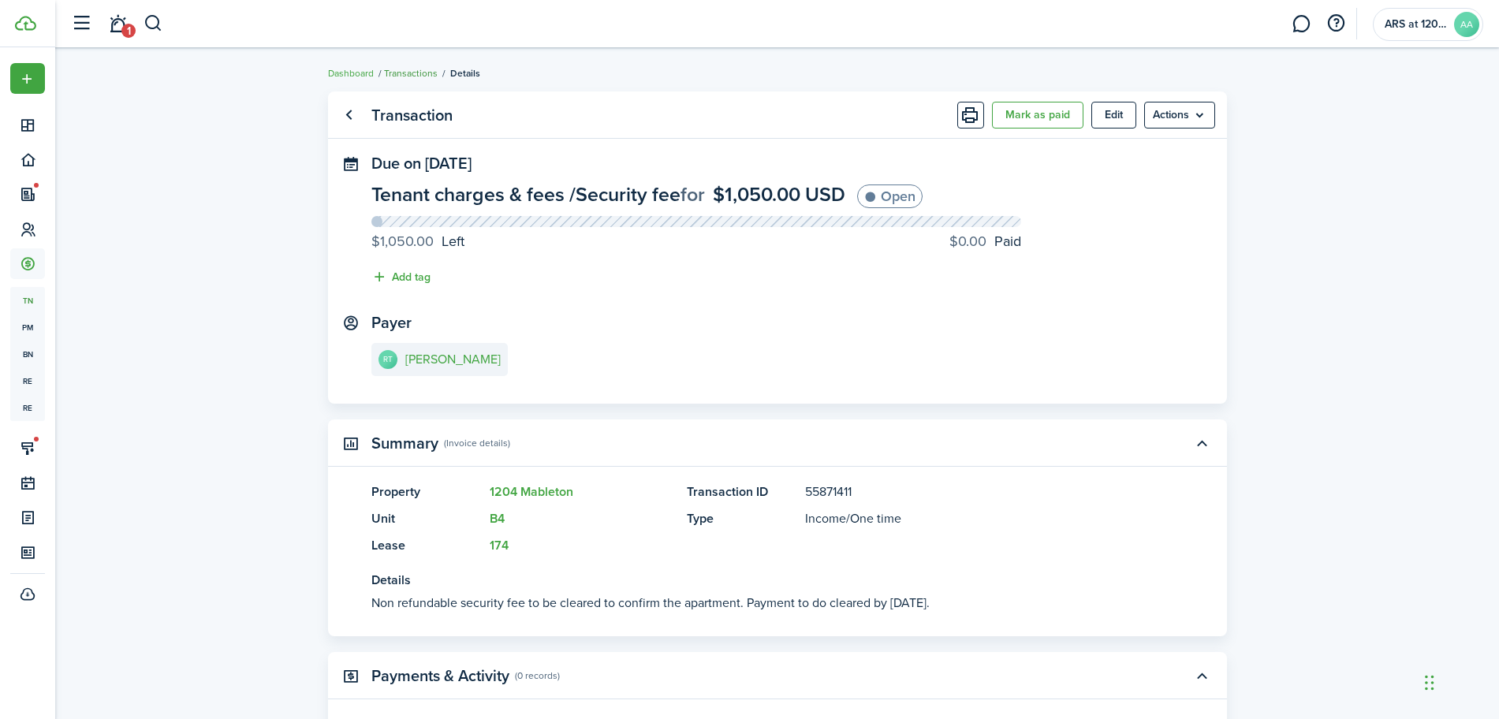
click at [422, 73] on link "Transactions" at bounding box center [411, 73] width 54 height 14
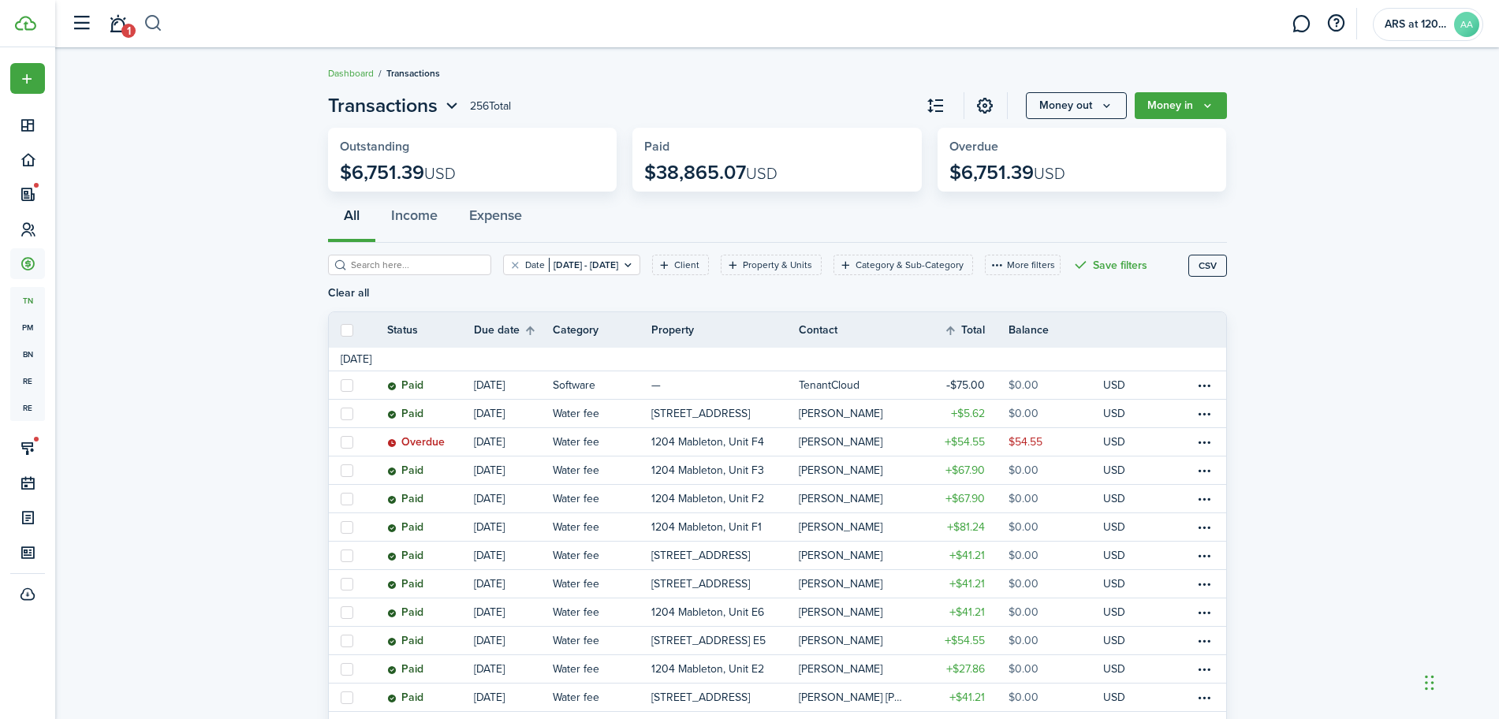
click at [155, 24] on button "button" at bounding box center [154, 23] width 20 height 27
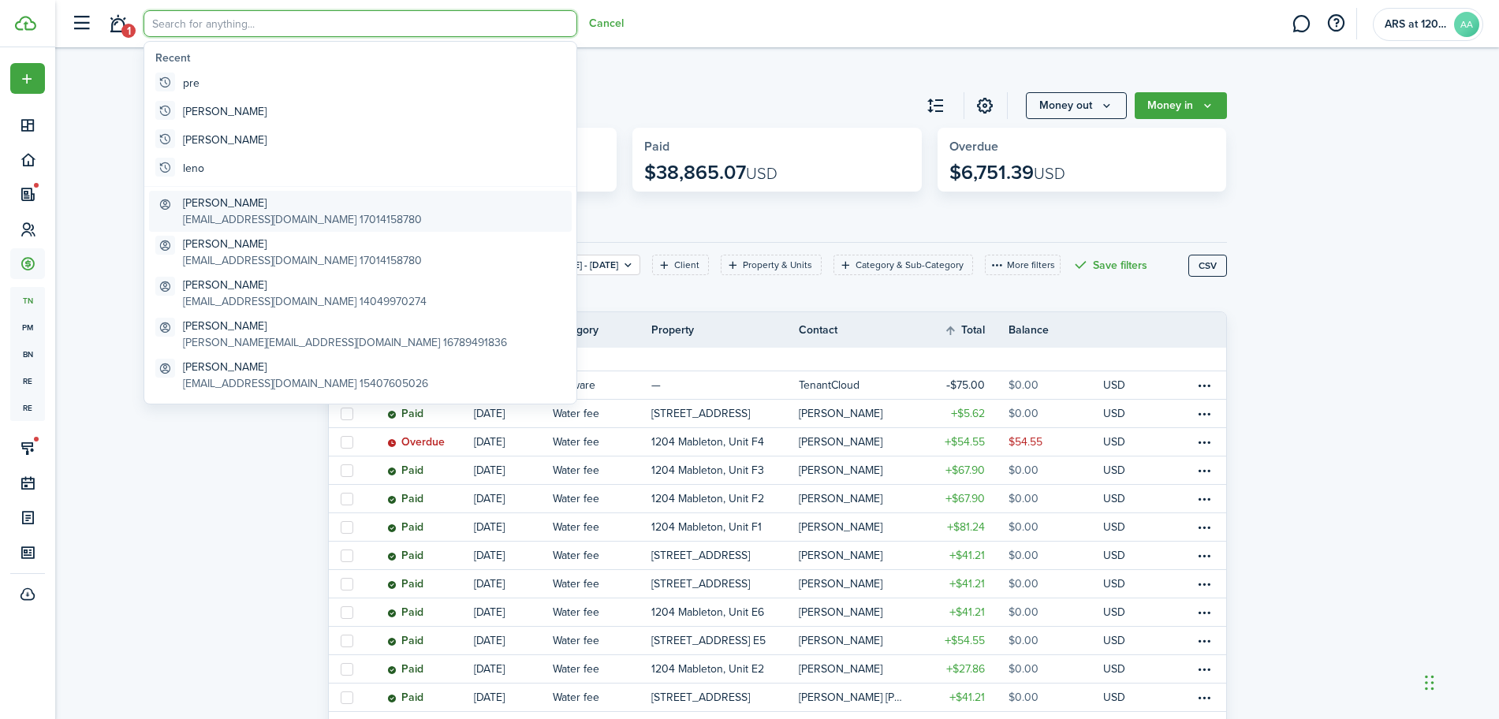
click at [238, 205] on global-search-item-title "[PERSON_NAME]" at bounding box center [302, 203] width 239 height 17
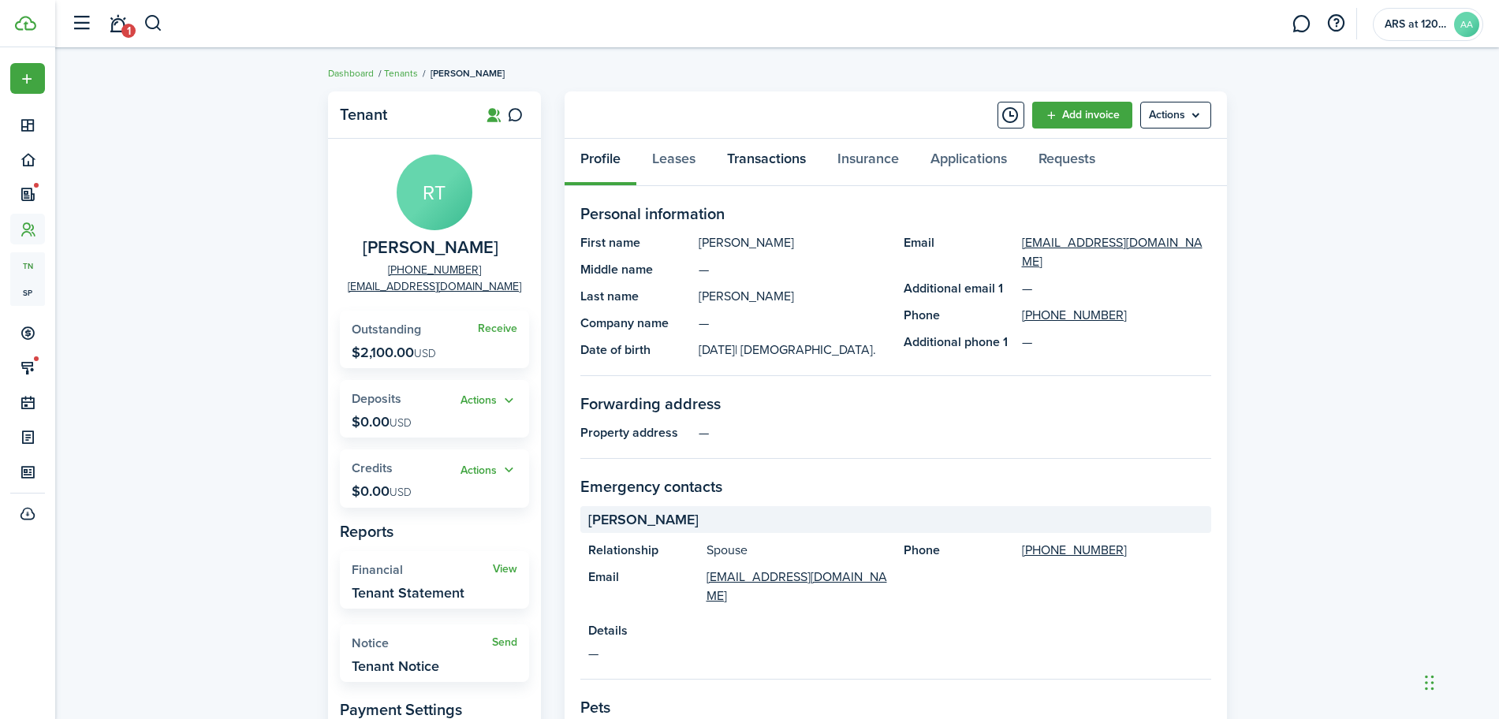
click at [773, 147] on link "Transactions" at bounding box center [766, 162] width 110 height 47
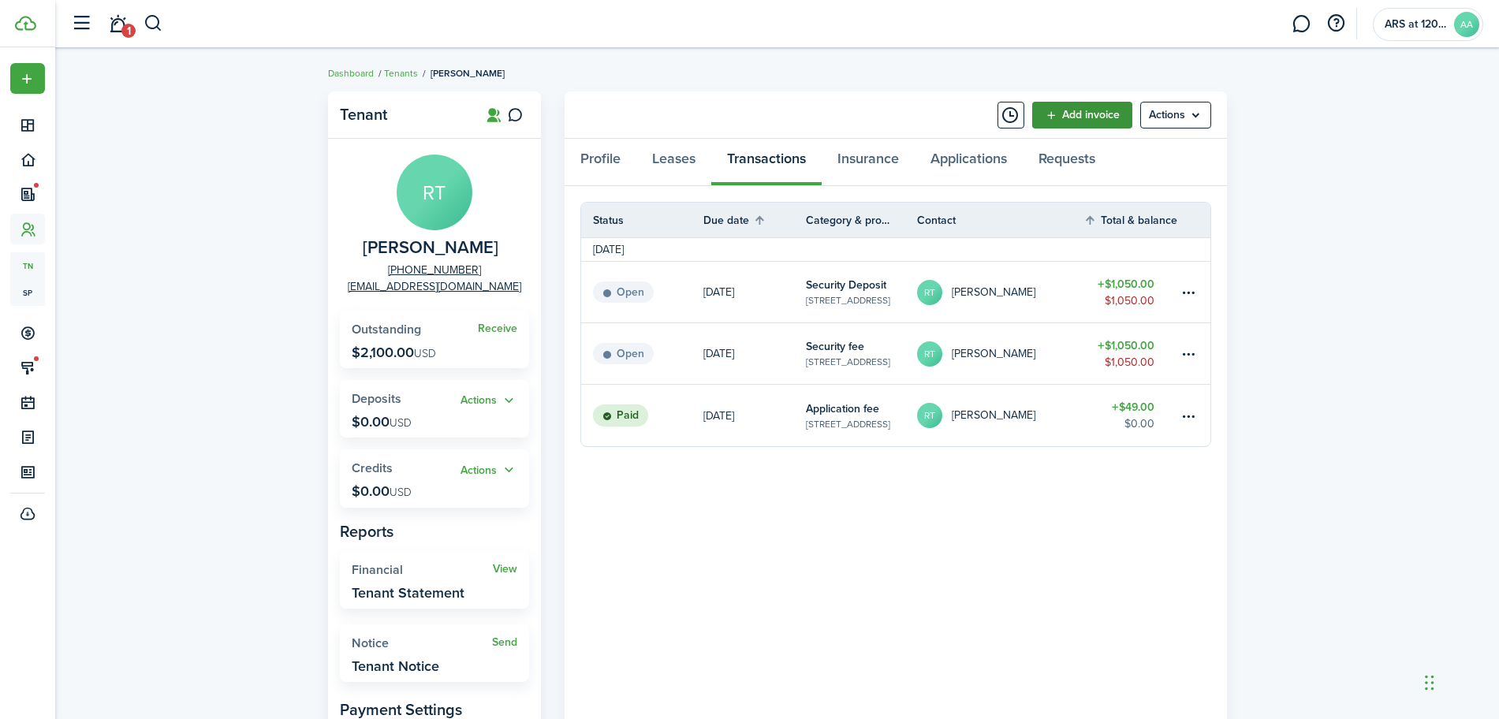
click at [1090, 118] on link "Add invoice" at bounding box center [1082, 115] width 100 height 27
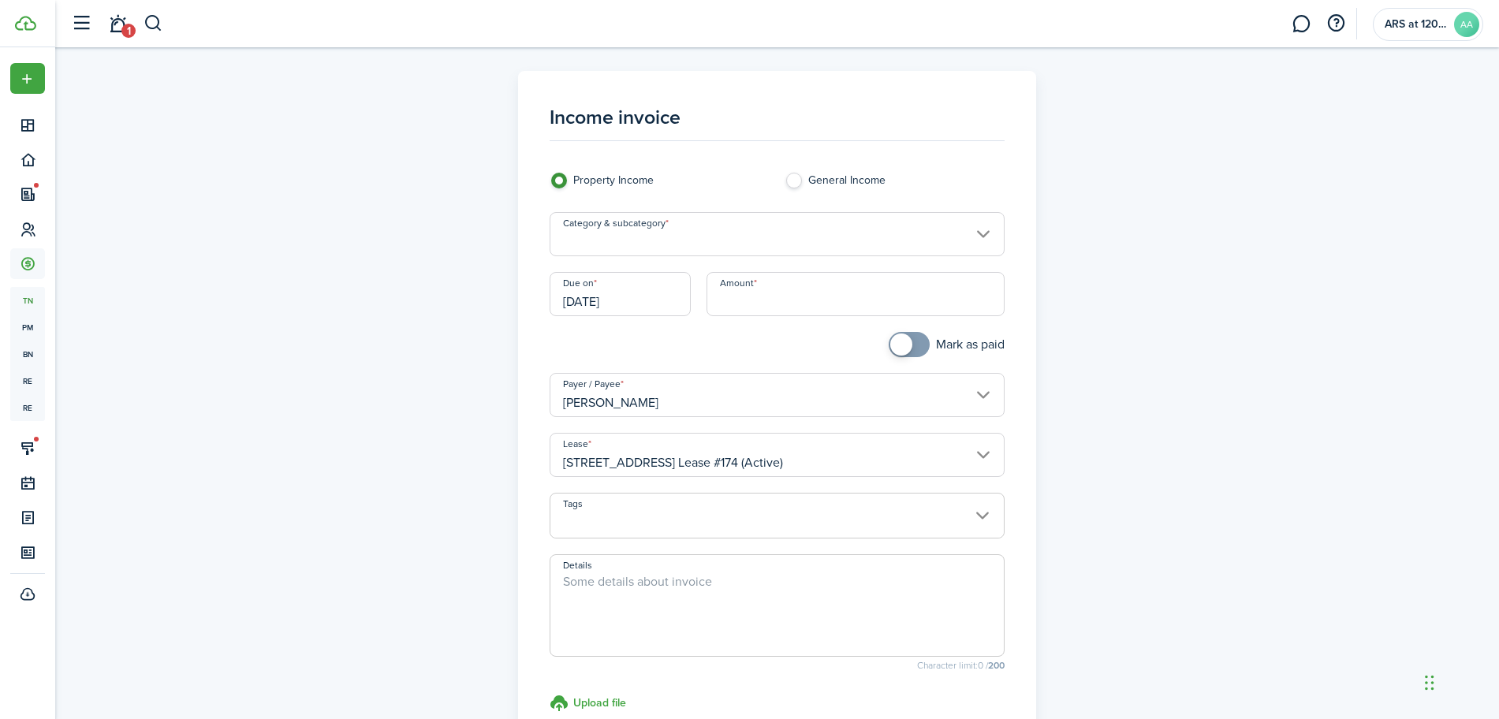
click at [679, 241] on input "Category & subcategory" at bounding box center [777, 234] width 455 height 44
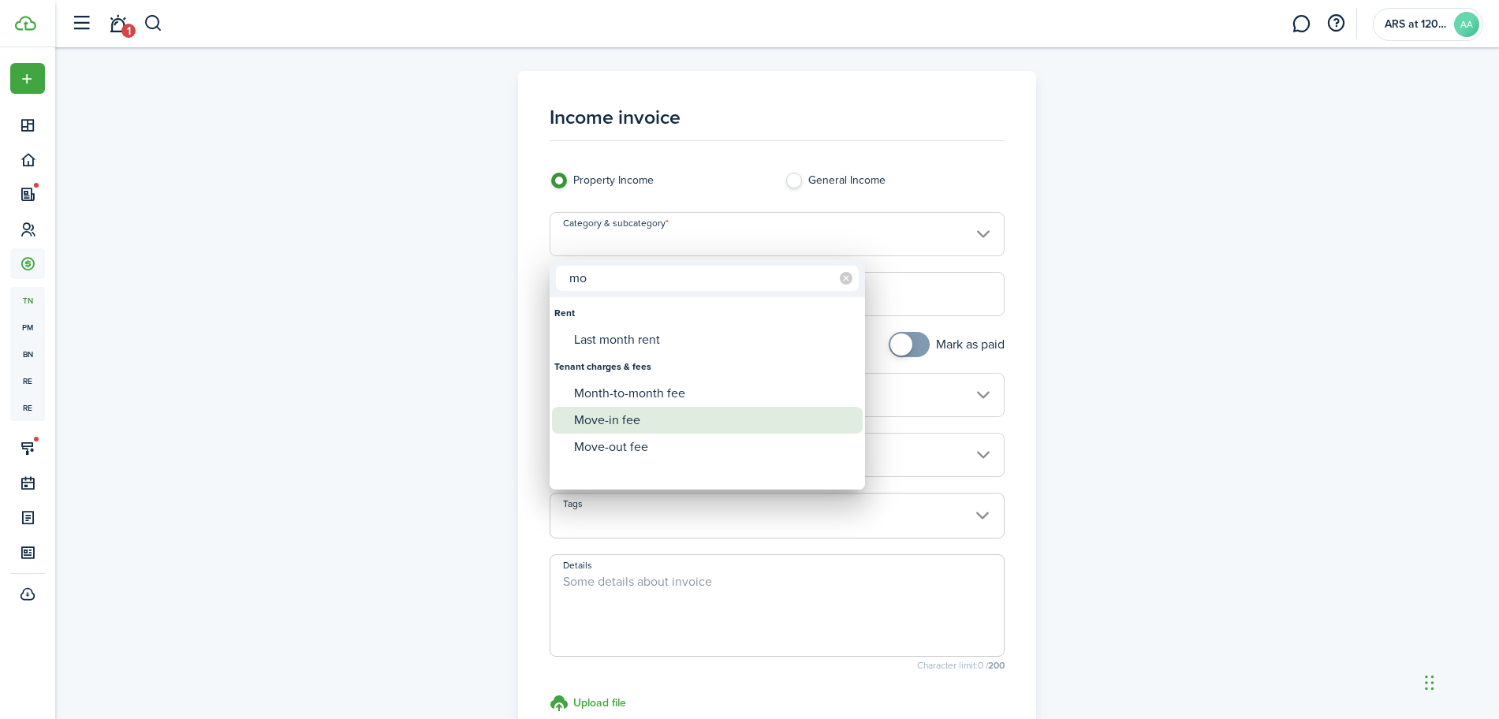
type input "mo"
click at [624, 420] on div "Move-in fee" at bounding box center [713, 420] width 279 height 27
type input "Tenant charges & fees / Move-in fee"
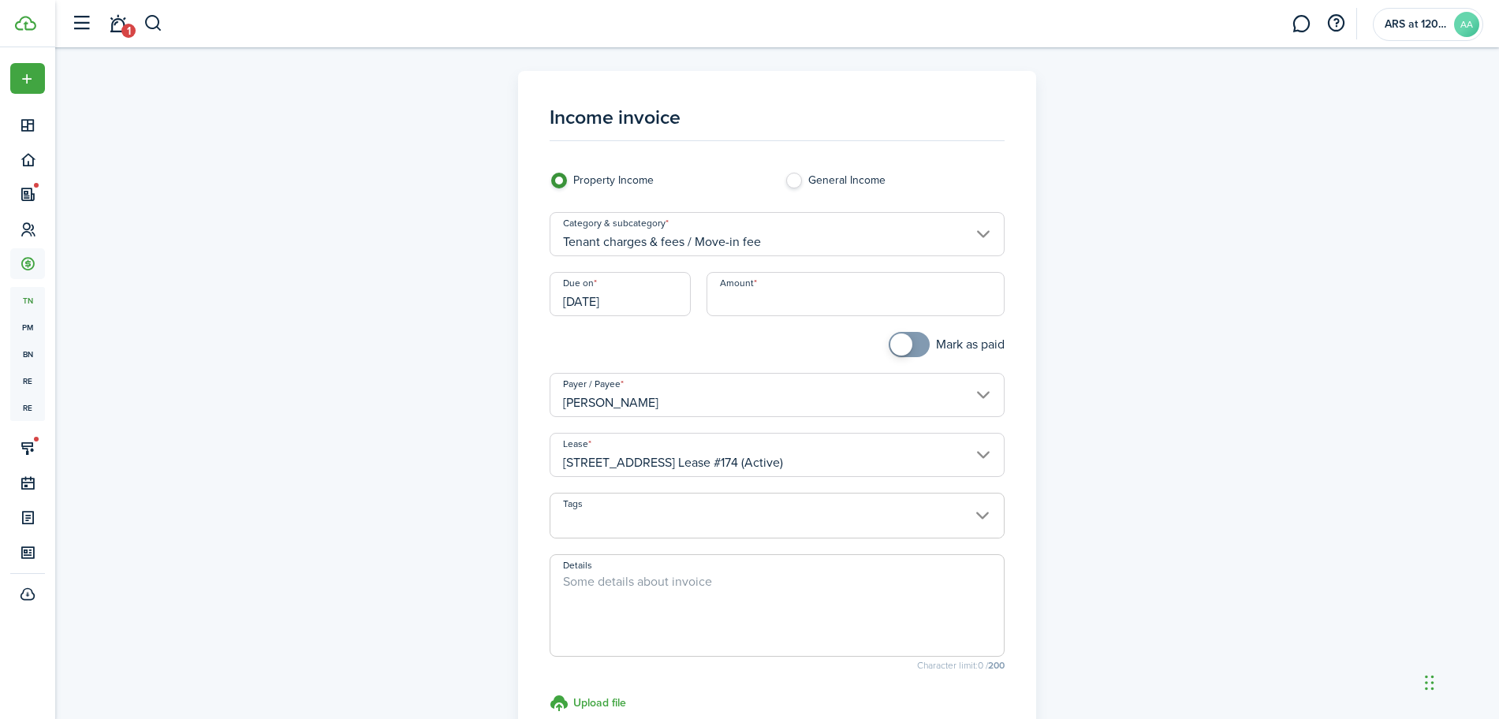
click at [775, 296] on input "Amount" at bounding box center [856, 294] width 298 height 44
type input "$209.00"
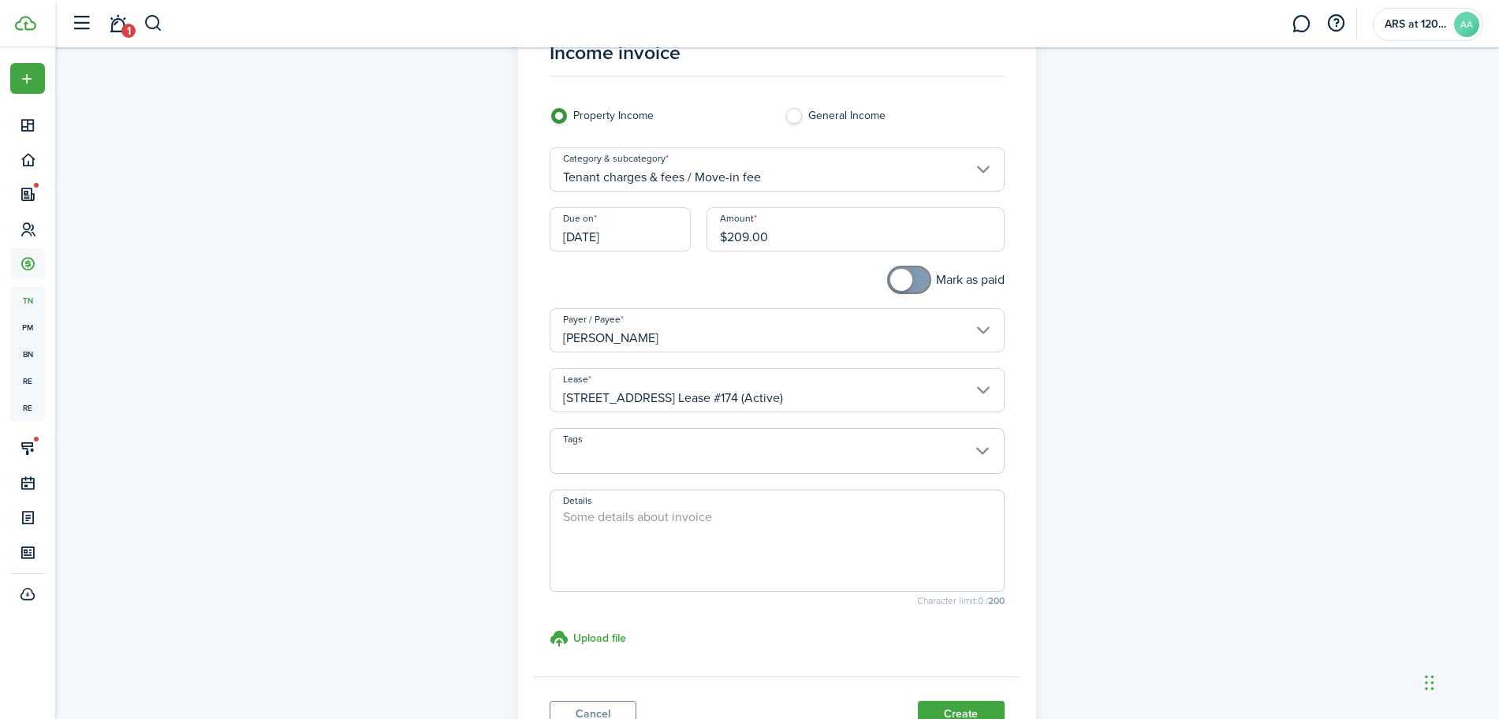
scroll to position [99, 0]
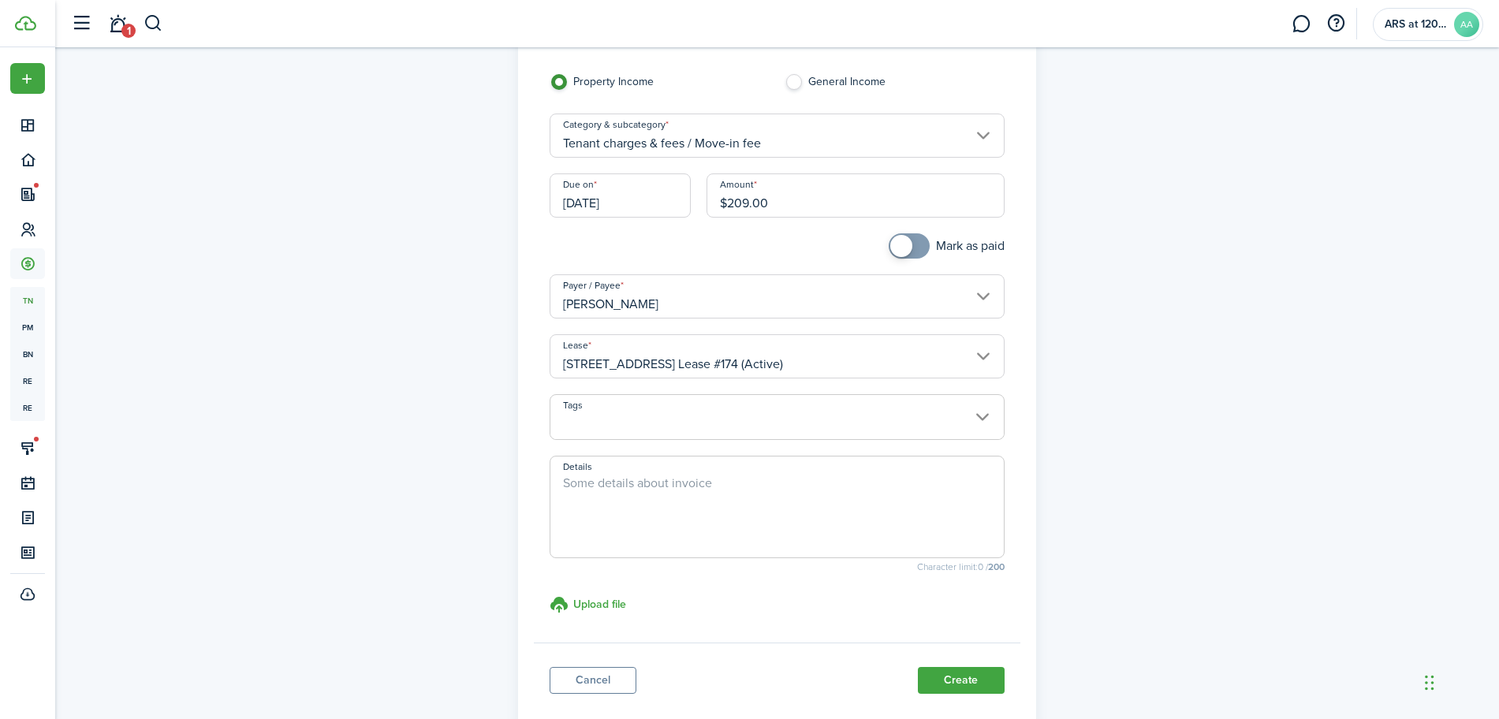
click at [682, 492] on textarea "Details" at bounding box center [778, 512] width 454 height 76
click at [631, 196] on input "[DATE]" at bounding box center [620, 196] width 141 height 44
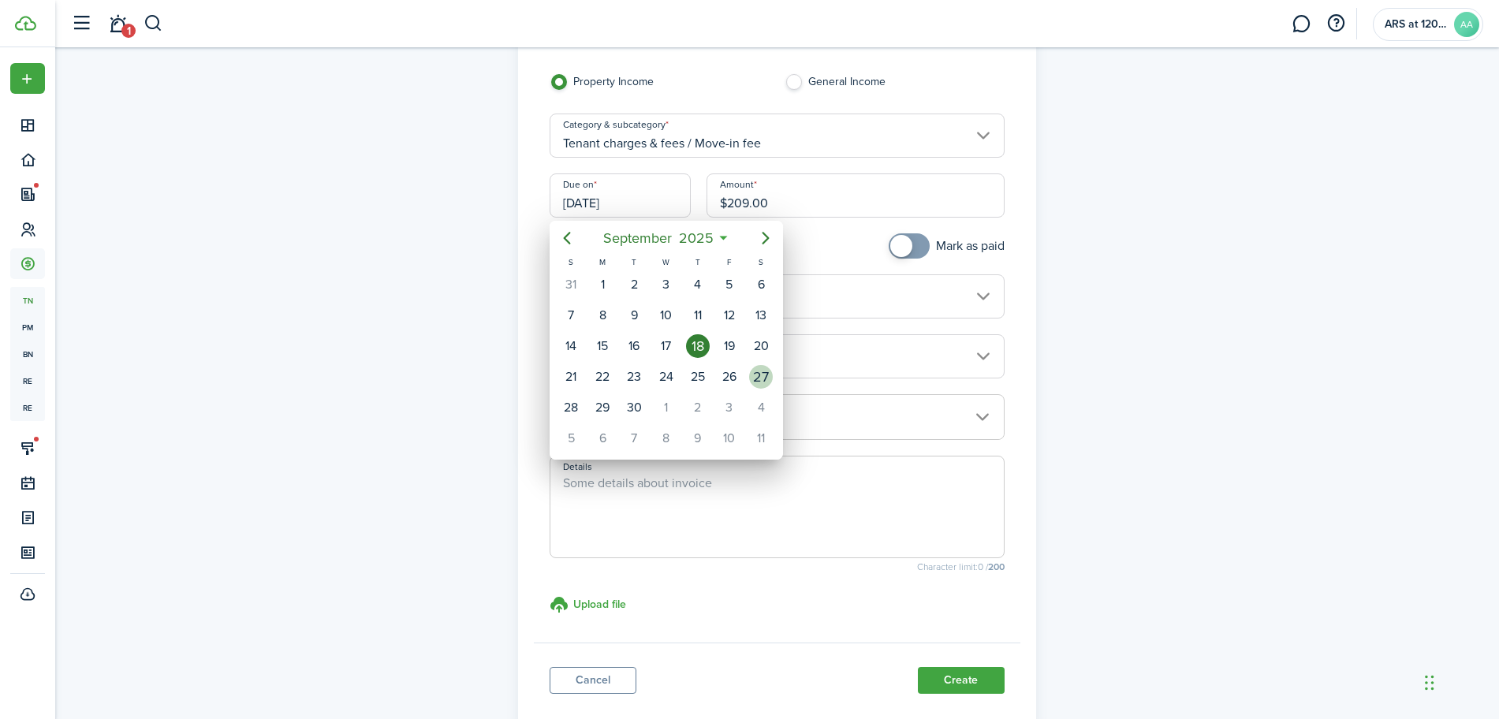
click at [757, 379] on div "27" at bounding box center [761, 377] width 24 height 24
type input "[DATE]"
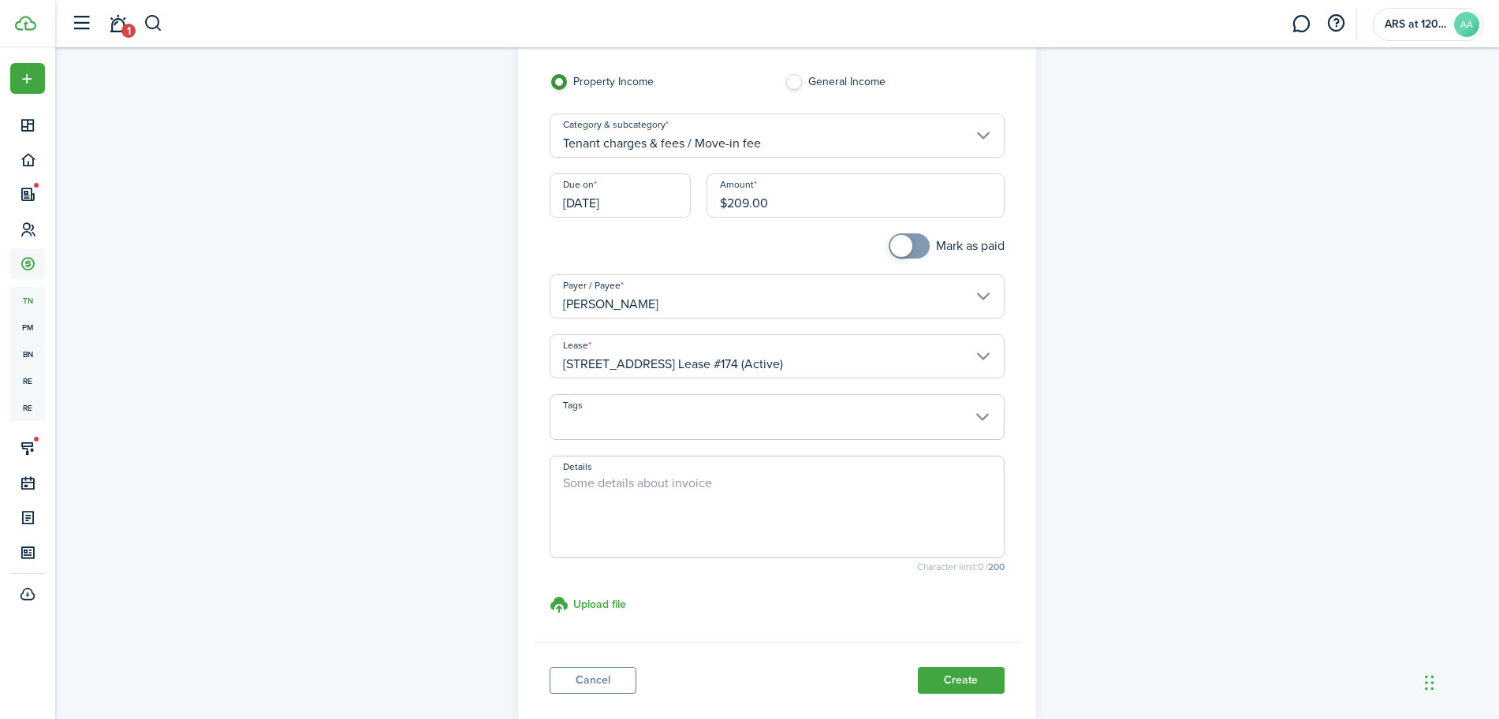
click at [662, 487] on textarea "Details" at bounding box center [778, 512] width 454 height 76
type textarea "One time Move in fee."
click at [966, 688] on button "Create" at bounding box center [961, 680] width 87 height 27
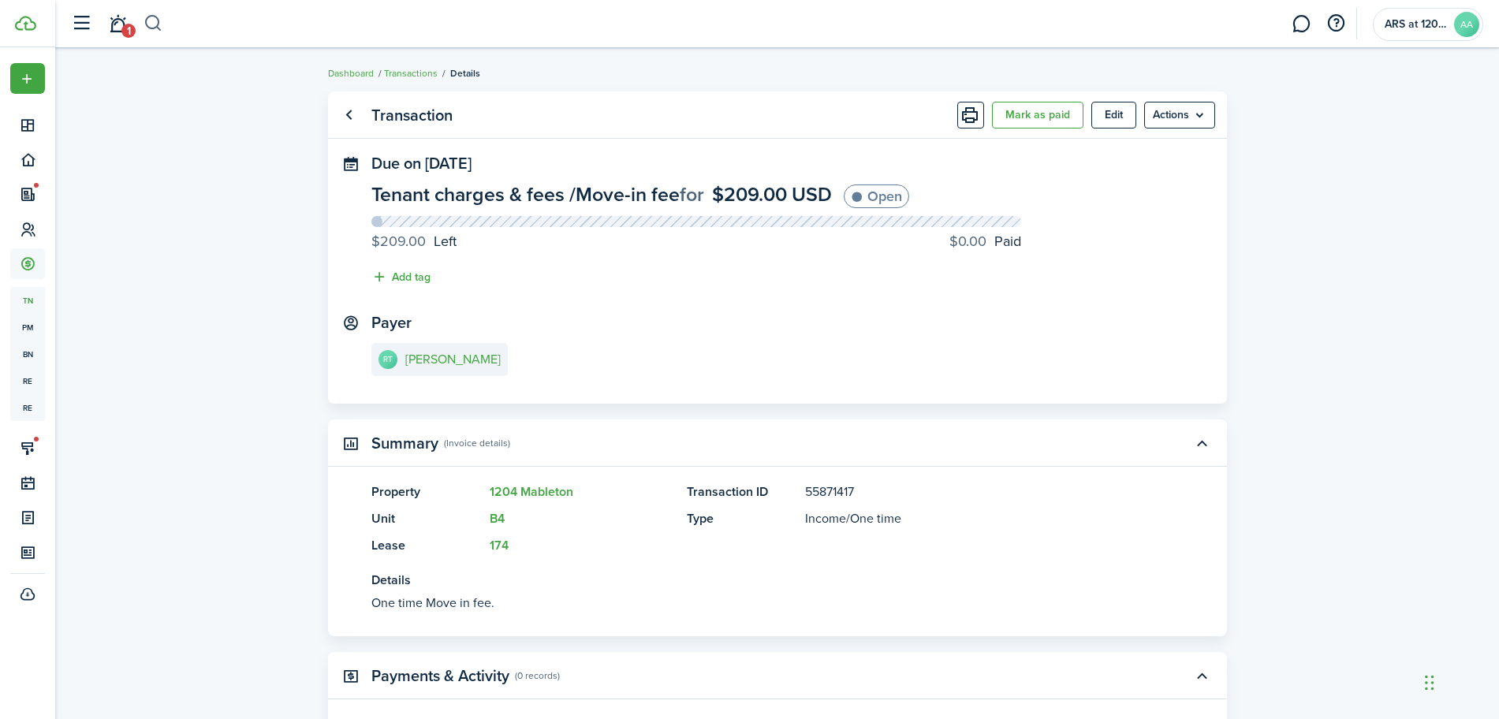
click at [154, 27] on button "button" at bounding box center [154, 23] width 20 height 27
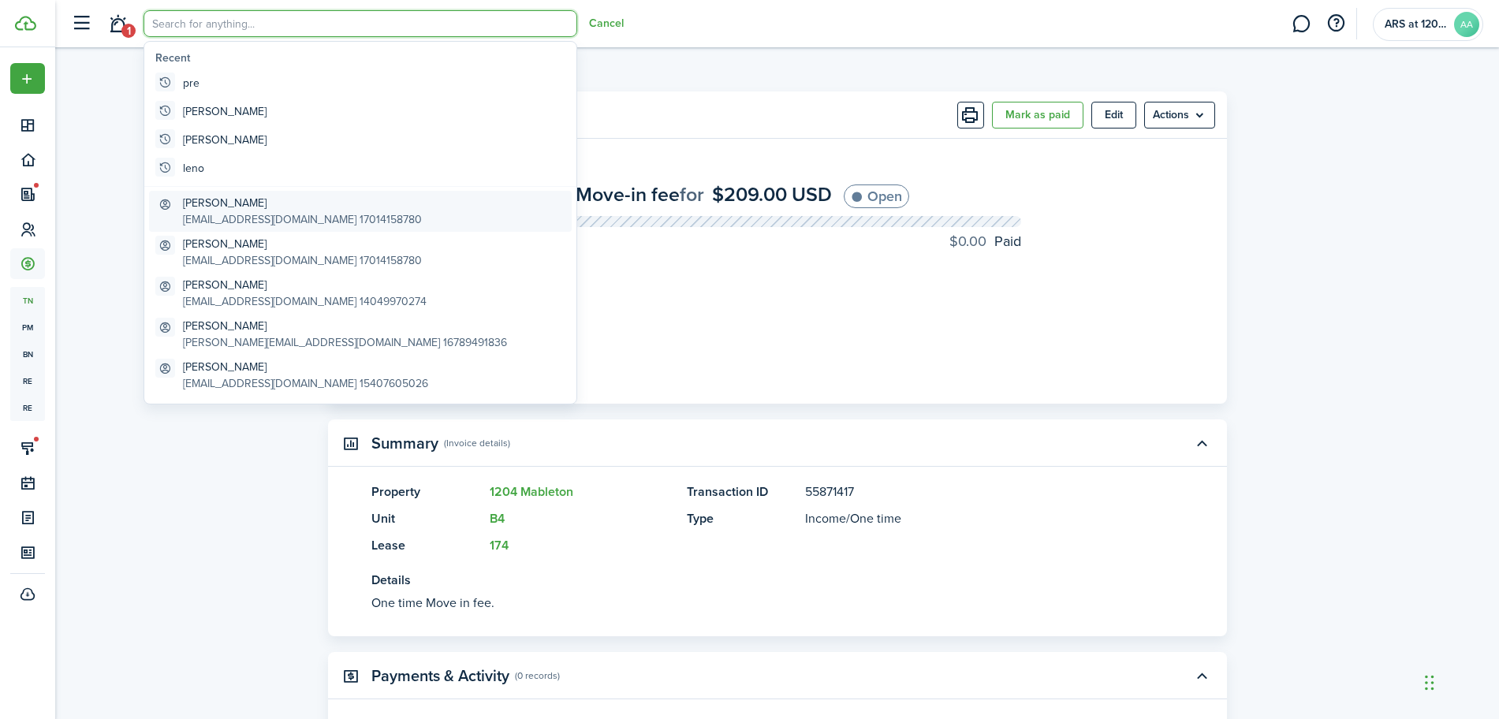
click at [236, 215] on global-search-item-description "[EMAIL_ADDRESS][DOMAIN_NAME] 17014158780" at bounding box center [302, 219] width 239 height 17
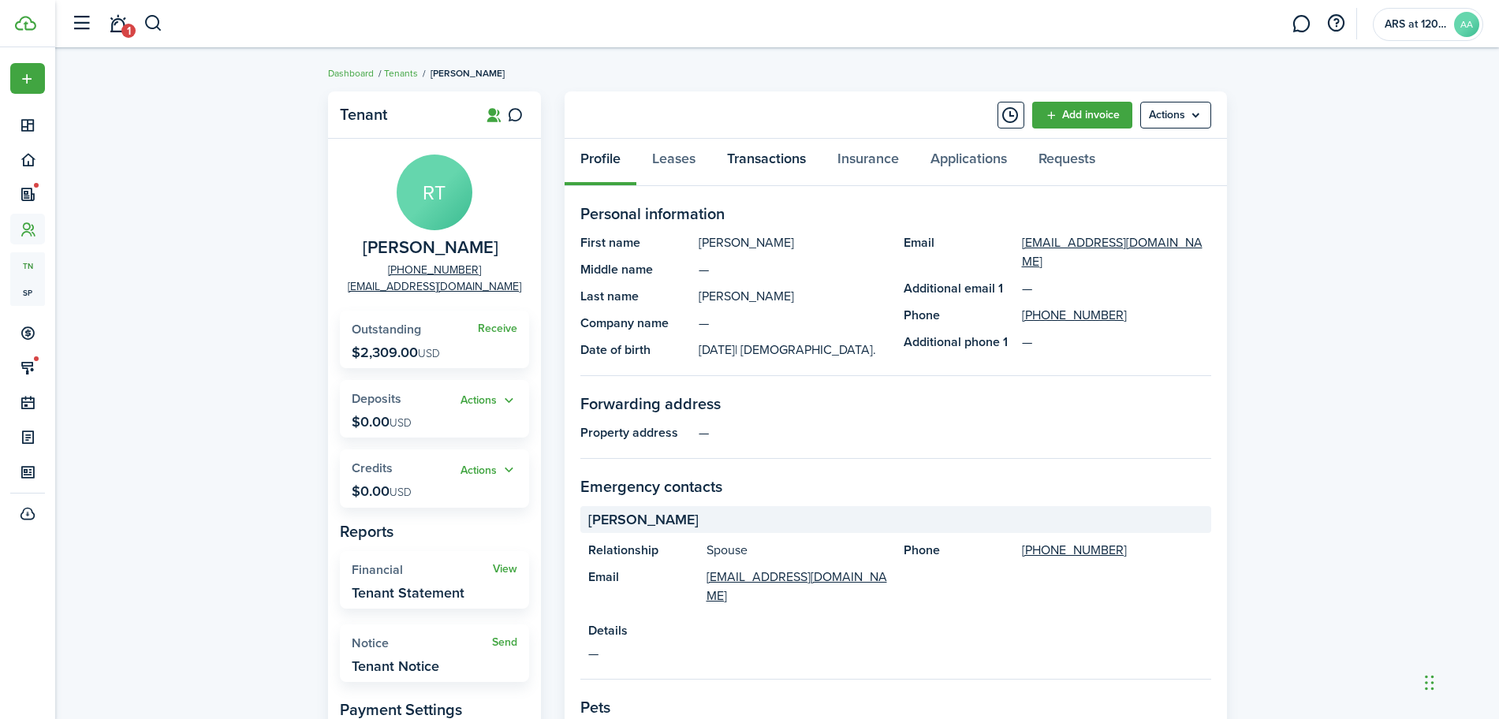
click at [775, 155] on link "Transactions" at bounding box center [766, 162] width 110 height 47
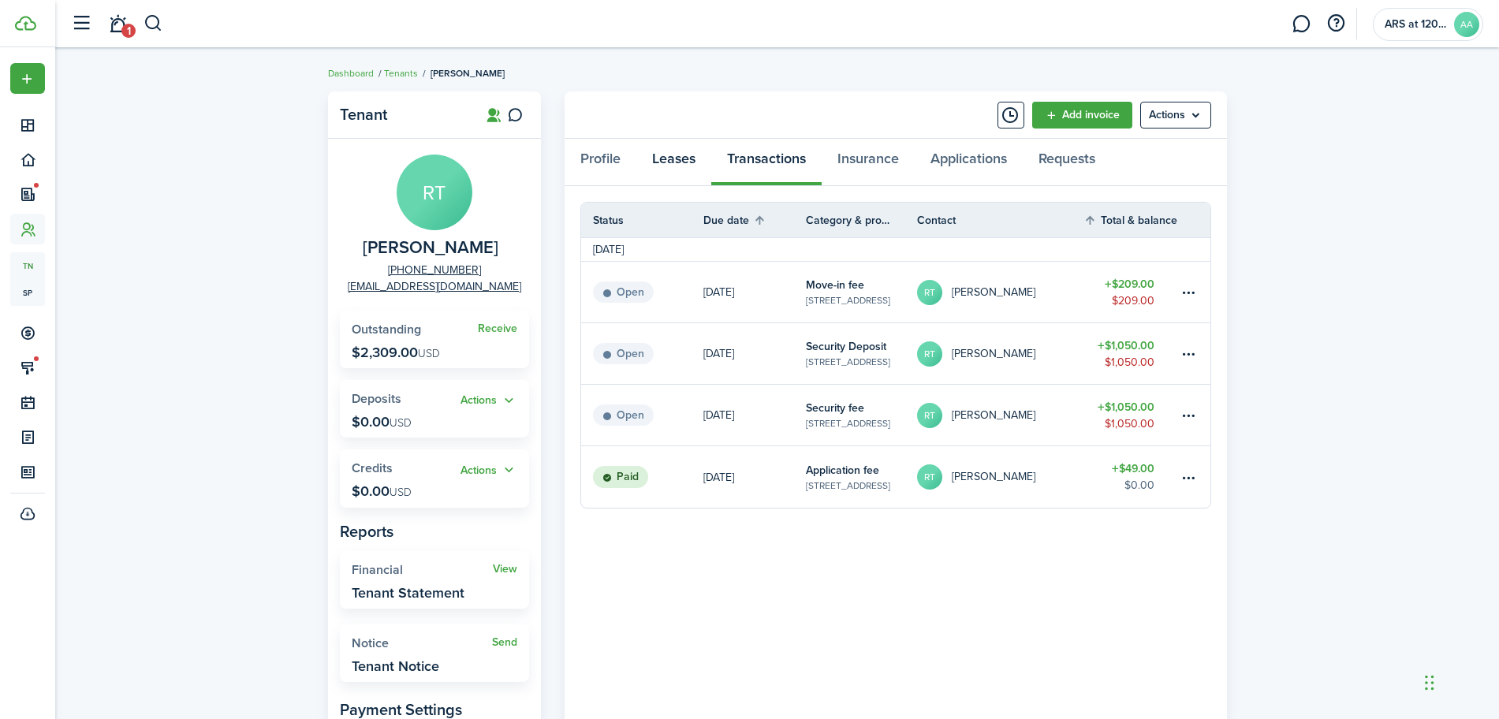
click at [675, 163] on link "Leases" at bounding box center [674, 162] width 75 height 47
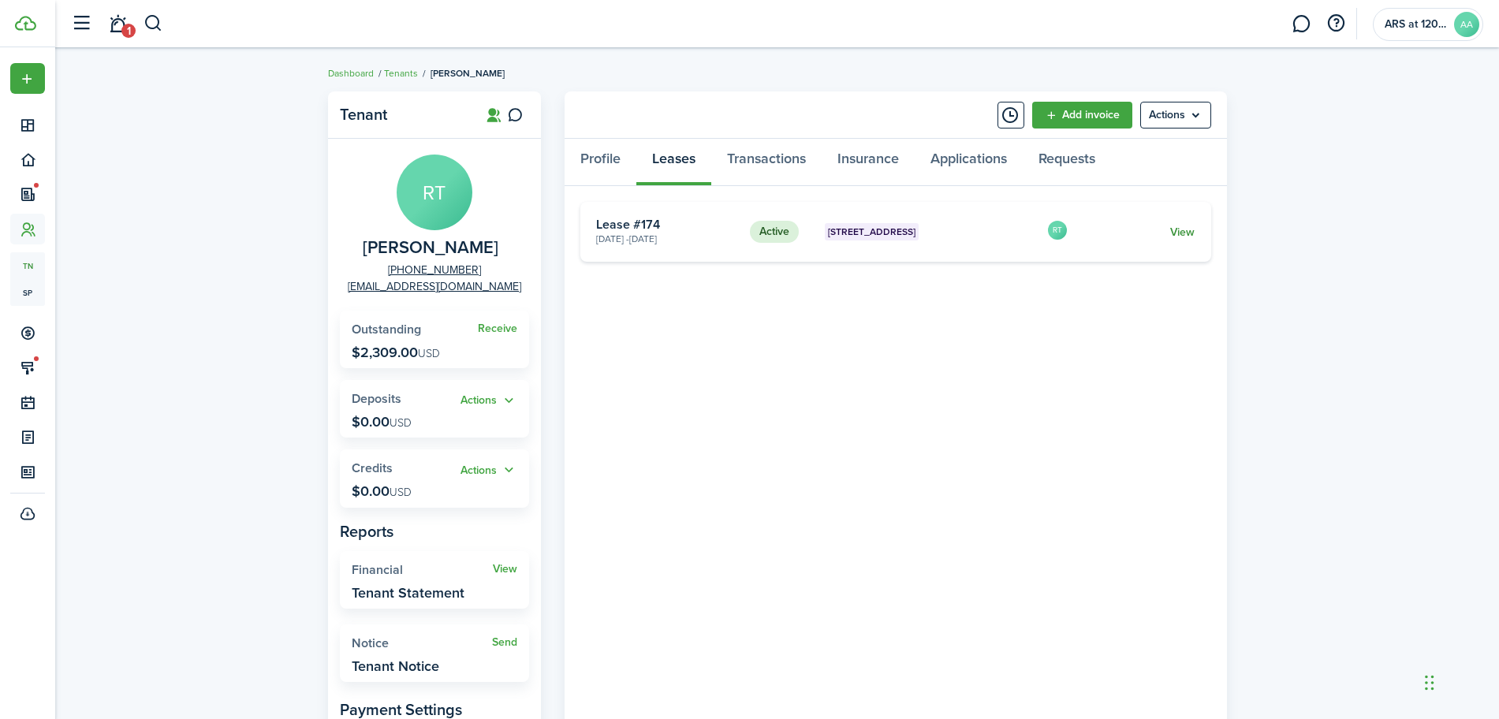
click at [1188, 226] on link "View" at bounding box center [1183, 232] width 24 height 17
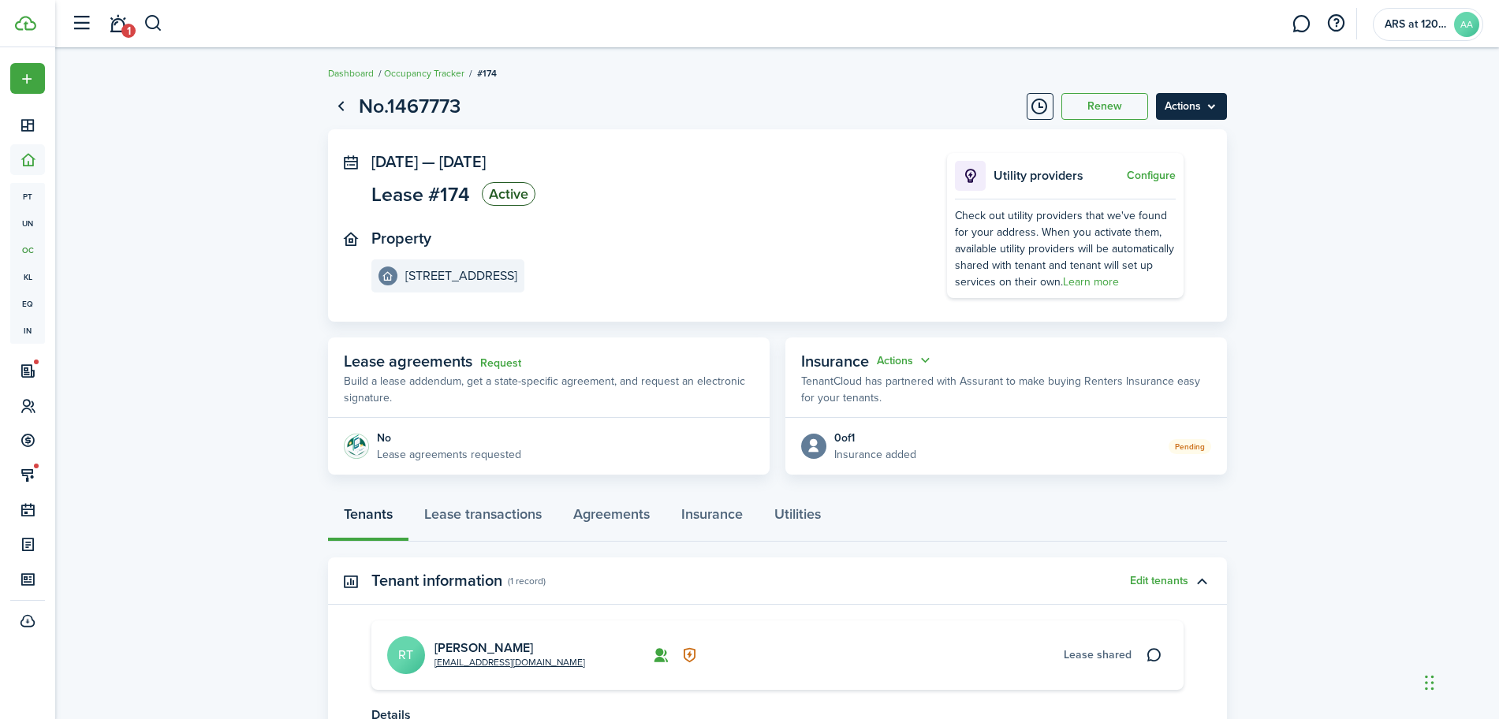
click at [1183, 99] on menu-btn "Actions" at bounding box center [1191, 106] width 71 height 27
click at [1114, 144] on button "Edit" at bounding box center [1158, 141] width 138 height 27
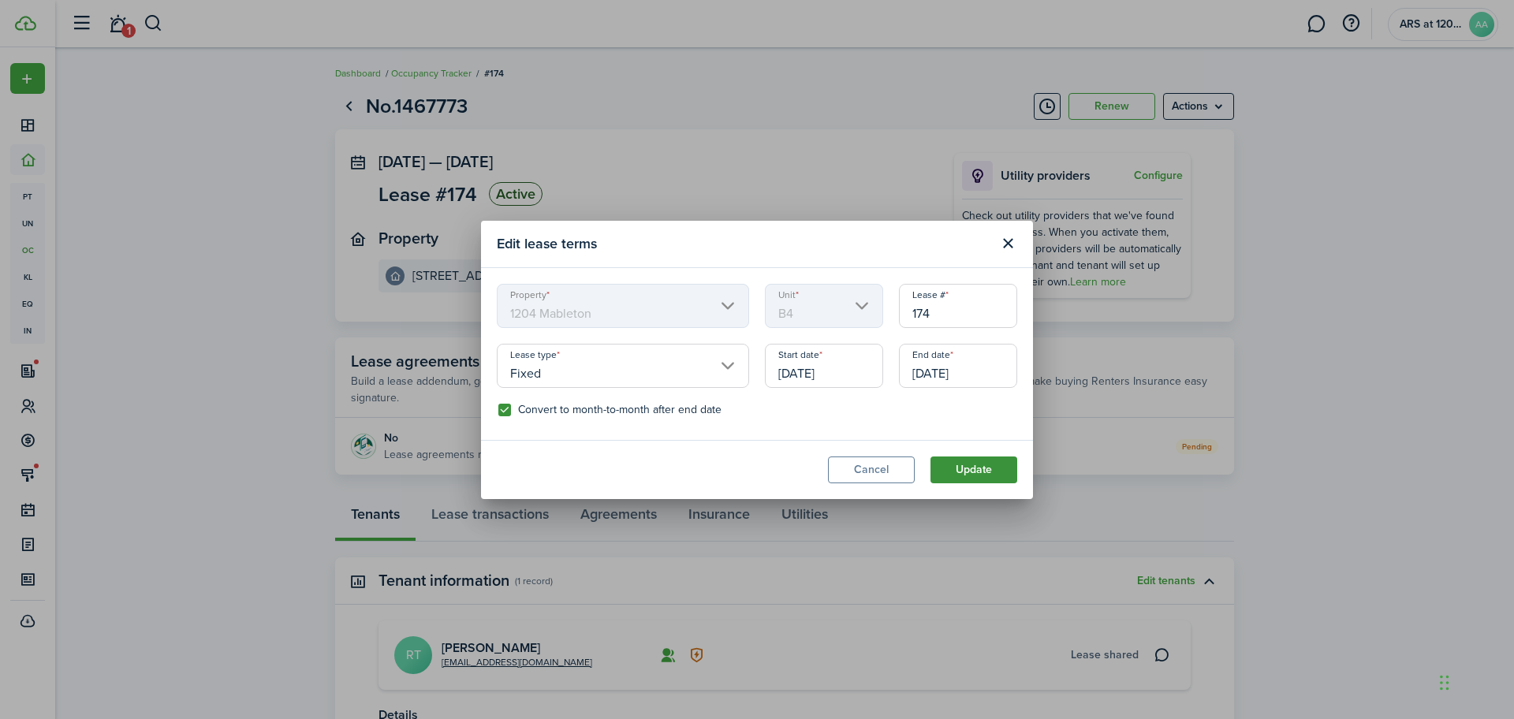
click at [987, 471] on button "Update" at bounding box center [974, 470] width 87 height 27
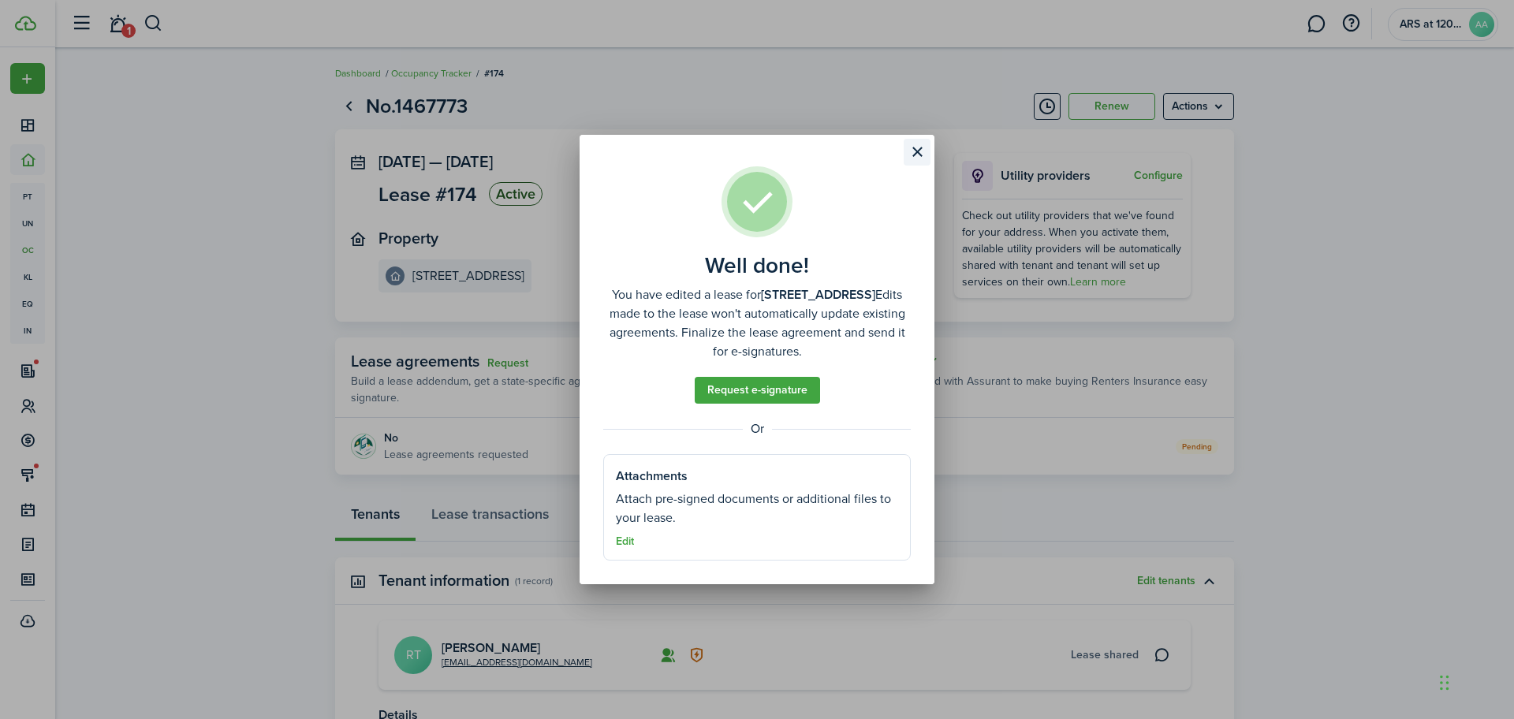
click at [925, 150] on button "Close modal" at bounding box center [917, 152] width 27 height 27
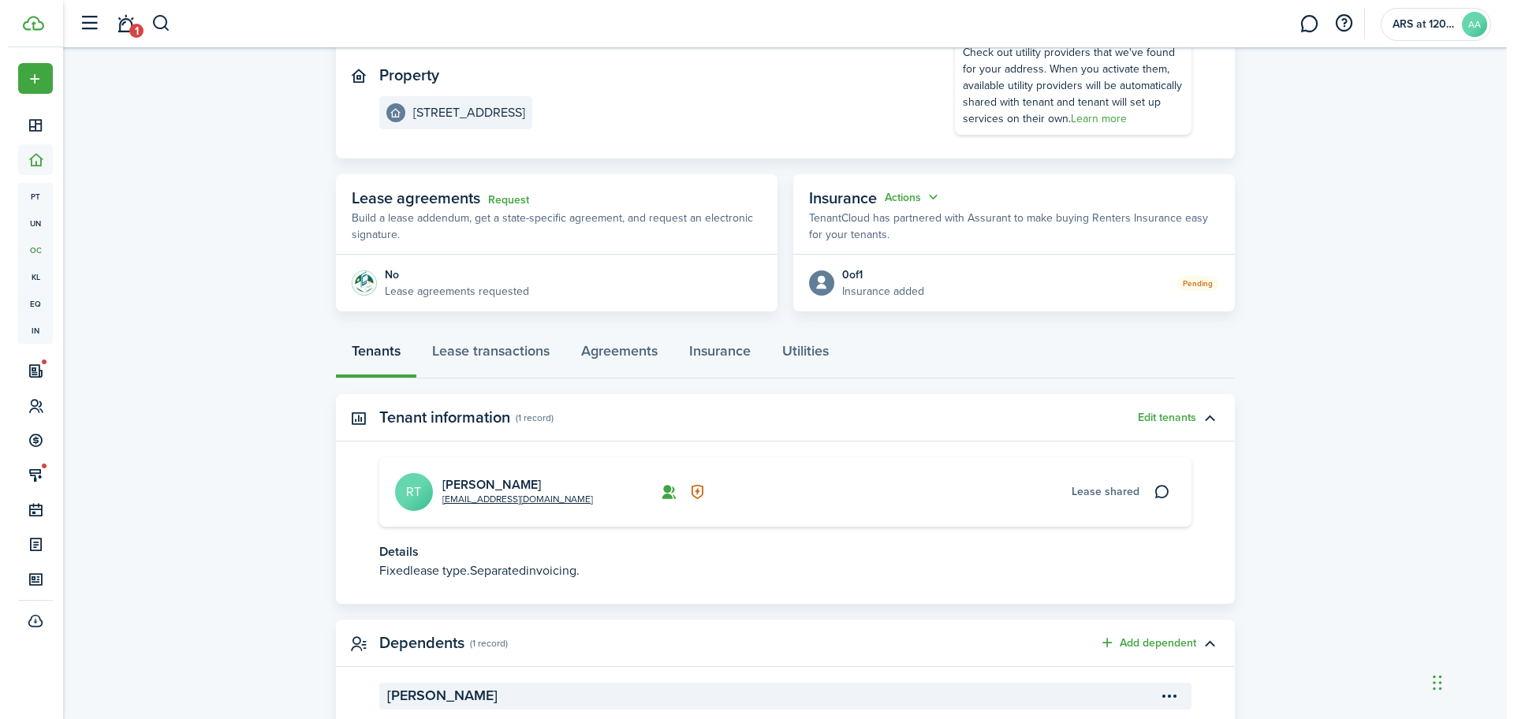
scroll to position [197, 0]
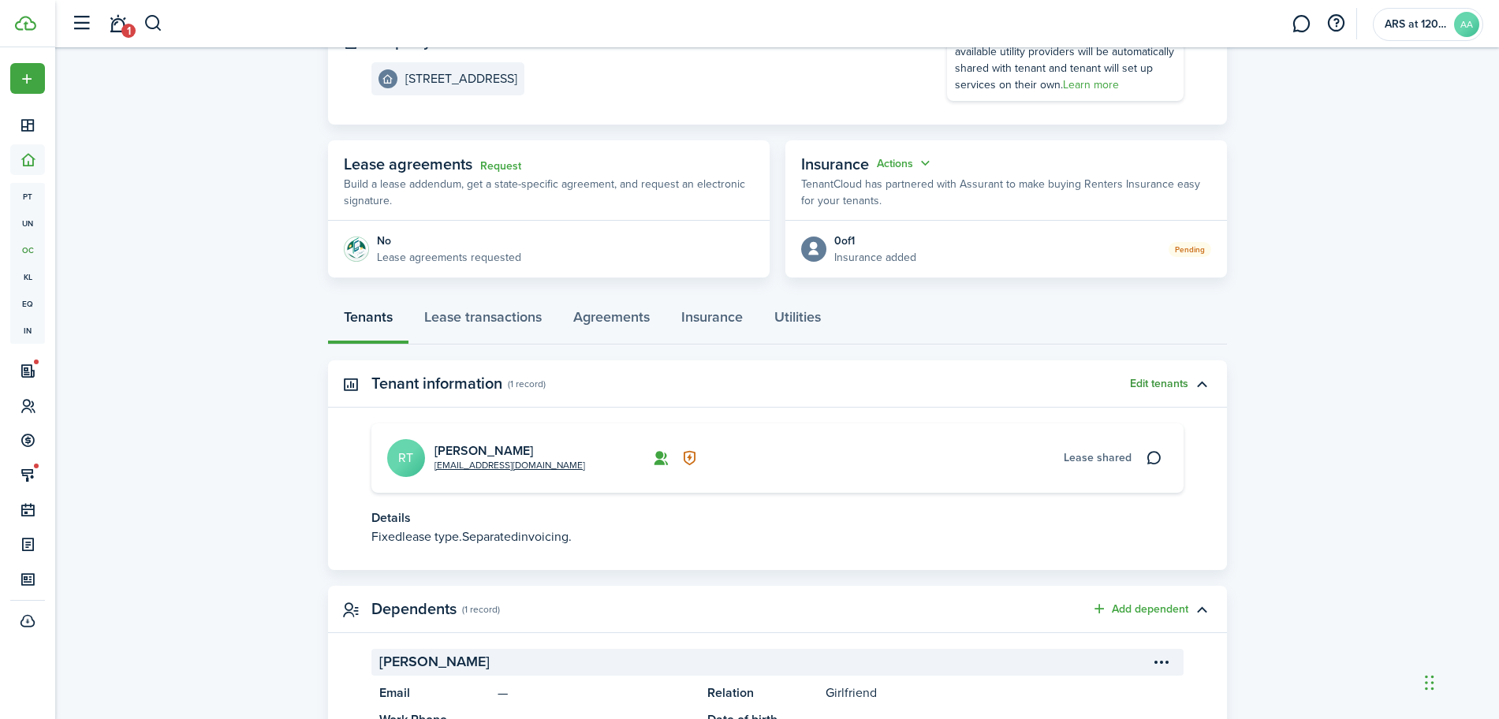
click at [1167, 380] on button "Edit tenants" at bounding box center [1159, 384] width 58 height 13
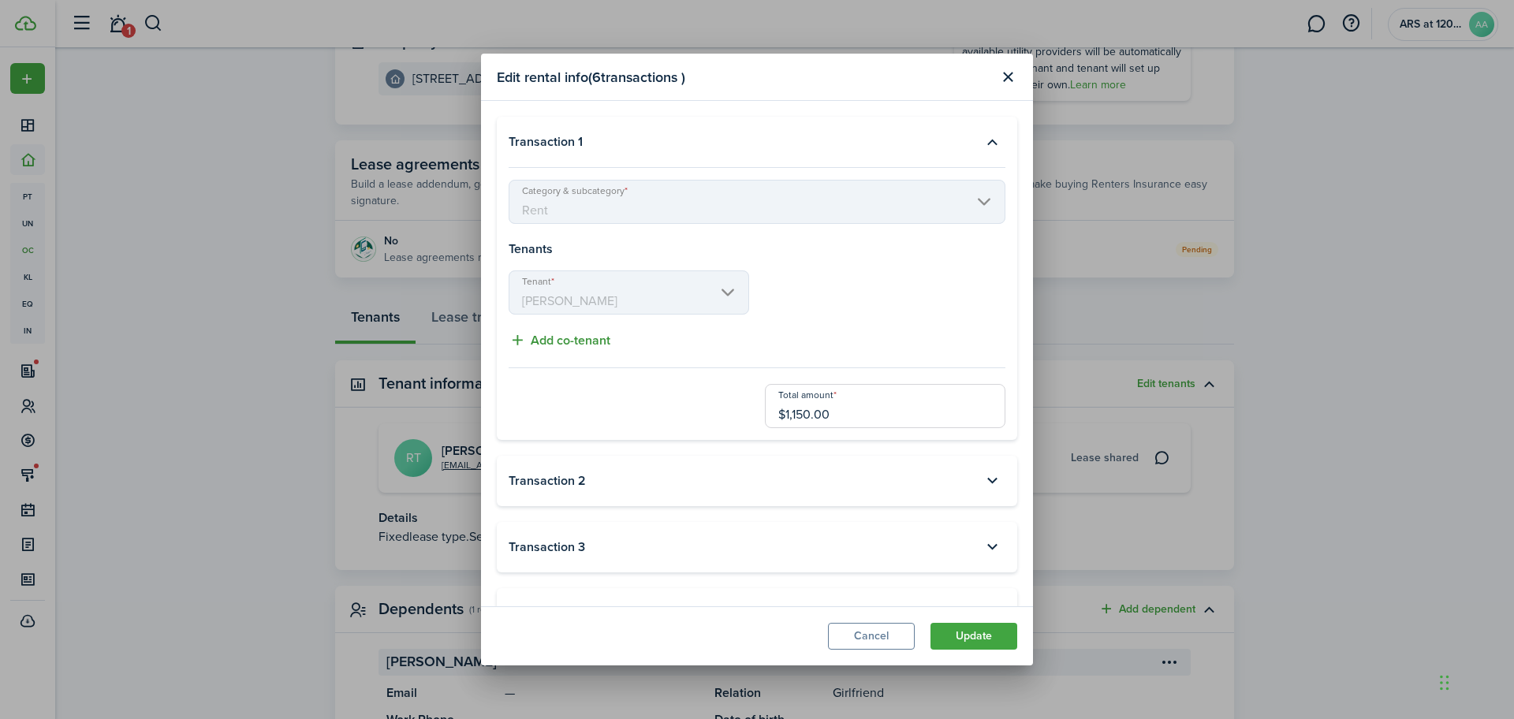
click at [599, 342] on button "Add co-tenant" at bounding box center [560, 340] width 102 height 20
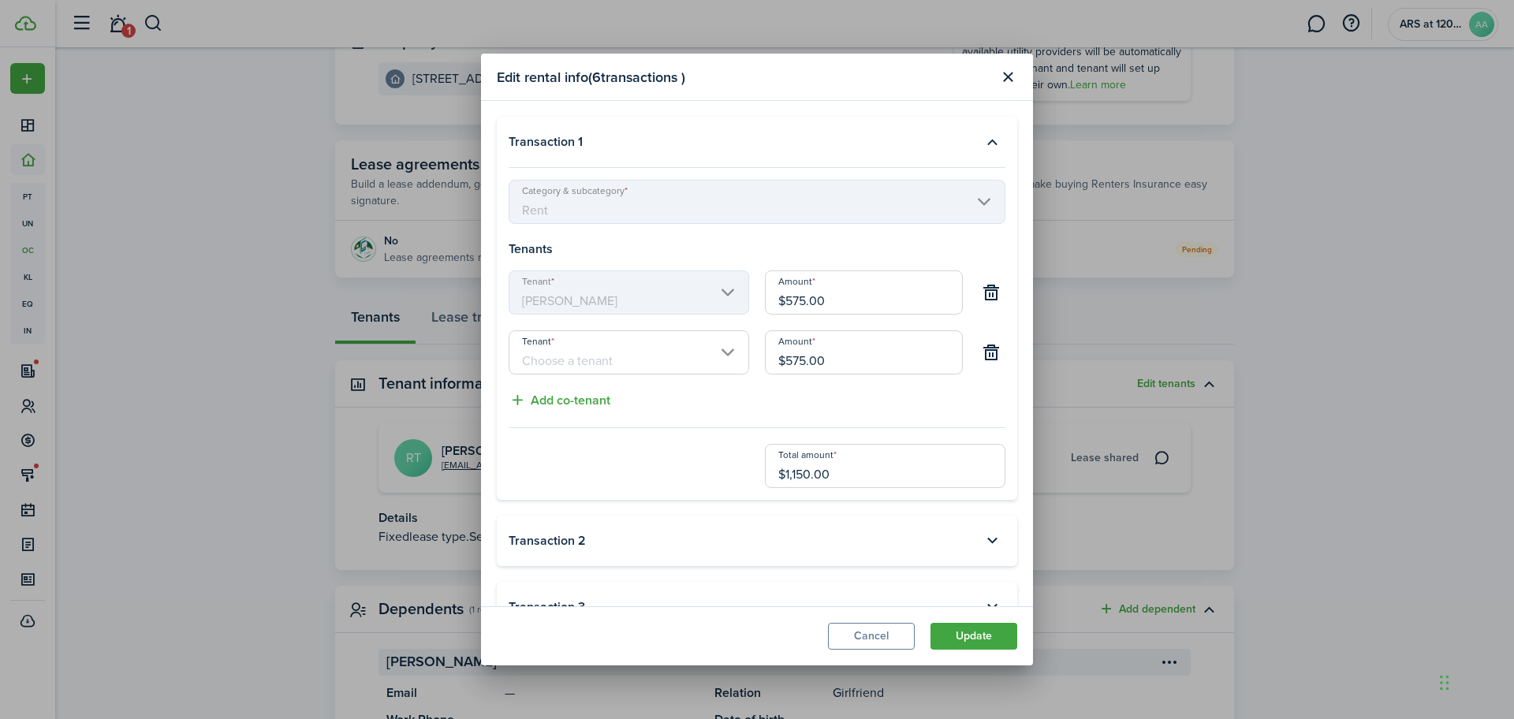
click at [608, 364] on input "Tenant" at bounding box center [629, 352] width 241 height 44
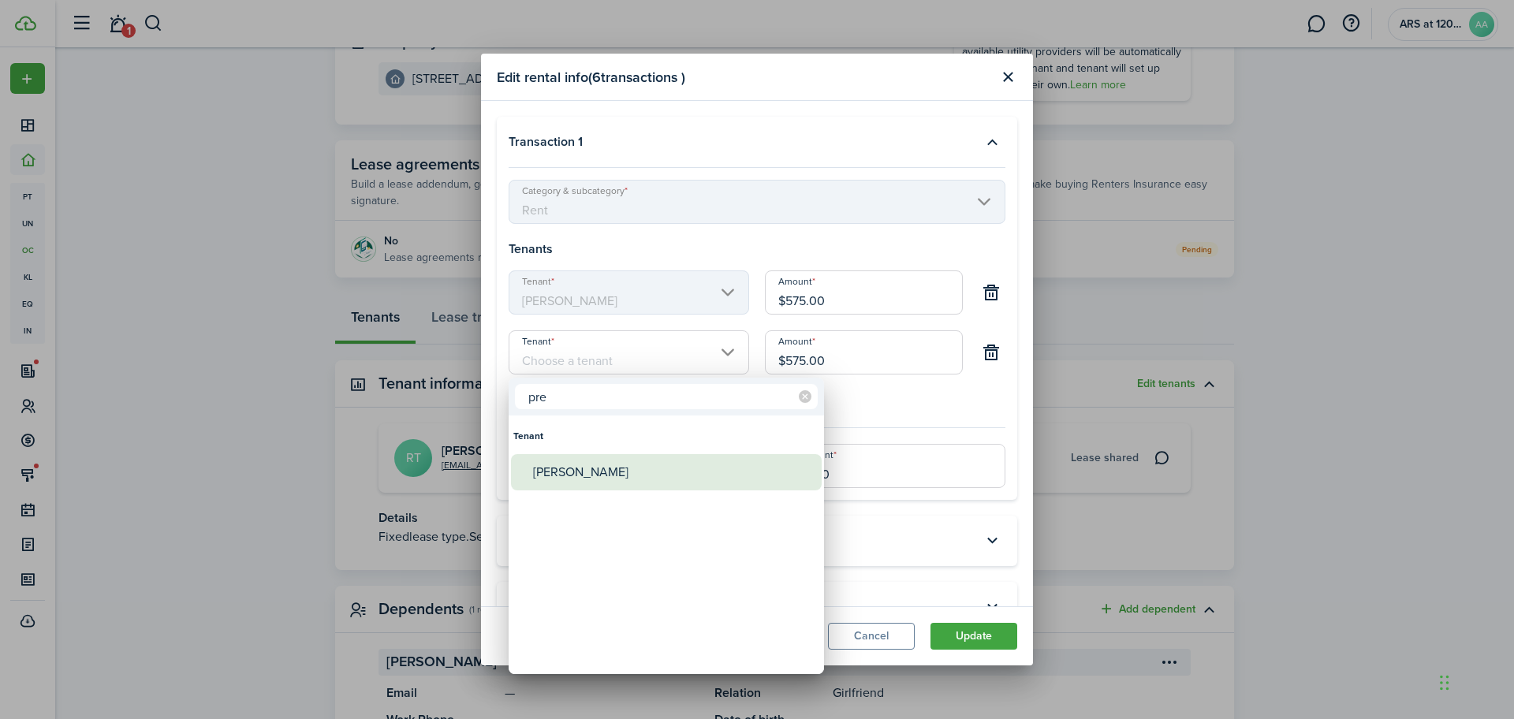
type input "pre"
click at [595, 465] on div "[PERSON_NAME]" at bounding box center [672, 472] width 279 height 36
type input "[PERSON_NAME]"
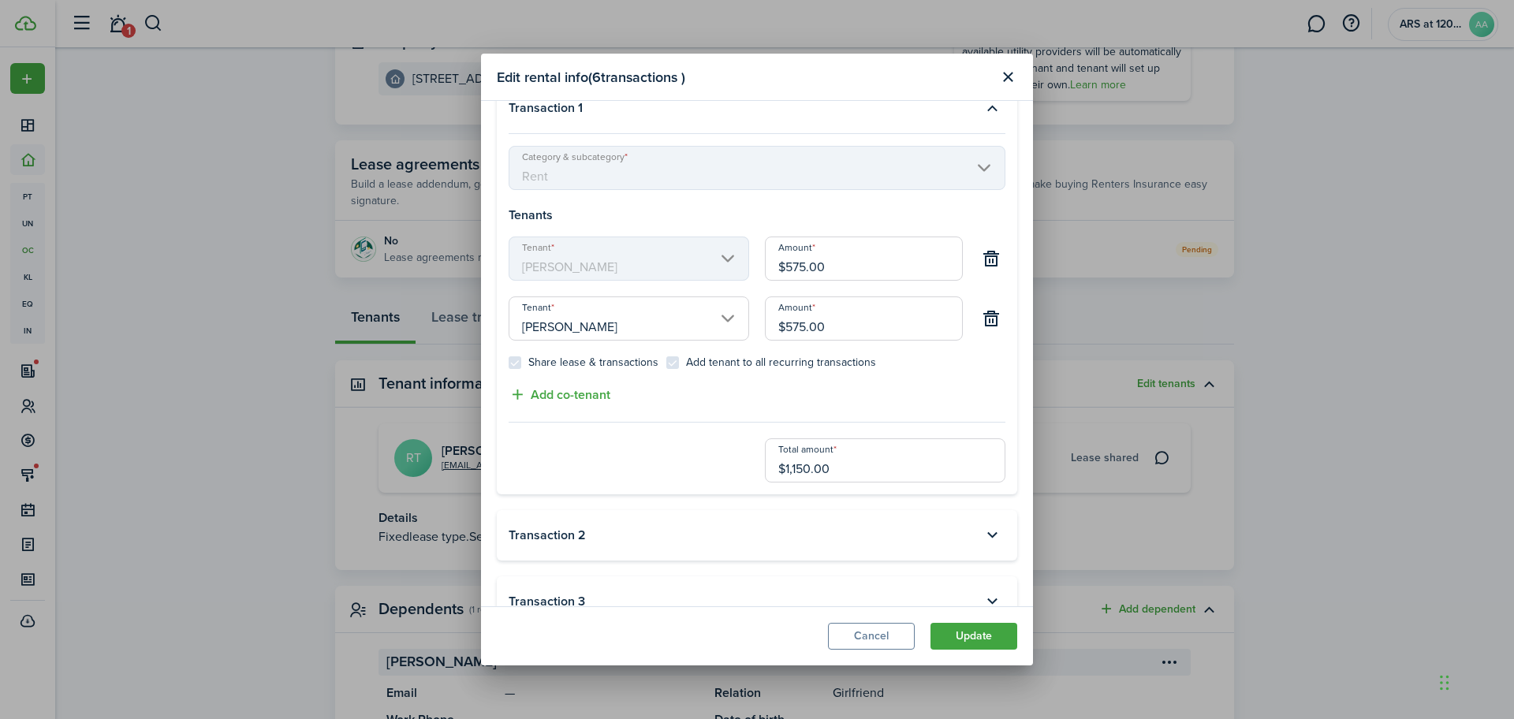
scroll to position [0, 0]
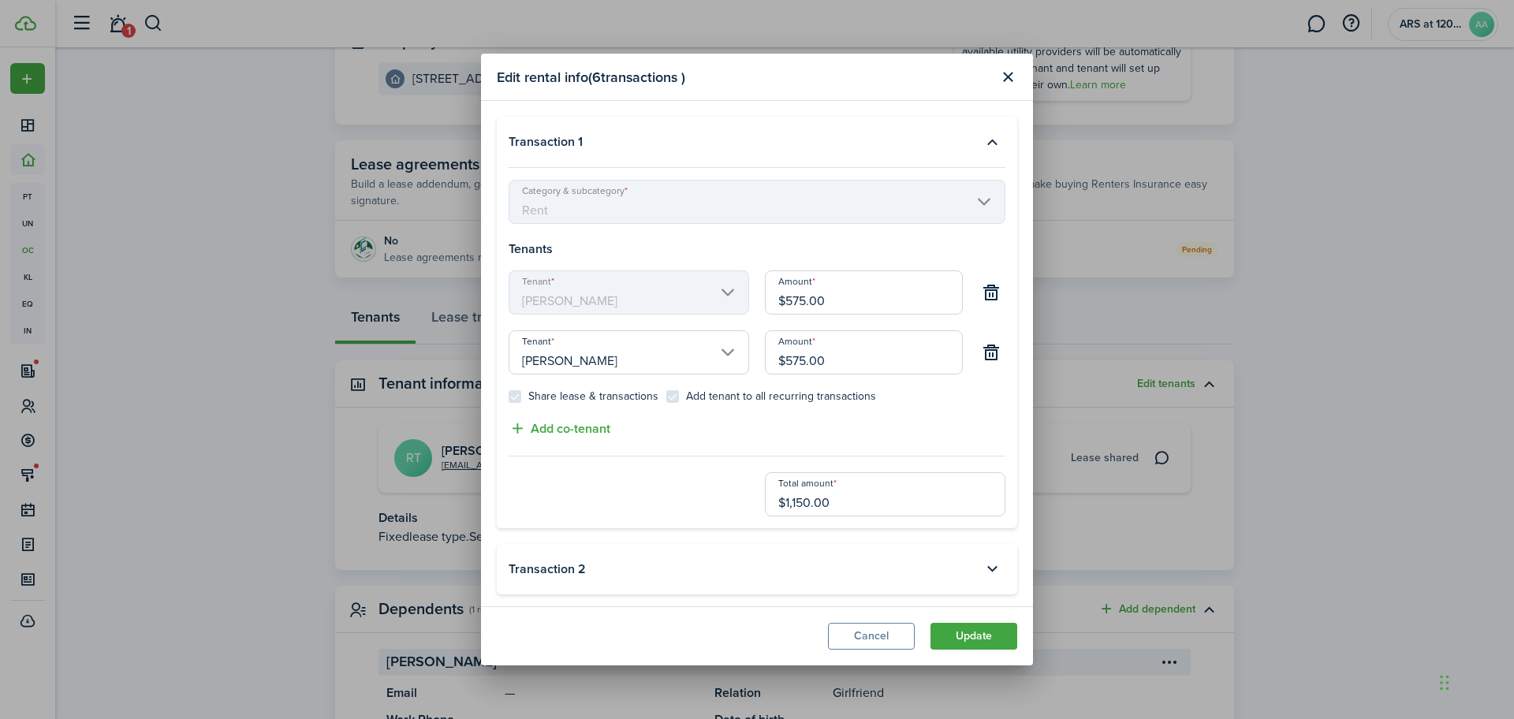
drag, startPoint x: 835, startPoint y: 297, endPoint x: 778, endPoint y: 303, distance: 57.1
click at [778, 303] on input "$575.00" at bounding box center [864, 293] width 198 height 44
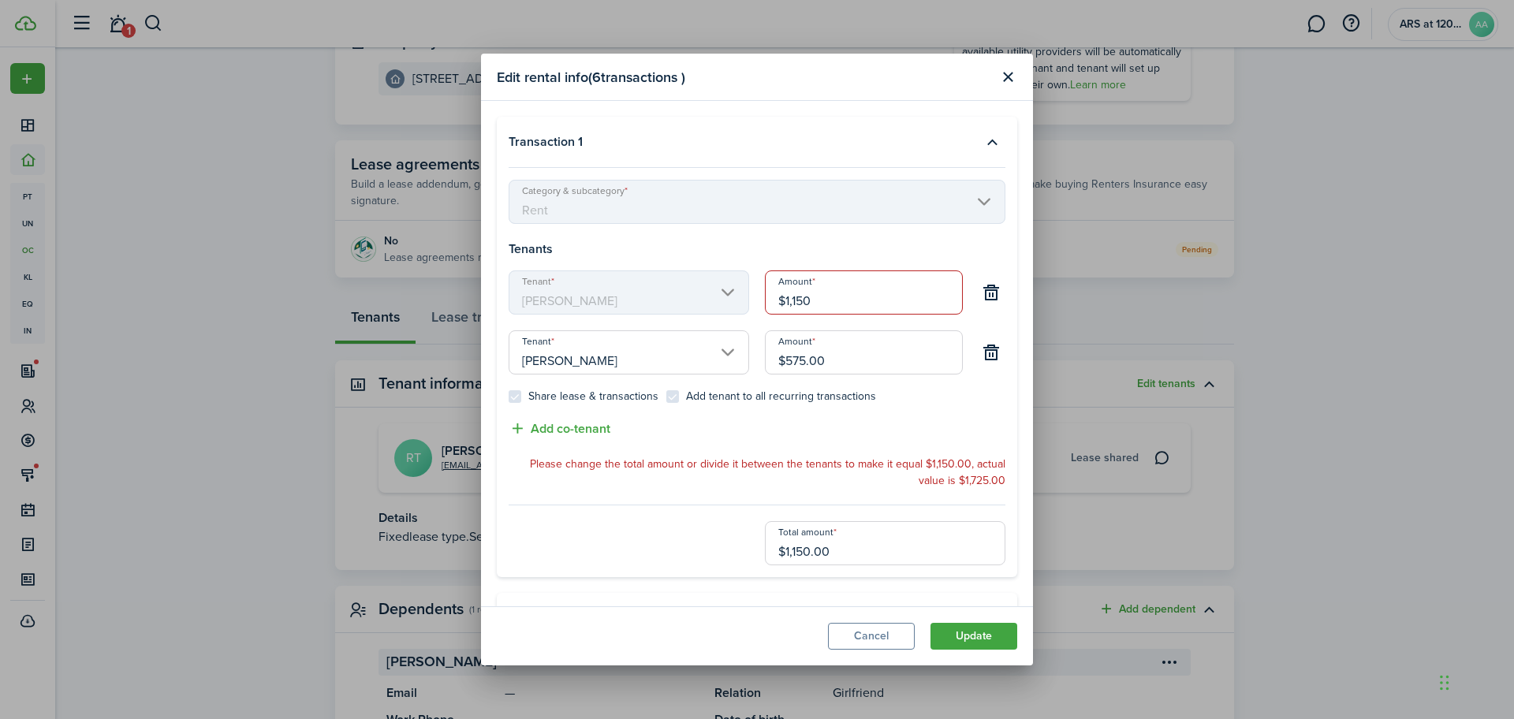
type input "$1,150.00"
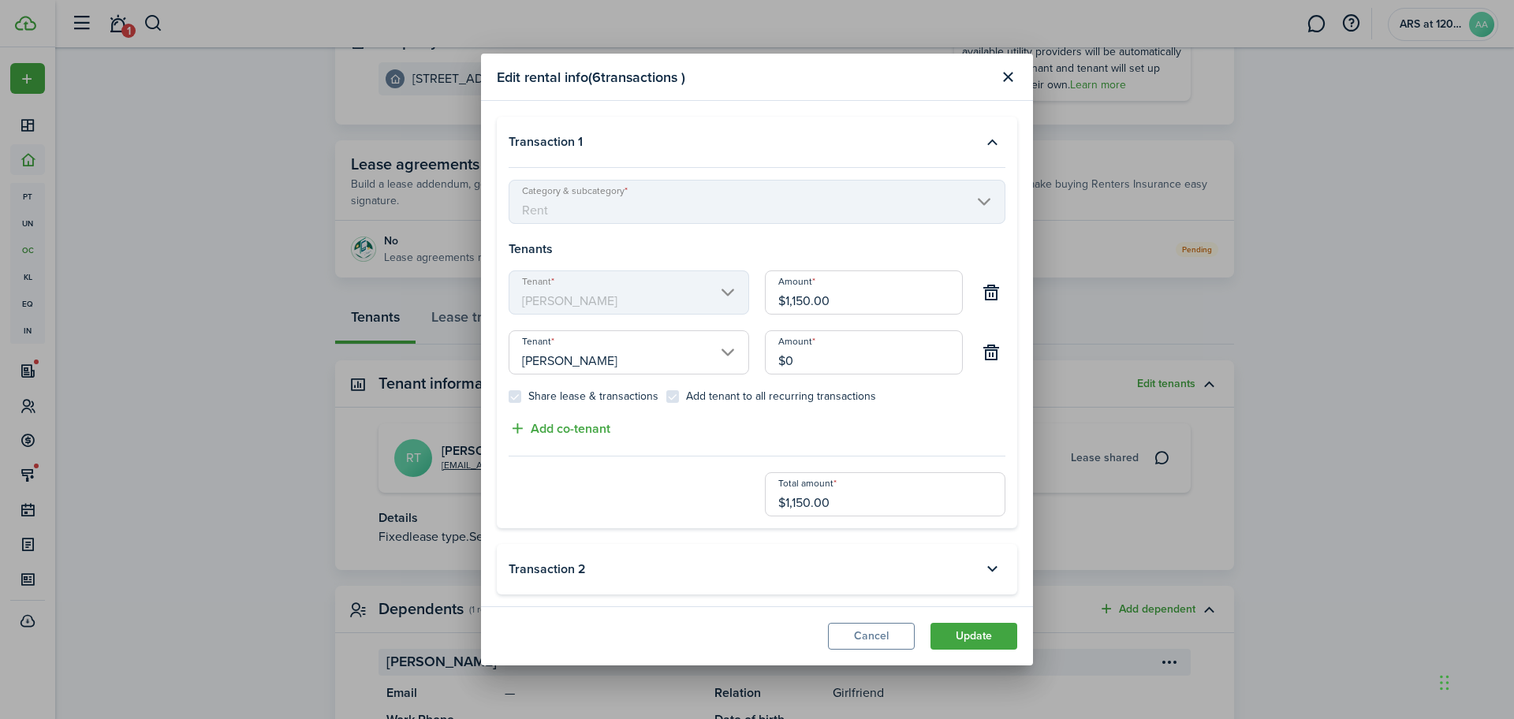
type input "$0.00"
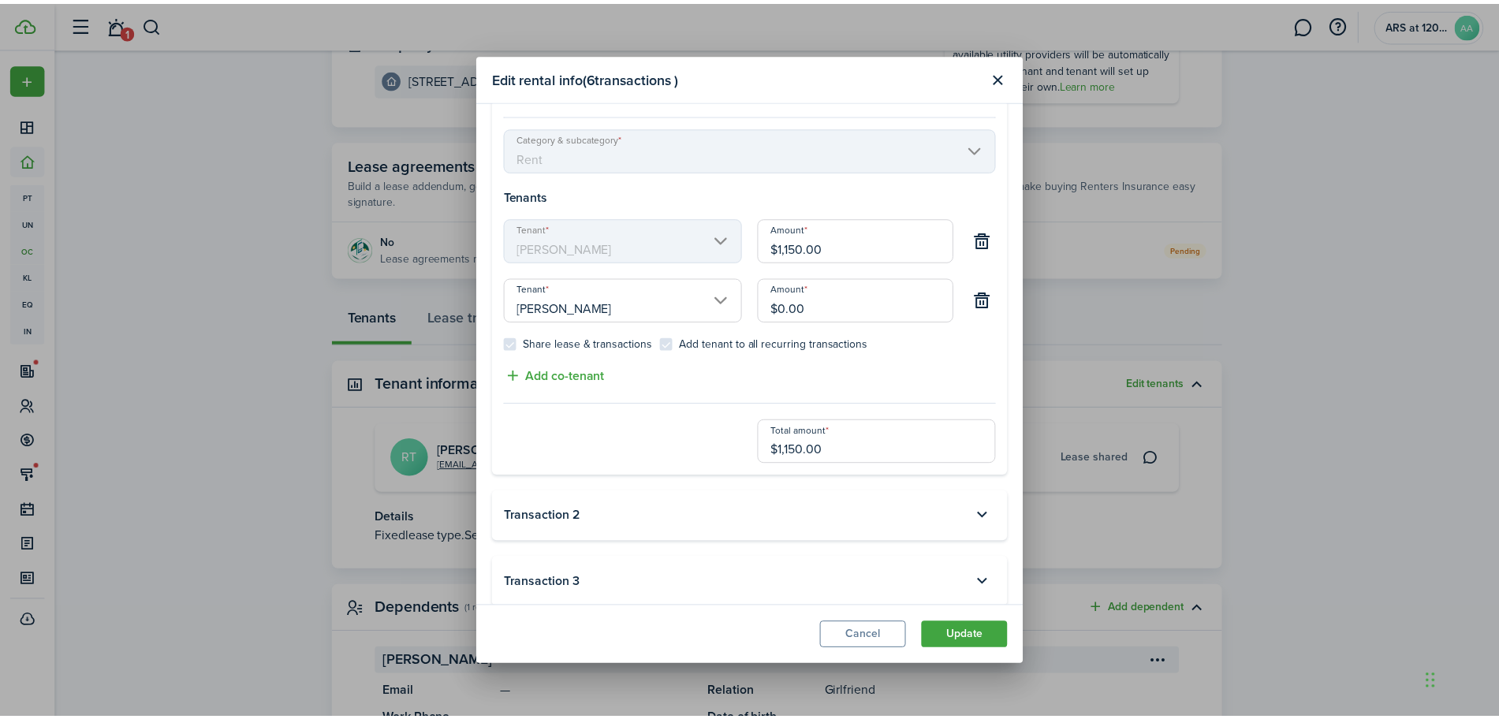
scroll to position [268, 0]
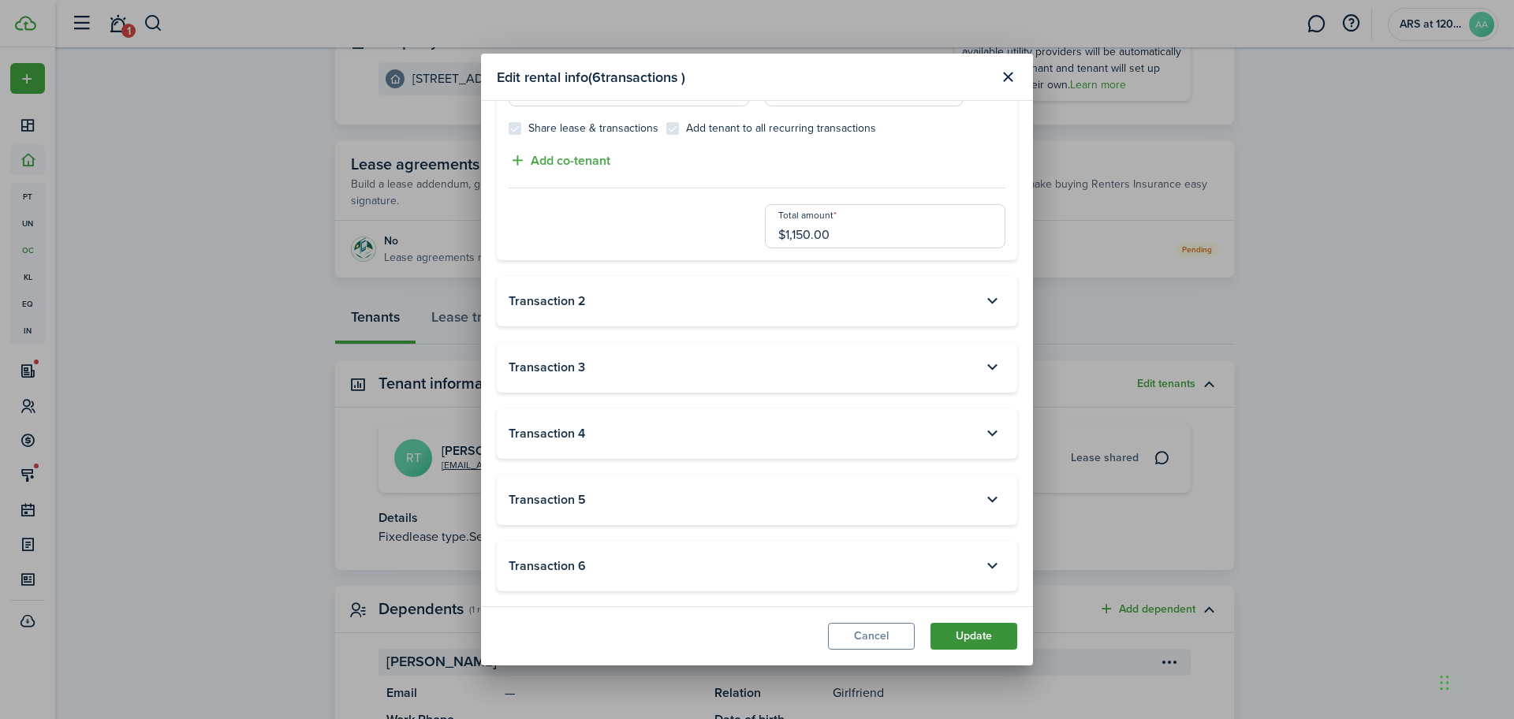
click at [970, 640] on button "Update" at bounding box center [974, 636] width 87 height 27
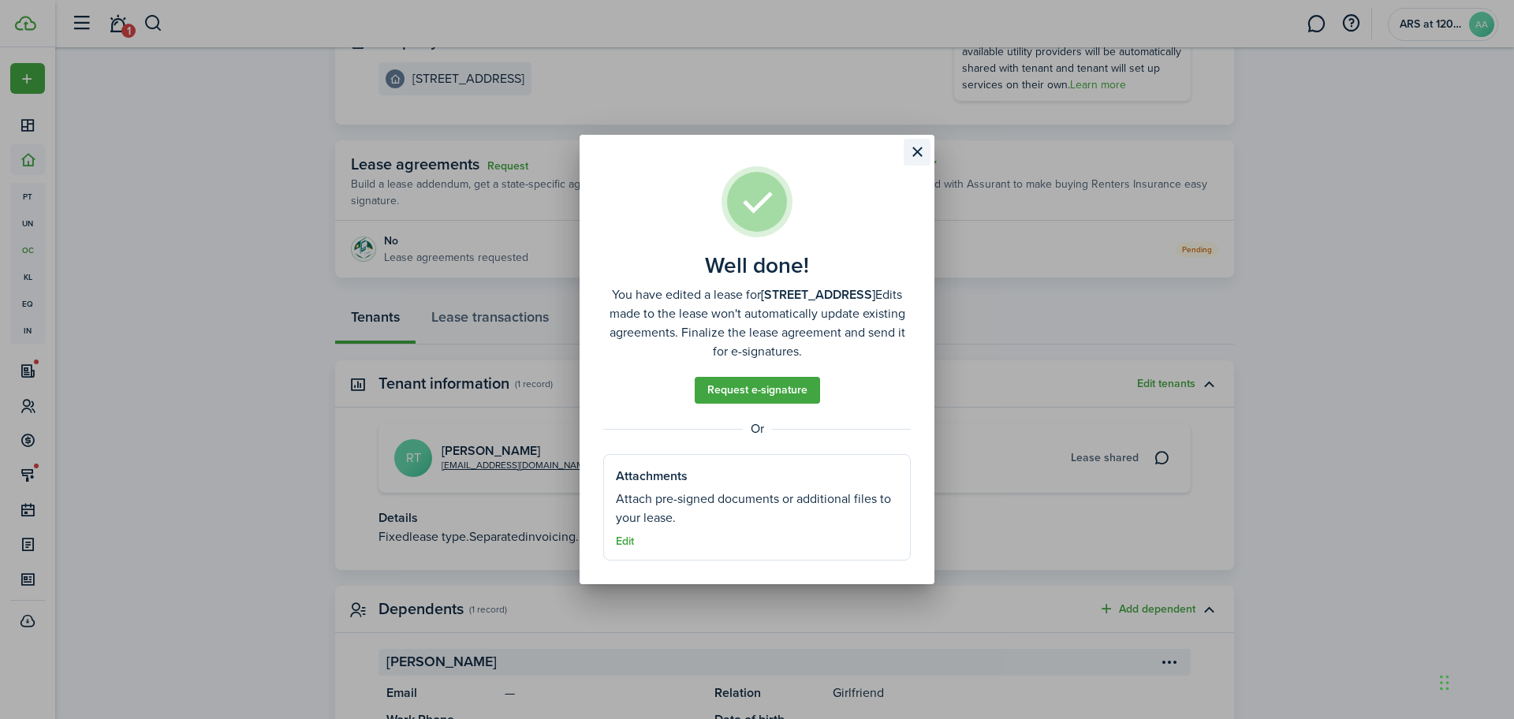
click at [918, 150] on button "Close modal" at bounding box center [917, 152] width 27 height 27
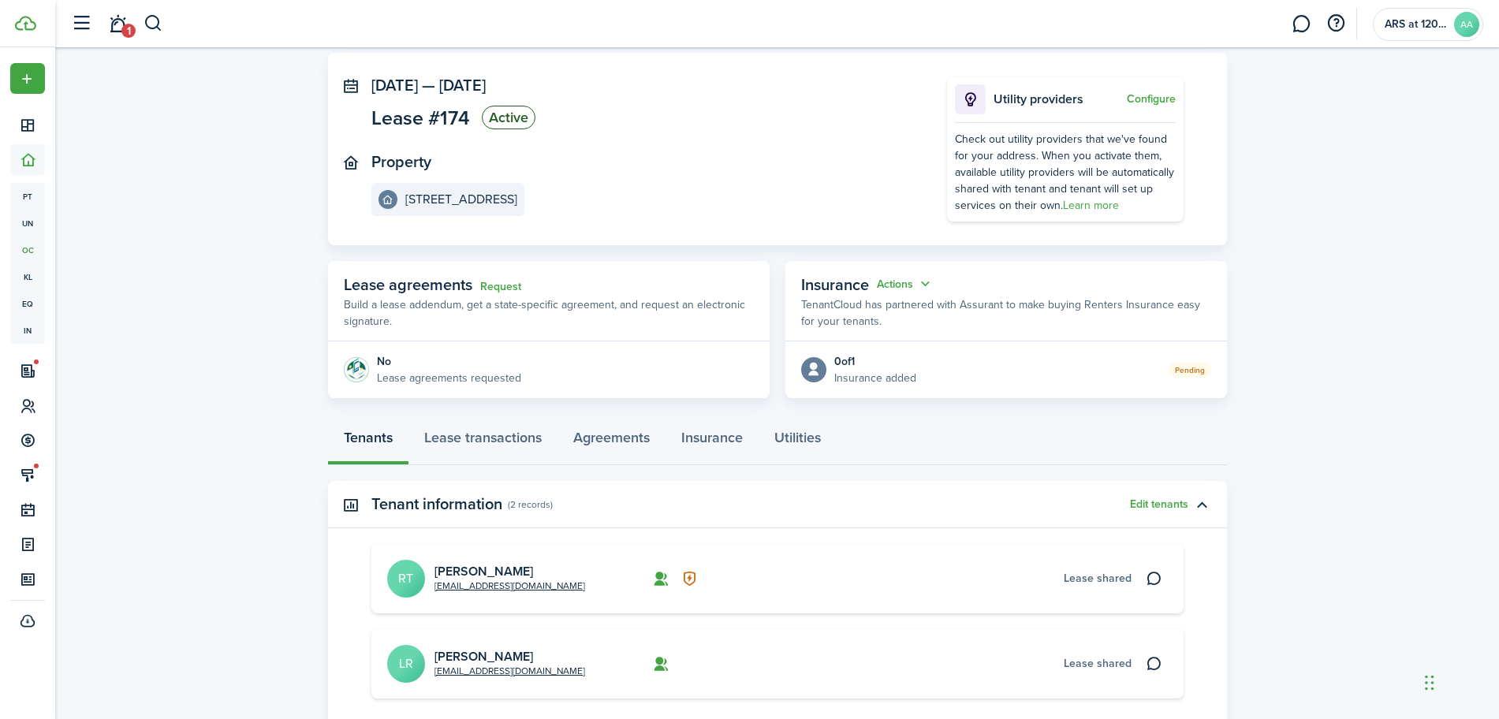
scroll to position [0, 0]
